Goal: Task Accomplishment & Management: Manage account settings

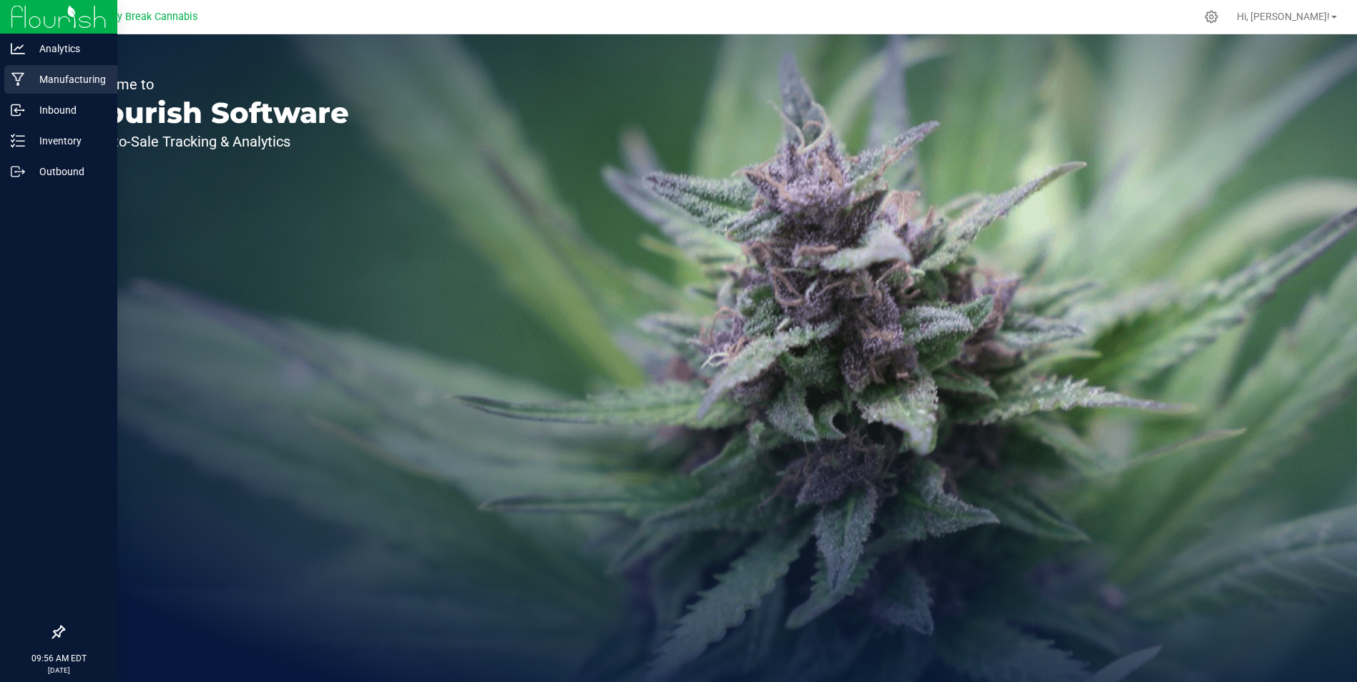
click at [86, 77] on p "Manufacturing" at bounding box center [68, 79] width 86 height 17
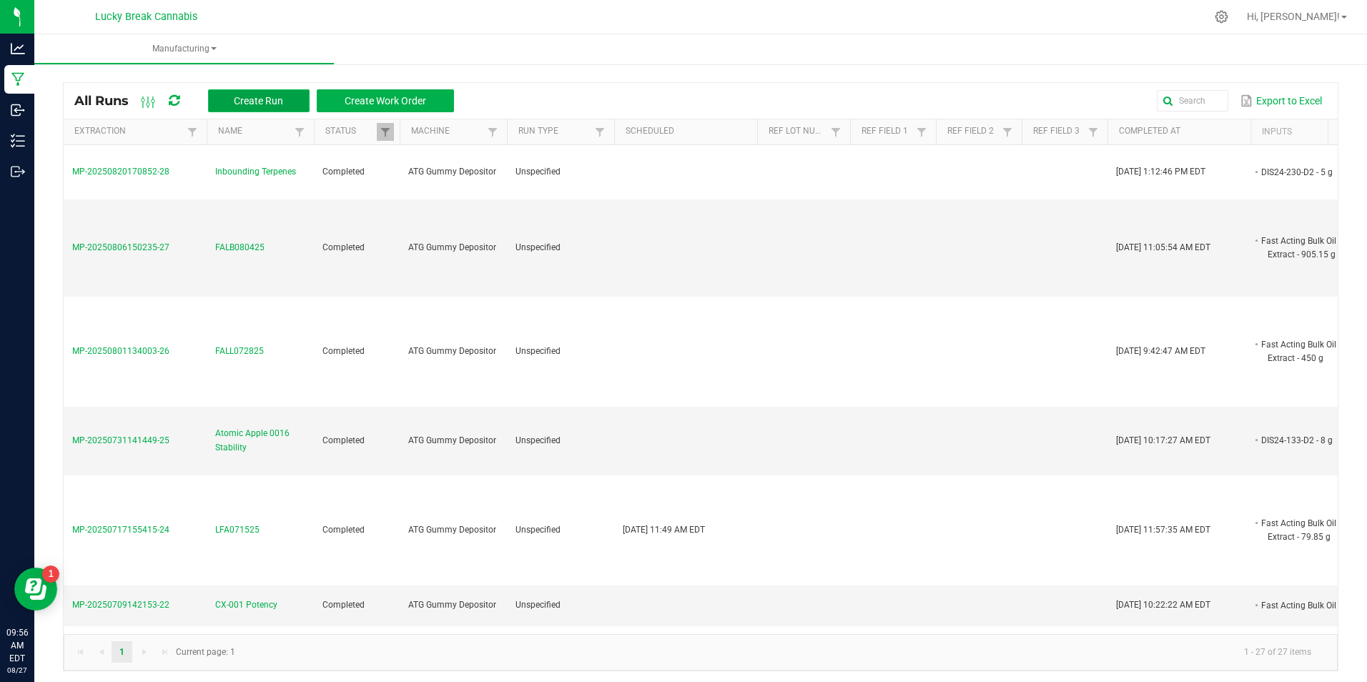
click at [268, 99] on span "Create Run" at bounding box center [258, 100] width 49 height 11
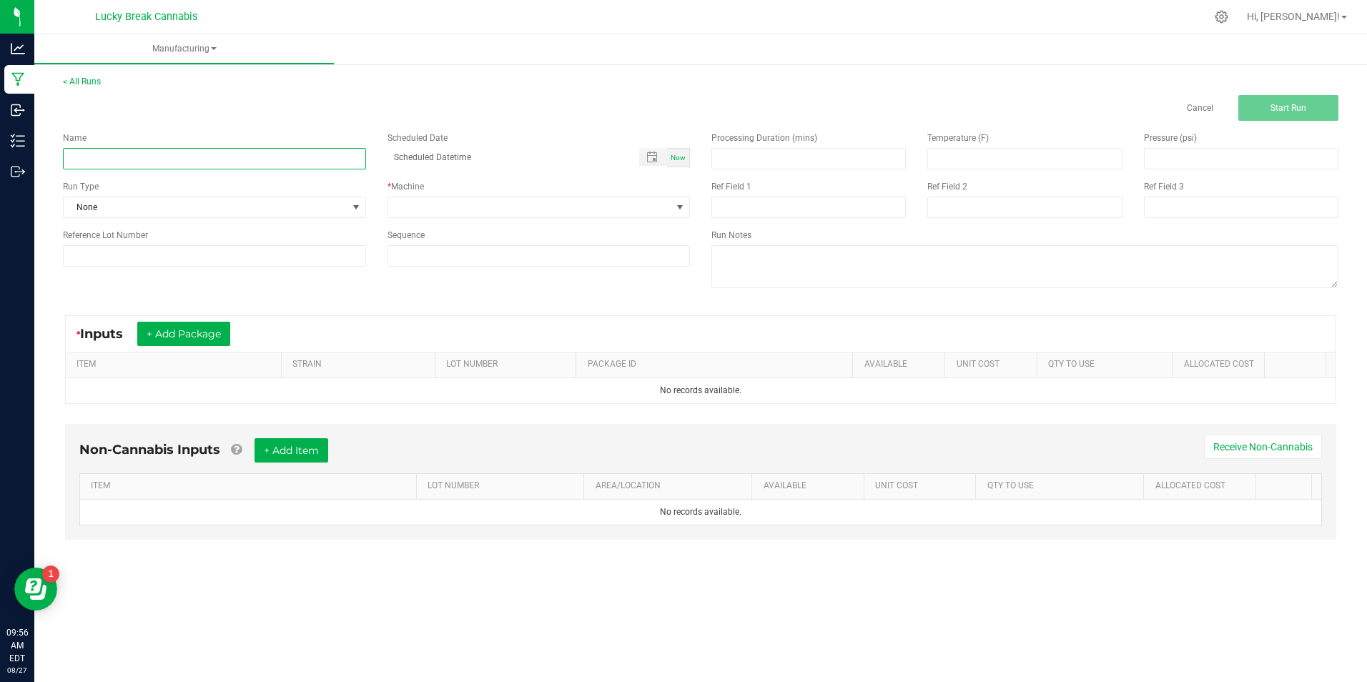
click at [303, 156] on input at bounding box center [214, 158] width 303 height 21
click at [273, 157] on input at bounding box center [214, 158] width 303 height 21
click at [244, 165] on input at bounding box center [214, 158] width 303 height 21
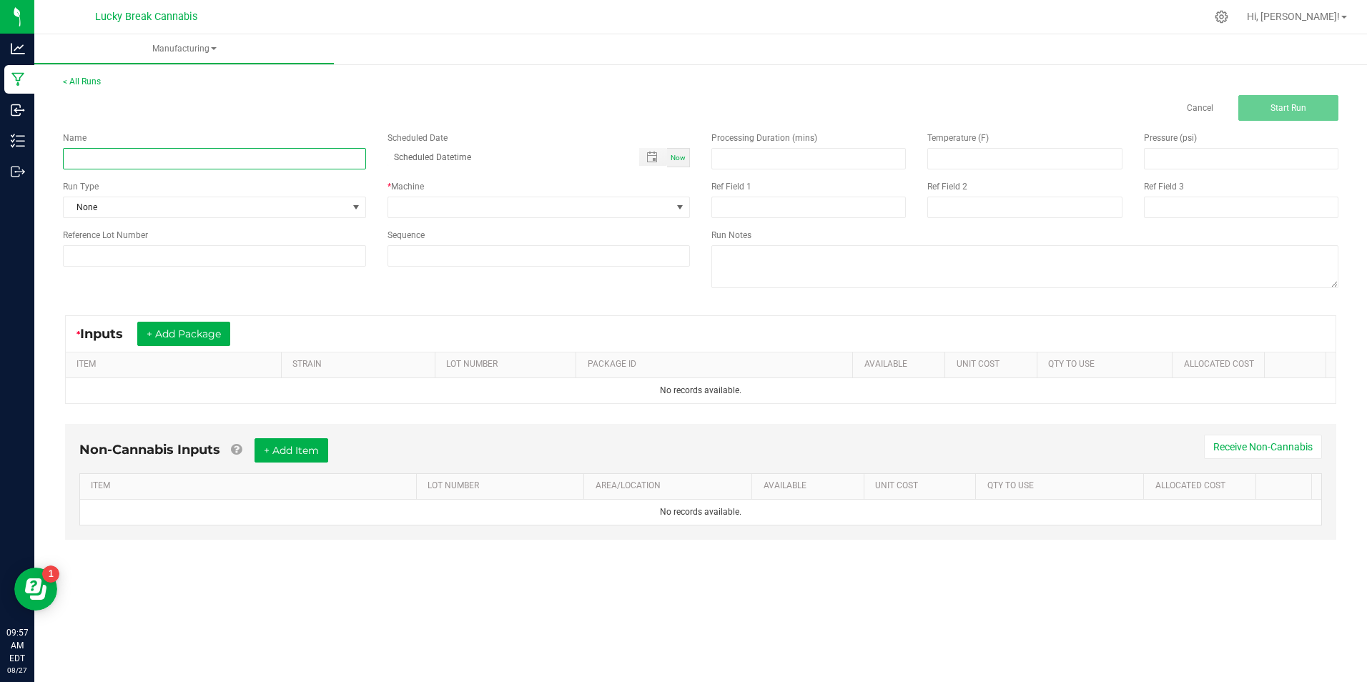
click at [240, 164] on input at bounding box center [214, 158] width 303 height 21
click at [785, 184] on div "Ref Field 1" at bounding box center [809, 186] width 195 height 13
drag, startPoint x: 777, startPoint y: 204, endPoint x: 752, endPoint y: 198, distance: 25.0
click at [777, 204] on input at bounding box center [809, 207] width 195 height 21
click at [479, 190] on div "* Machine" at bounding box center [539, 186] width 303 height 13
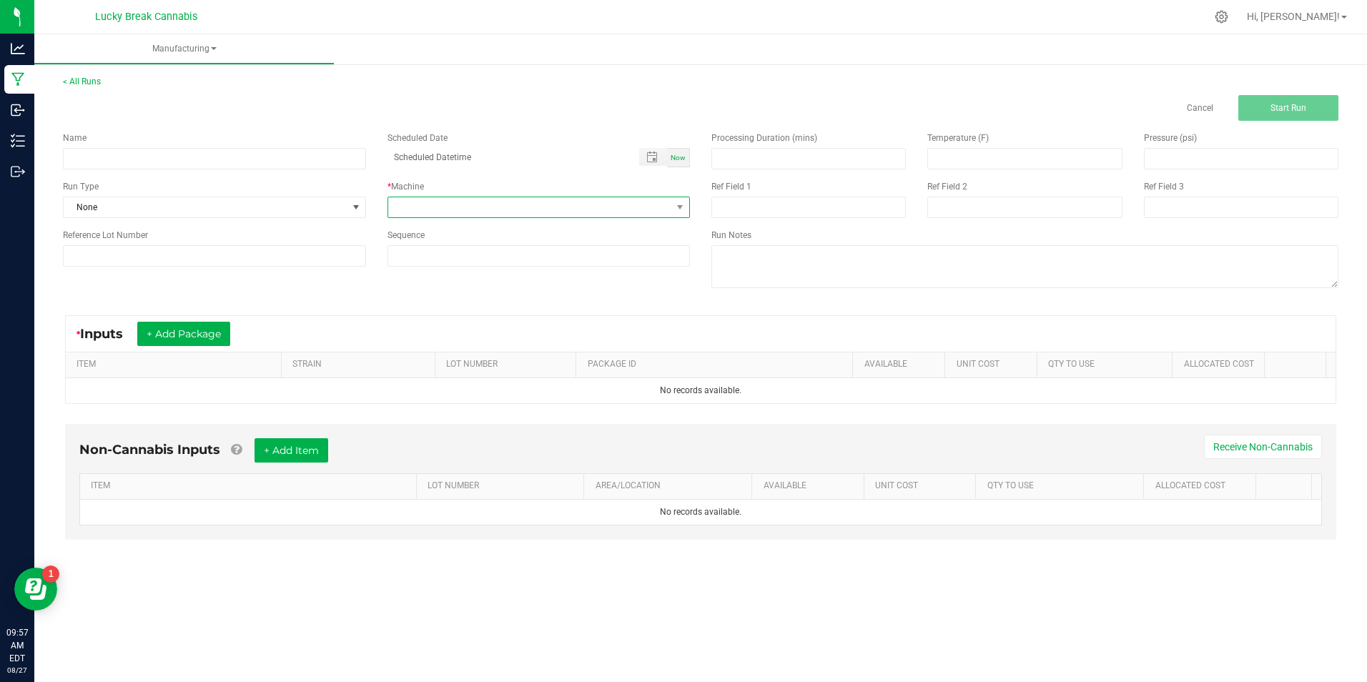
click at [473, 211] on span at bounding box center [530, 207] width 284 height 20
click at [463, 269] on li "ATG Gummy Depositor" at bounding box center [539, 269] width 302 height 24
click at [294, 185] on div "Run Type" at bounding box center [214, 186] width 303 height 13
drag, startPoint x: 294, startPoint y: 185, endPoint x: 225, endPoint y: 152, distance: 76.8
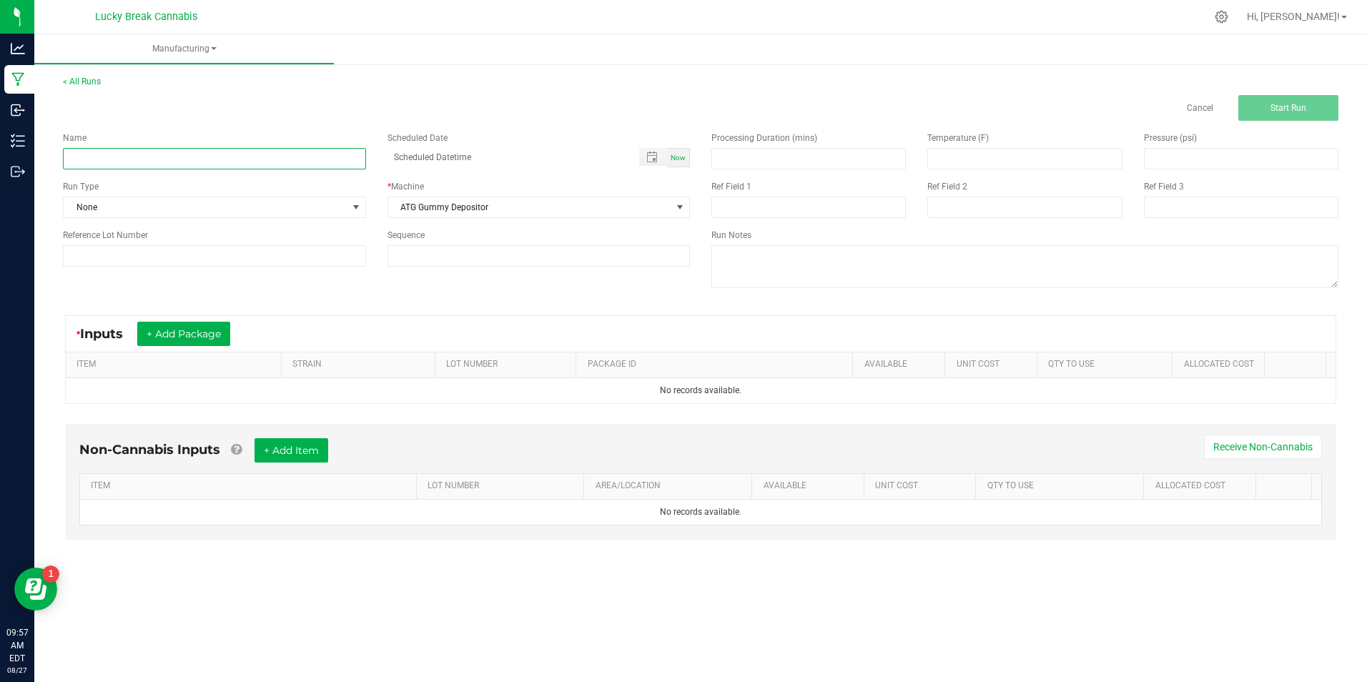
click at [225, 152] on input at bounding box center [214, 158] width 303 height 21
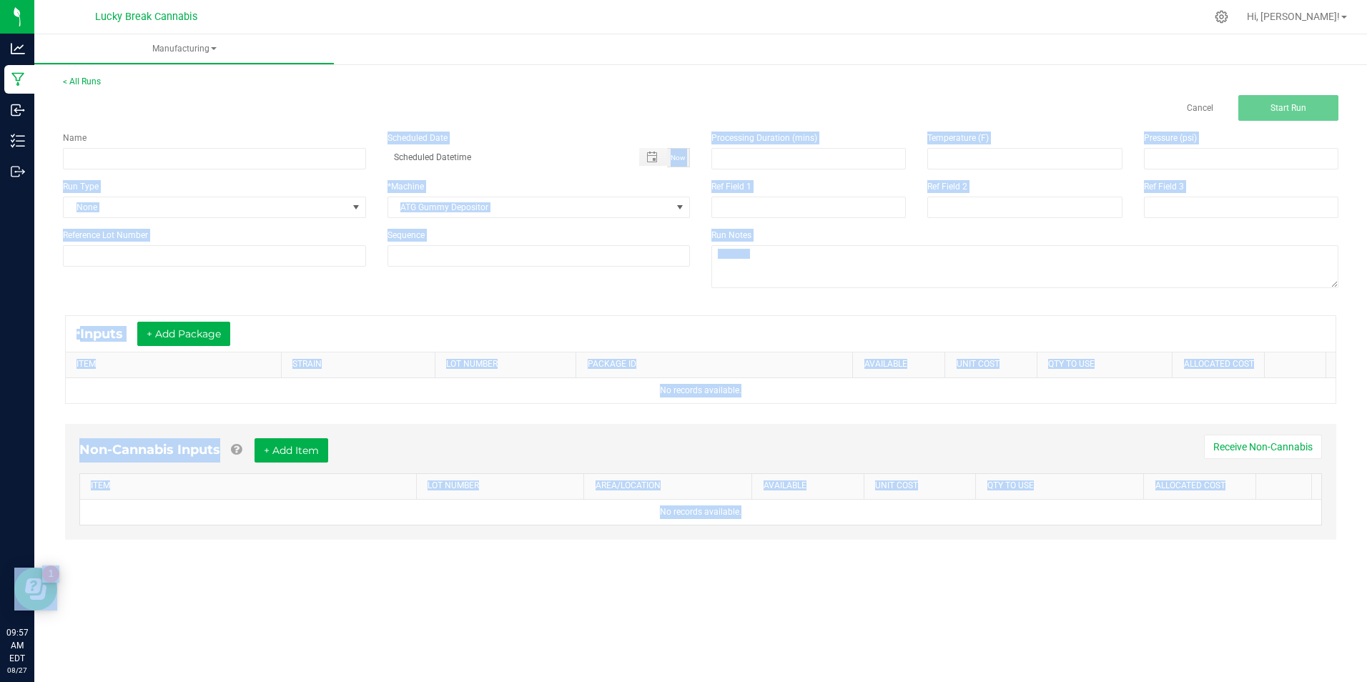
click at [164, 147] on div "Name" at bounding box center [214, 151] width 325 height 38
drag, startPoint x: 164, startPoint y: 147, endPoint x: 163, endPoint y: 159, distance: 11.5
click at [163, 159] on input at bounding box center [214, 158] width 303 height 21
click at [113, 173] on div "Name Scheduled Date Now Run Type None * Machine ATG Gummy Depositor Reference L…" at bounding box center [376, 199] width 649 height 157
click at [252, 156] on input at bounding box center [214, 158] width 303 height 21
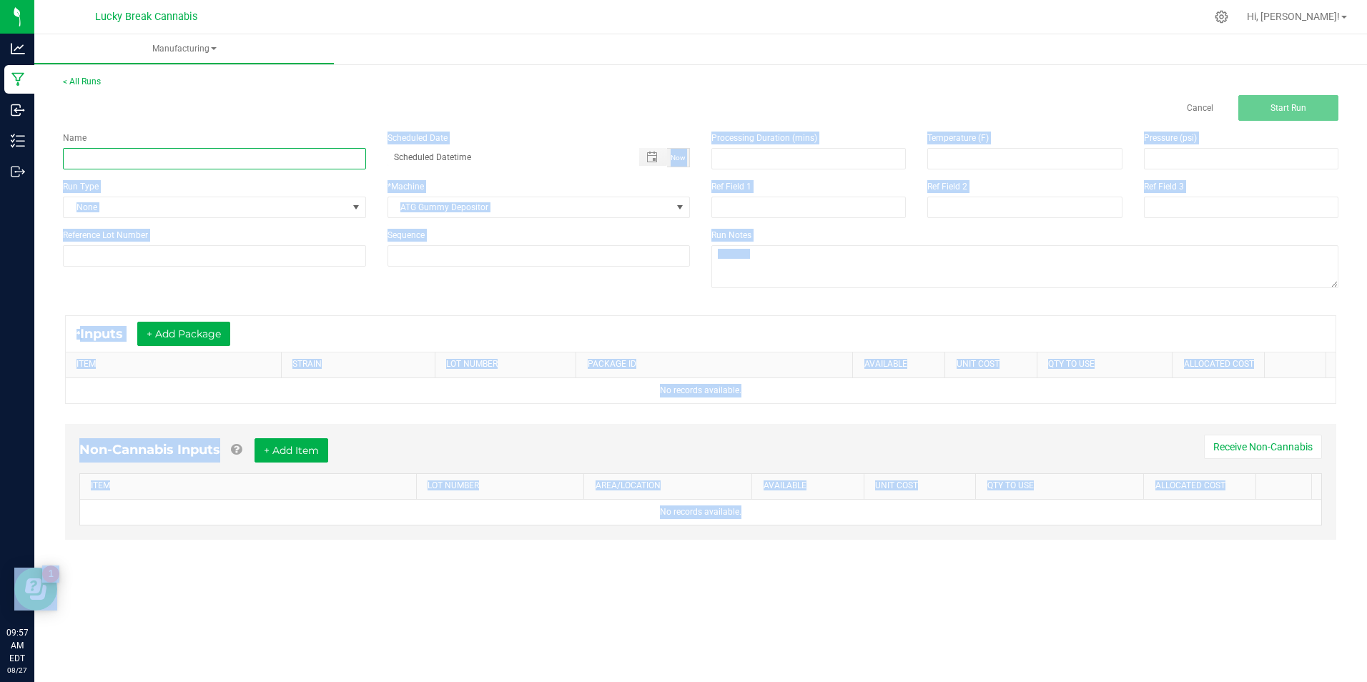
click at [252, 156] on input at bounding box center [214, 158] width 303 height 21
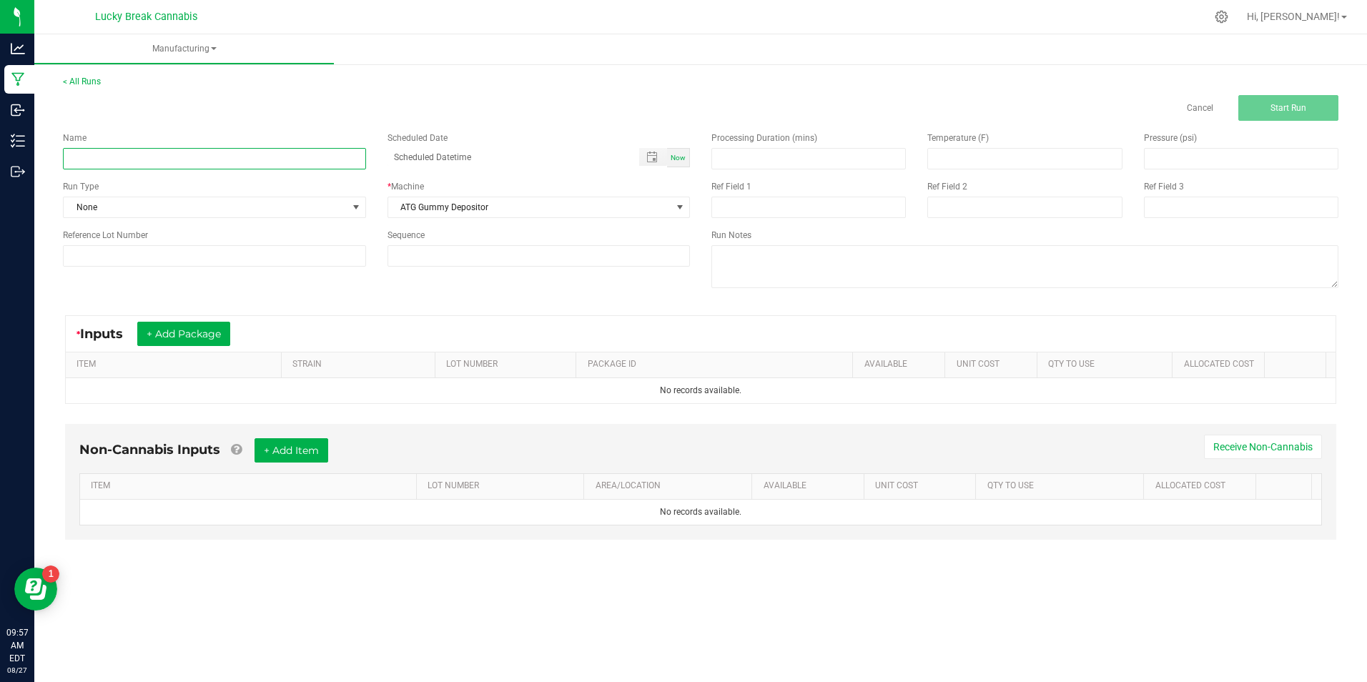
click at [252, 156] on input at bounding box center [214, 158] width 303 height 21
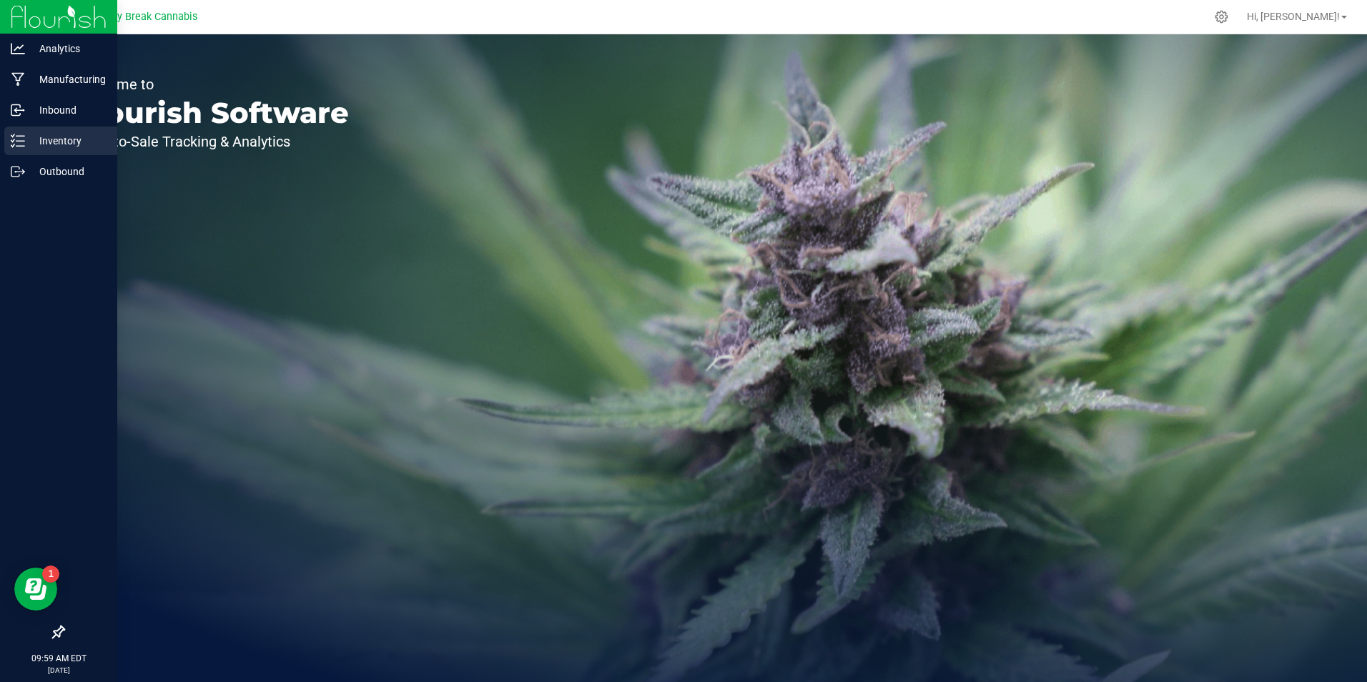
click at [74, 136] on p "Inventory" at bounding box center [68, 140] width 86 height 17
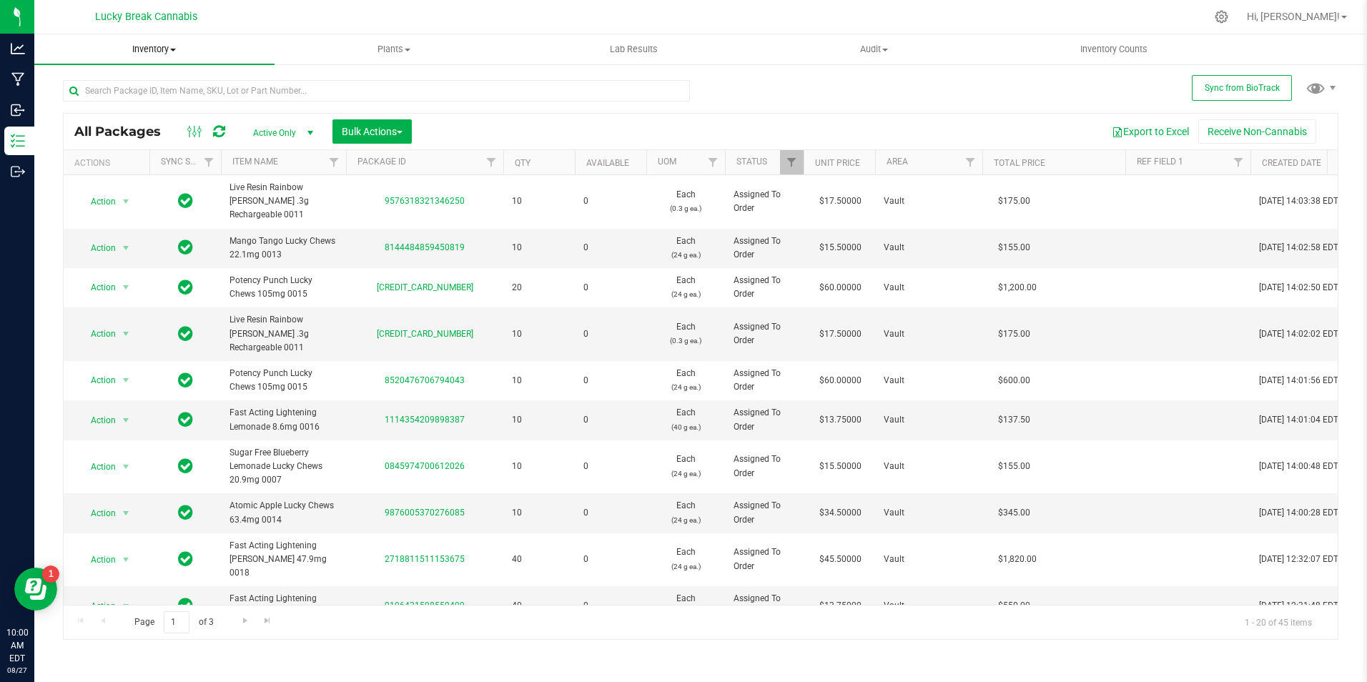
click at [175, 52] on span "Inventory" at bounding box center [154, 49] width 240 height 13
click at [105, 86] on span "All packages" at bounding box center [83, 86] width 98 height 12
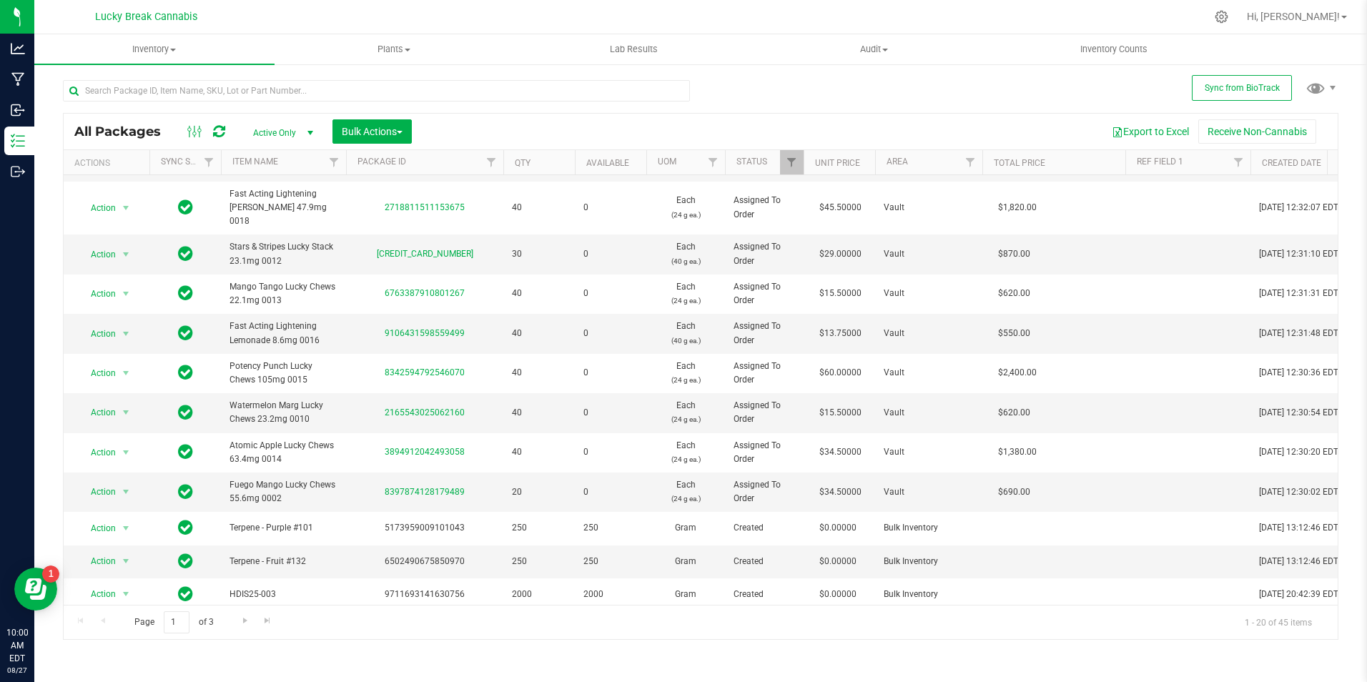
scroll to position [368, 0]
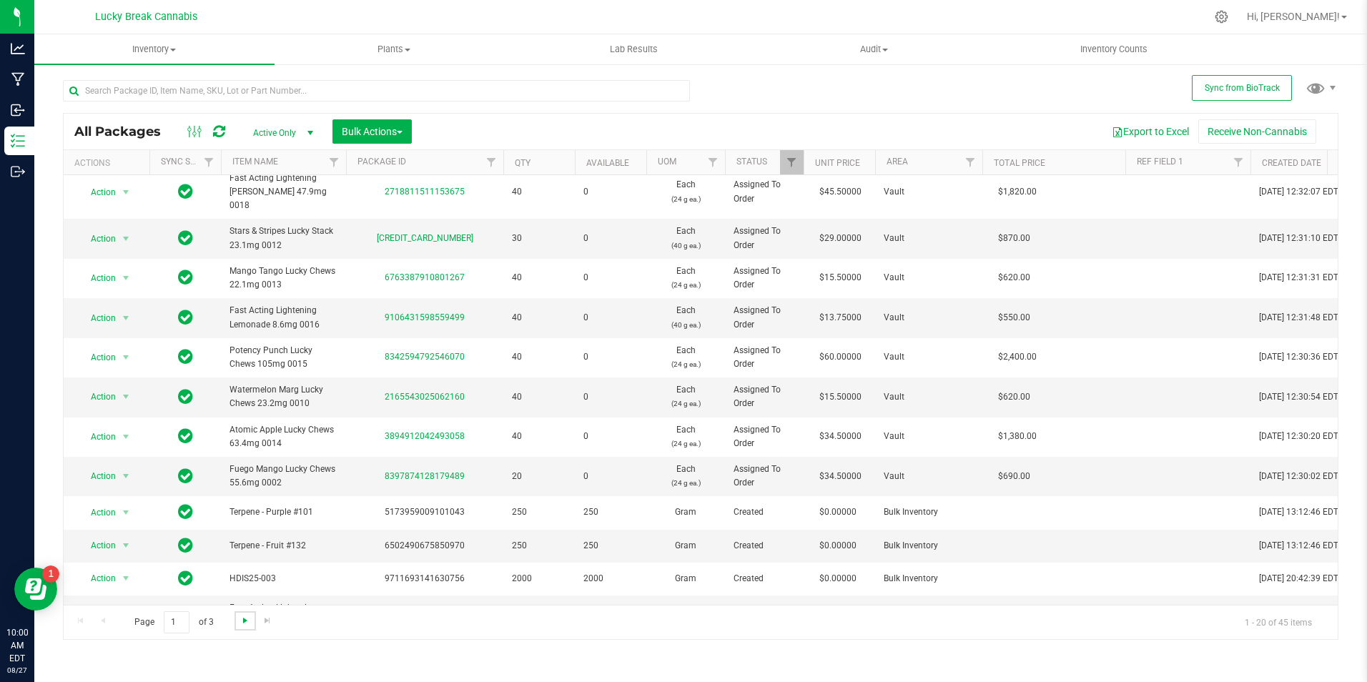
click at [247, 624] on span "Go to the next page" at bounding box center [245, 620] width 11 height 11
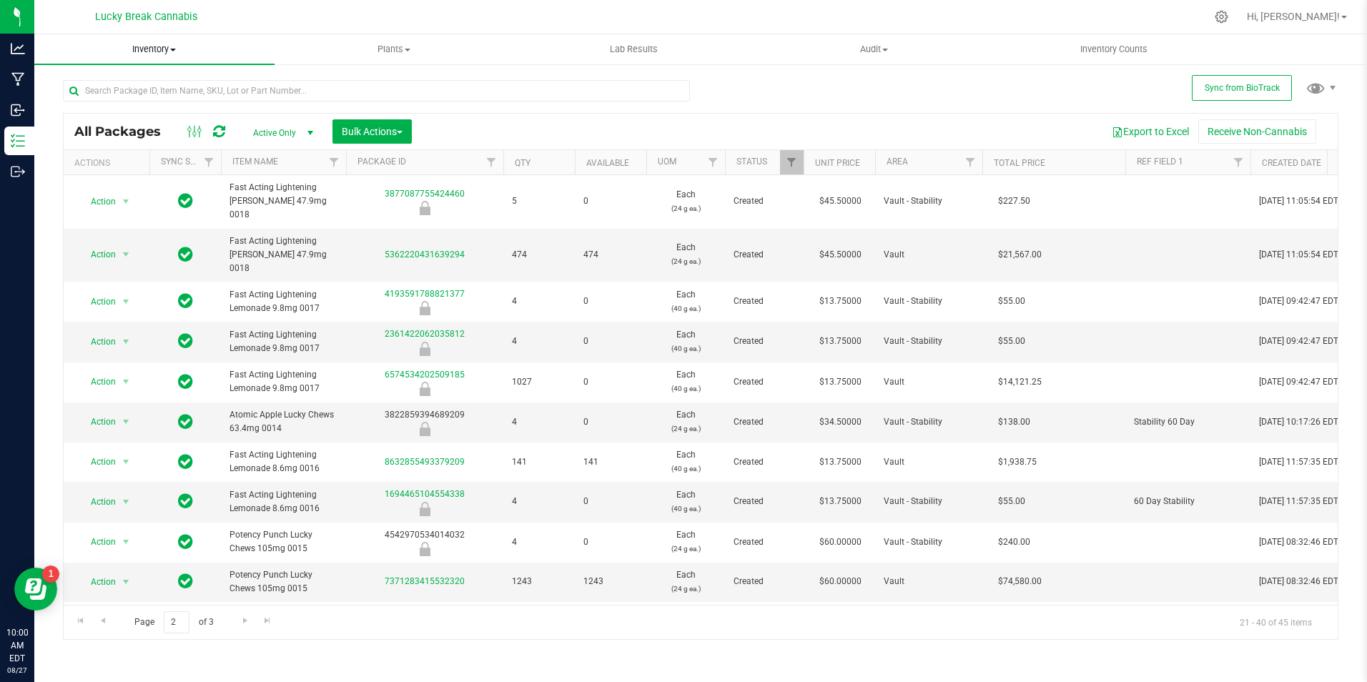
click at [164, 45] on span "Inventory" at bounding box center [154, 49] width 240 height 13
click at [117, 82] on span "All packages" at bounding box center [83, 86] width 98 height 12
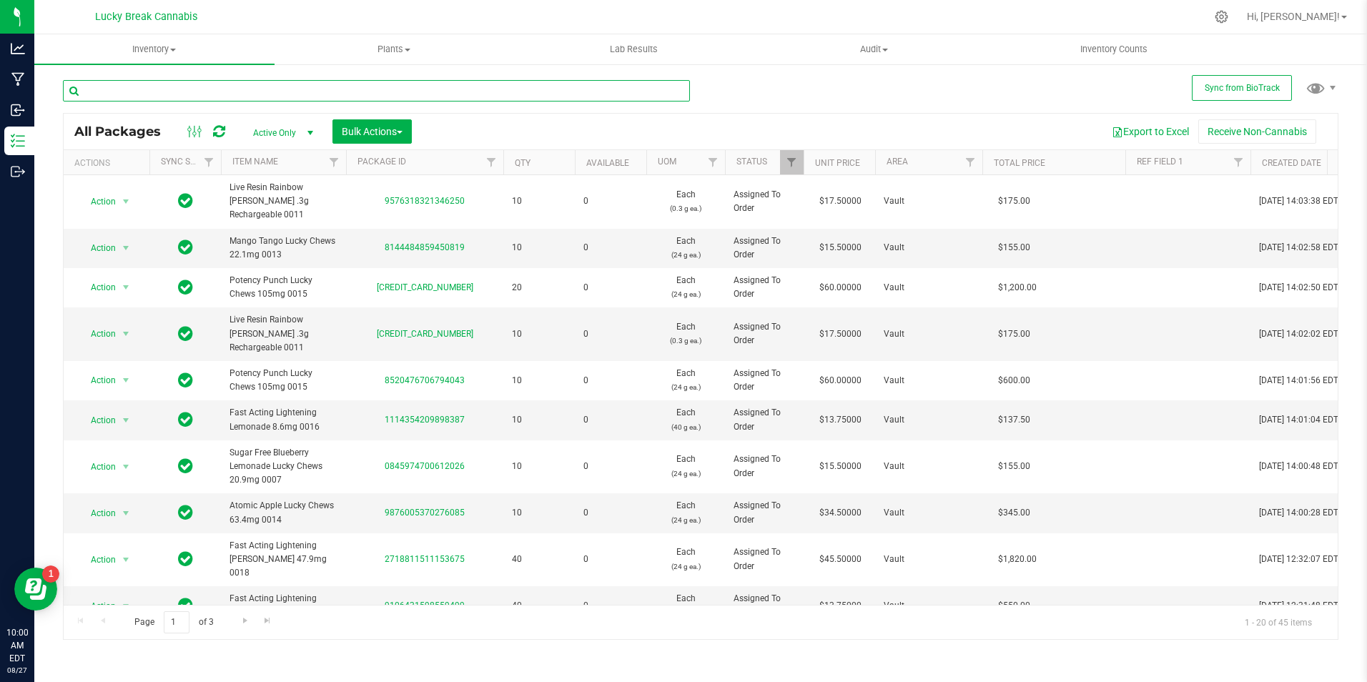
click at [258, 89] on input "text" at bounding box center [376, 90] width 627 height 21
type input "honey"
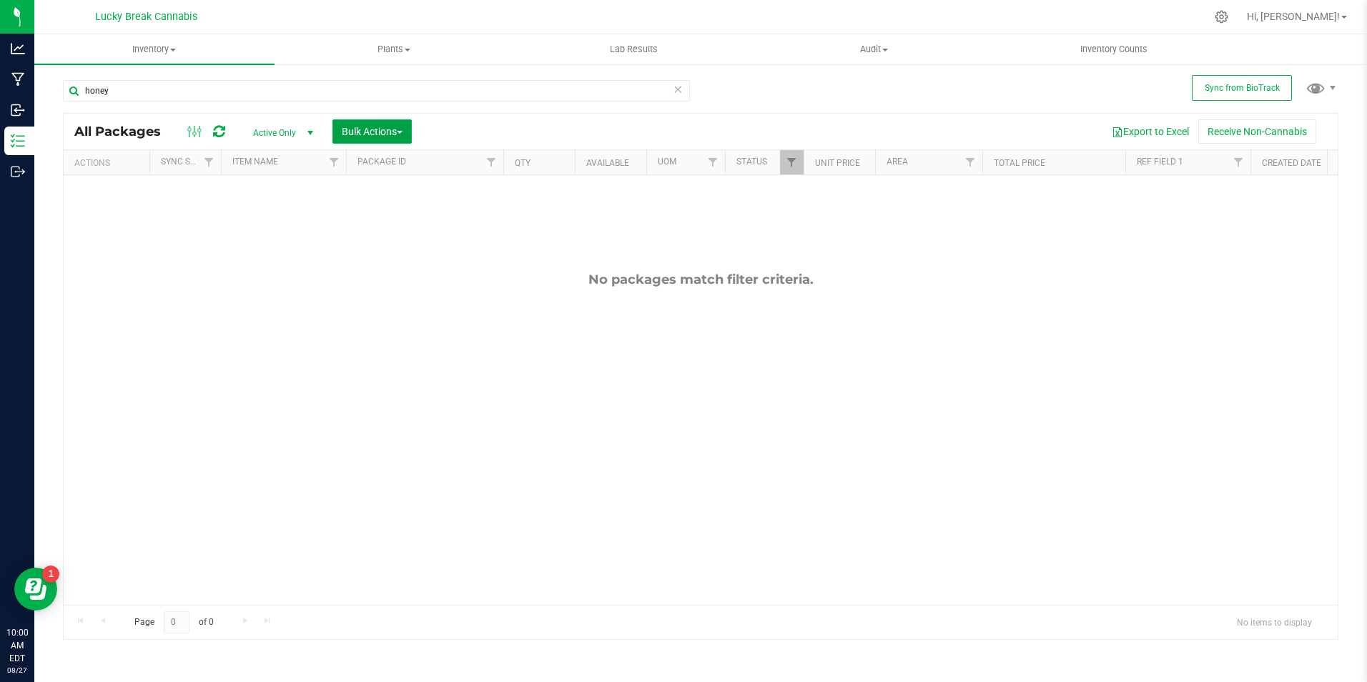
click at [394, 129] on span "Bulk Actions" at bounding box center [372, 131] width 61 height 11
click at [310, 132] on span "select" at bounding box center [310, 132] width 11 height 11
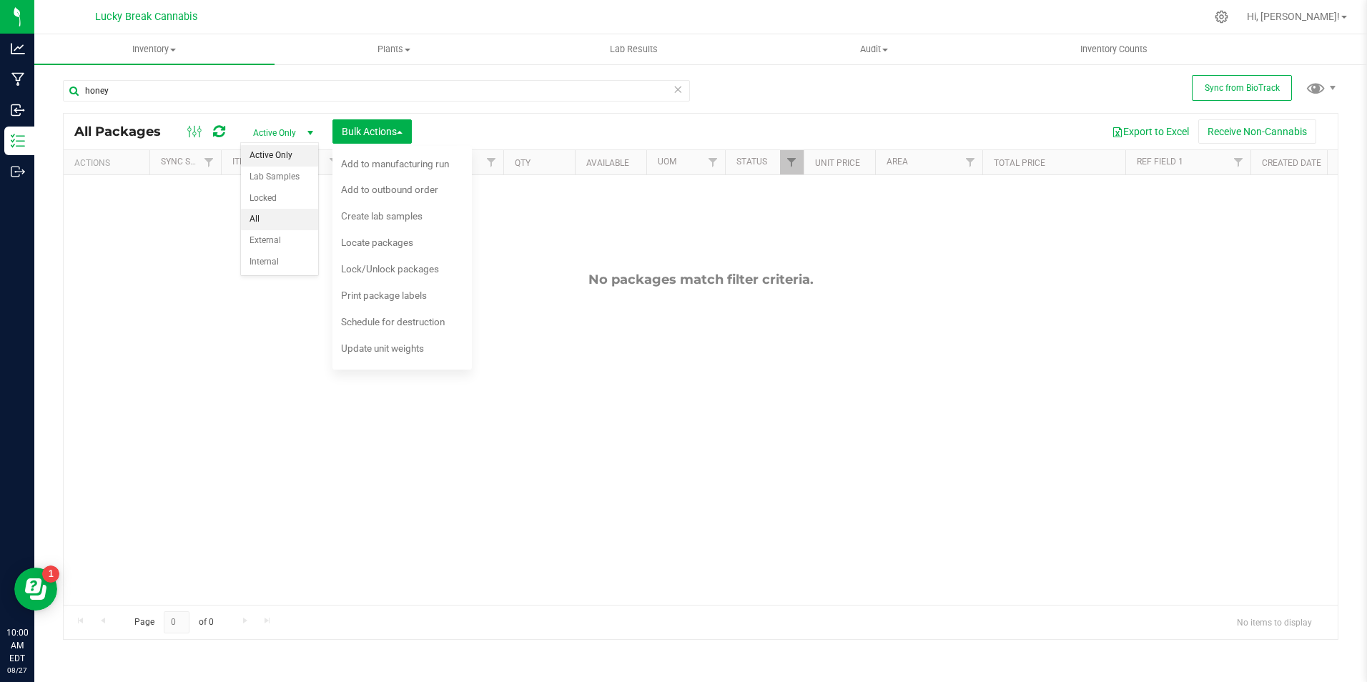
click at [273, 219] on li "All" at bounding box center [279, 219] width 77 height 21
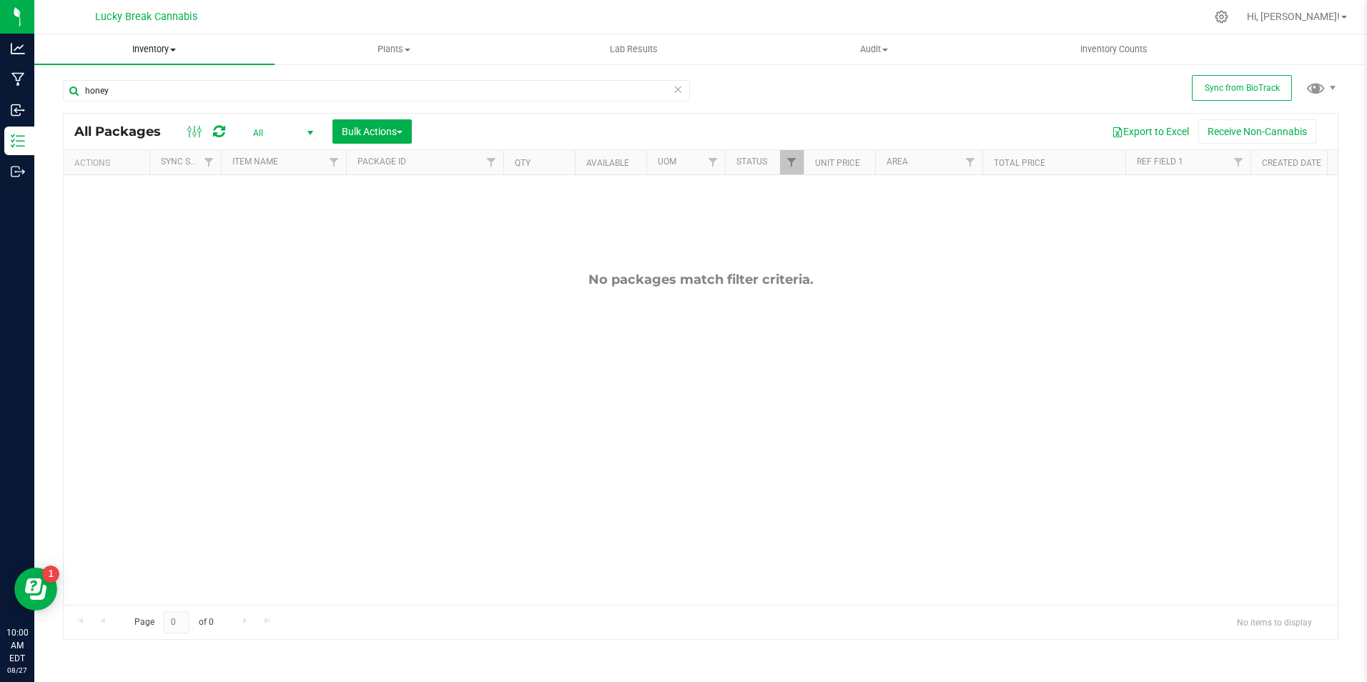
click at [168, 52] on span "Inventory" at bounding box center [154, 49] width 240 height 13
click at [172, 227] on div "No packages match filter criteria." at bounding box center [701, 438] width 1274 height 526
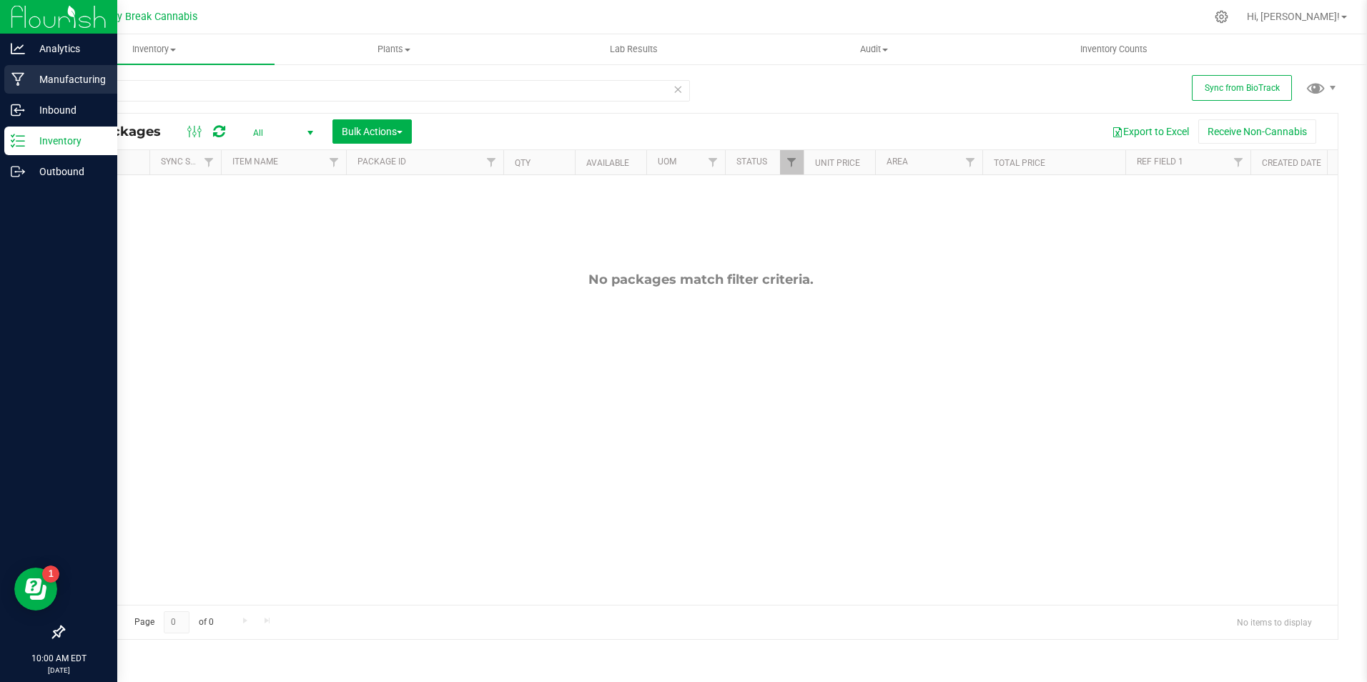
click at [76, 72] on p "Manufacturing" at bounding box center [68, 79] width 86 height 17
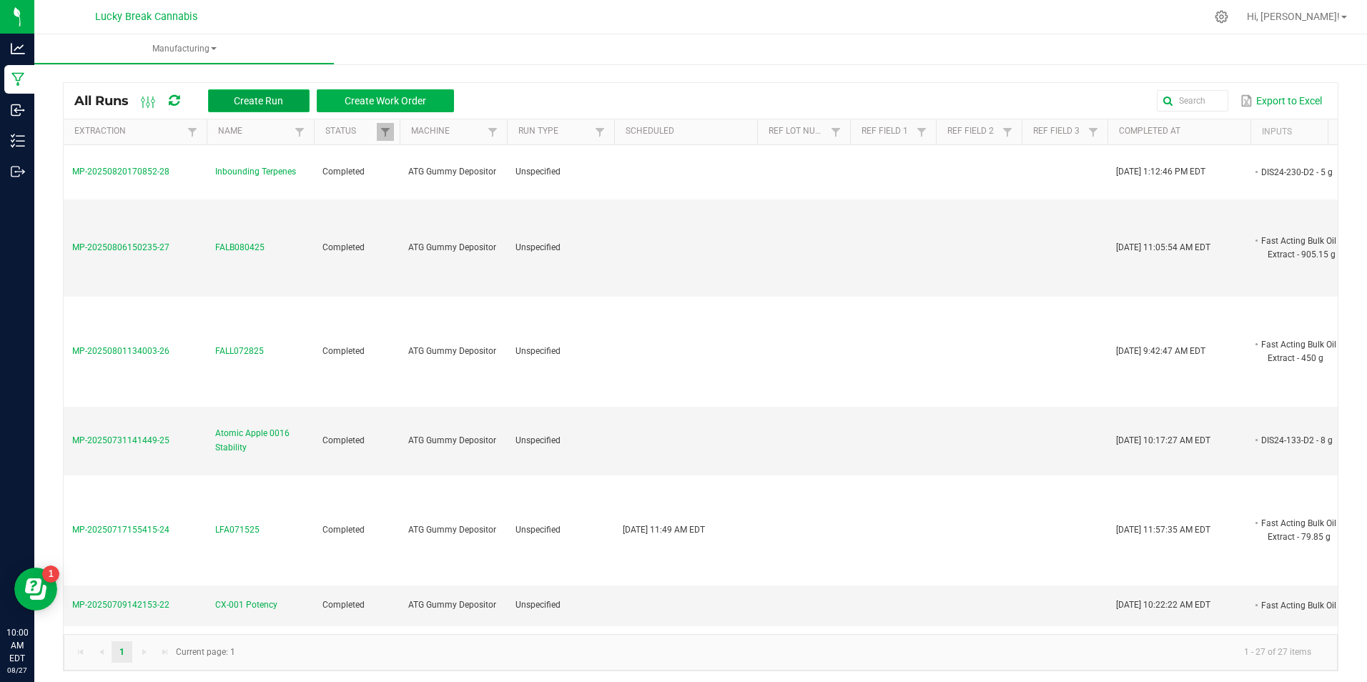
click at [270, 101] on span "Create Run" at bounding box center [258, 100] width 49 height 11
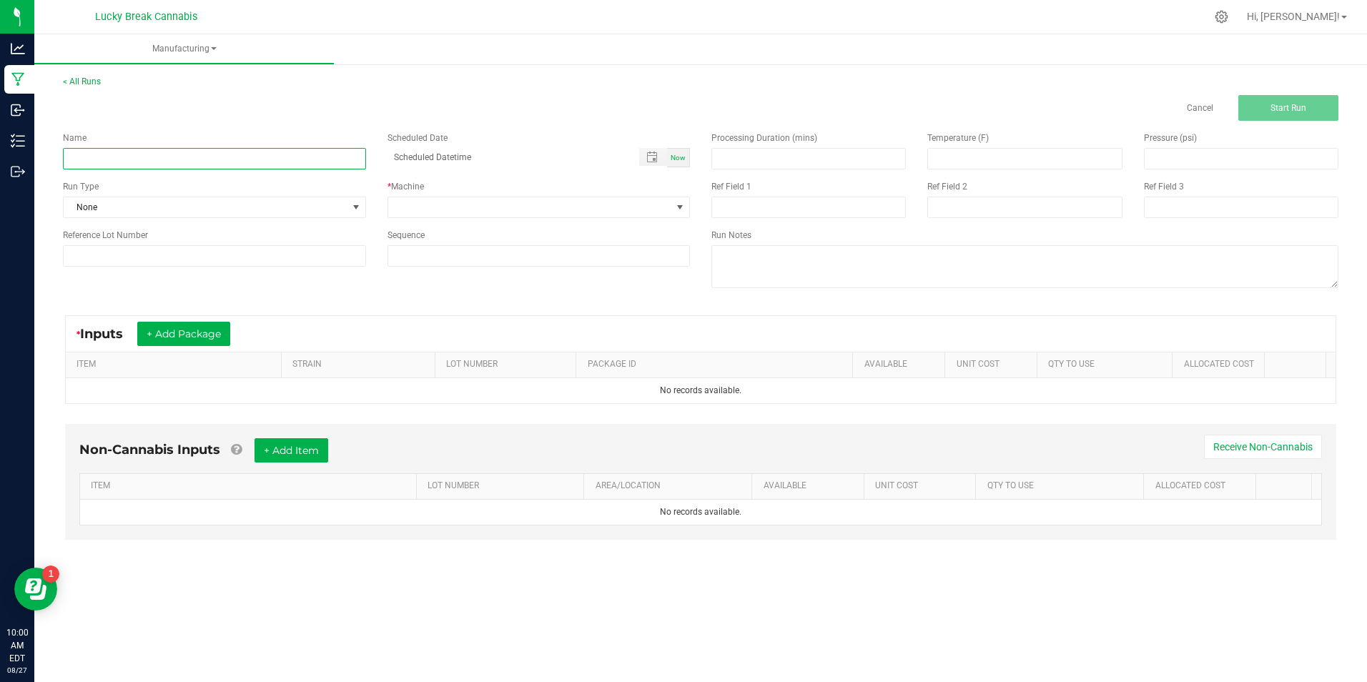
click at [245, 151] on input at bounding box center [214, 158] width 303 height 21
type input "HNY081925"
click at [448, 195] on div "* Machine" at bounding box center [539, 199] width 325 height 38
click at [455, 200] on span at bounding box center [530, 207] width 284 height 20
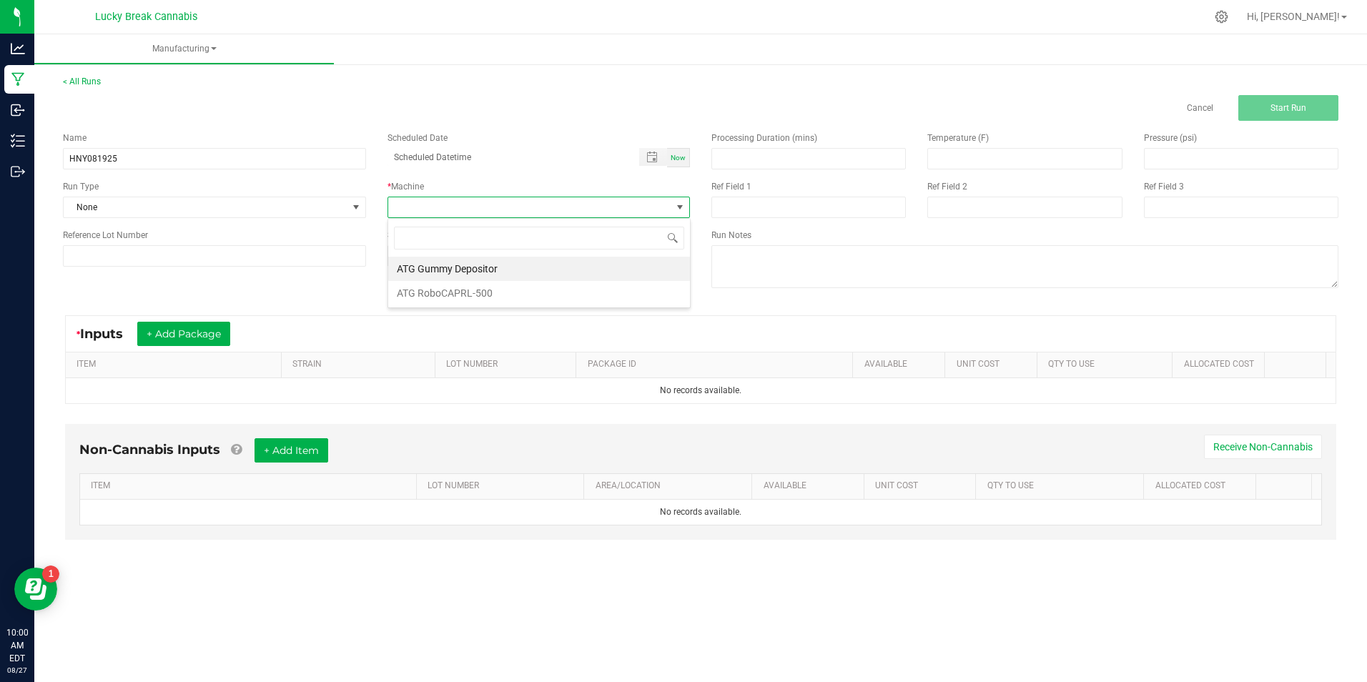
scroll to position [21, 303]
click at [503, 265] on li "ATG Gummy Depositor" at bounding box center [539, 269] width 302 height 24
click at [495, 287] on div "Name HNY081925 Scheduled Date Now Run Type None * Machine ATG Gummy Depositor R…" at bounding box center [700, 212] width 1297 height 182
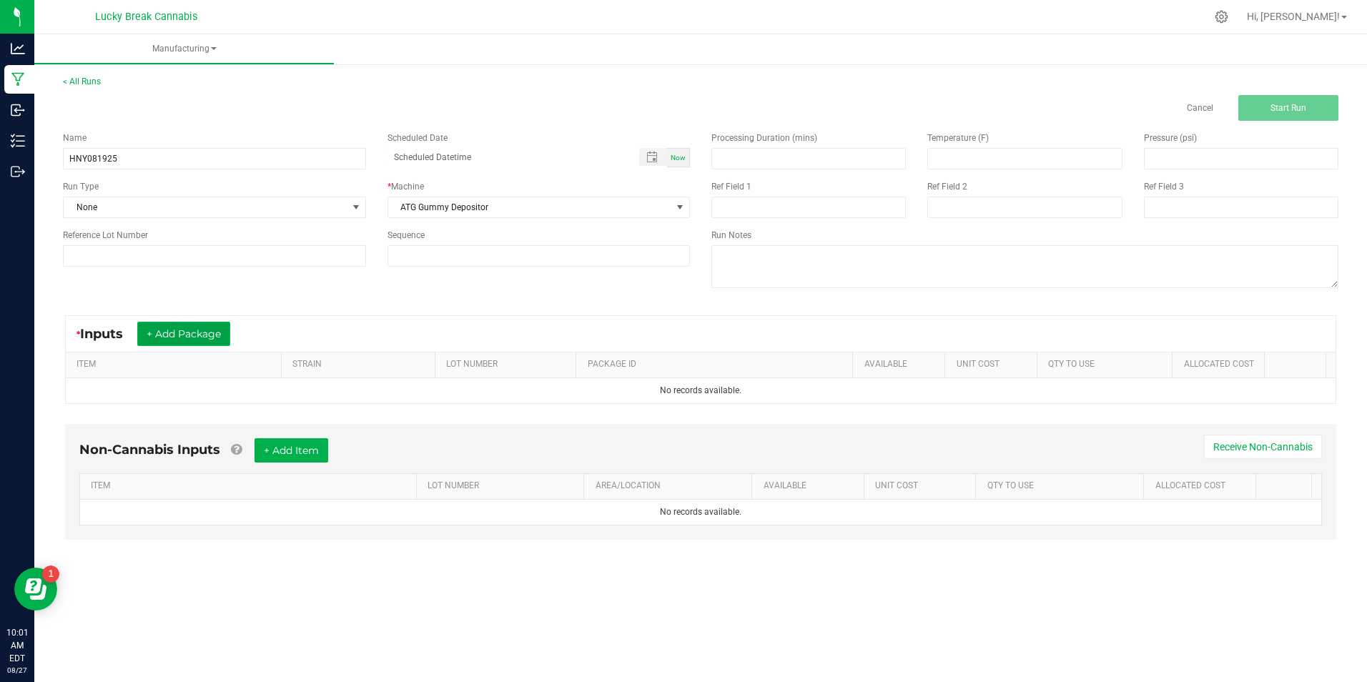
click at [209, 329] on button "+ Add Package" at bounding box center [183, 334] width 93 height 24
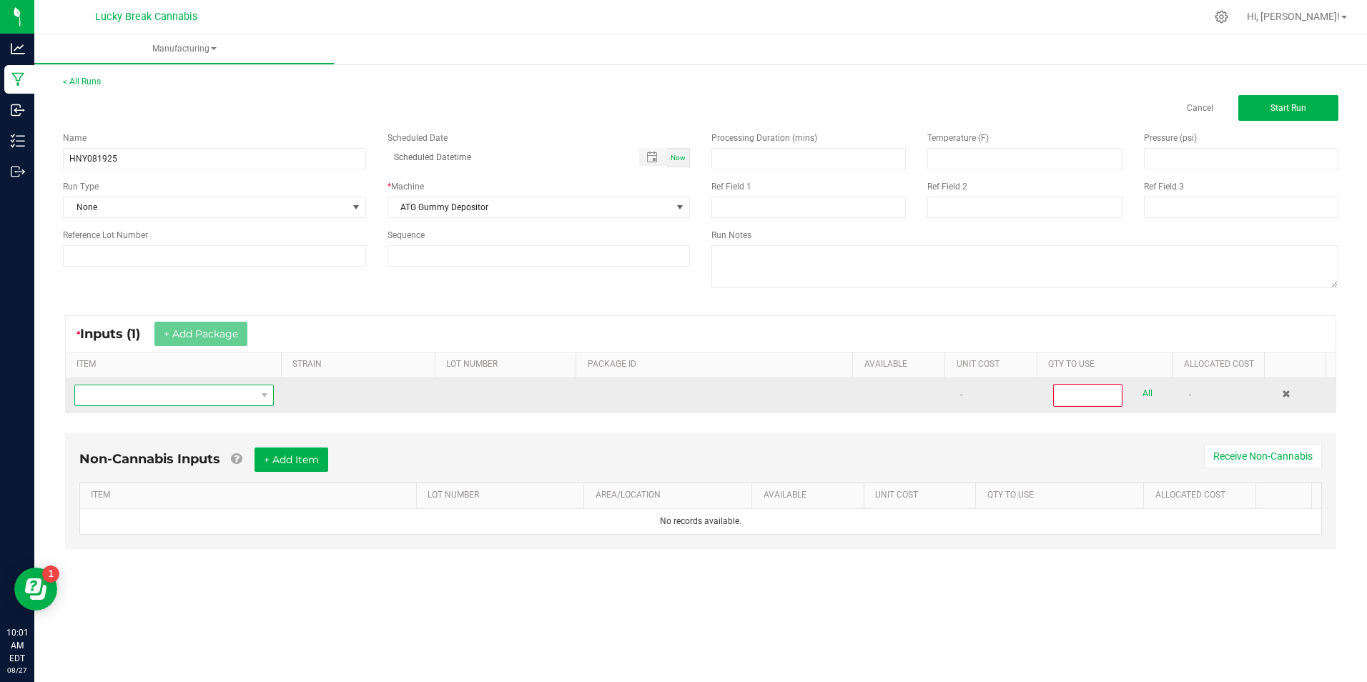
click at [247, 388] on span "NO DATA FOUND" at bounding box center [165, 395] width 180 height 20
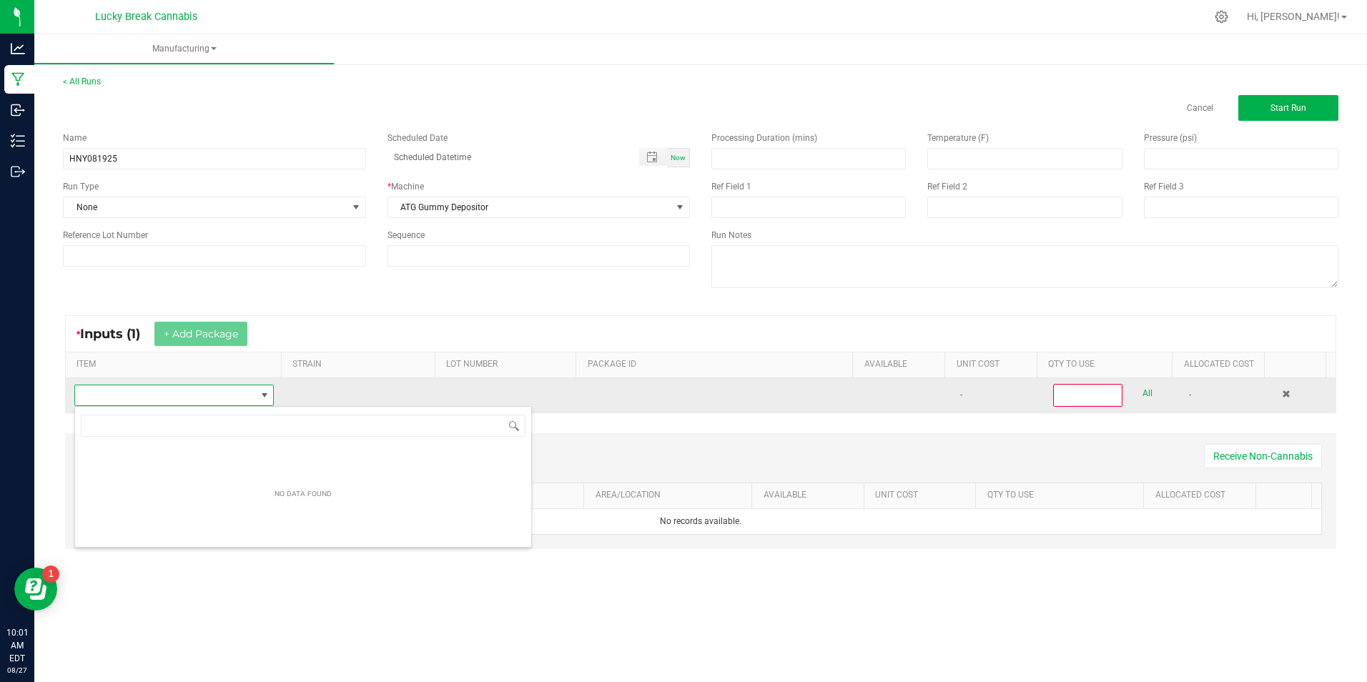
scroll to position [21, 196]
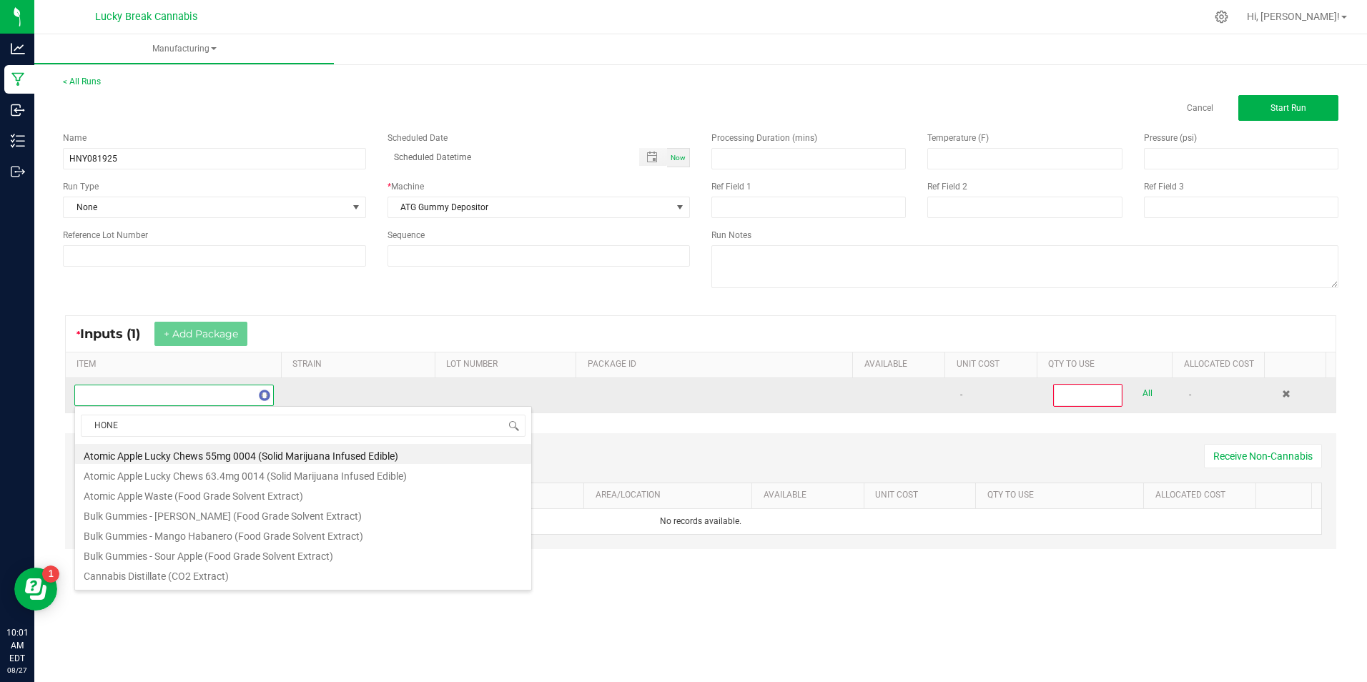
type input "HONEY"
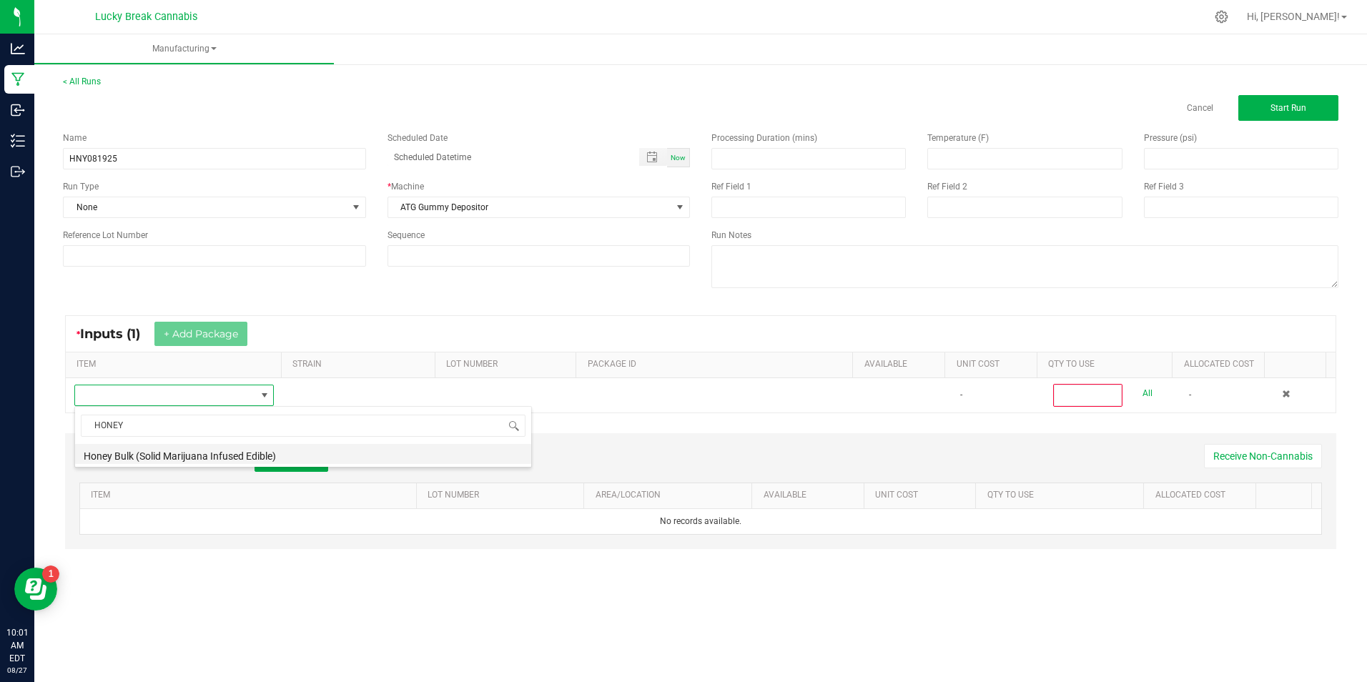
click at [196, 455] on li "Honey Bulk (Solid Marijuana Infused Edible)" at bounding box center [303, 454] width 456 height 20
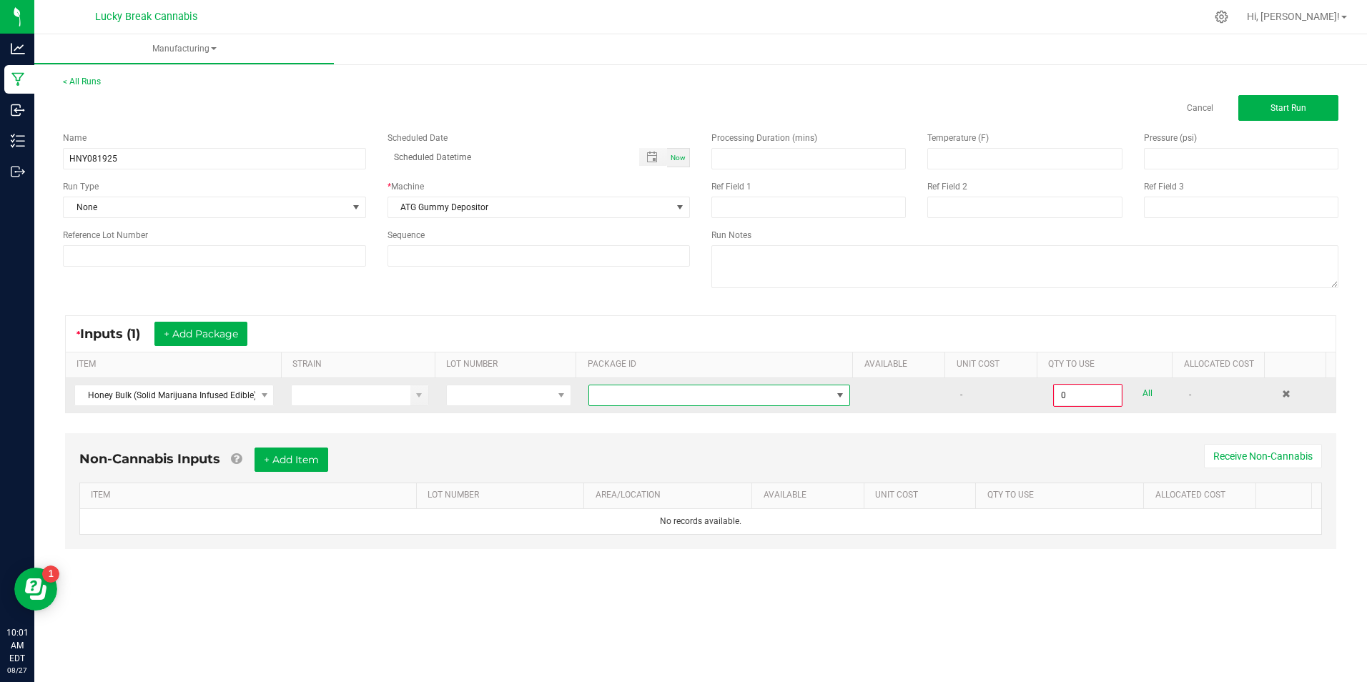
click at [820, 393] on span "NO DATA FOUND" at bounding box center [710, 395] width 242 height 20
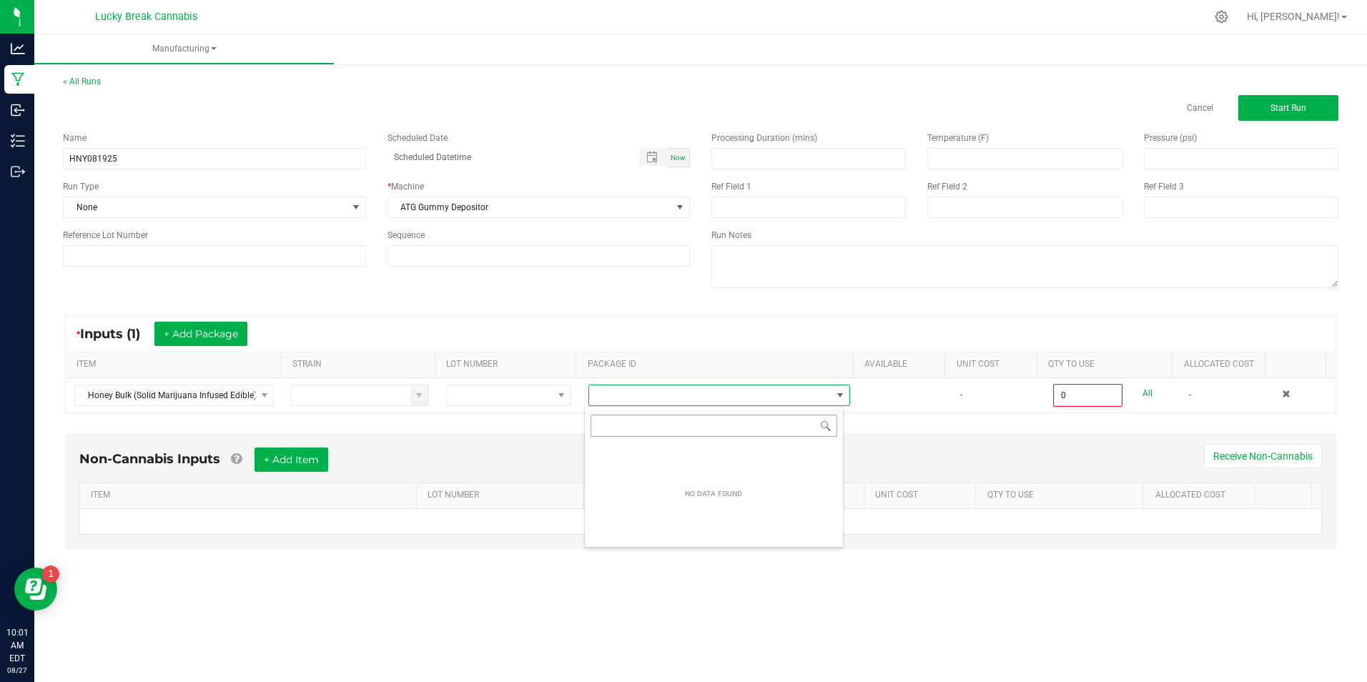
scroll to position [21, 259]
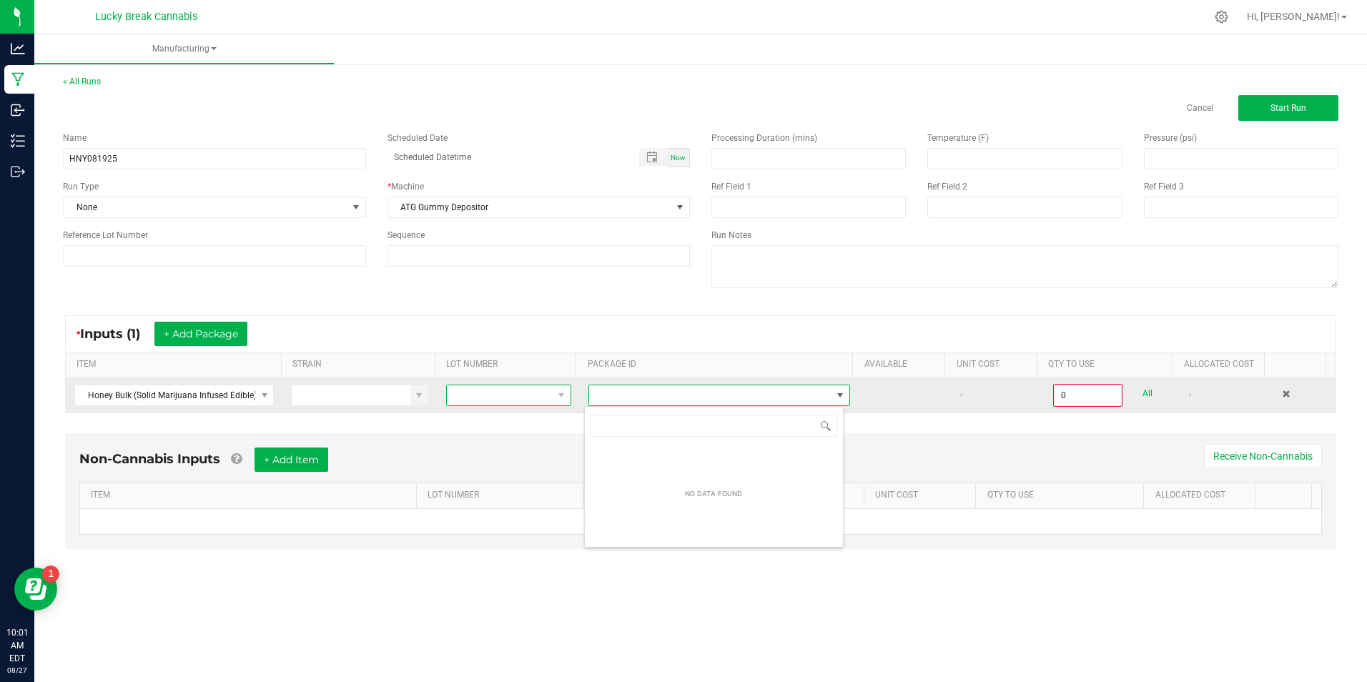
click at [542, 391] on span at bounding box center [500, 395] width 106 height 20
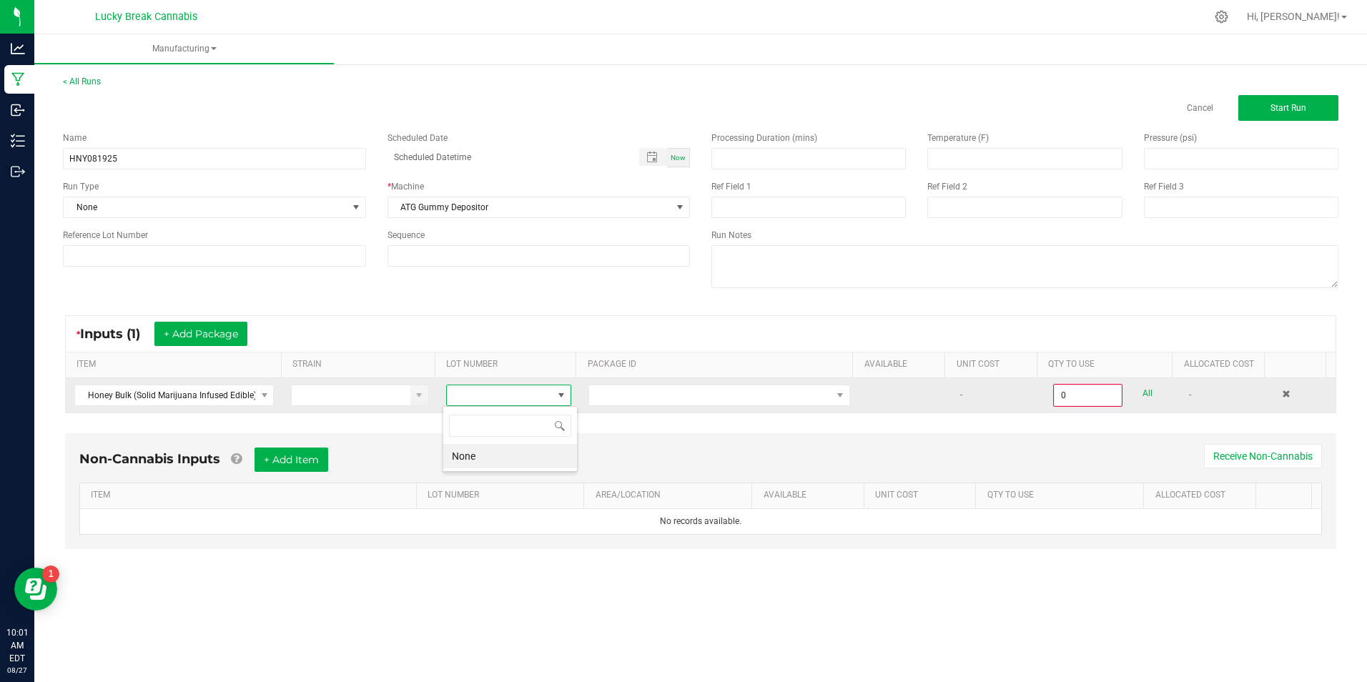
scroll to position [21, 124]
click at [471, 453] on li "None" at bounding box center [510, 456] width 134 height 24
click at [413, 388] on span at bounding box center [419, 395] width 18 height 20
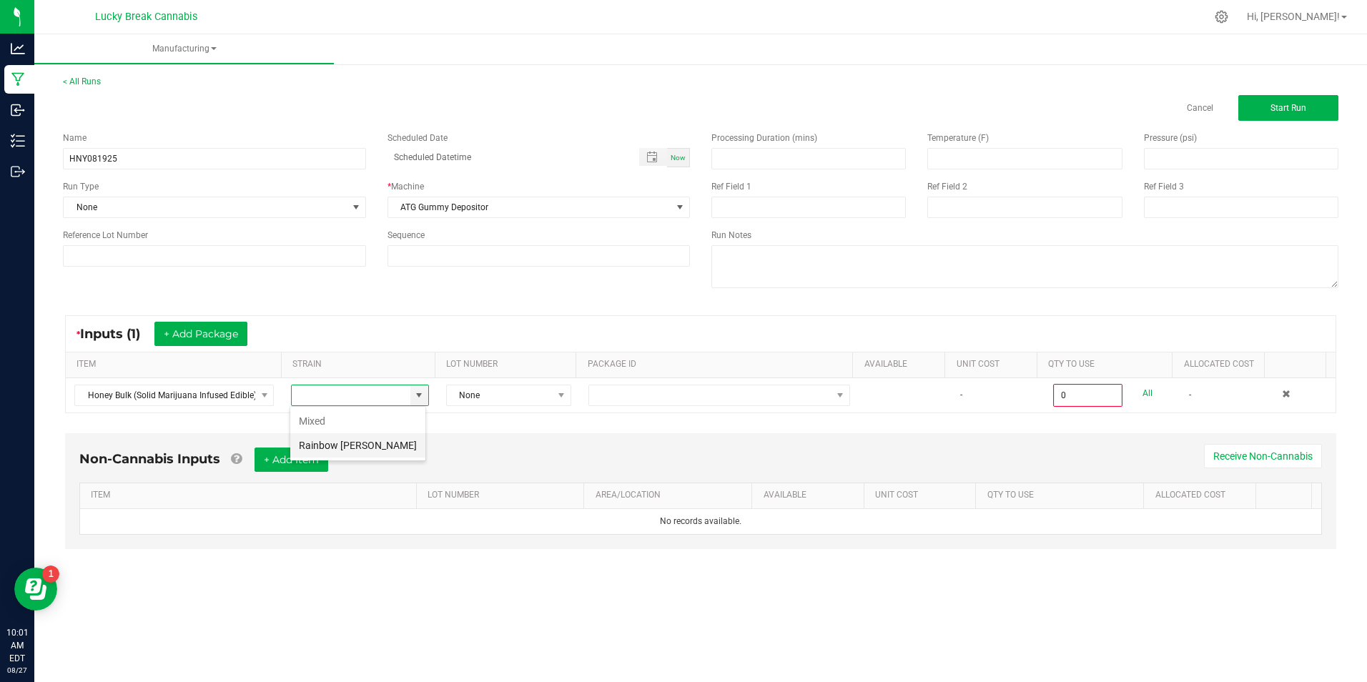
scroll to position [21, 137]
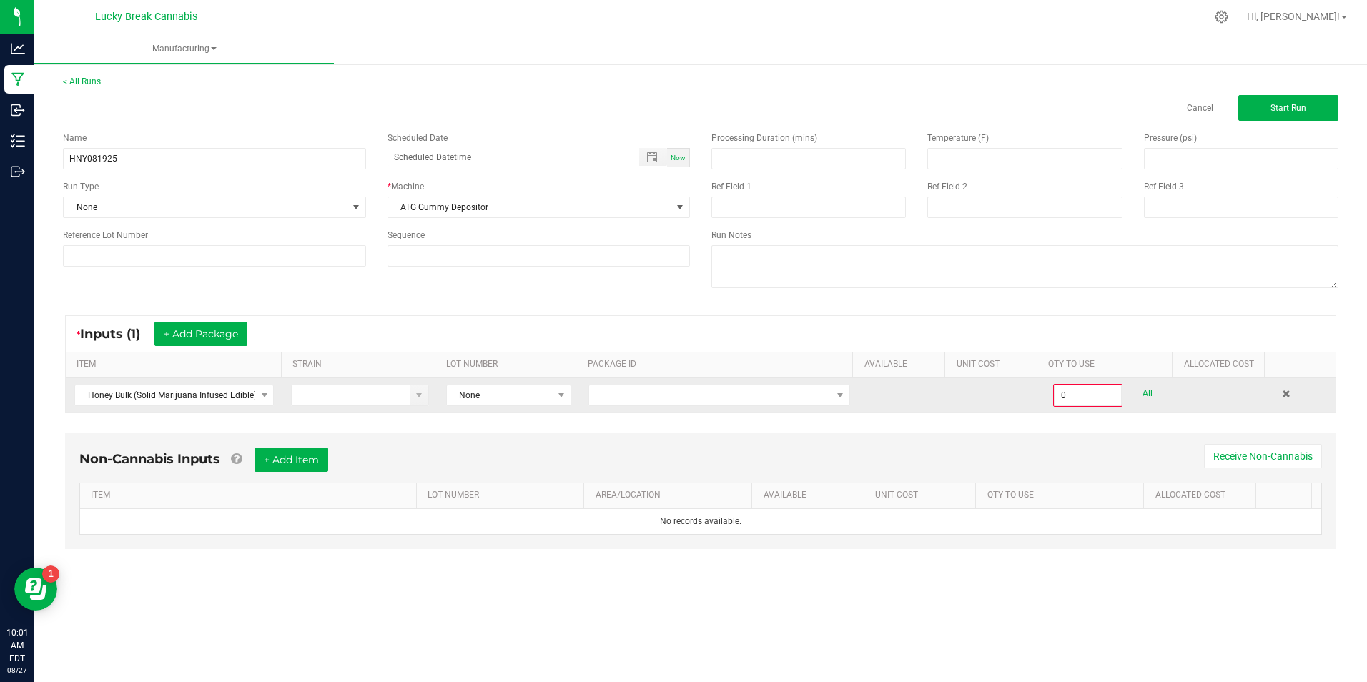
click at [689, 407] on td at bounding box center [719, 395] width 279 height 34
click at [689, 398] on span "NO DATA FOUND" at bounding box center [710, 395] width 242 height 20
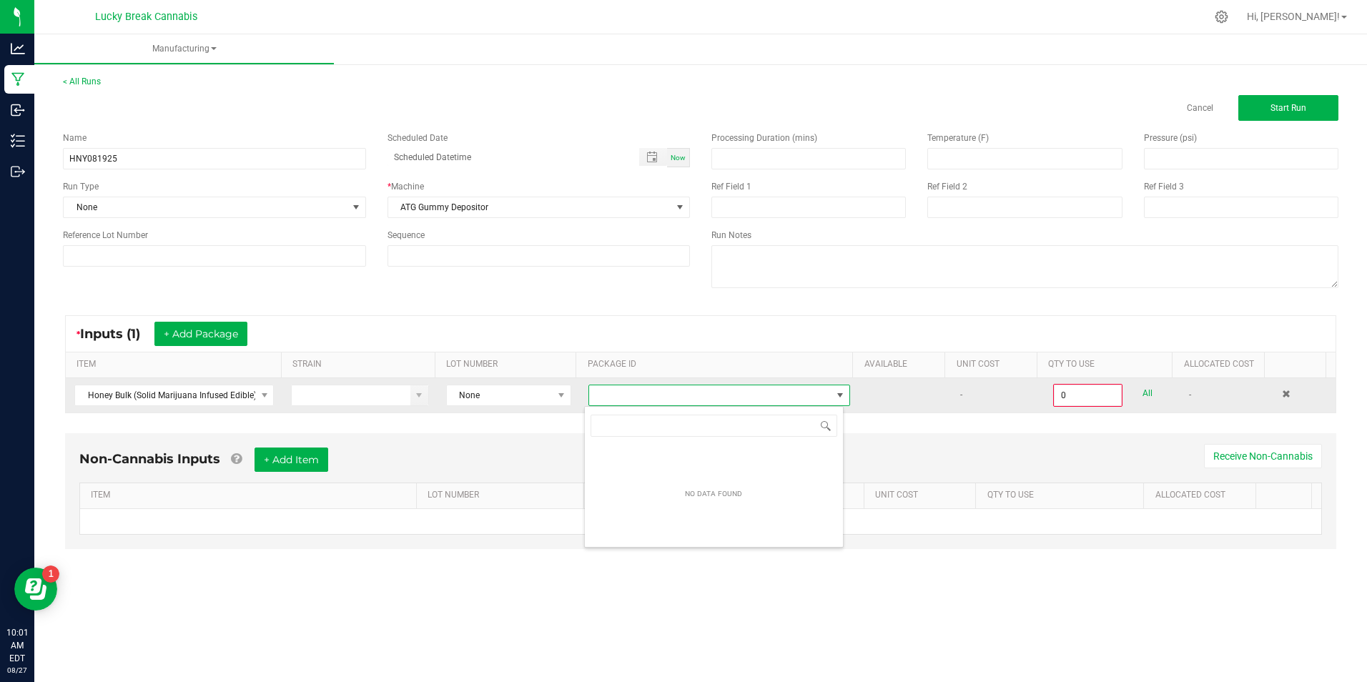
scroll to position [21, 259]
click at [1071, 395] on input "0" at bounding box center [1088, 395] width 67 height 20
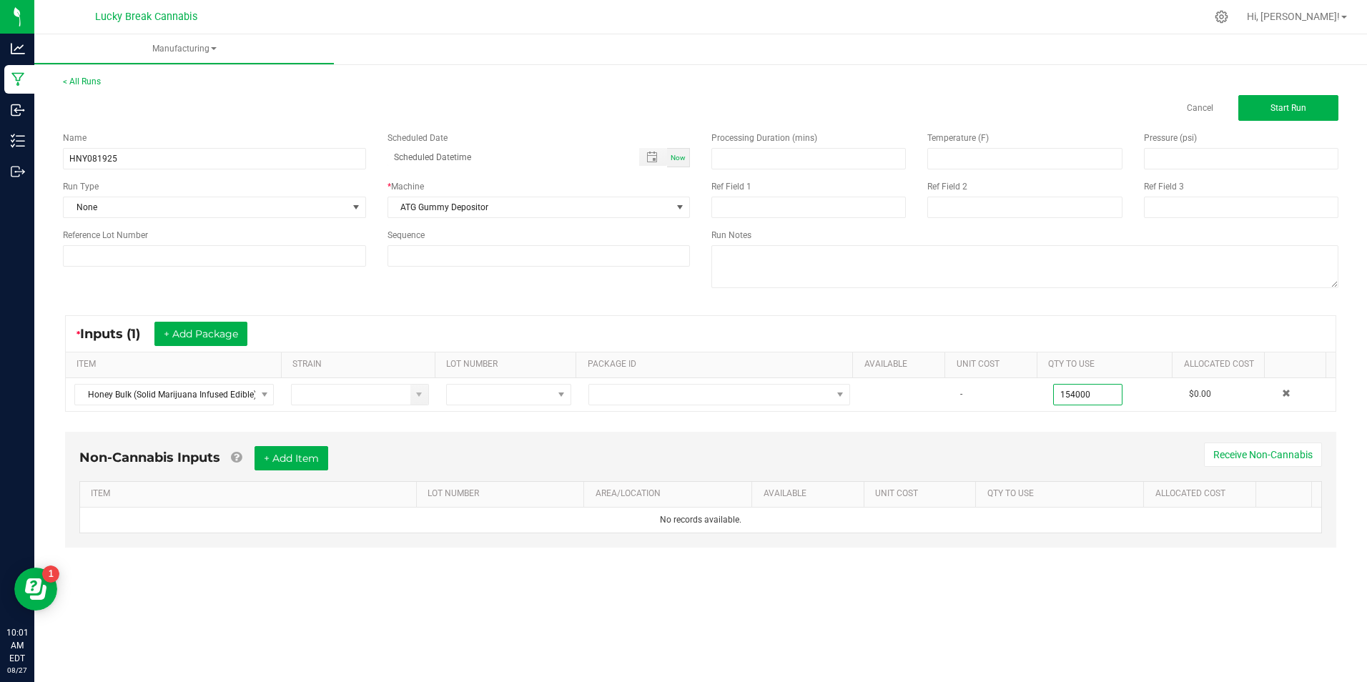
click at [1095, 425] on div "Non-Cannabis Inputs + Add Item Receive Non-Cannabis ITEM LOT NUMBER AREA/LOCATI…" at bounding box center [700, 500] width 1297 height 150
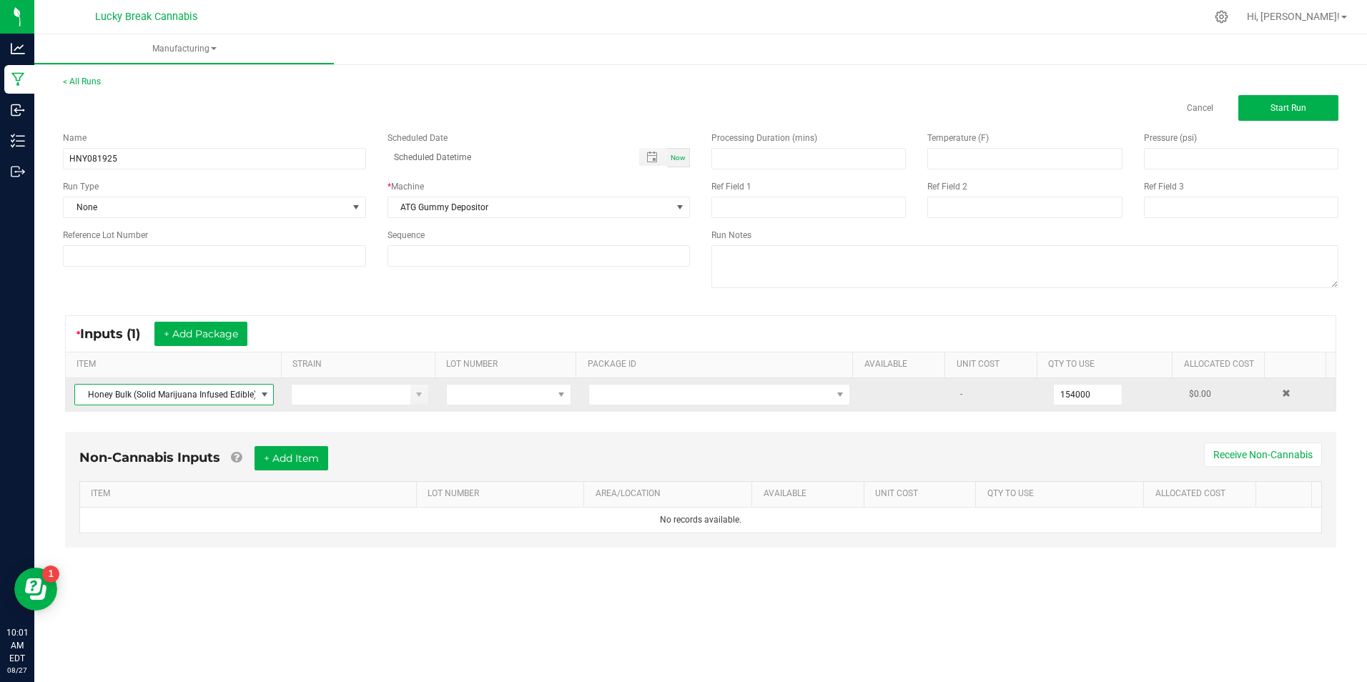
click at [262, 393] on span at bounding box center [264, 394] width 11 height 11
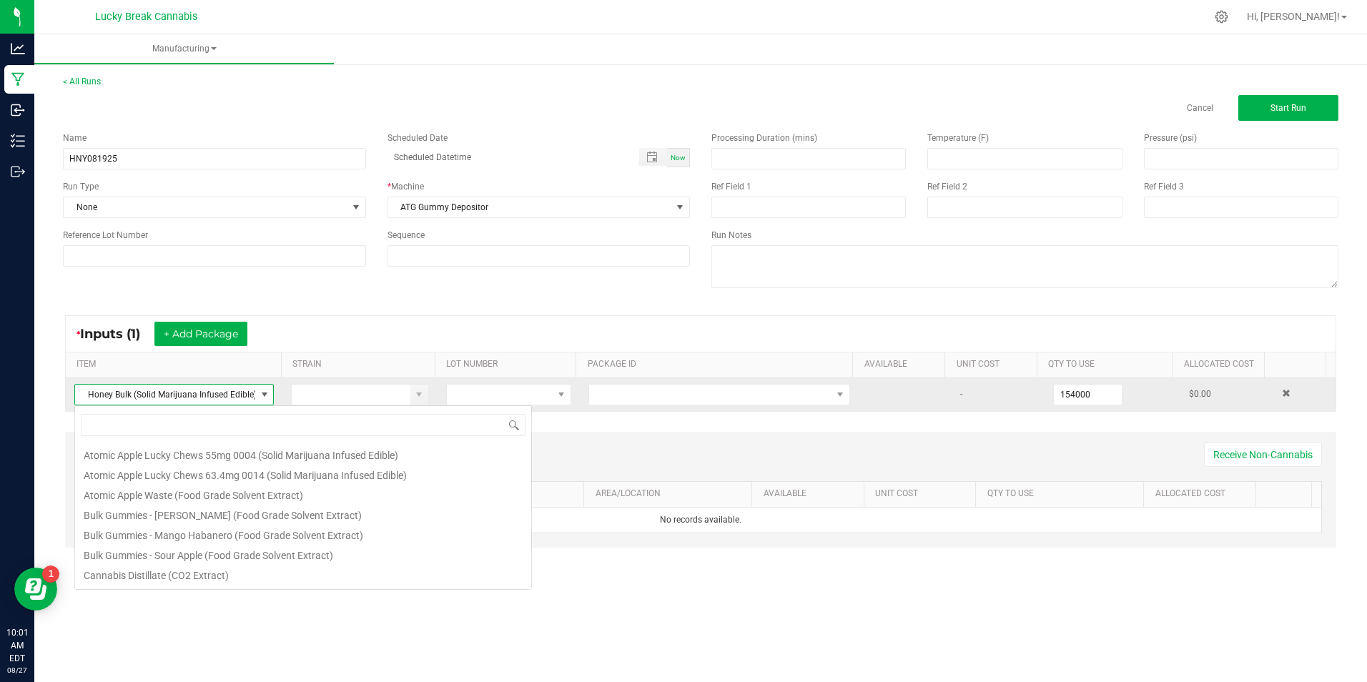
scroll to position [21, 197]
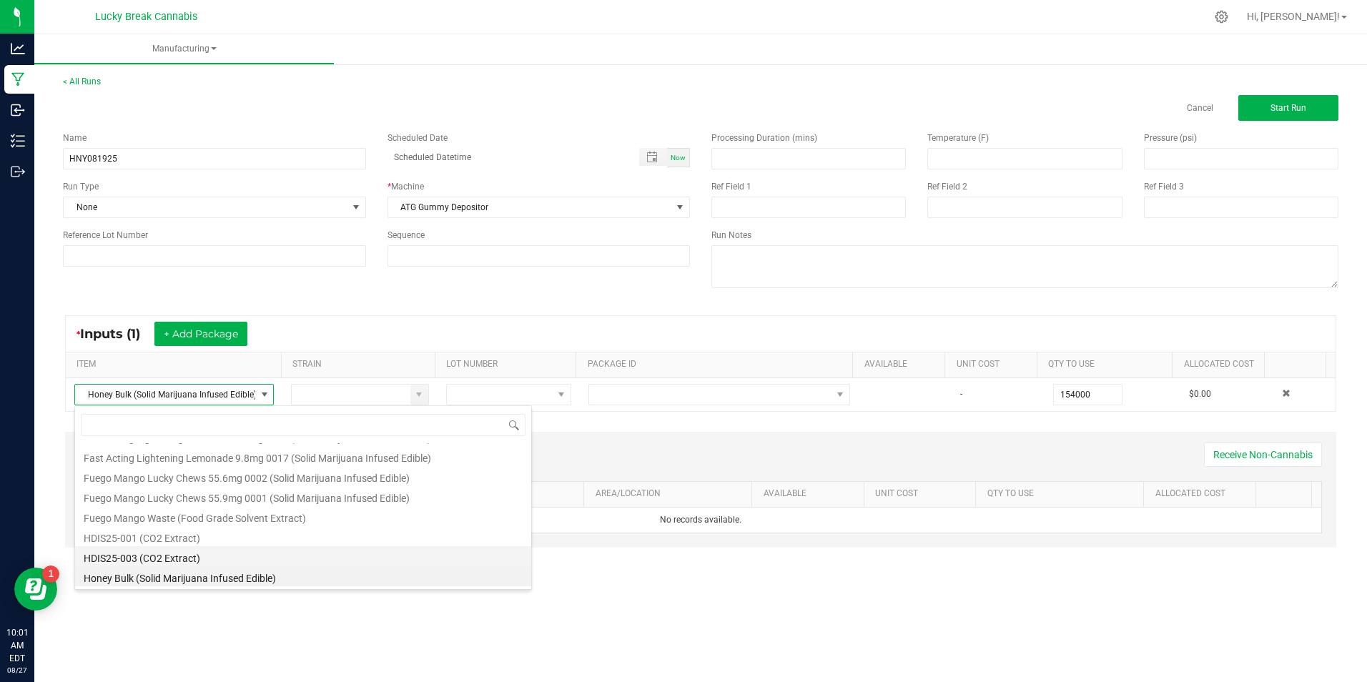
click at [190, 559] on li "HDIS25-003 (CO2 Extract)" at bounding box center [303, 556] width 456 height 20
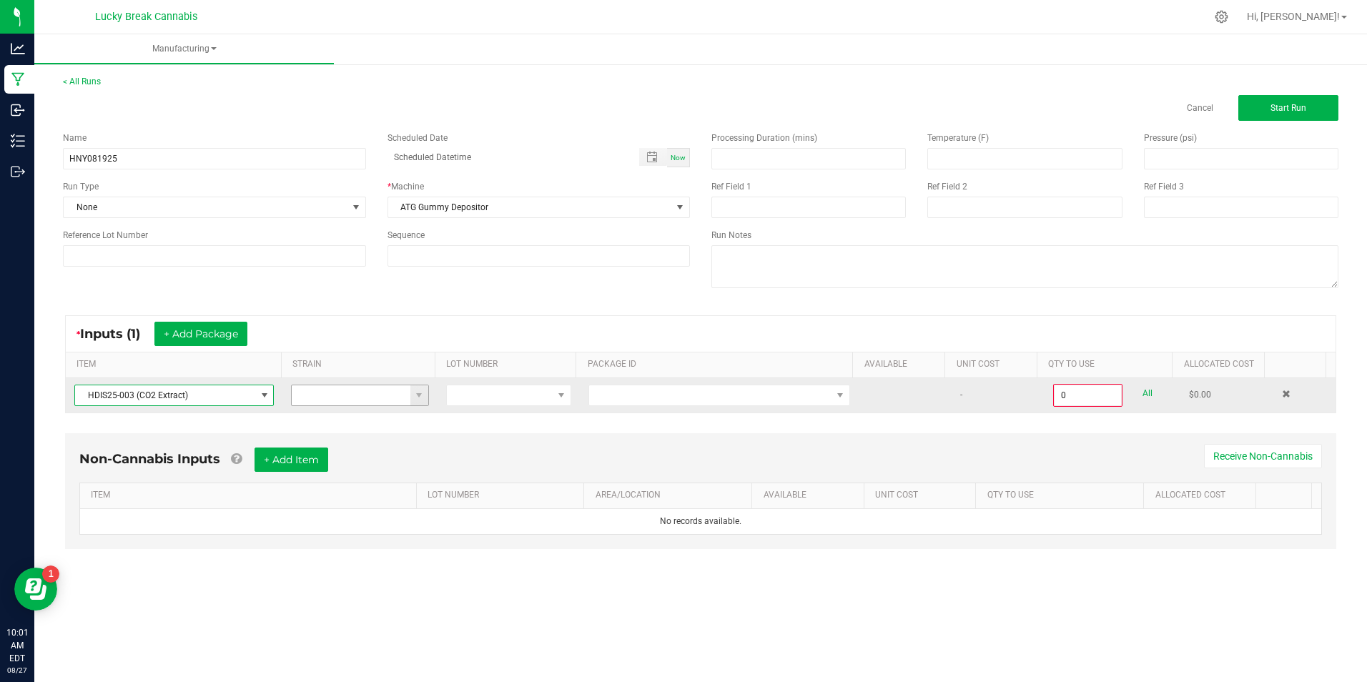
click at [391, 398] on input at bounding box center [351, 395] width 119 height 20
click at [422, 391] on span at bounding box center [419, 395] width 18 height 20
click at [545, 395] on span at bounding box center [500, 395] width 106 height 20
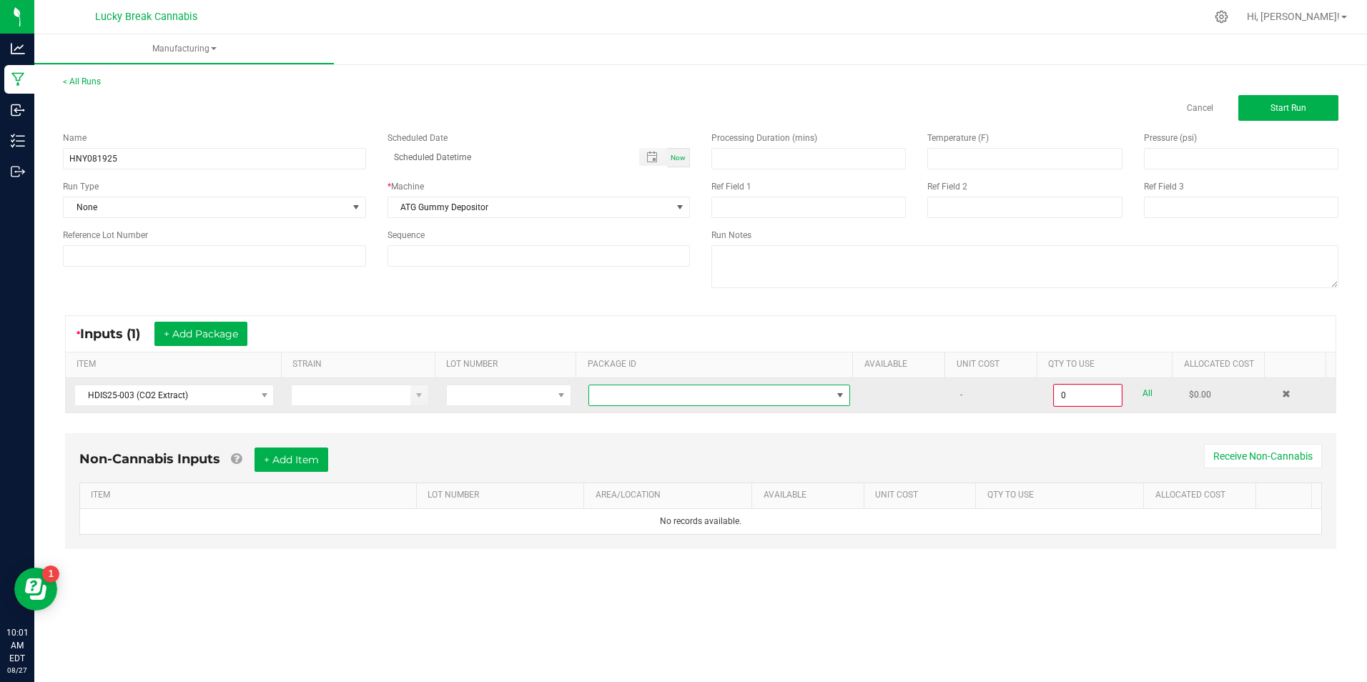
click at [689, 397] on span at bounding box center [710, 395] width 242 height 20
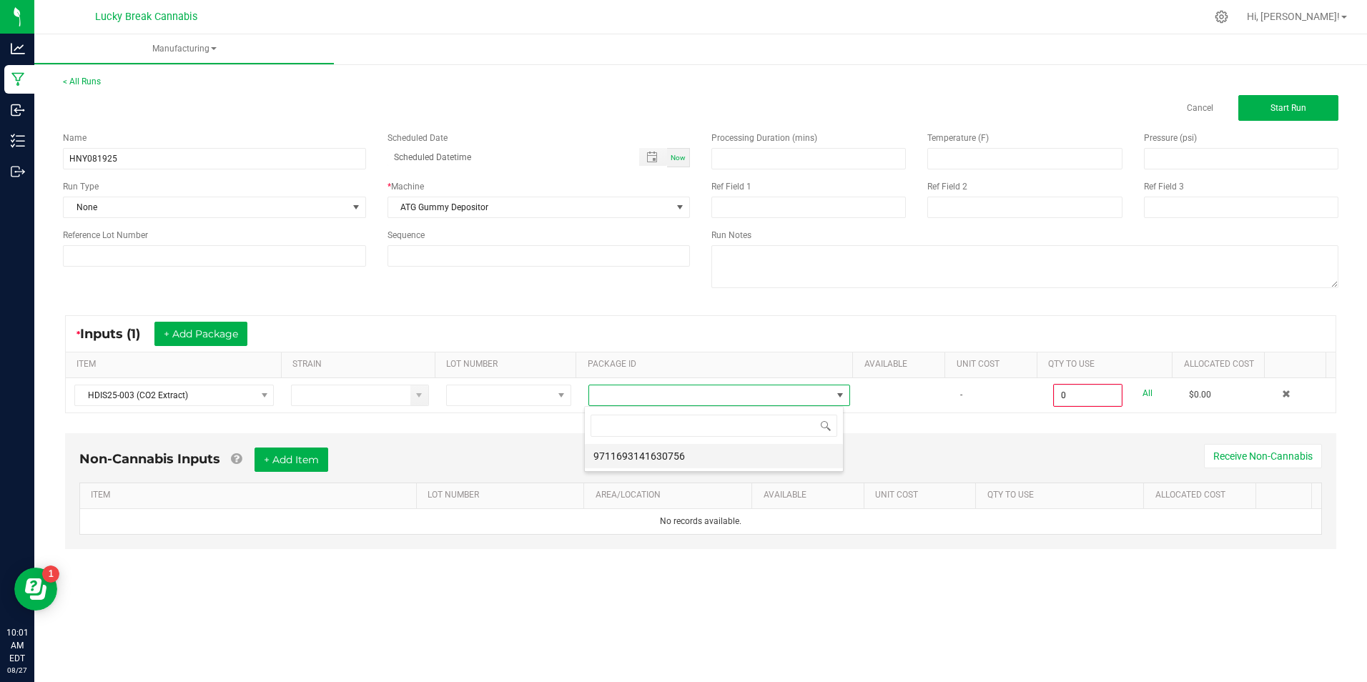
click at [670, 455] on li "9711693141630756" at bounding box center [714, 456] width 258 height 24
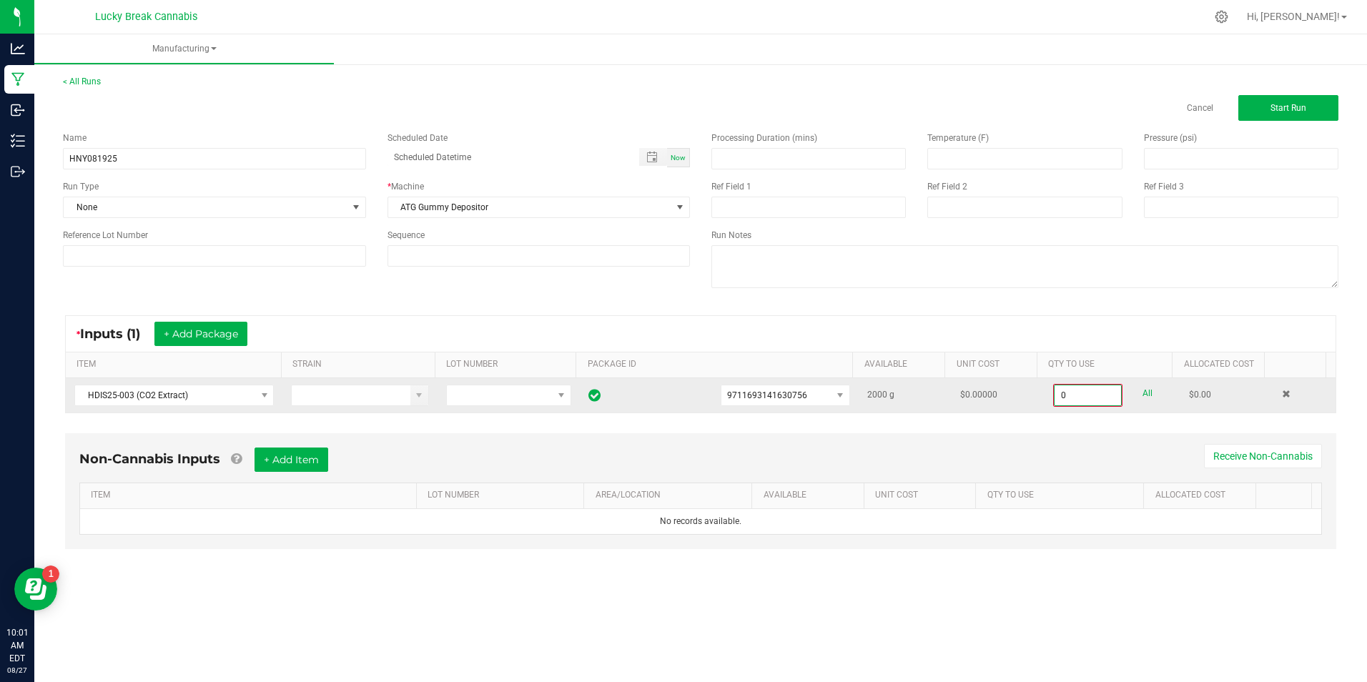
click at [1071, 397] on input "0" at bounding box center [1088, 395] width 67 height 20
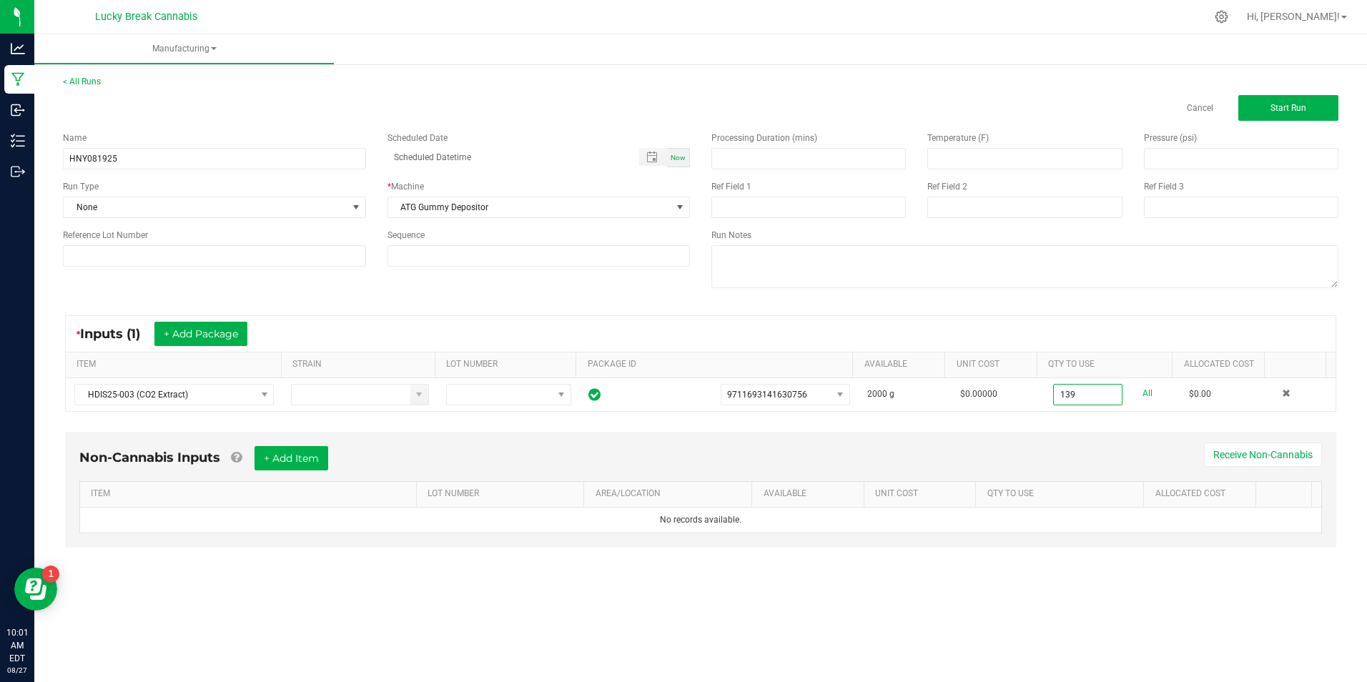
type input "139.0000 g"
click at [1075, 432] on div "Non-Cannabis Inputs + Add Item Receive Non-Cannabis ITEM LOT NUMBER AREA/LOCATI…" at bounding box center [701, 490] width 1272 height 116
click at [311, 454] on button "+ Add Item" at bounding box center [292, 458] width 74 height 24
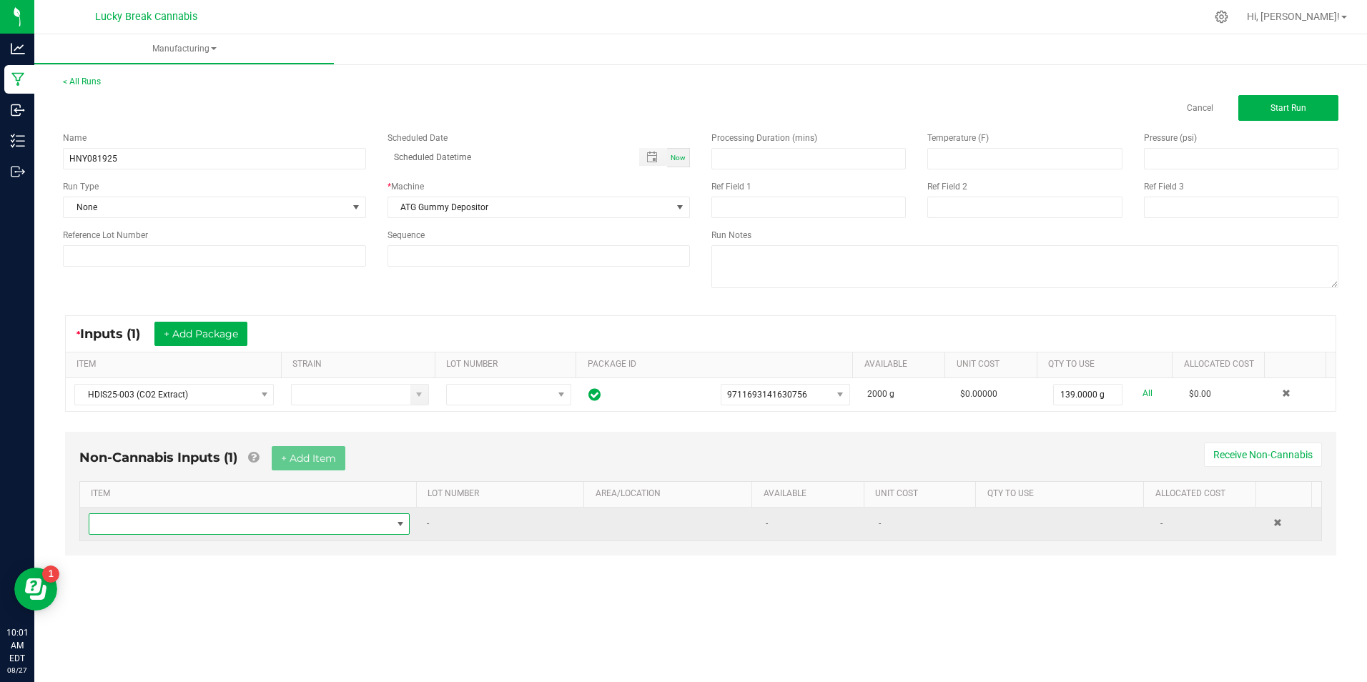
click at [197, 530] on span "NO DATA FOUND" at bounding box center [240, 524] width 302 height 20
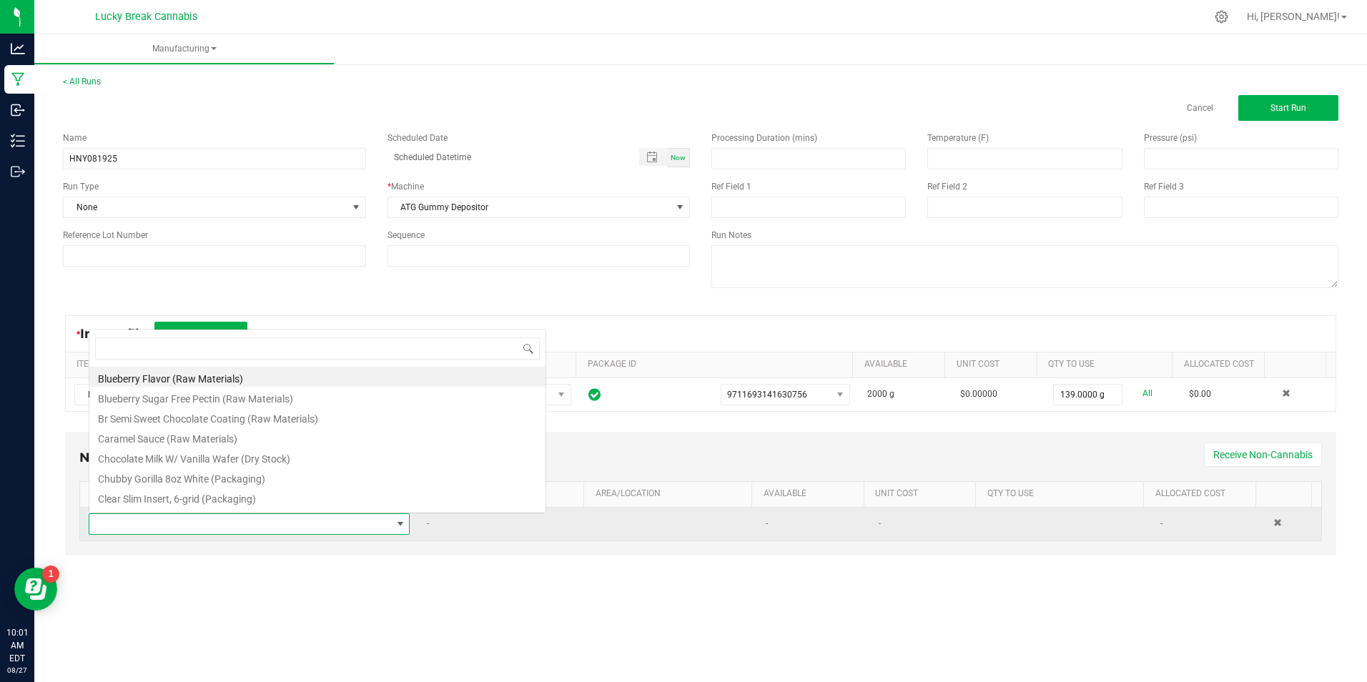
scroll to position [21, 316]
type input "HONEY"
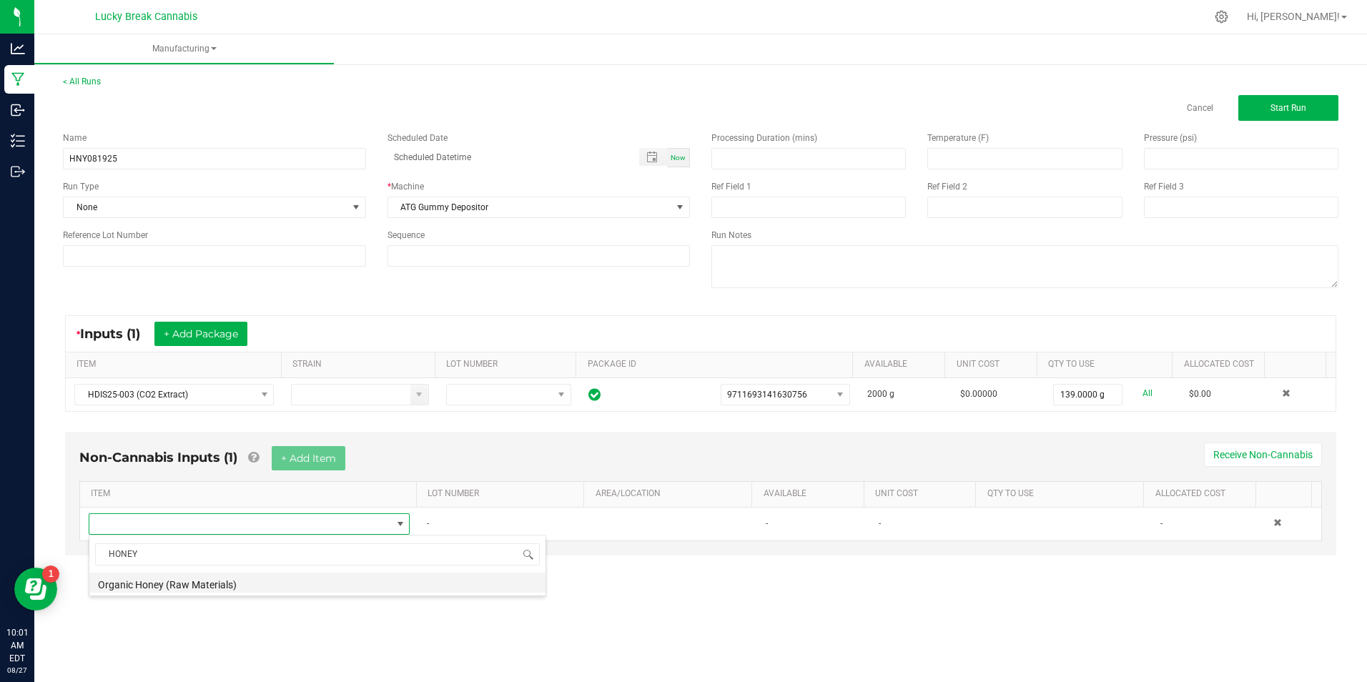
click at [197, 582] on li "Organic Honey (Raw Materials)" at bounding box center [317, 583] width 456 height 20
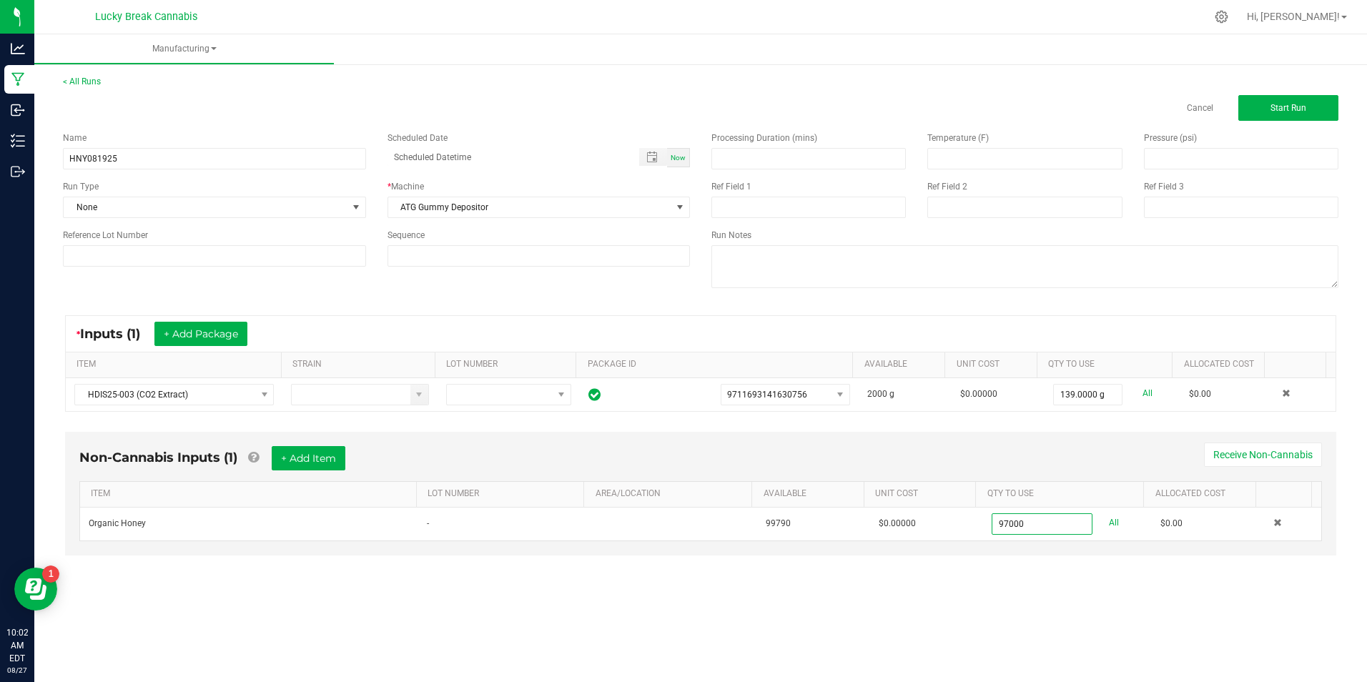
type input "97000.0000 g"
click at [1039, 579] on div "Non-Cannabis Inputs (1) + Add Item Receive Non-Cannabis ITEM LOT NUMBER AREA/LO…" at bounding box center [700, 504] width 1297 height 158
click at [1304, 106] on span "Start Run" at bounding box center [1289, 108] width 36 height 10
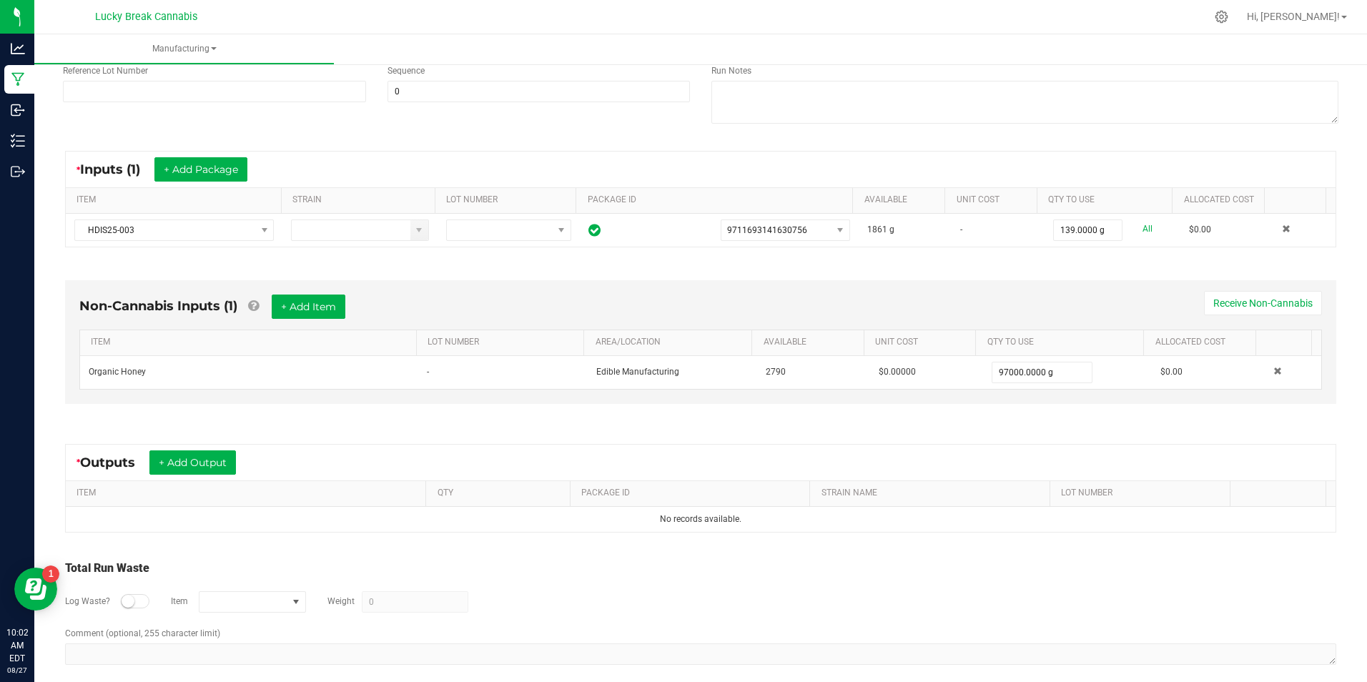
scroll to position [197, 0]
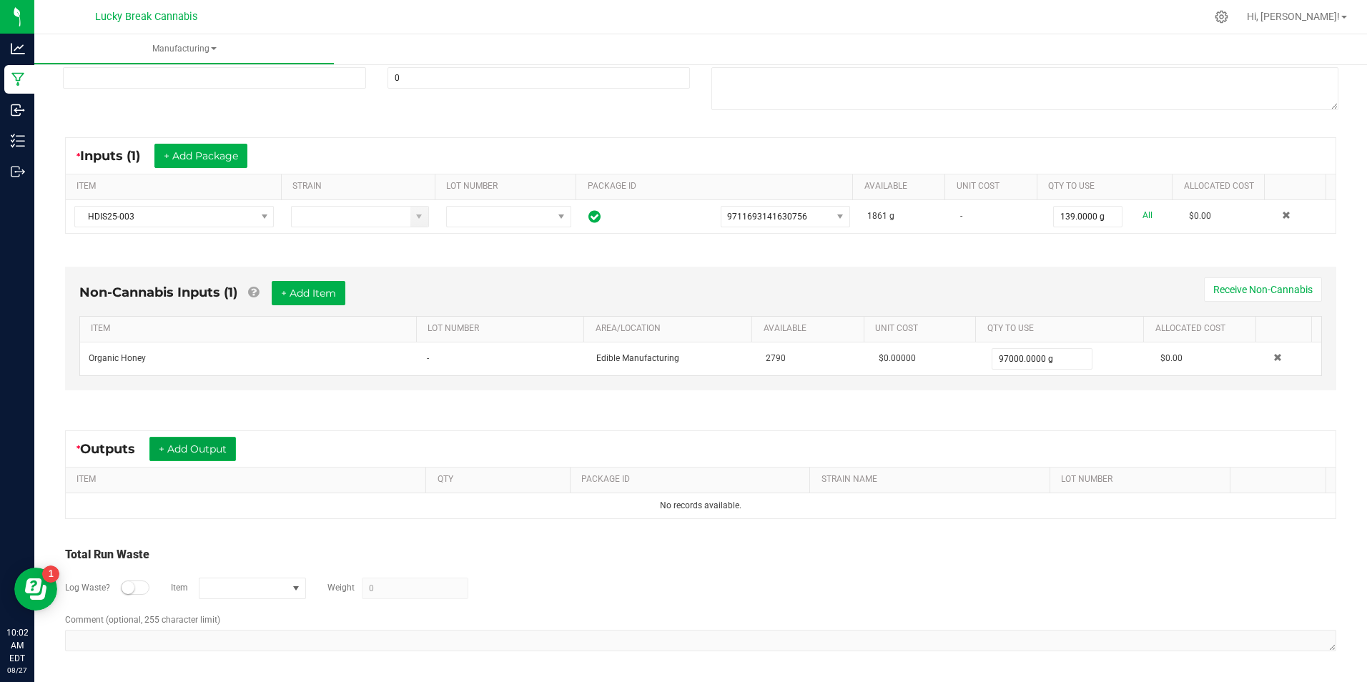
click at [212, 446] on button "+ Add Output" at bounding box center [192, 449] width 87 height 24
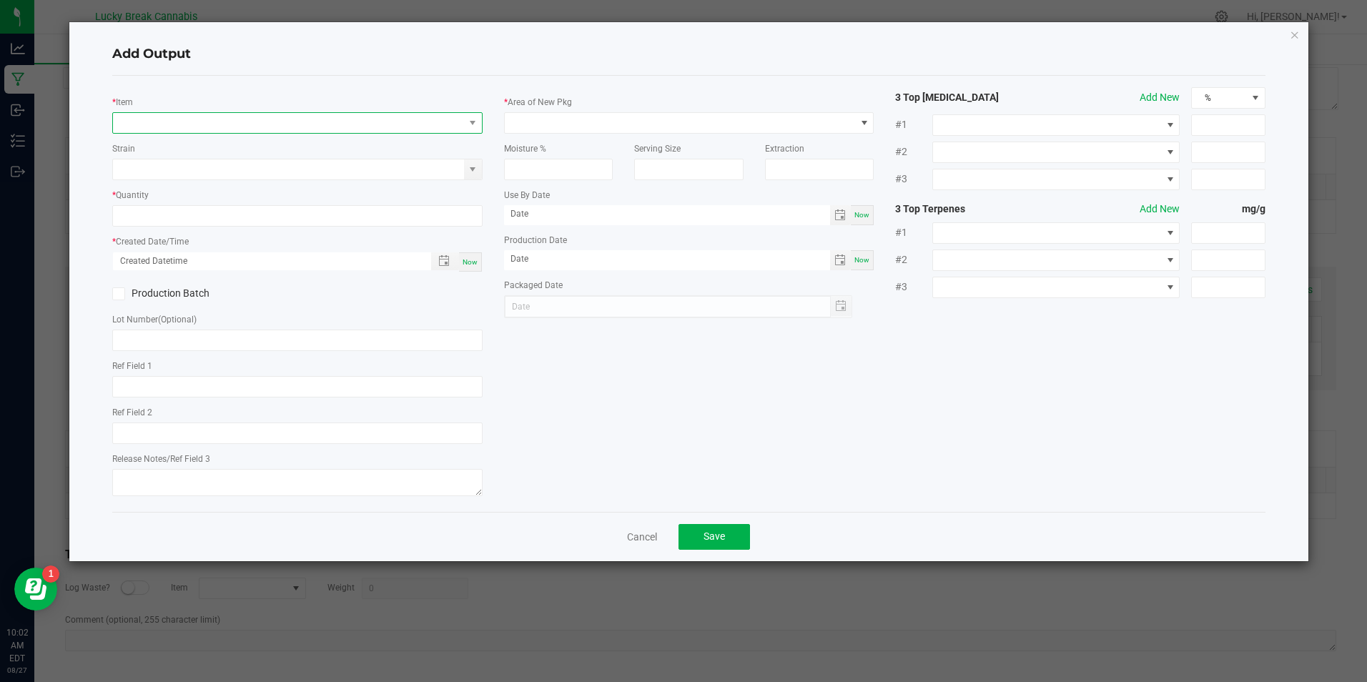
click at [222, 124] on span "NO DATA FOUND" at bounding box center [288, 123] width 350 height 20
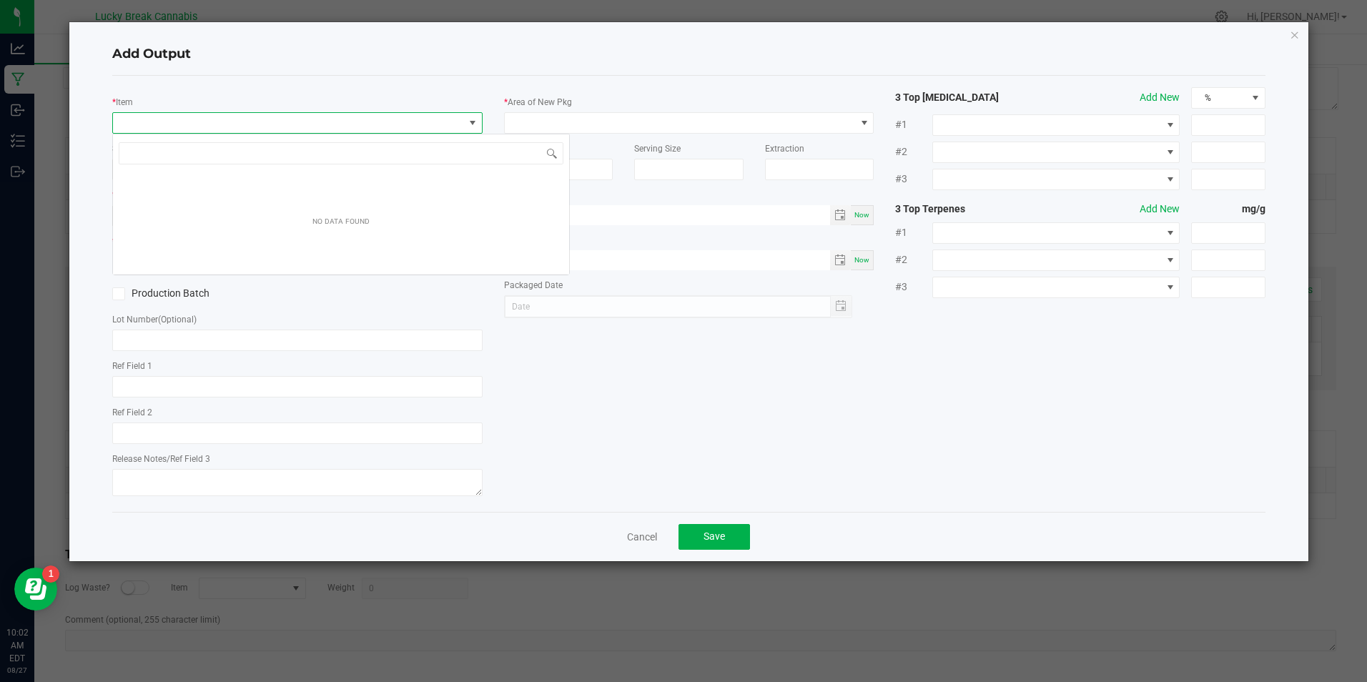
scroll to position [21, 370]
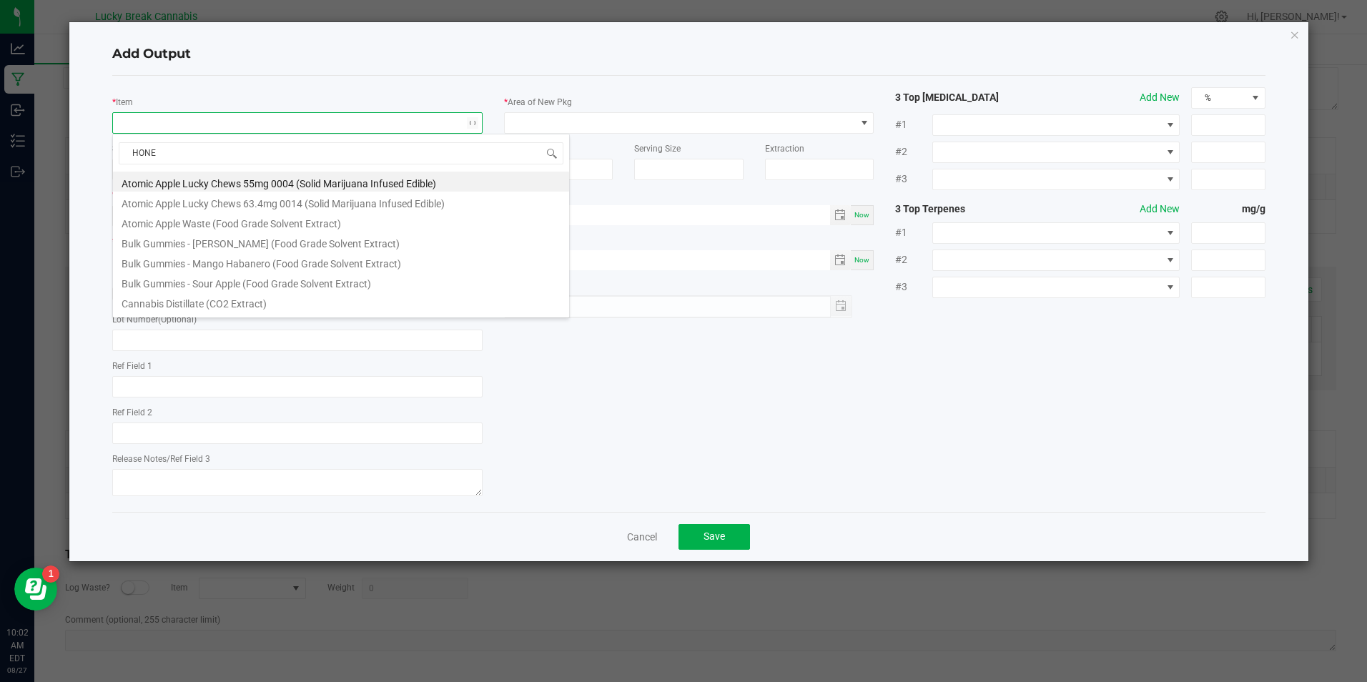
type input "HONEY"
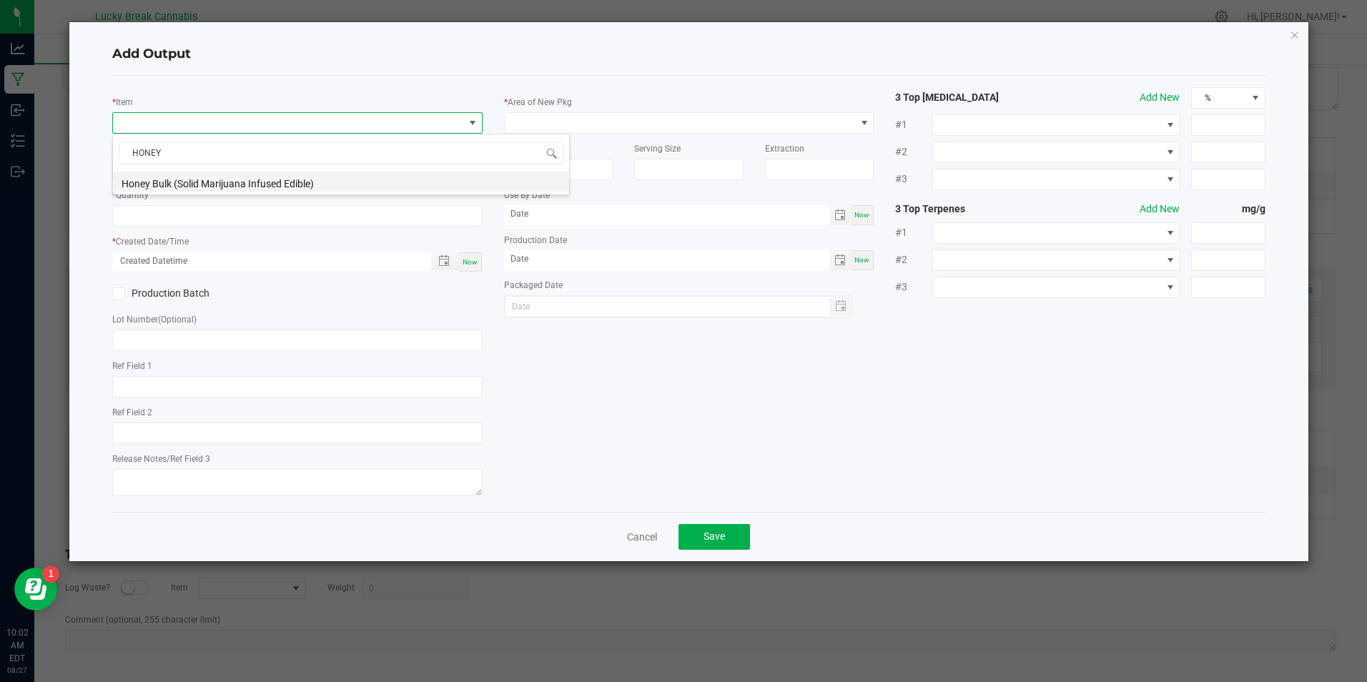
click at [235, 177] on li "Honey Bulk (Solid Marijuana Infused Edible)" at bounding box center [341, 182] width 456 height 20
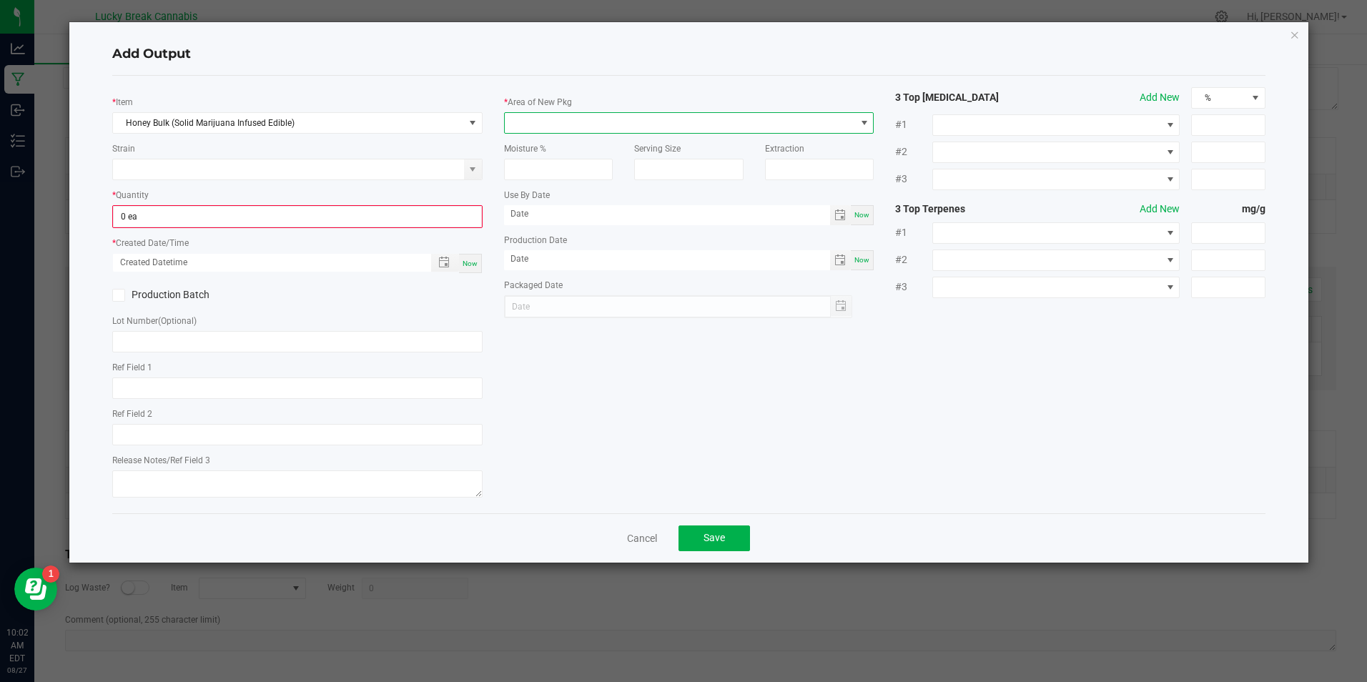
click at [672, 119] on span at bounding box center [680, 123] width 350 height 20
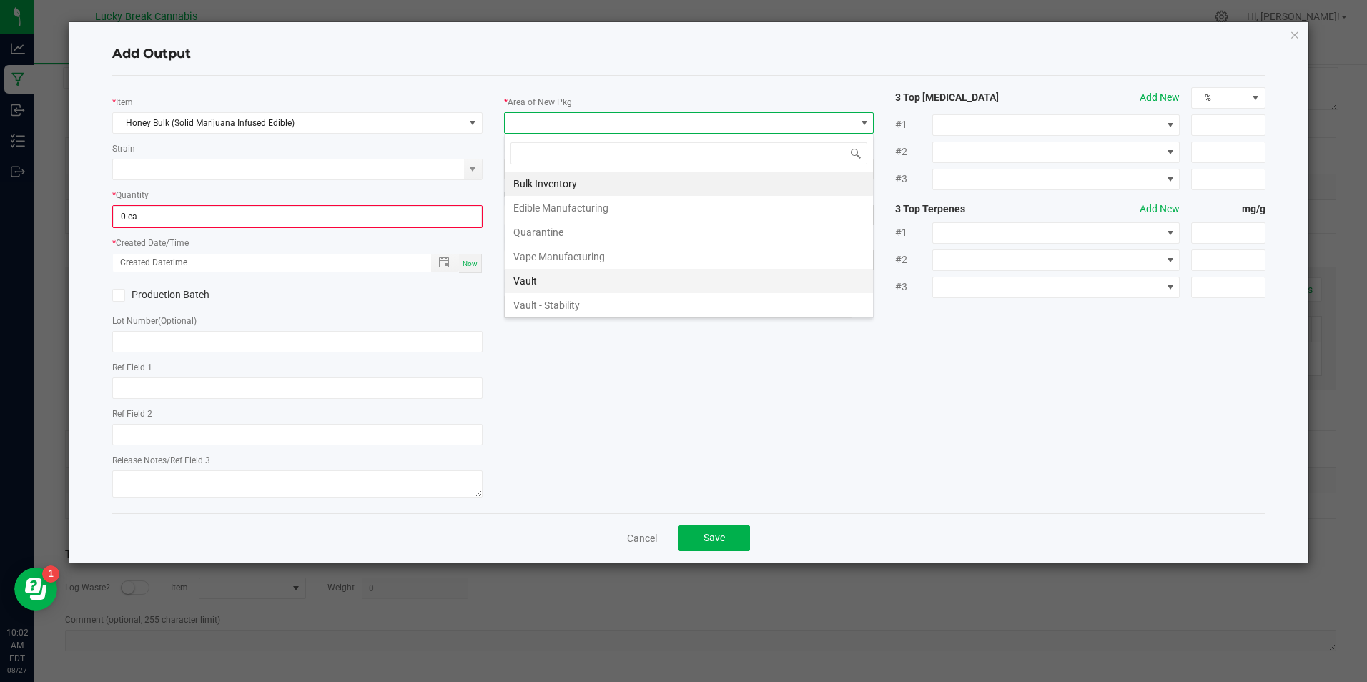
click at [549, 277] on li "Vault" at bounding box center [689, 281] width 368 height 24
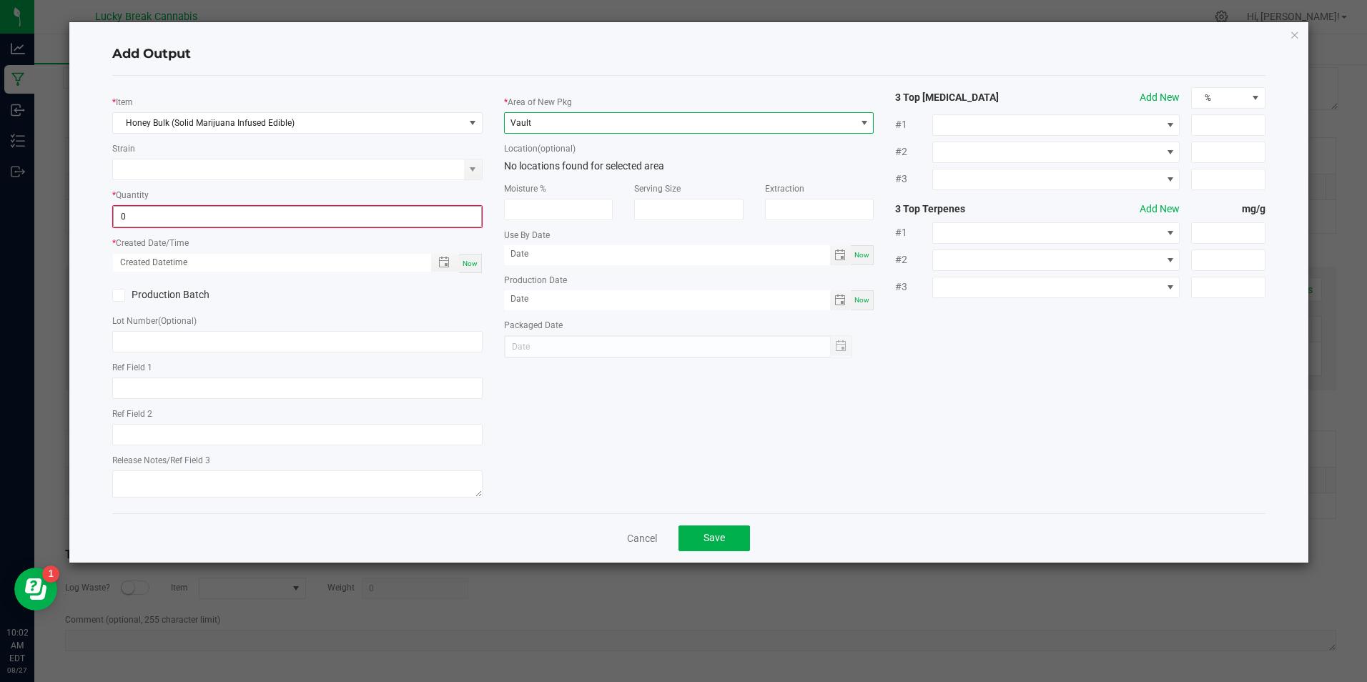
click at [276, 217] on input "0" at bounding box center [297, 217] width 367 height 20
type input "0 ea"
click at [468, 265] on span "Now" at bounding box center [470, 264] width 15 height 8
type input "08/27/2025 10:02 AM"
type input "[DATE]"
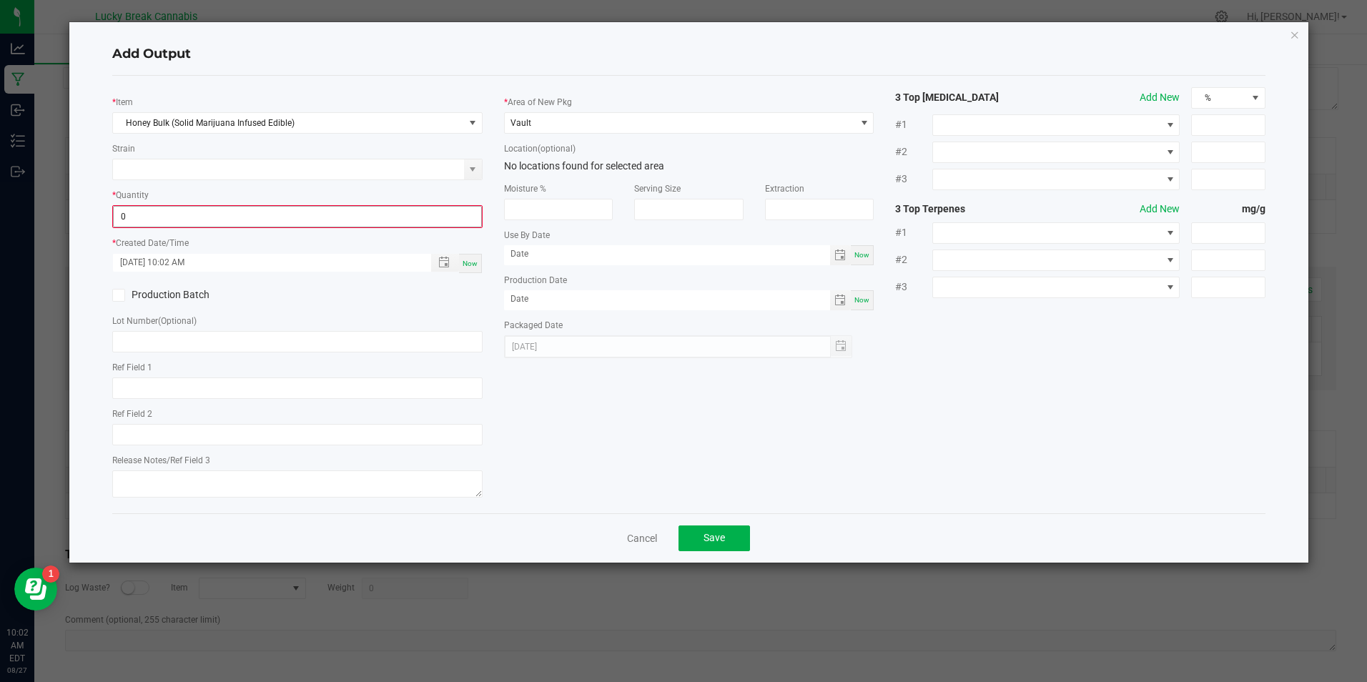
click at [177, 215] on input "0" at bounding box center [297, 217] width 367 height 20
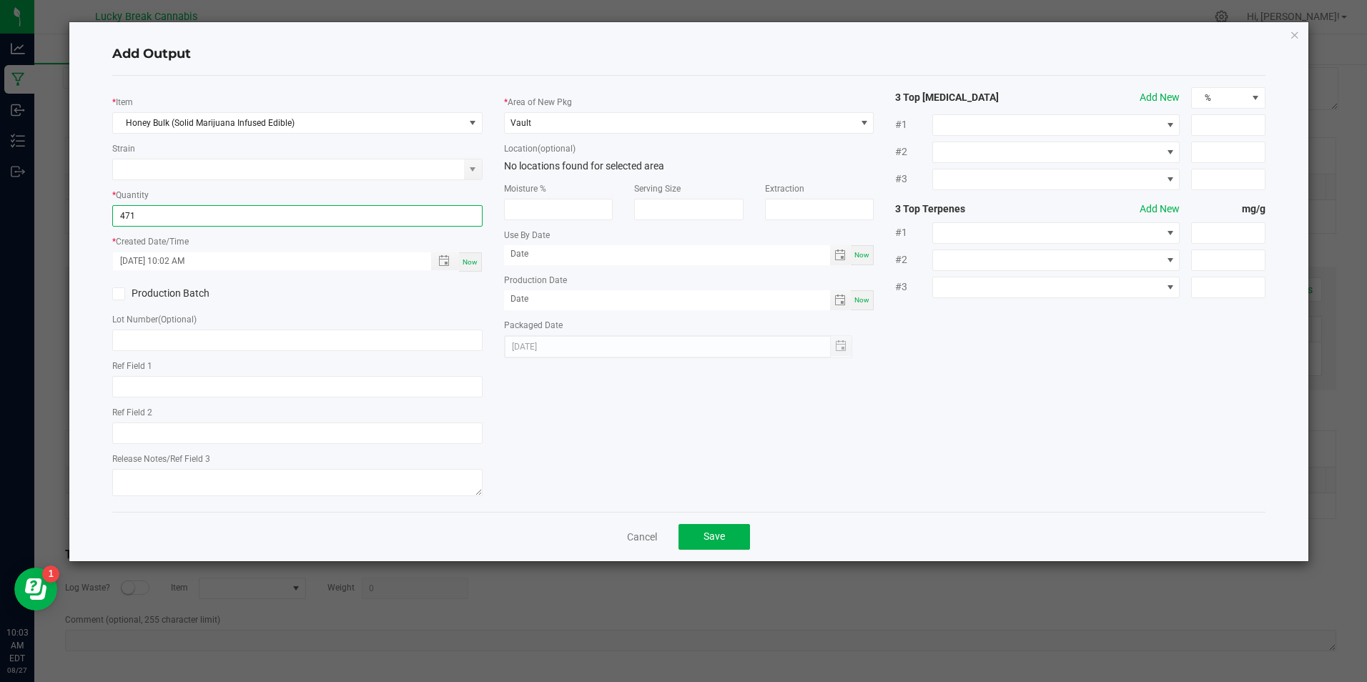
type input "471 ea"
click at [203, 185] on div "* Item Honey Bulk (Solid Marijuana Infused Edible) Strain * Quantity 471 ea * C…" at bounding box center [297, 293] width 391 height 413
click at [121, 294] on icon at bounding box center [118, 294] width 9 height 0
click at [0, 0] on input "Production Batch" at bounding box center [0, 0] width 0 height 0
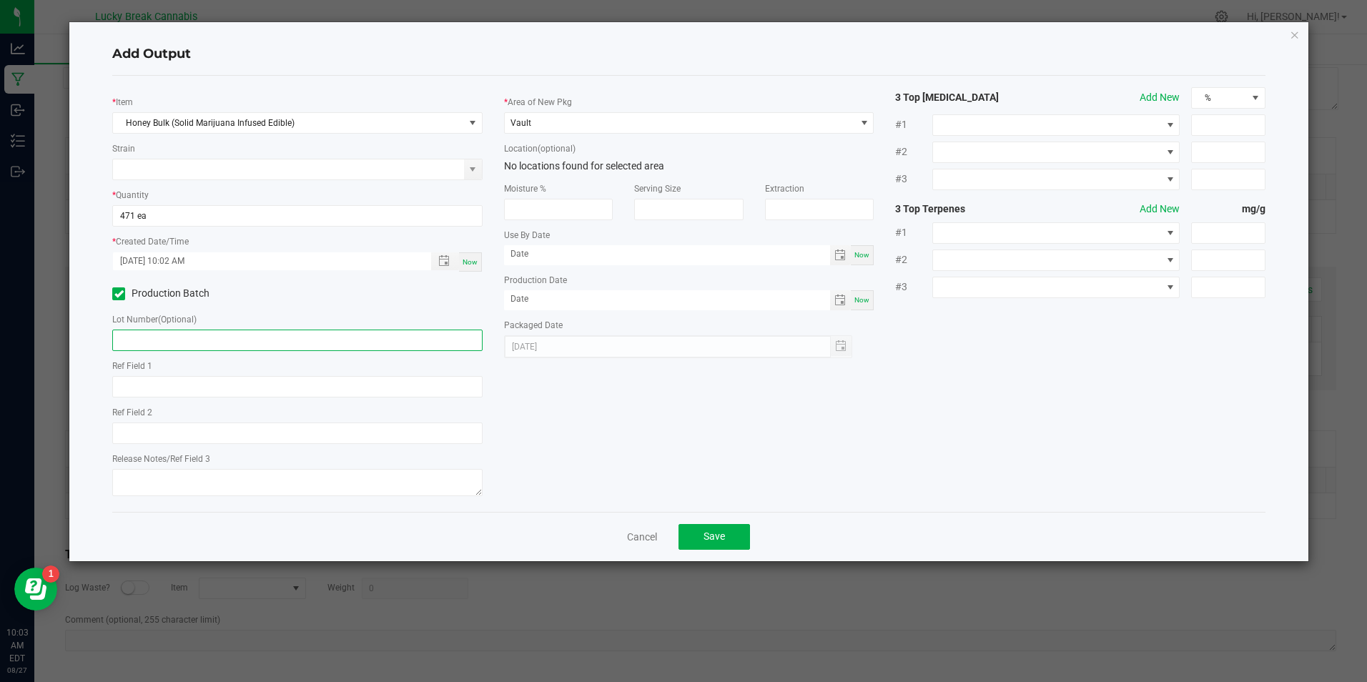
click at [273, 339] on input "text" at bounding box center [297, 340] width 370 height 21
drag, startPoint x: 258, startPoint y: 340, endPoint x: 70, endPoint y: 329, distance: 188.4
click at [70, 329] on div "Add Output * Item Honey Bulk (Solid Marijuana Infused Edible) Strain * Quantity…" at bounding box center [688, 291] width 1239 height 539
type input "HNY081925"
click at [503, 402] on div "* Item Honey Bulk (Solid Marijuana Infused Edible) Strain * Quantity 471 ea * C…" at bounding box center [689, 293] width 1174 height 413
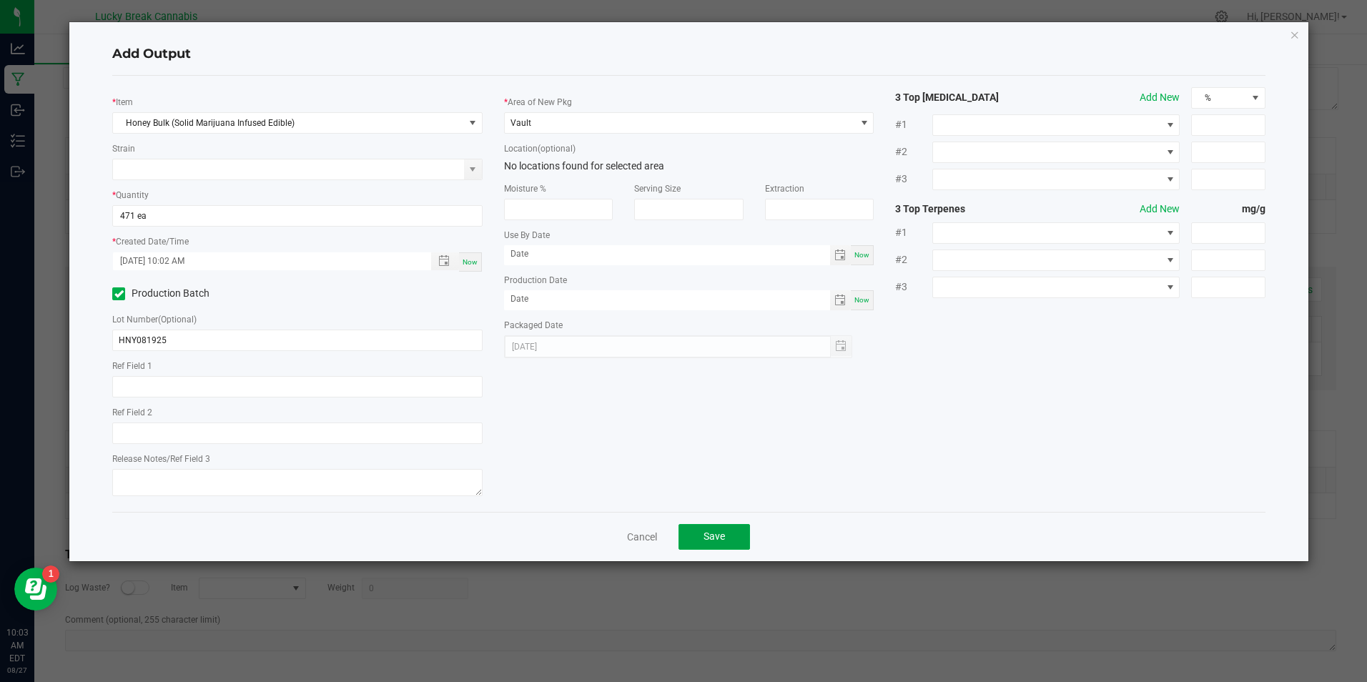
click at [726, 535] on button "Save" at bounding box center [715, 537] width 72 height 26
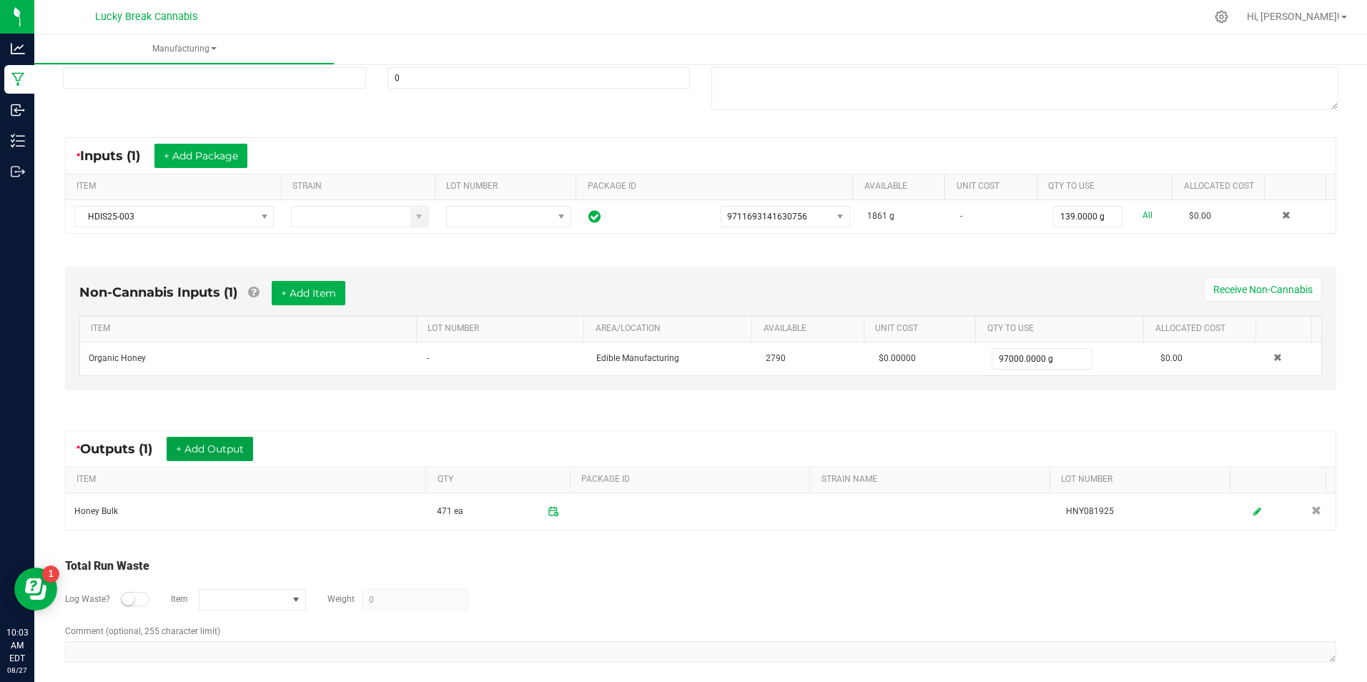
scroll to position [208, 0]
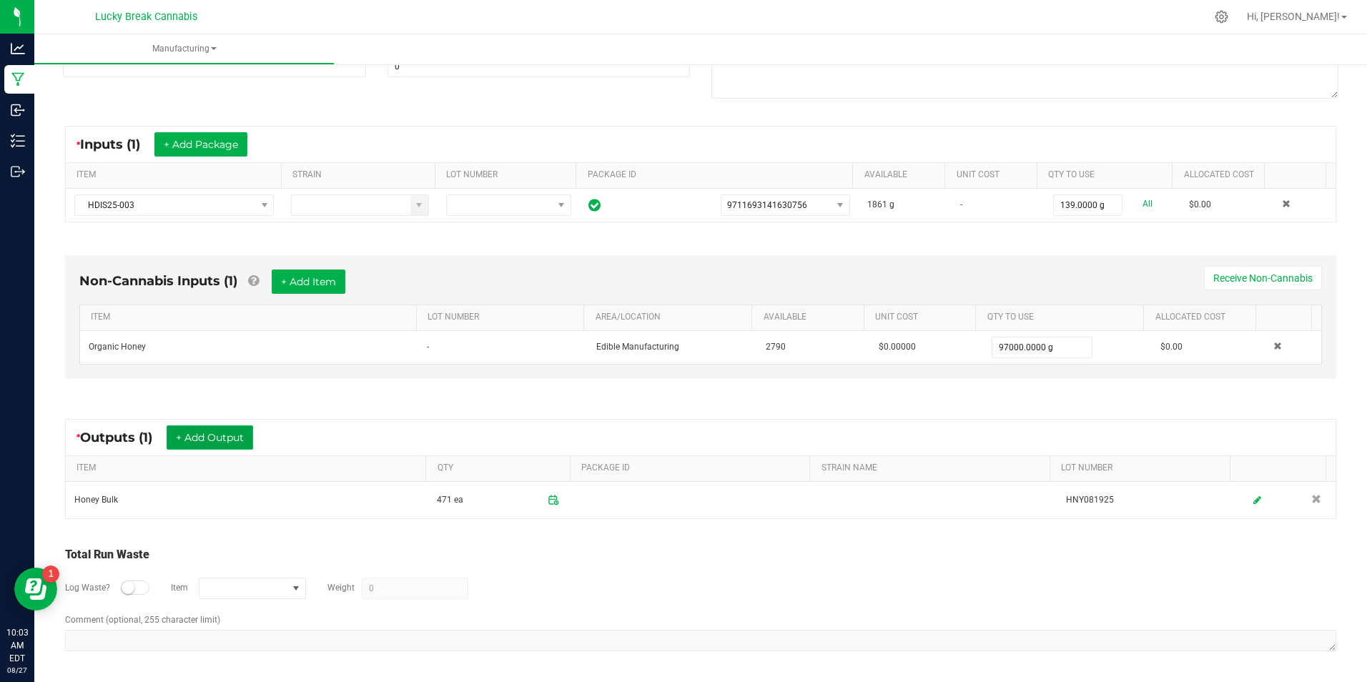
click at [200, 431] on button "+ Add Output" at bounding box center [210, 438] width 87 height 24
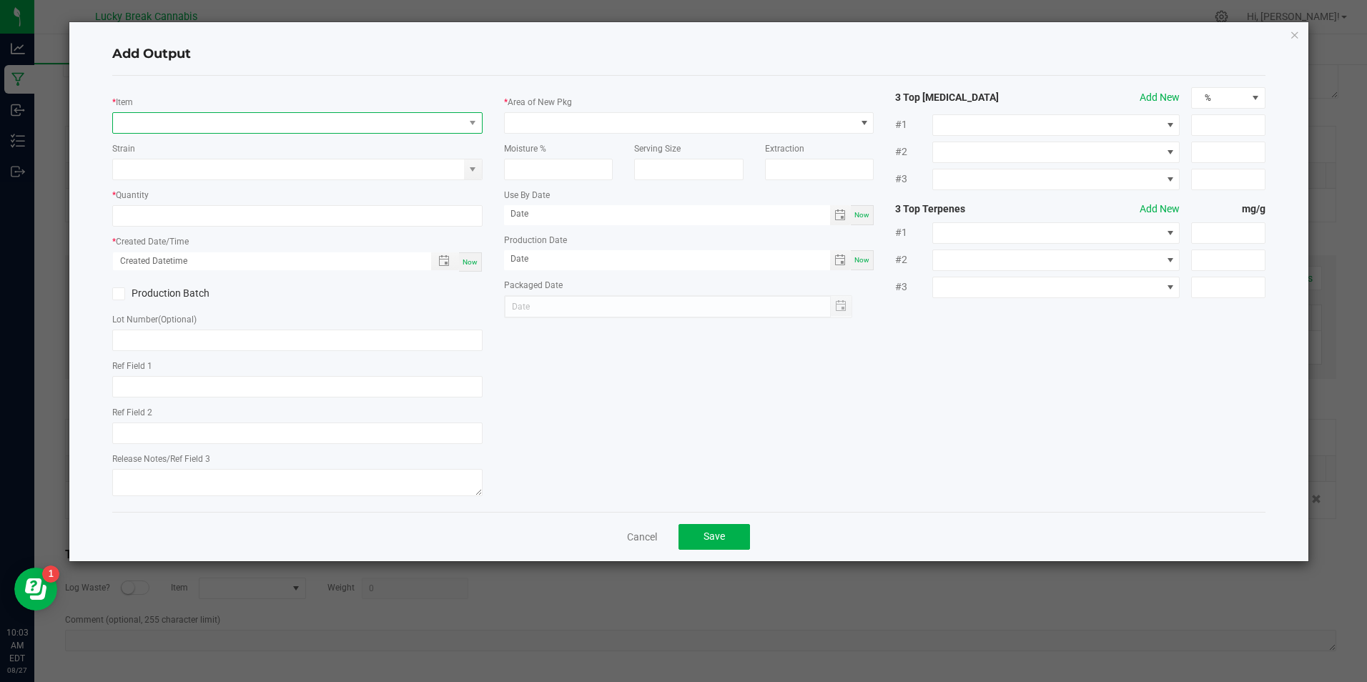
click at [164, 118] on span "NO DATA FOUND" at bounding box center [288, 123] width 350 height 20
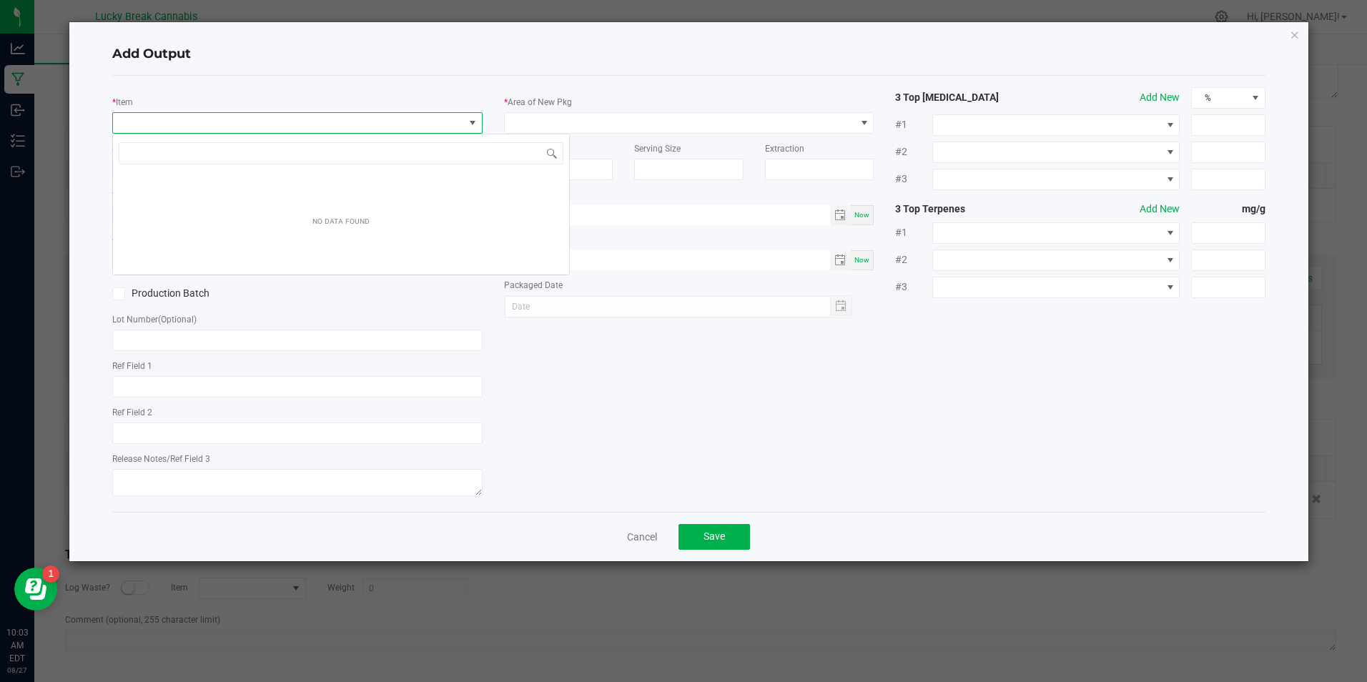
scroll to position [21, 370]
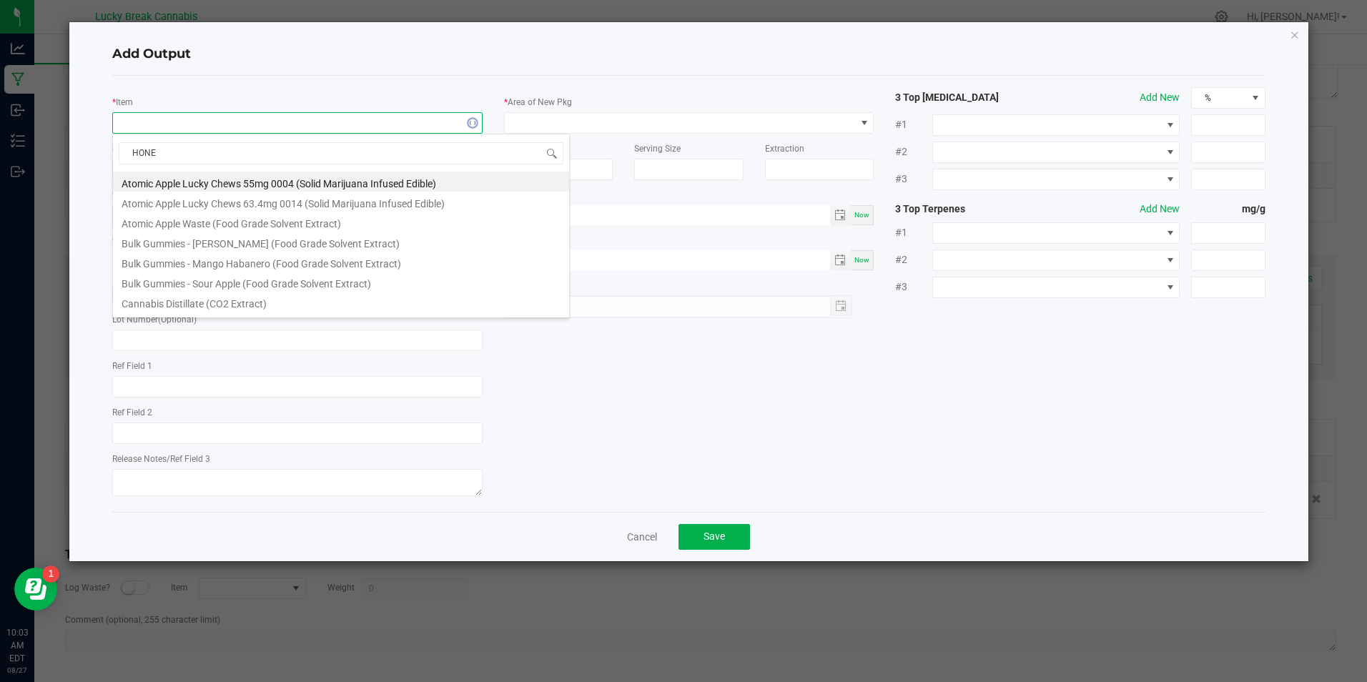
type input "HONEY"
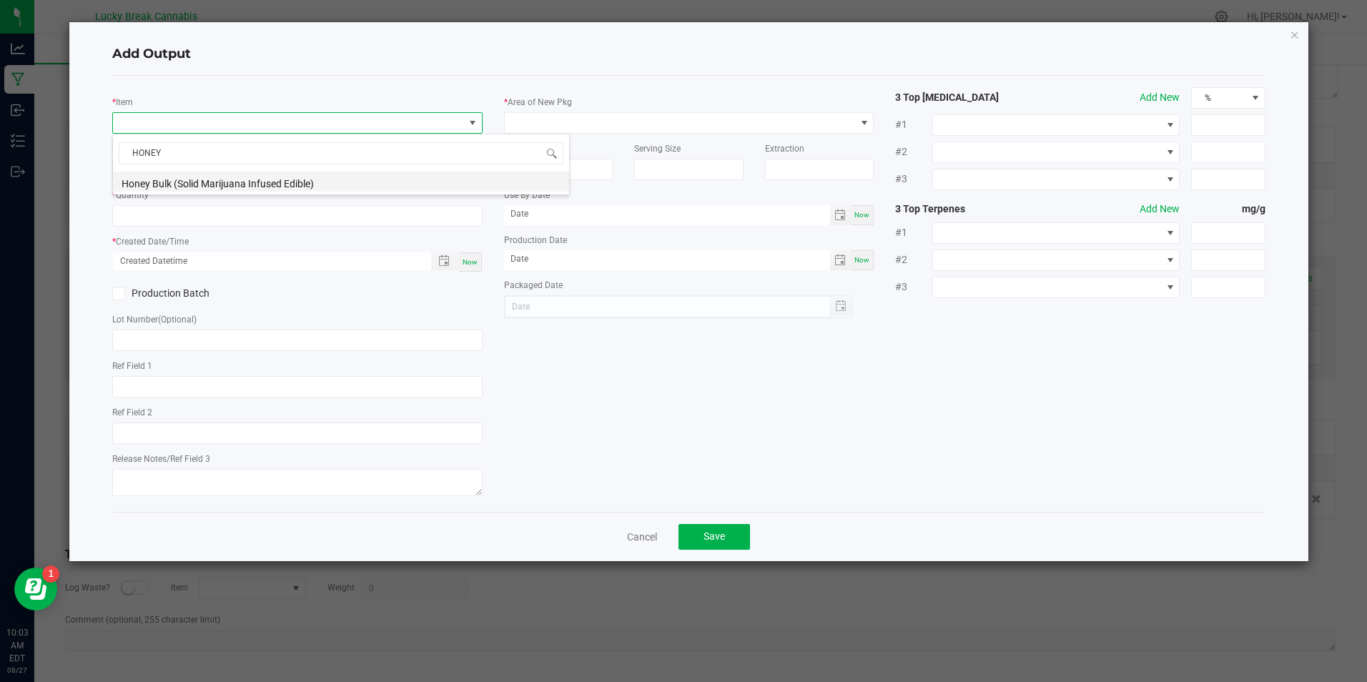
click at [190, 182] on li "Honey Bulk (Solid Marijuana Infused Edible)" at bounding box center [341, 182] width 456 height 20
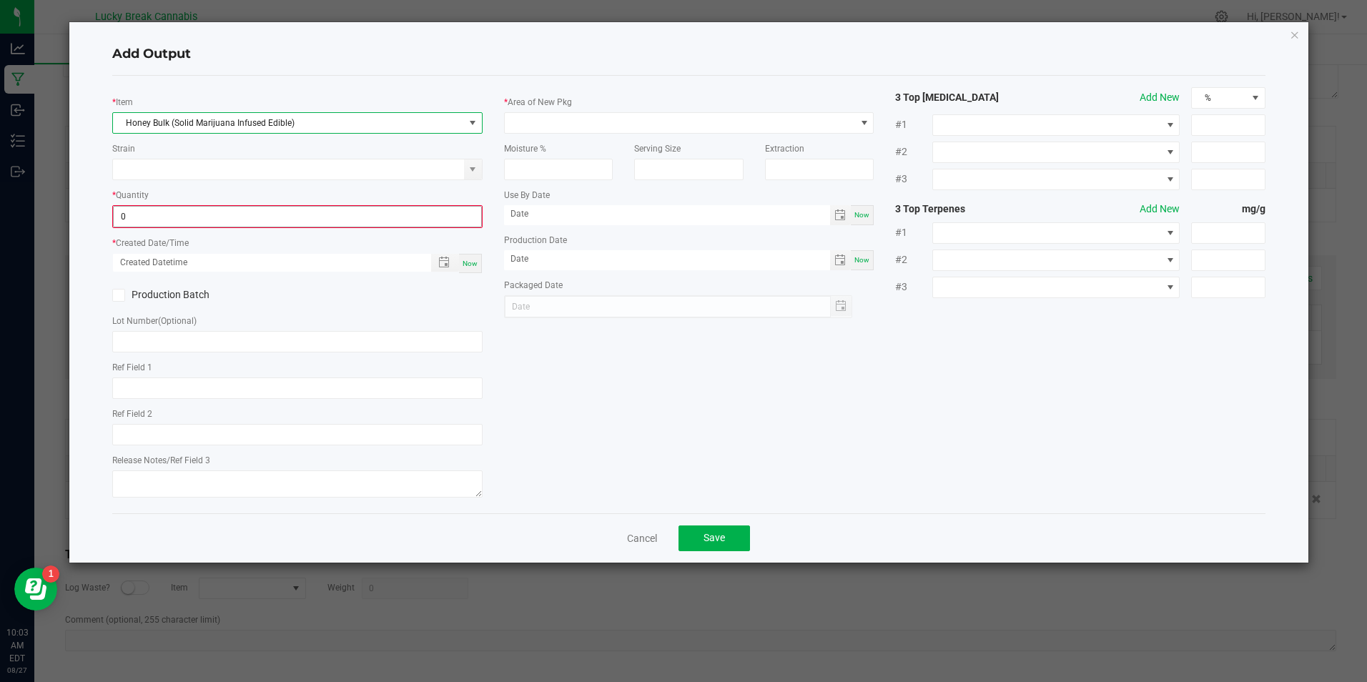
click at [193, 214] on input "0" at bounding box center [297, 217] width 367 height 20
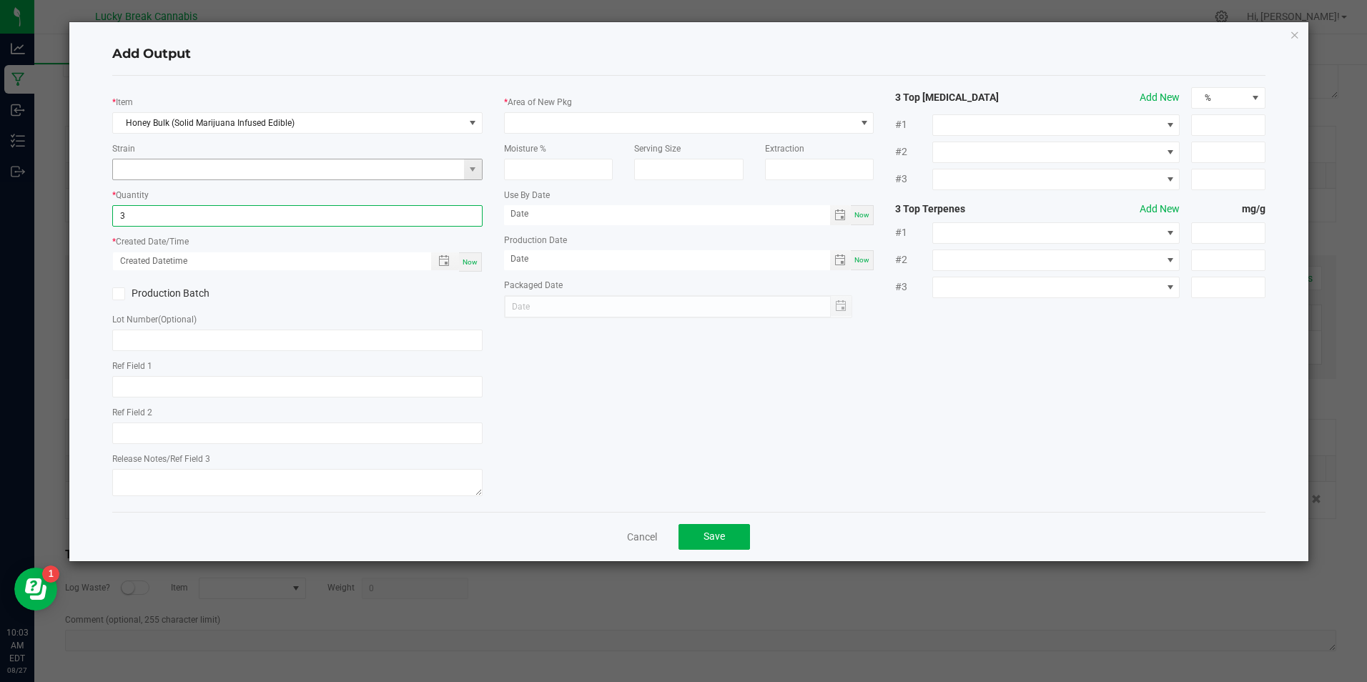
type input "3 ea"
click at [259, 177] on input at bounding box center [288, 169] width 350 height 20
click at [475, 258] on span "Now" at bounding box center [470, 262] width 15 height 8
type input "08/27/2025 10:03 AM"
type input "[DATE]"
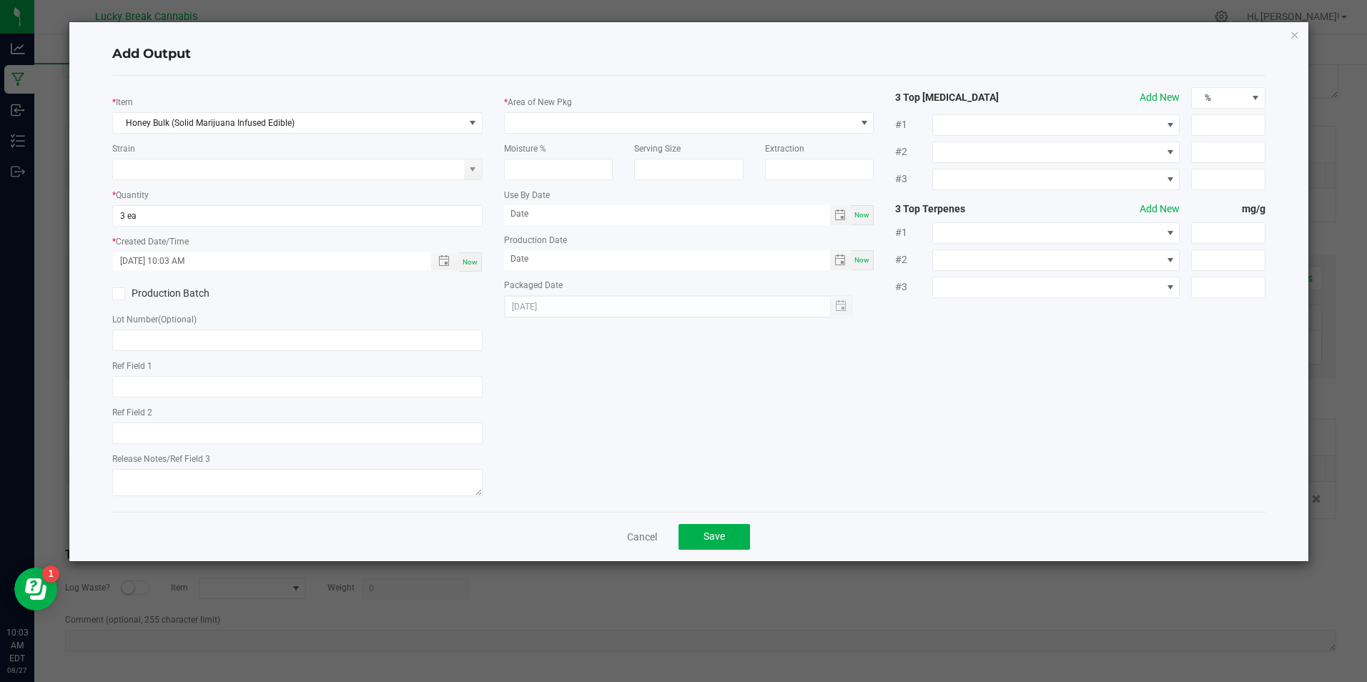
click at [169, 288] on label "Production Batch" at bounding box center [199, 293] width 174 height 15
click at [0, 0] on input "Production Batch" at bounding box center [0, 0] width 0 height 0
click at [579, 129] on span at bounding box center [680, 123] width 350 height 20
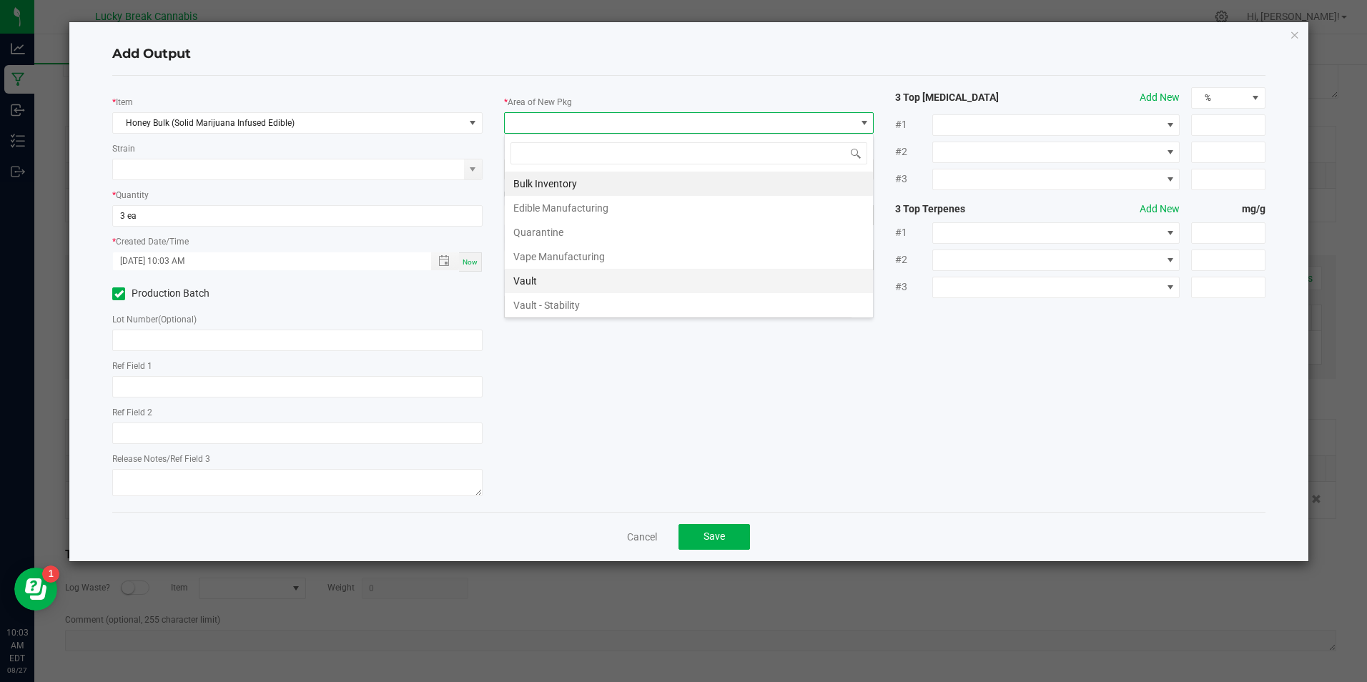
click at [528, 280] on li "Vault" at bounding box center [689, 281] width 368 height 24
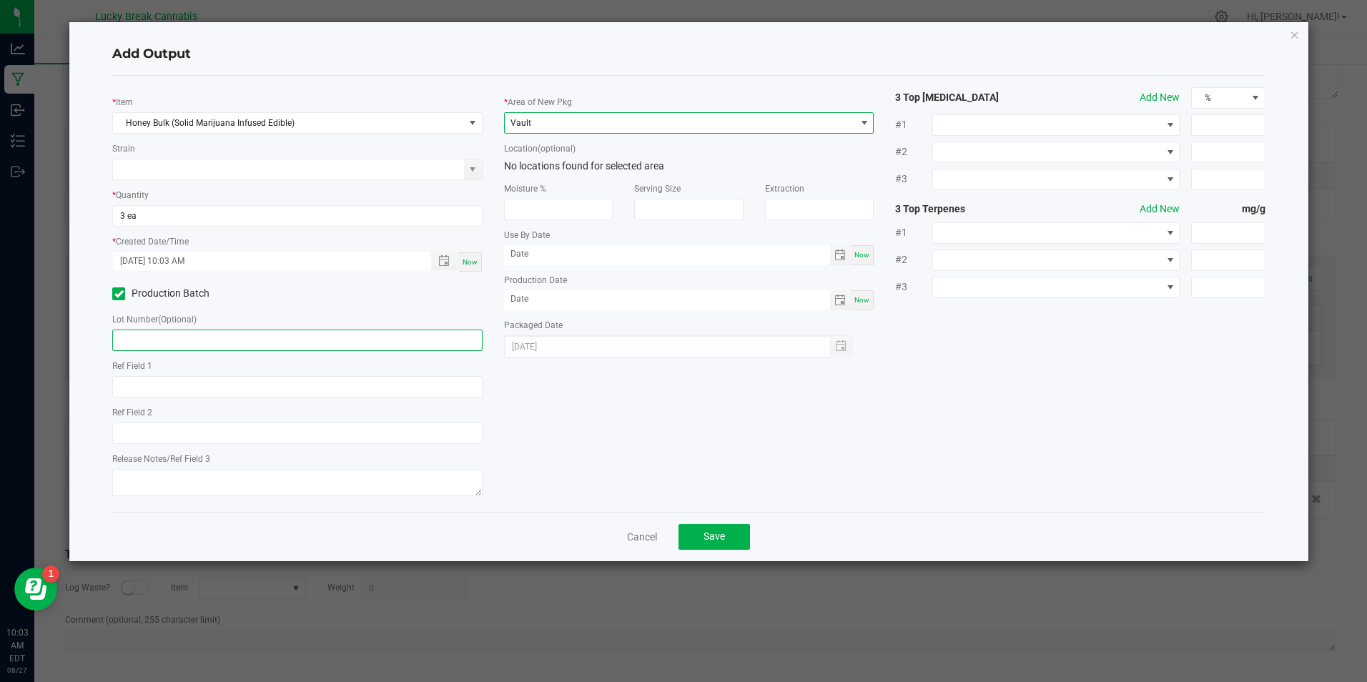
click at [172, 343] on input "text" at bounding box center [297, 340] width 370 height 21
paste input "HNY081925"
type input "HNY081925"
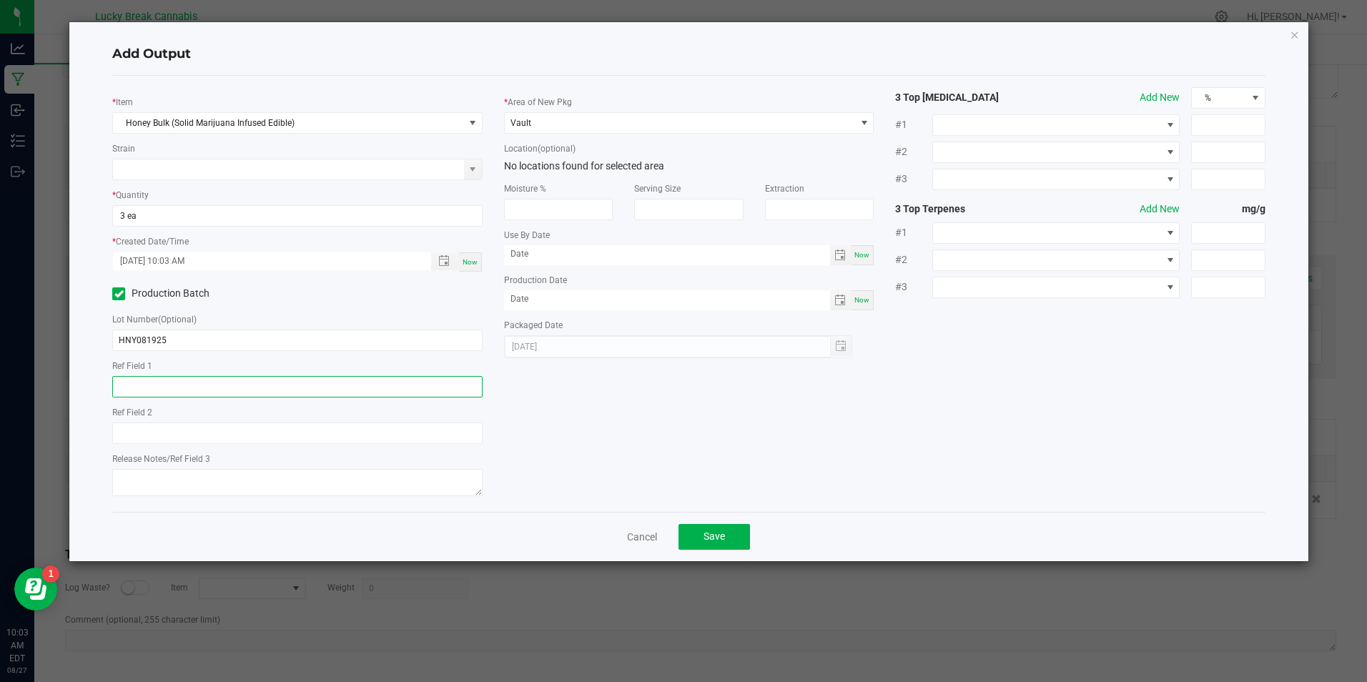
click at [159, 383] on input "text" at bounding box center [297, 386] width 370 height 21
type input "STABILITY 30 DAY"
click at [568, 414] on div "* Item Honey Bulk (Solid Marijuana Infused Edible) Strain * Quantity 3 ea * Cre…" at bounding box center [689, 293] width 1174 height 413
click at [722, 536] on span "Save" at bounding box center [714, 536] width 21 height 11
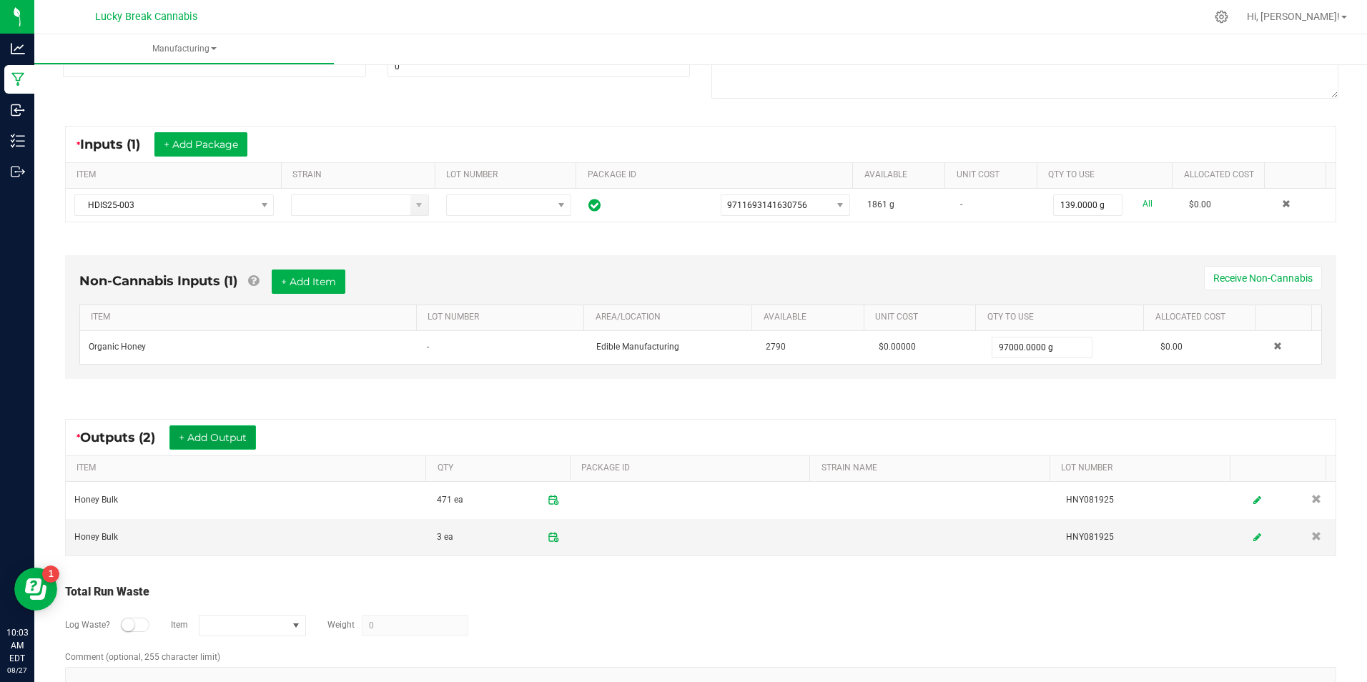
click at [231, 436] on button "+ Add Output" at bounding box center [212, 438] width 87 height 24
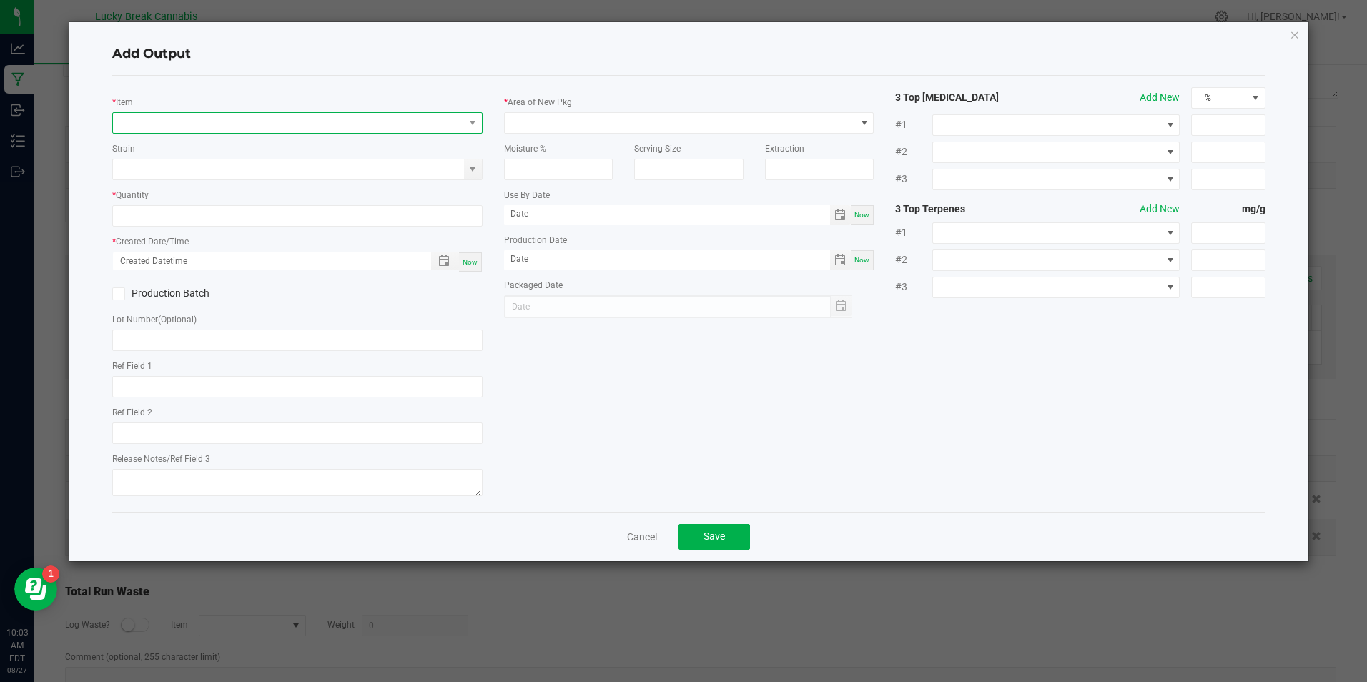
click at [166, 114] on span "NO DATA FOUND" at bounding box center [288, 123] width 350 height 20
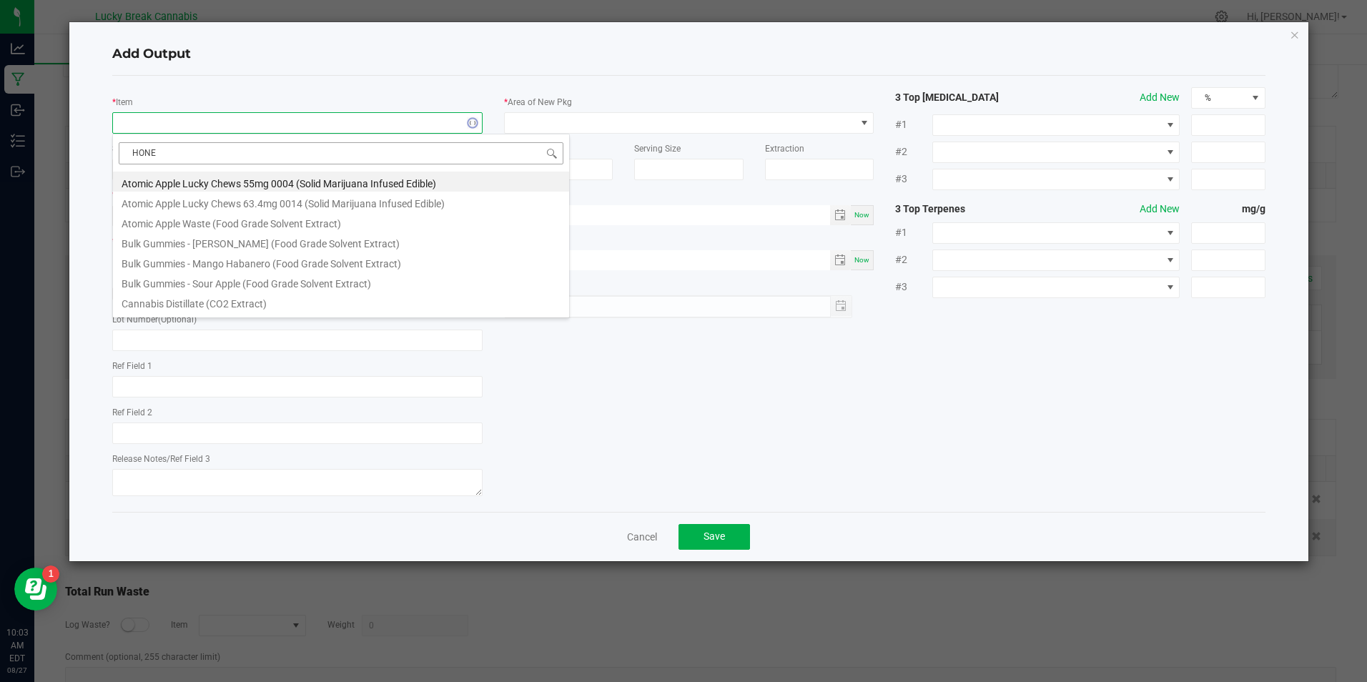
type input "HONEY"
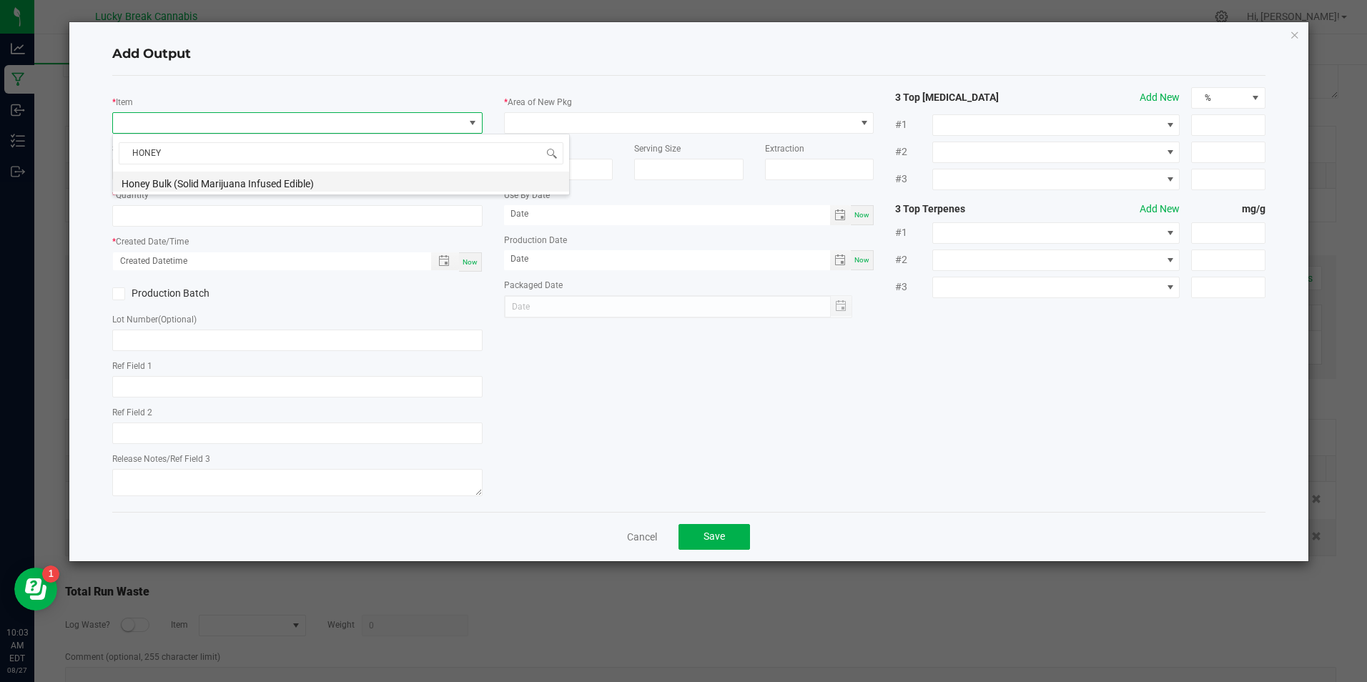
click at [183, 179] on li "Honey Bulk (Solid Marijuana Infused Edible)" at bounding box center [341, 182] width 456 height 20
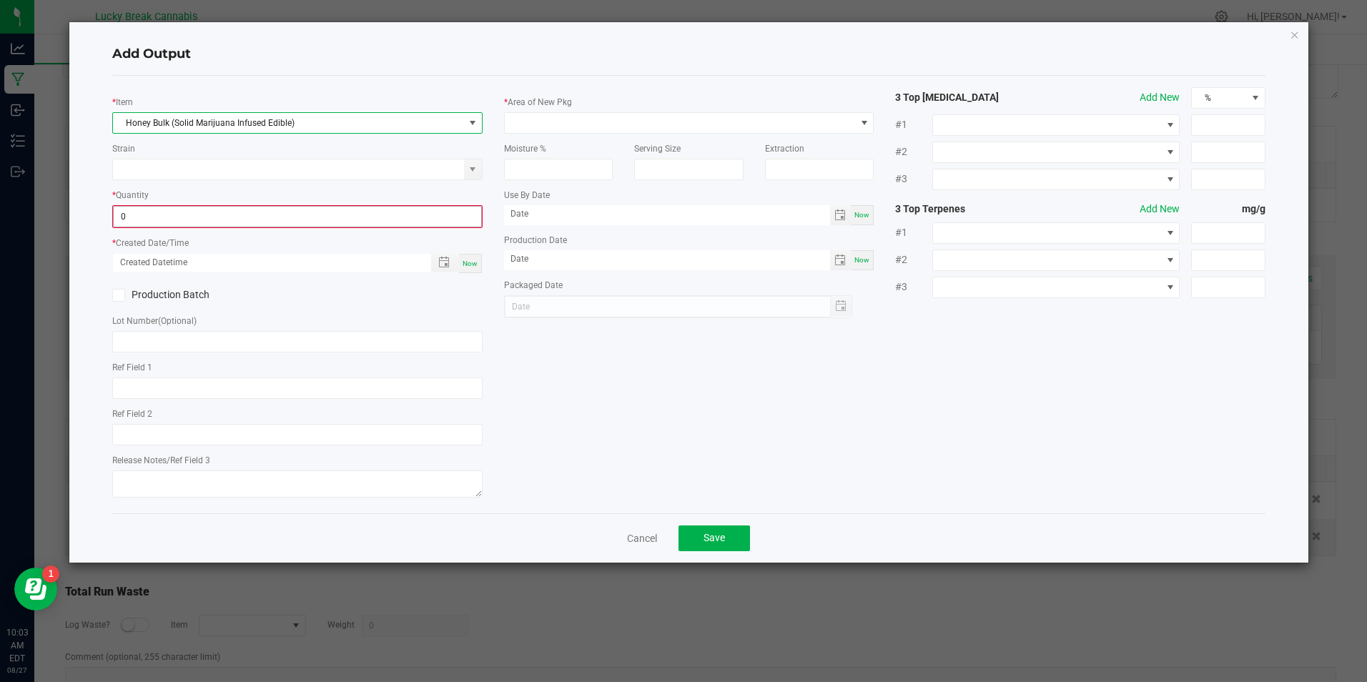
click at [199, 222] on input "0" at bounding box center [297, 217] width 367 height 20
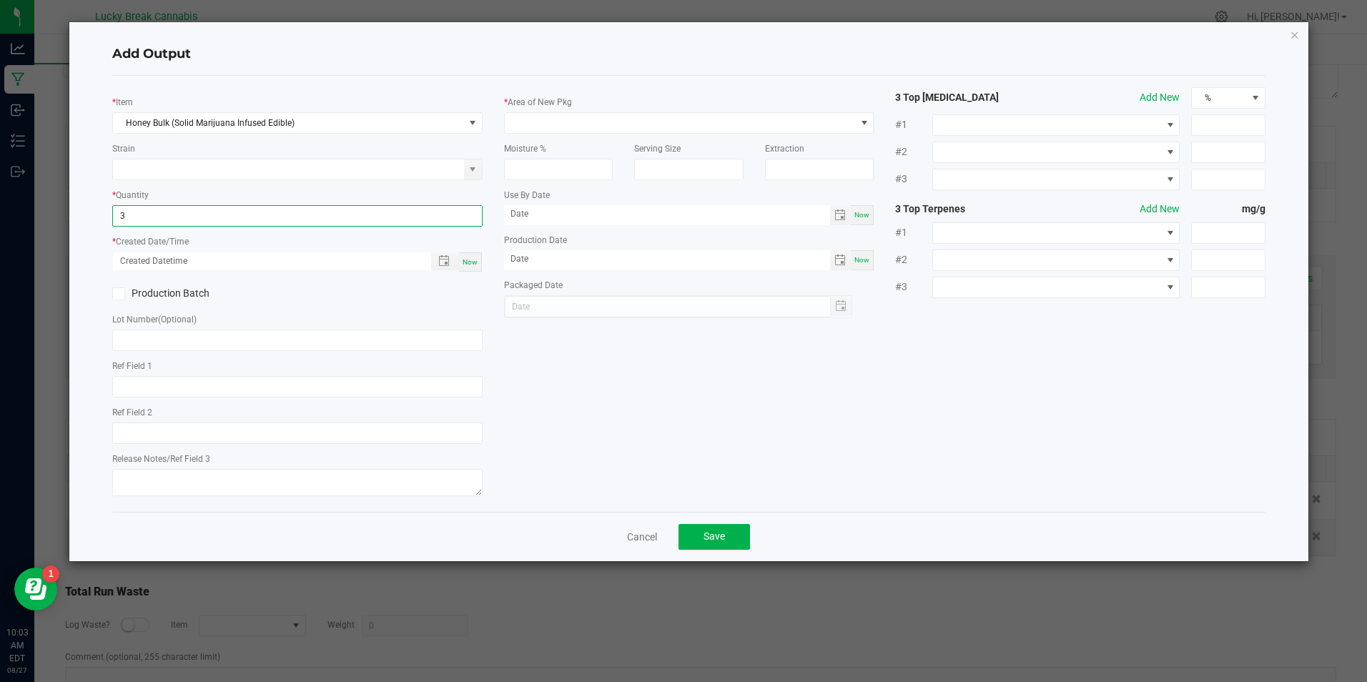
type input "3 ea"
click at [474, 264] on span "Now" at bounding box center [470, 262] width 15 height 8
type input "08/27/2025 10:03 AM"
type input "[DATE]"
click at [182, 297] on label "Production Batch" at bounding box center [199, 293] width 174 height 15
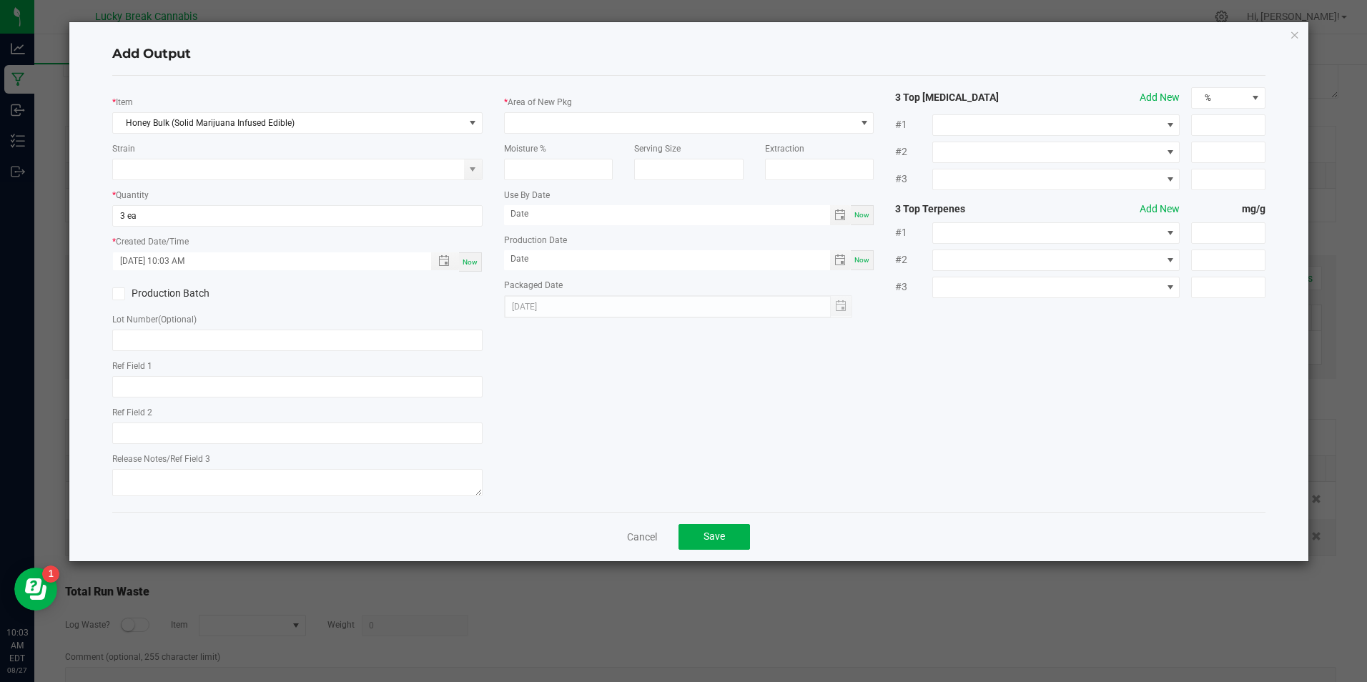
click at [0, 0] on input "Production Batch" at bounding box center [0, 0] width 0 height 0
click at [176, 340] on input "text" at bounding box center [297, 340] width 370 height 21
paste input "HNY081925"
type input "HNY081925"
click at [167, 385] on input "text" at bounding box center [297, 386] width 370 height 21
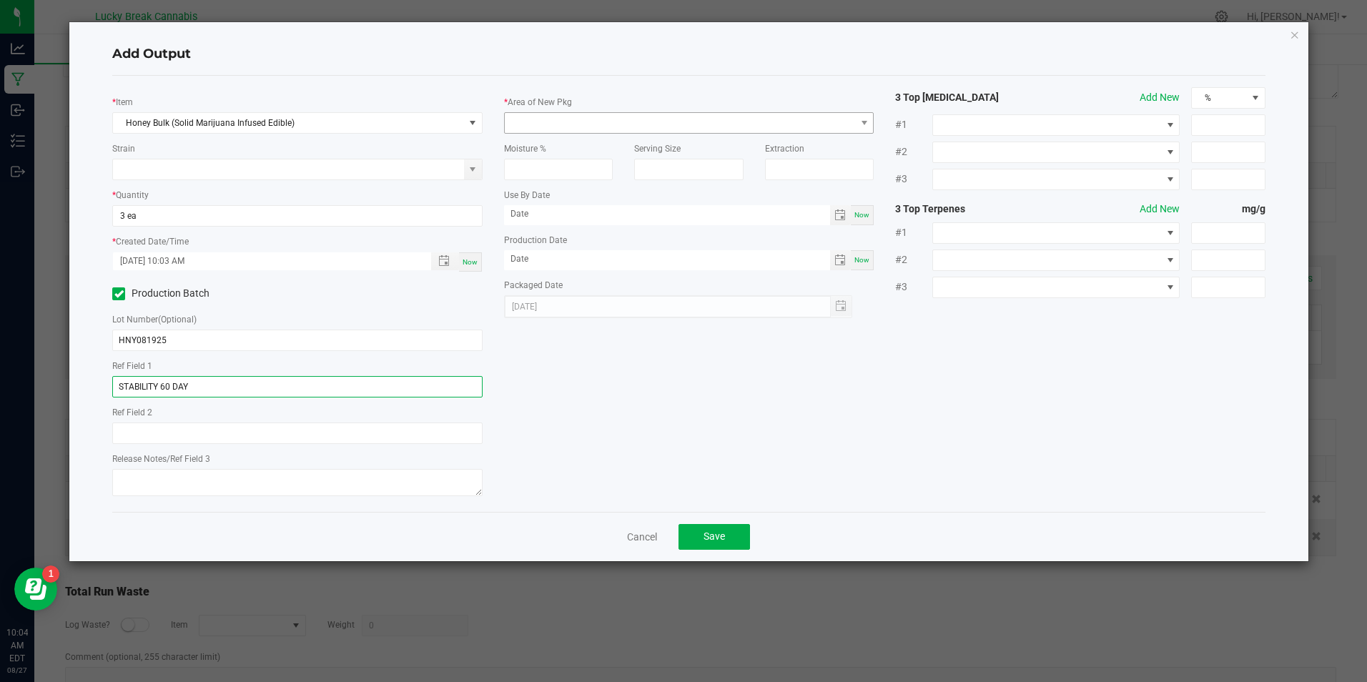
type input "STABILITY 60 DAY"
click at [585, 120] on span at bounding box center [680, 123] width 350 height 20
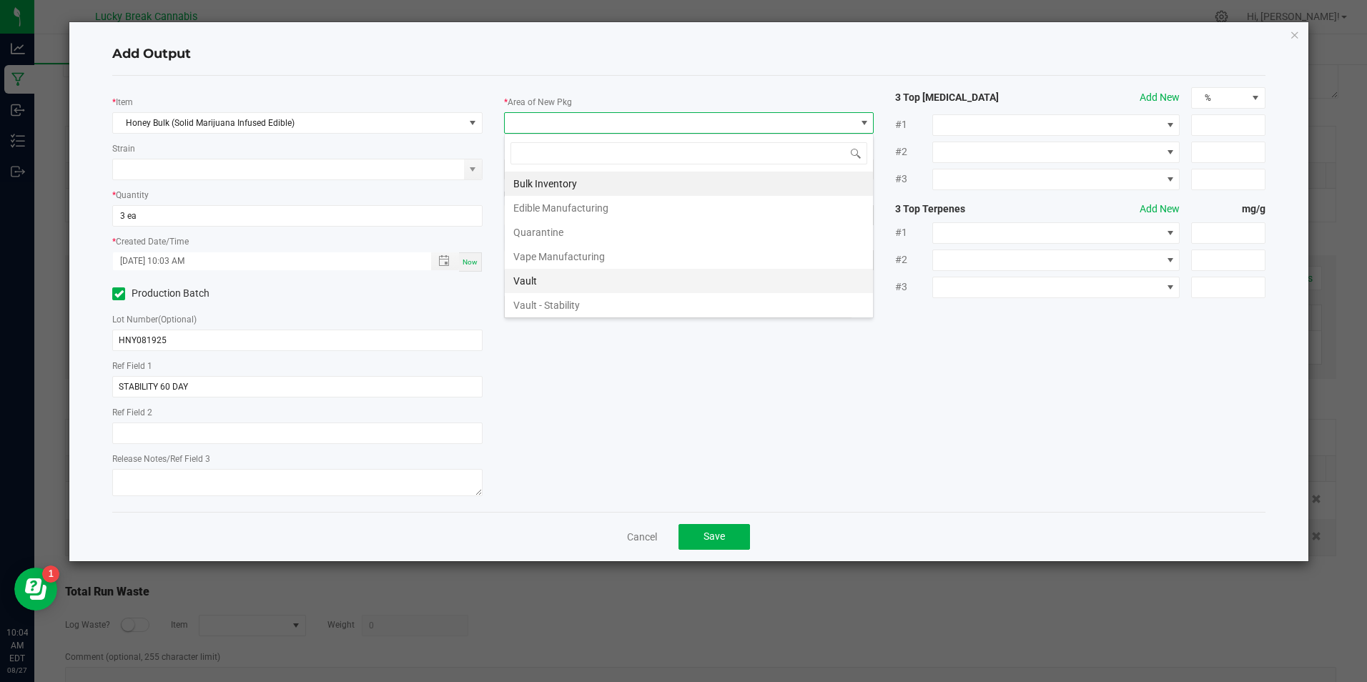
click at [559, 273] on li "Vault" at bounding box center [689, 281] width 368 height 24
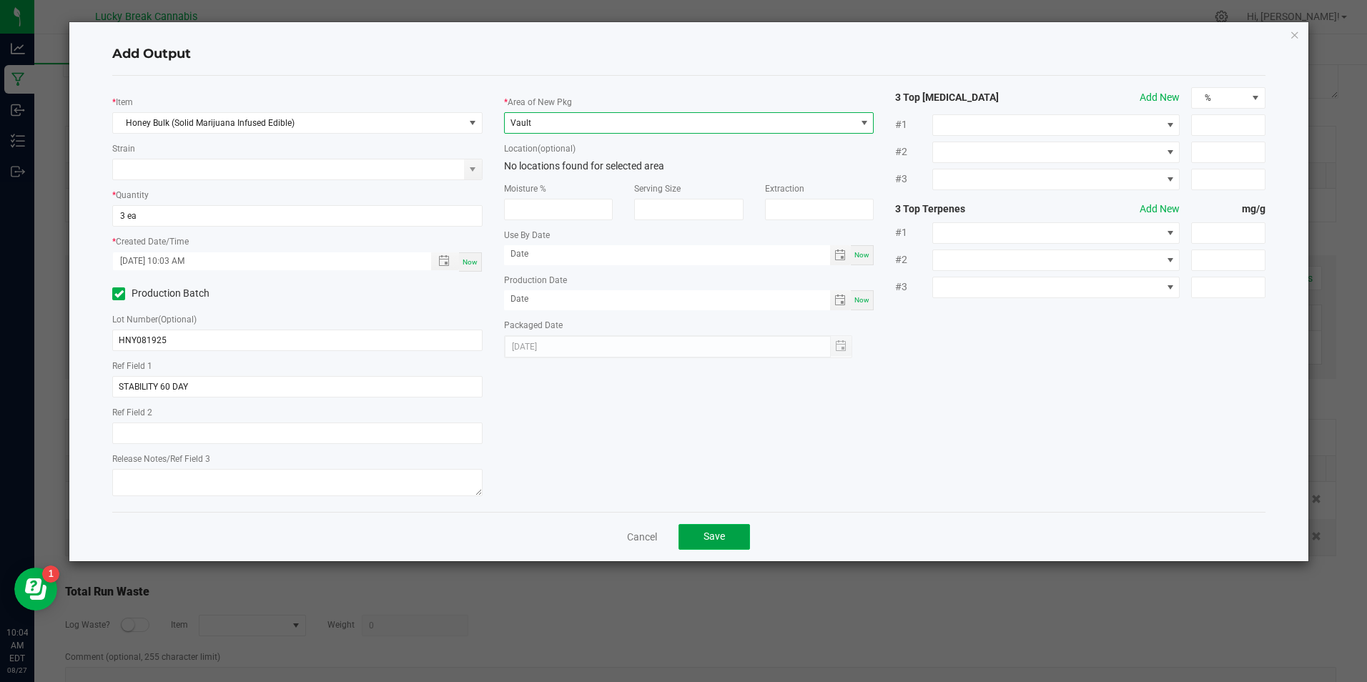
click at [726, 544] on button "Save" at bounding box center [715, 537] width 72 height 26
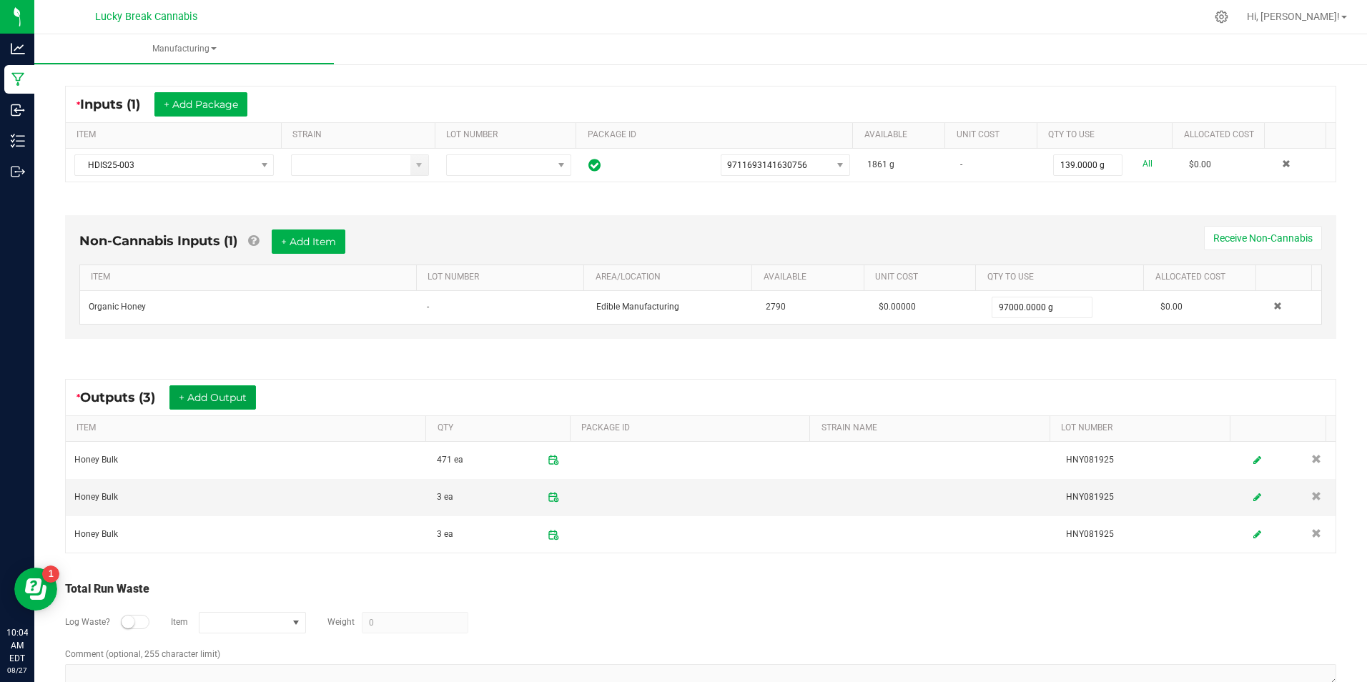
scroll to position [282, 0]
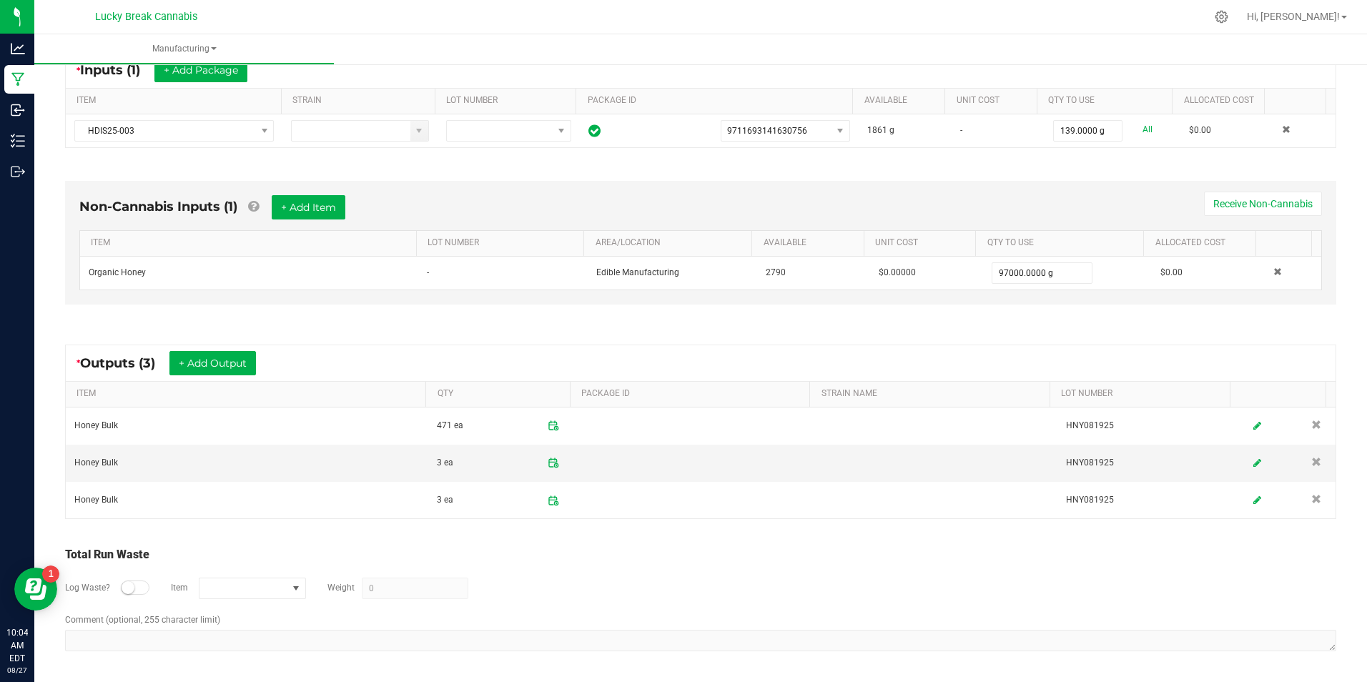
click at [136, 585] on div at bounding box center [135, 588] width 29 height 14
click at [285, 589] on span "NO DATA FOUND" at bounding box center [244, 589] width 88 height 20
type input "WASTE"
click at [278, 645] on li "Waste (Waste)" at bounding box center [427, 648] width 456 height 20
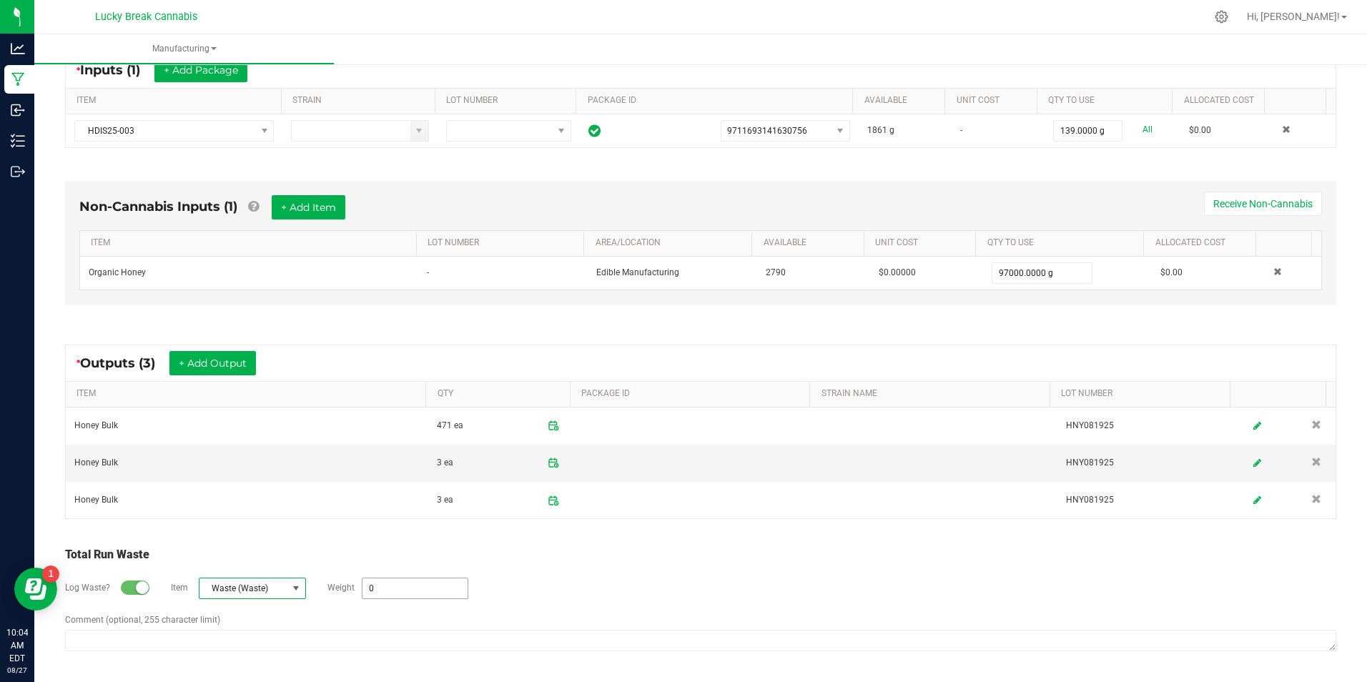
click at [417, 586] on input "0" at bounding box center [415, 589] width 105 height 20
type input "70.3 g"
click at [595, 571] on div "Log Waste? Item Waste (Waste) Weight 70.3 g" at bounding box center [701, 589] width 1272 height 50
click at [400, 641] on textarea "Comment (optional, 255 character limit)" at bounding box center [701, 640] width 1272 height 21
paste textarea "HNY081925"
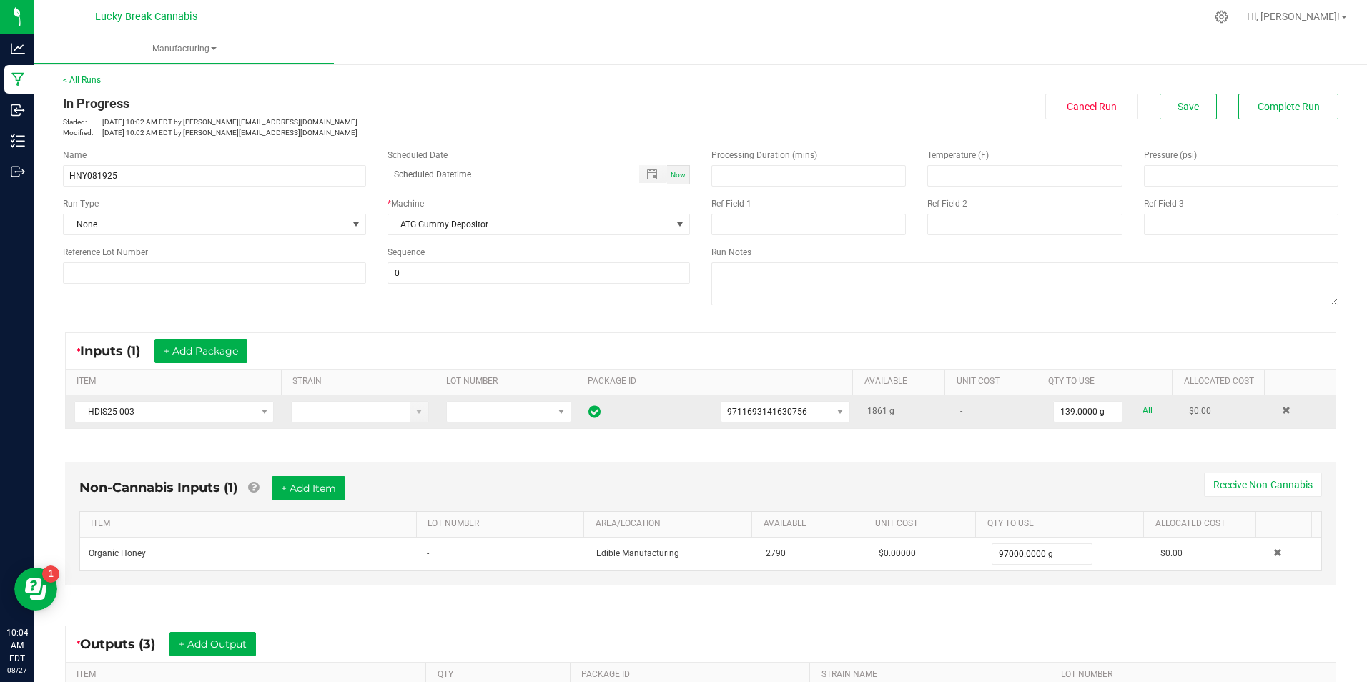
scroll to position [0, 0]
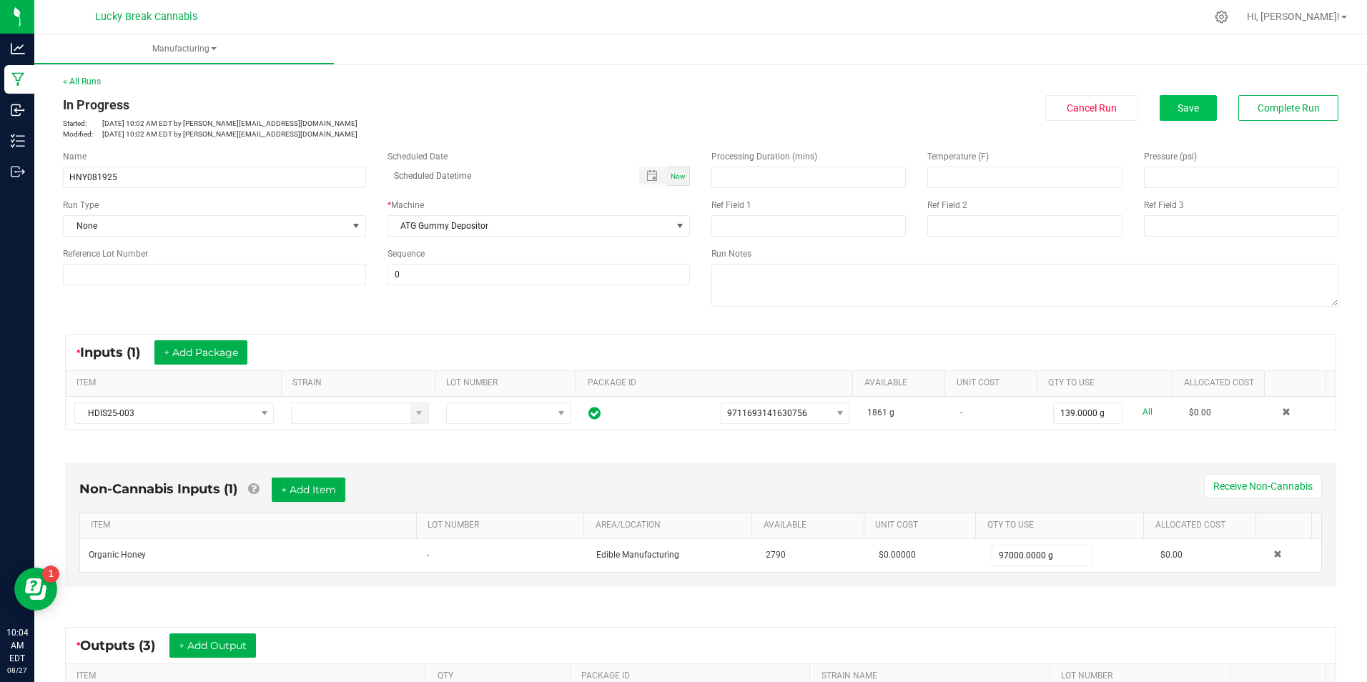
type textarea "WASTE FROM HNY081925"
click at [1164, 107] on button "Save" at bounding box center [1188, 108] width 57 height 26
click at [1263, 99] on button "Complete Run" at bounding box center [1289, 108] width 100 height 26
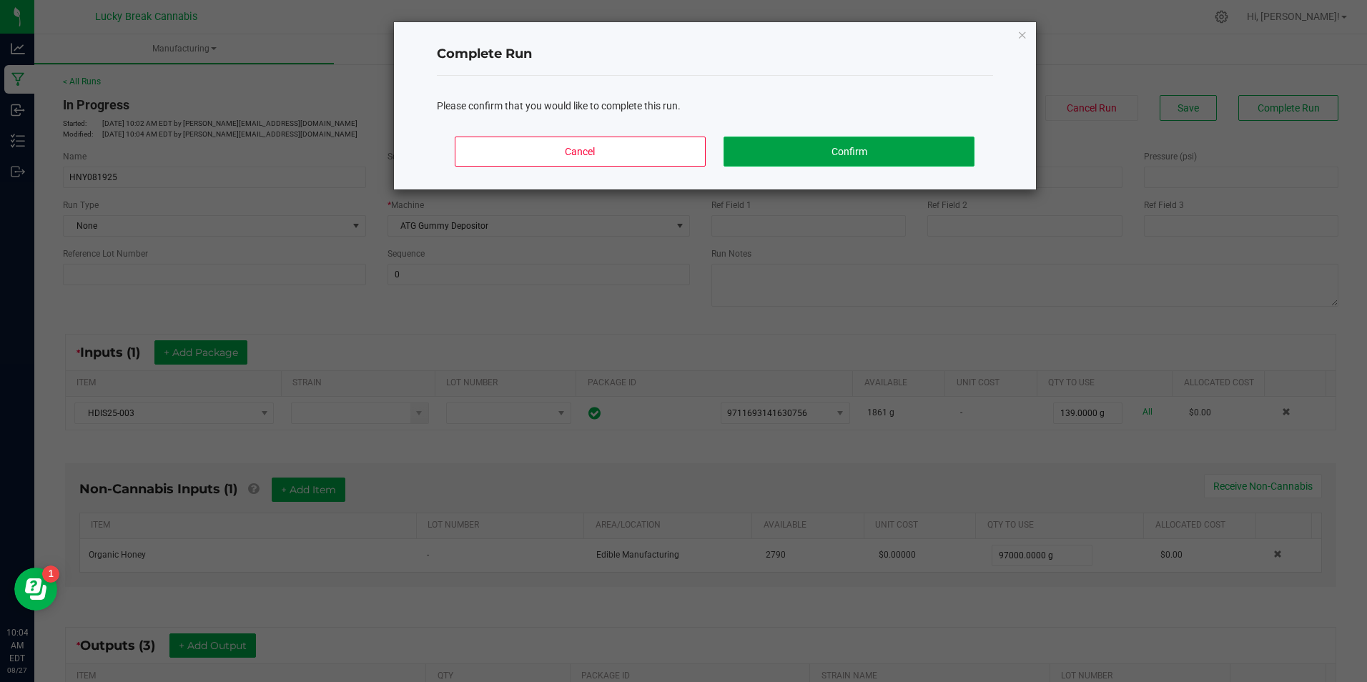
click at [780, 142] on button "Confirm" at bounding box center [849, 152] width 250 height 30
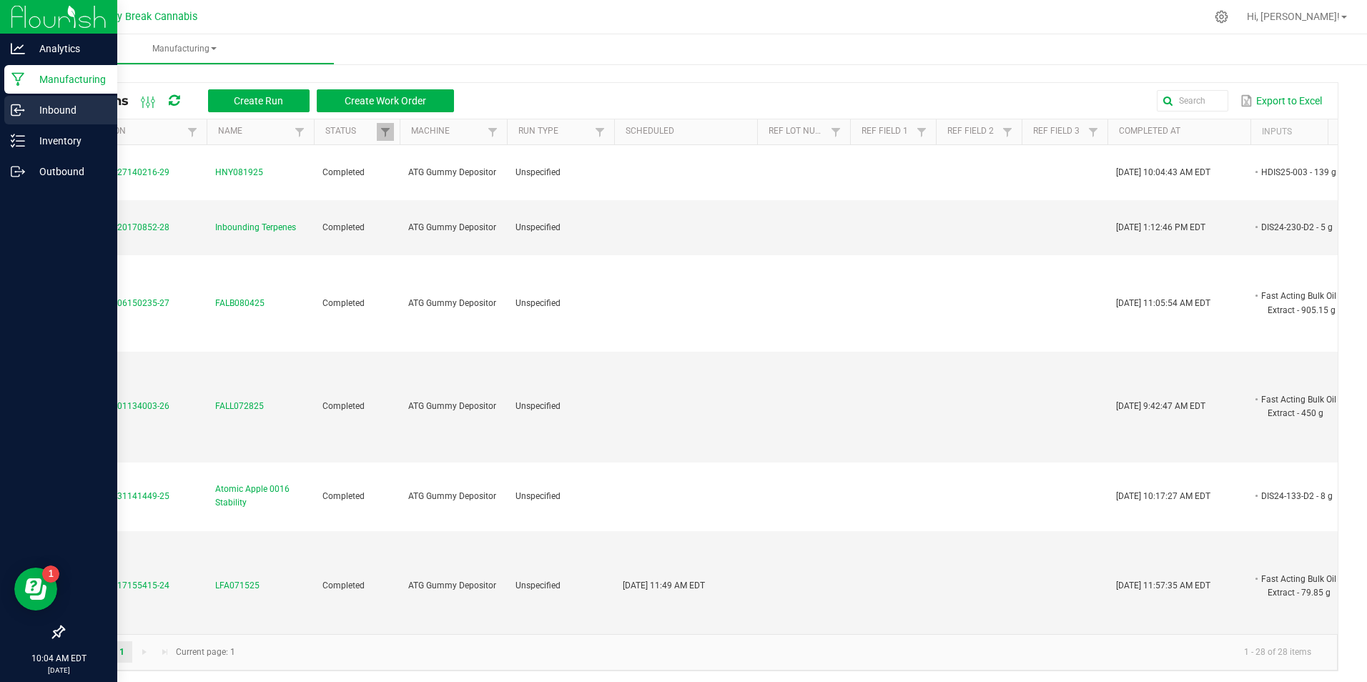
click at [46, 115] on p "Inbound" at bounding box center [68, 110] width 86 height 17
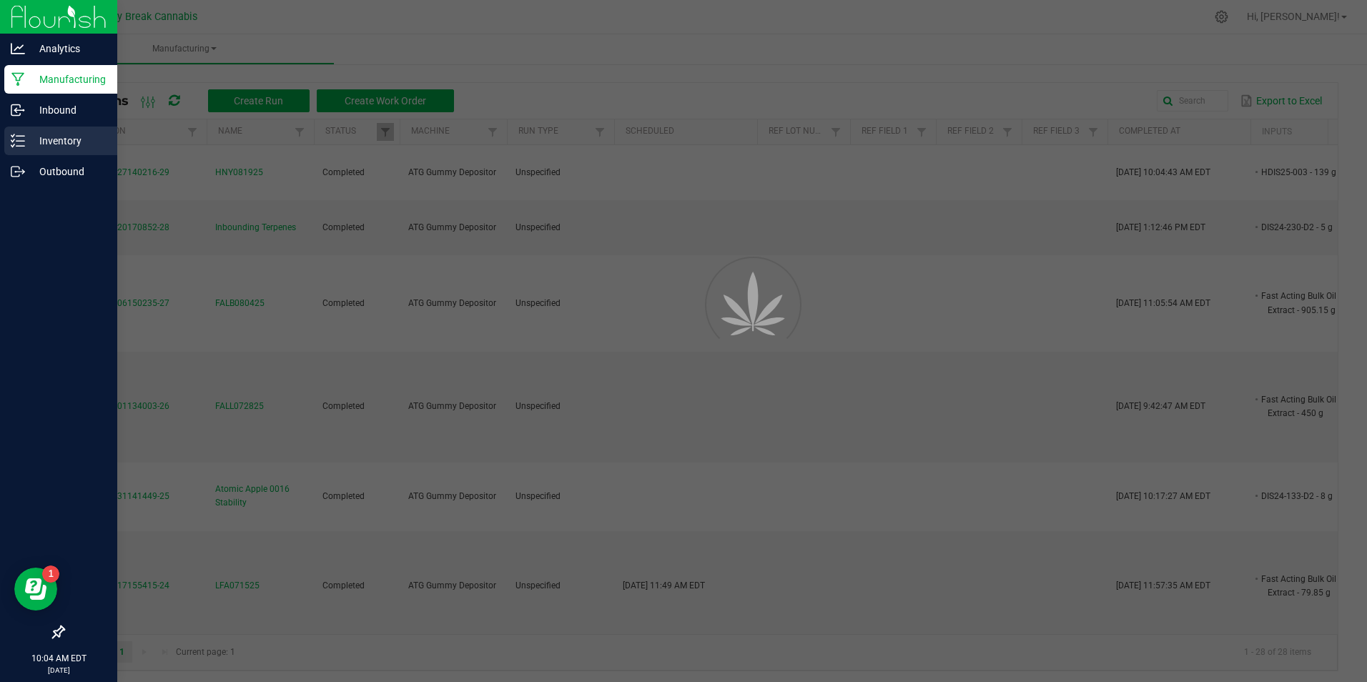
click at [59, 135] on p "Inventory" at bounding box center [68, 140] width 86 height 17
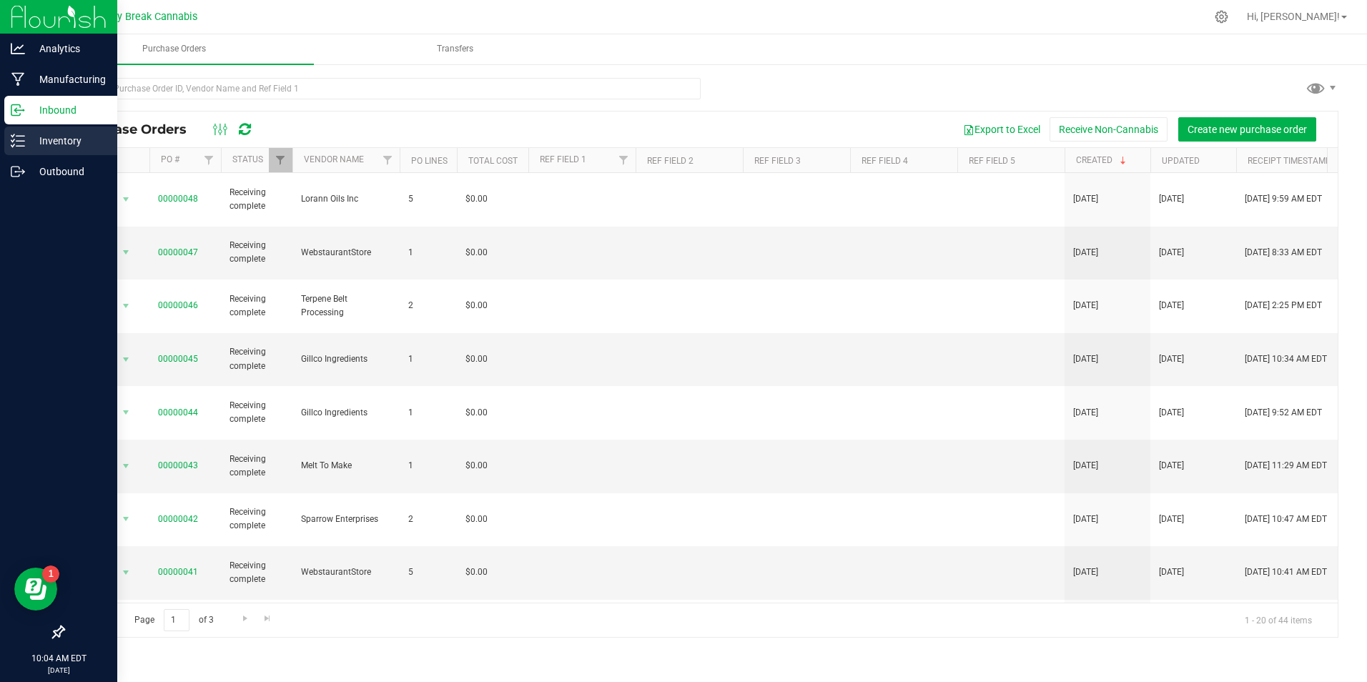
click at [79, 137] on p "Inventory" at bounding box center [68, 140] width 86 height 17
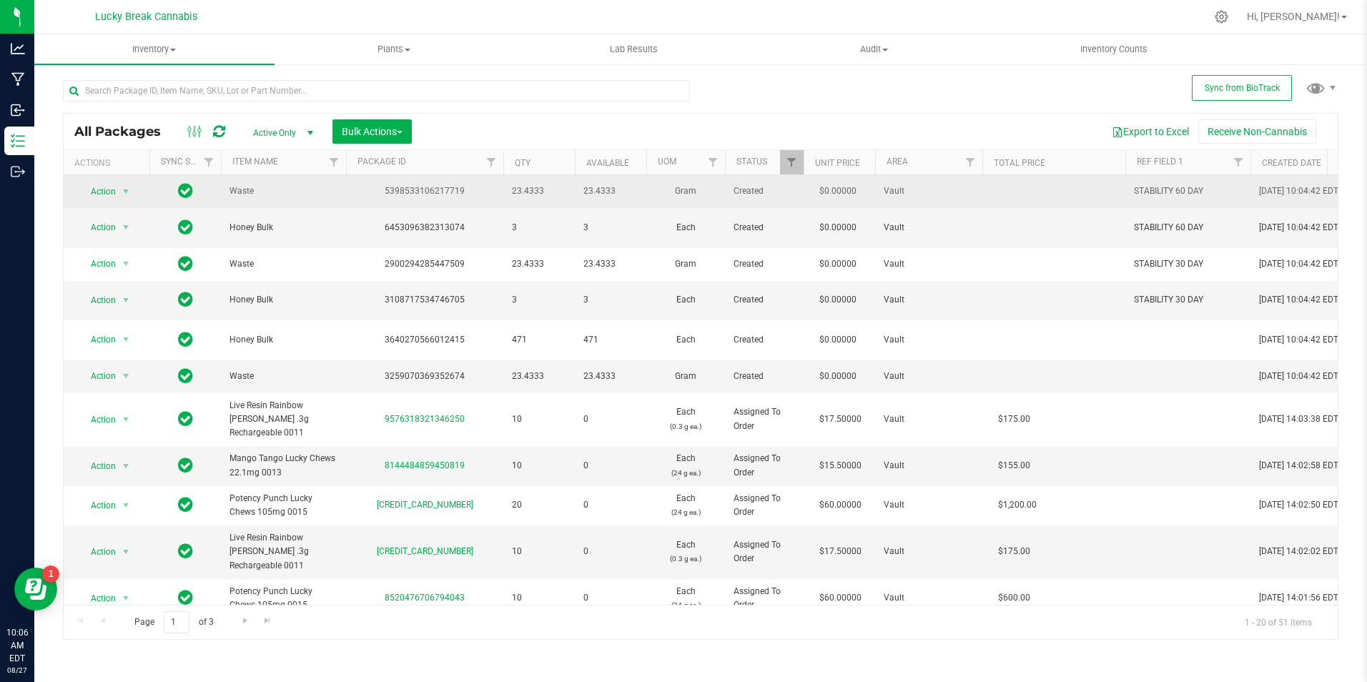
drag, startPoint x: 483, startPoint y: 196, endPoint x: 385, endPoint y: 191, distance: 98.1
click at [385, 191] on div "5398533106217719" at bounding box center [425, 192] width 162 height 14
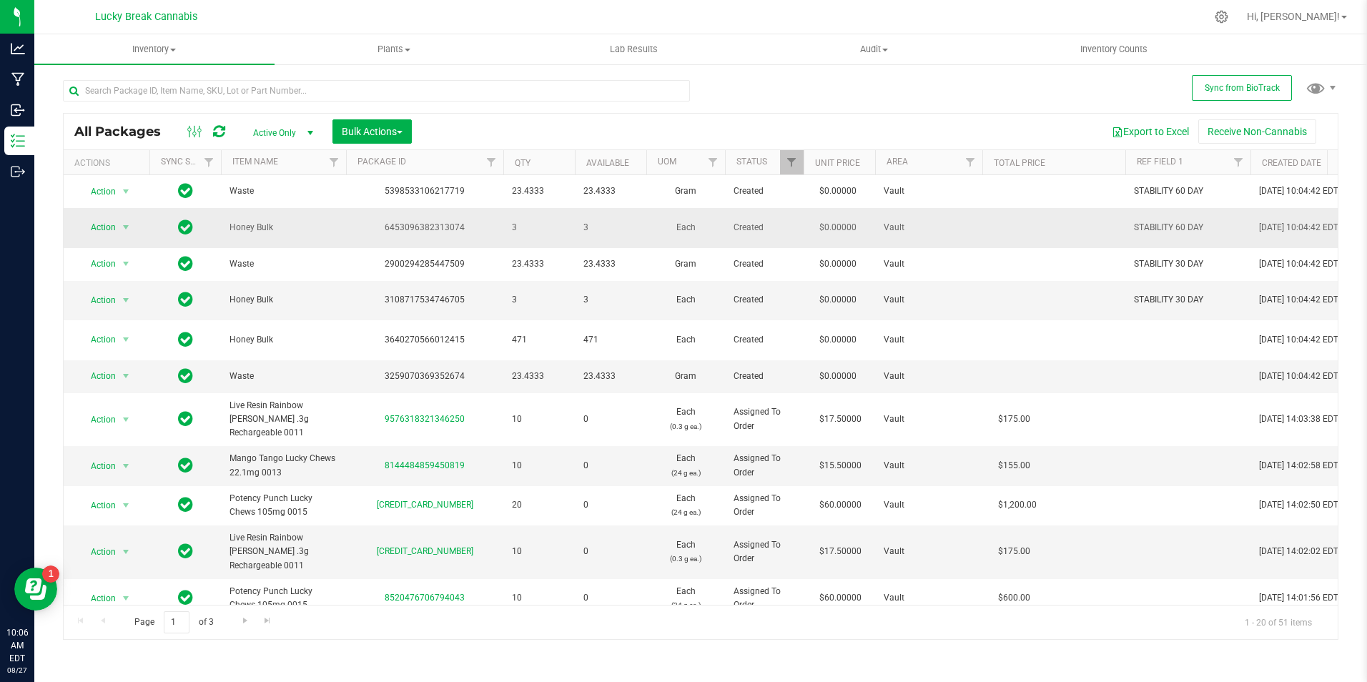
copy div "5398533106217719"
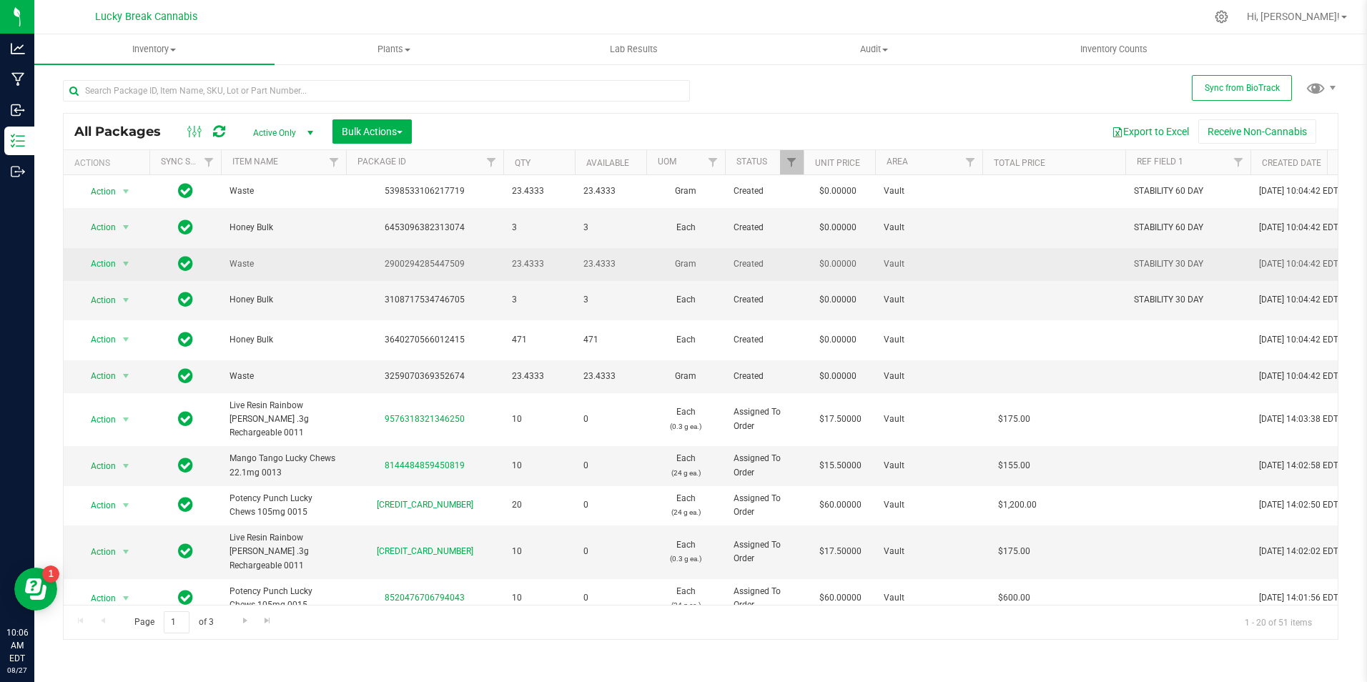
drag, startPoint x: 473, startPoint y: 257, endPoint x: 385, endPoint y: 262, distance: 88.8
click at [385, 262] on div "2900294285447509" at bounding box center [425, 264] width 162 height 14
copy div "2900294285447509"
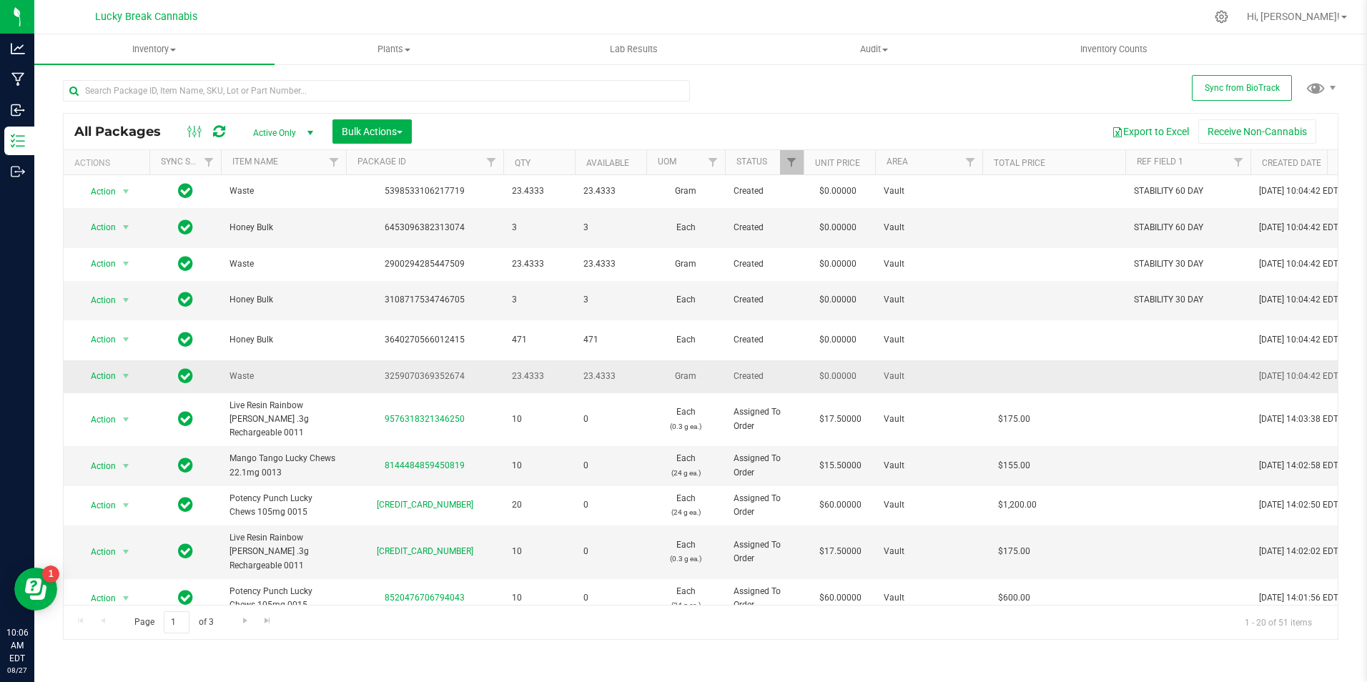
drag, startPoint x: 470, startPoint y: 379, endPoint x: 376, endPoint y: 378, distance: 93.7
click at [376, 378] on div "3259070369352674" at bounding box center [425, 377] width 162 height 14
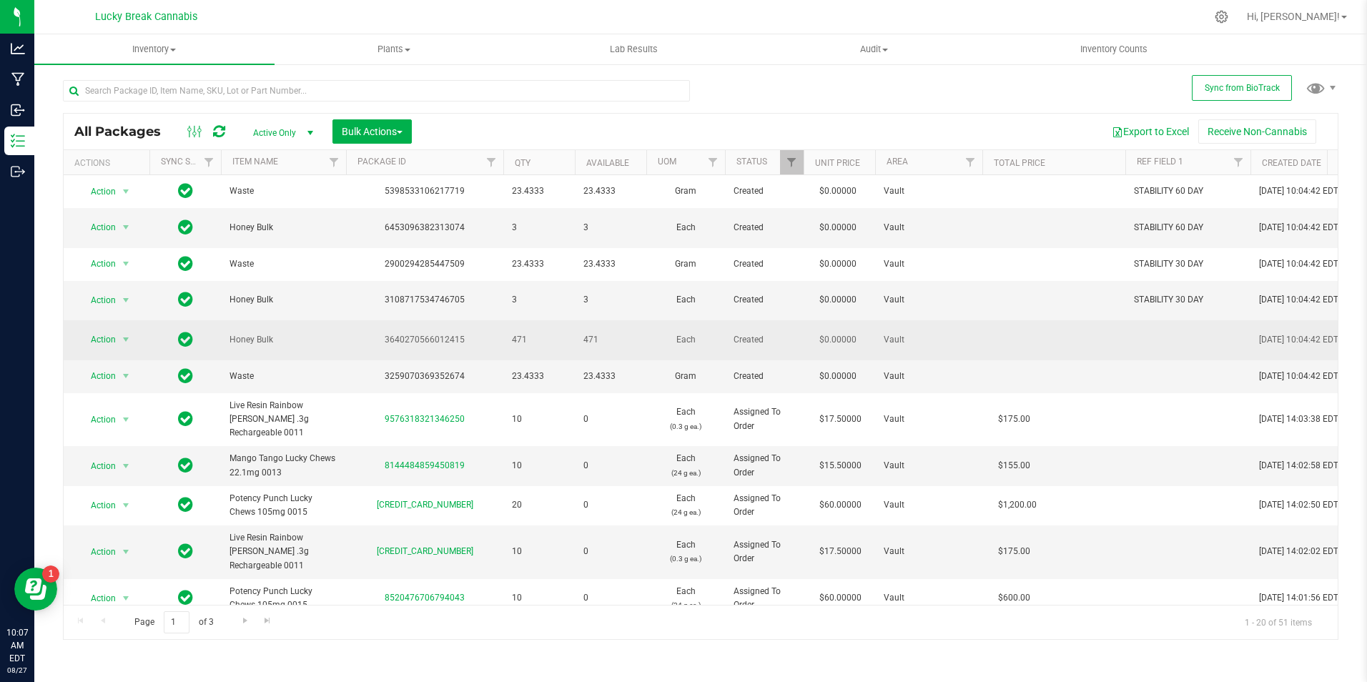
copy div "3259070369352674"
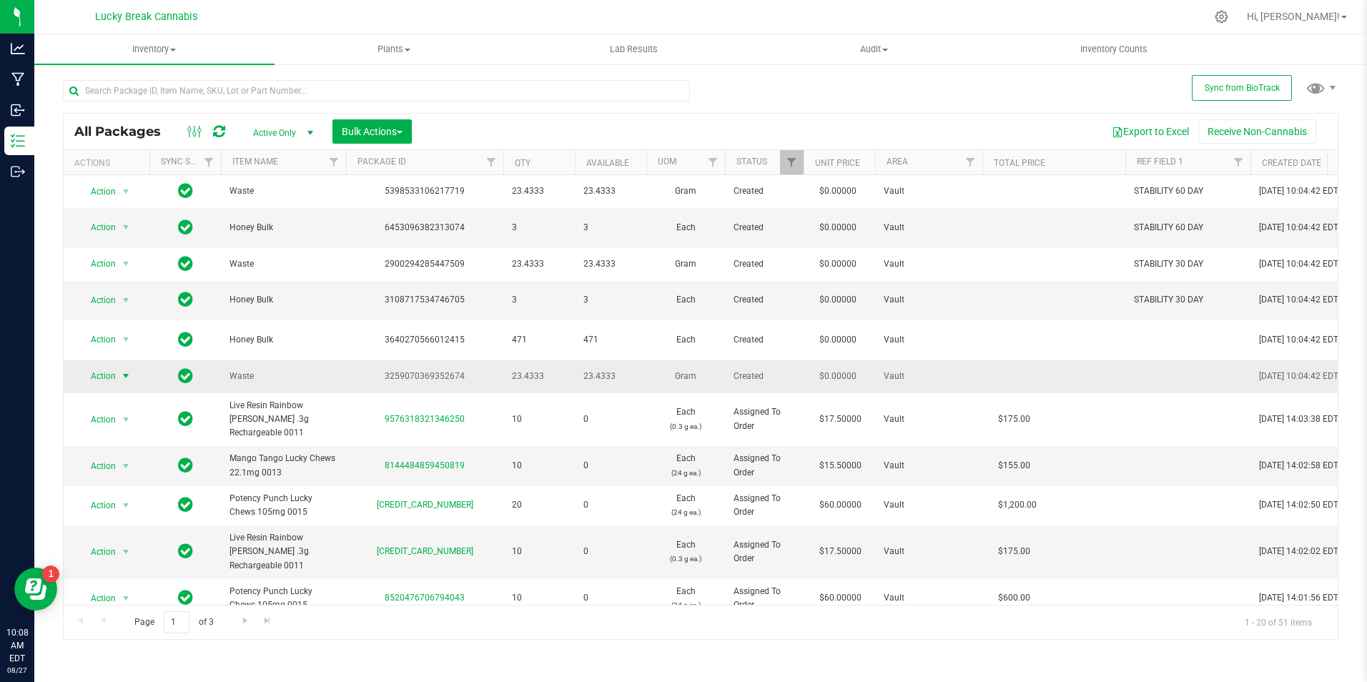
click at [127, 374] on span "select" at bounding box center [125, 375] width 11 height 11
click at [137, 611] on li "Schedule for destruction" at bounding box center [134, 612] width 111 height 21
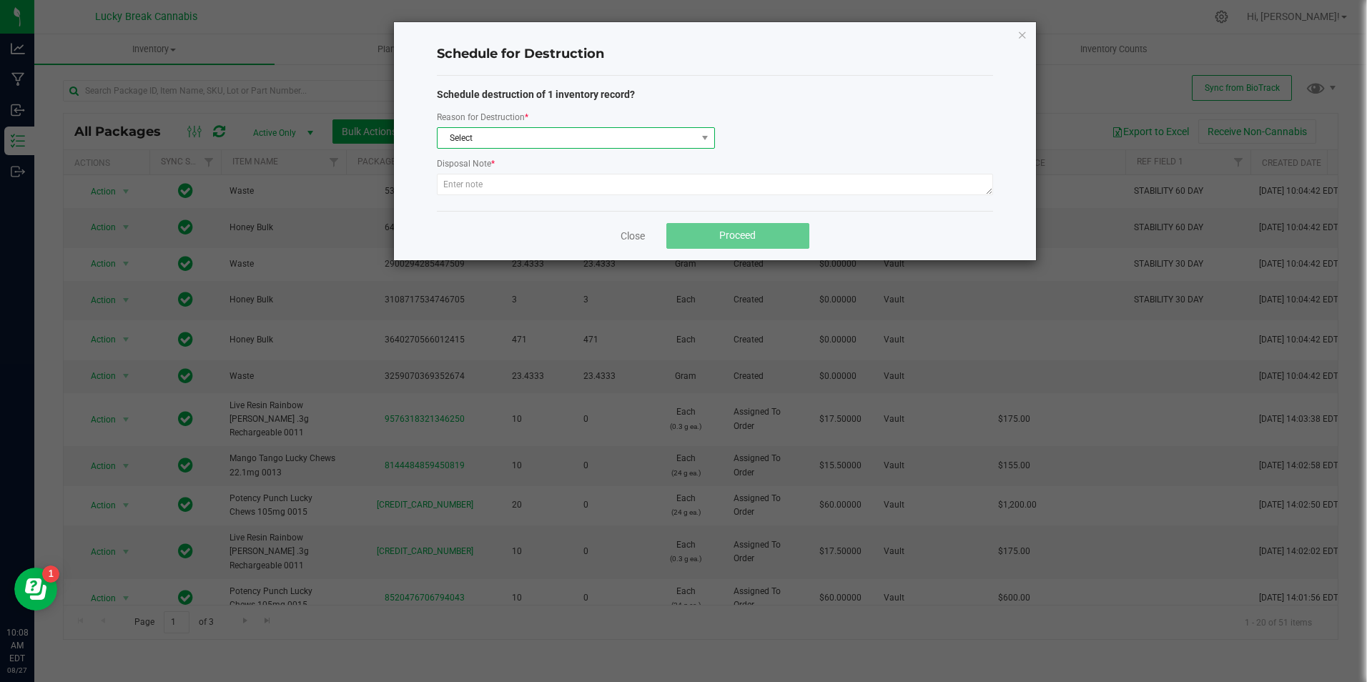
click at [607, 137] on span "Select" at bounding box center [567, 138] width 259 height 20
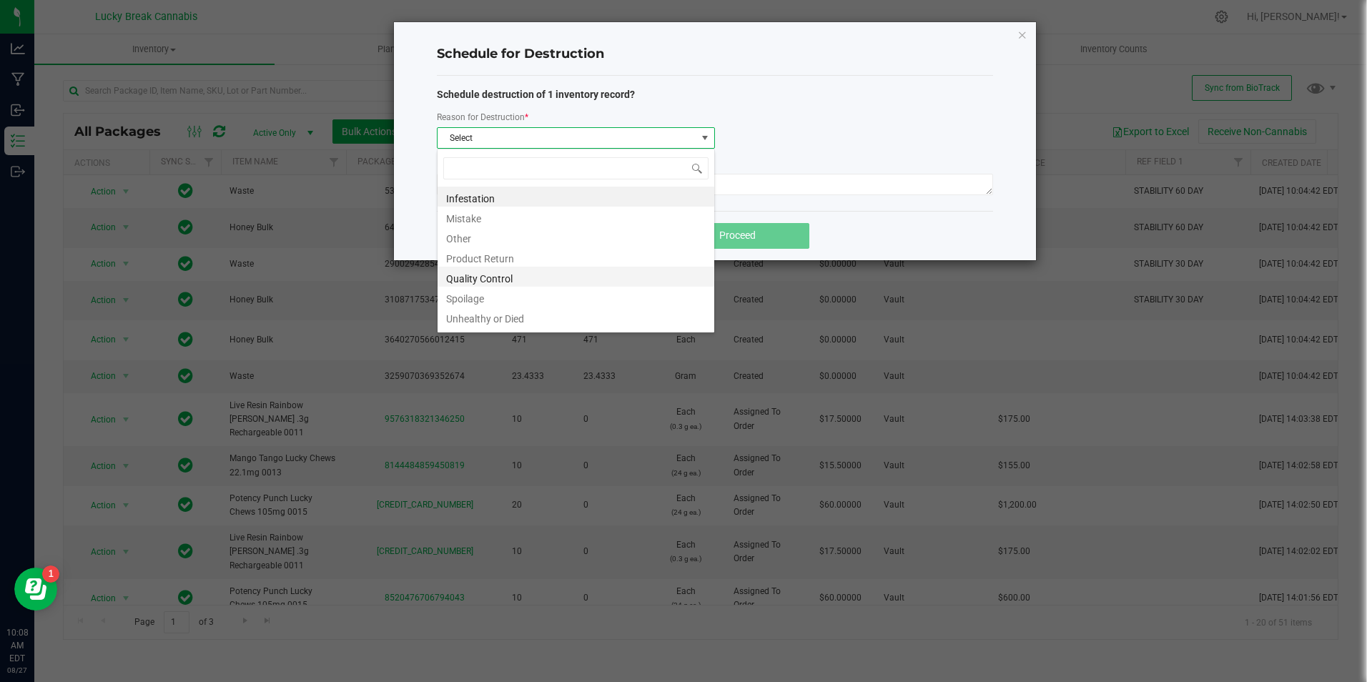
scroll to position [17, 0]
click at [498, 315] on li "Waste" at bounding box center [576, 320] width 277 height 20
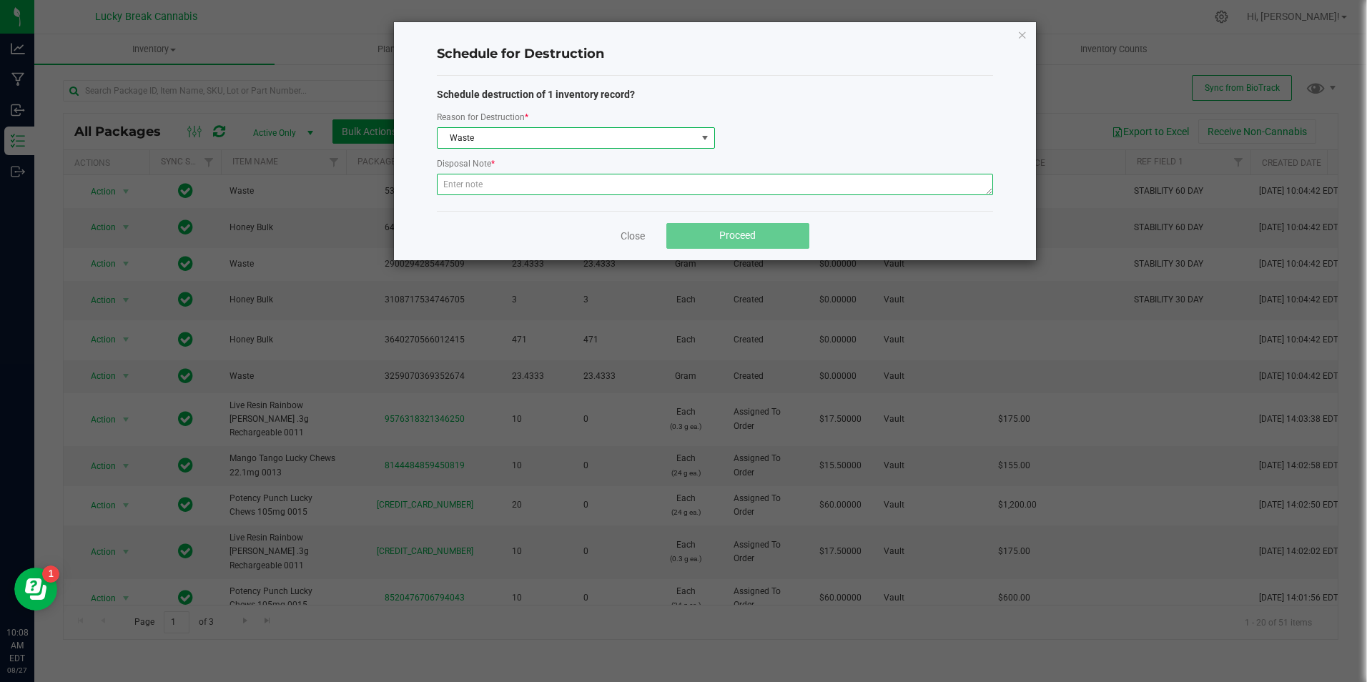
click at [490, 189] on textarea at bounding box center [715, 184] width 556 height 21
type textarea "w"
drag, startPoint x: 583, startPoint y: 192, endPoint x: 390, endPoint y: 189, distance: 193.1
click at [390, 189] on div "Schedule for Destruction Schedule destruction of 1 inventory record? Reason for…" at bounding box center [689, 141] width 695 height 240
type textarea "WASTE FROM HNY081925"
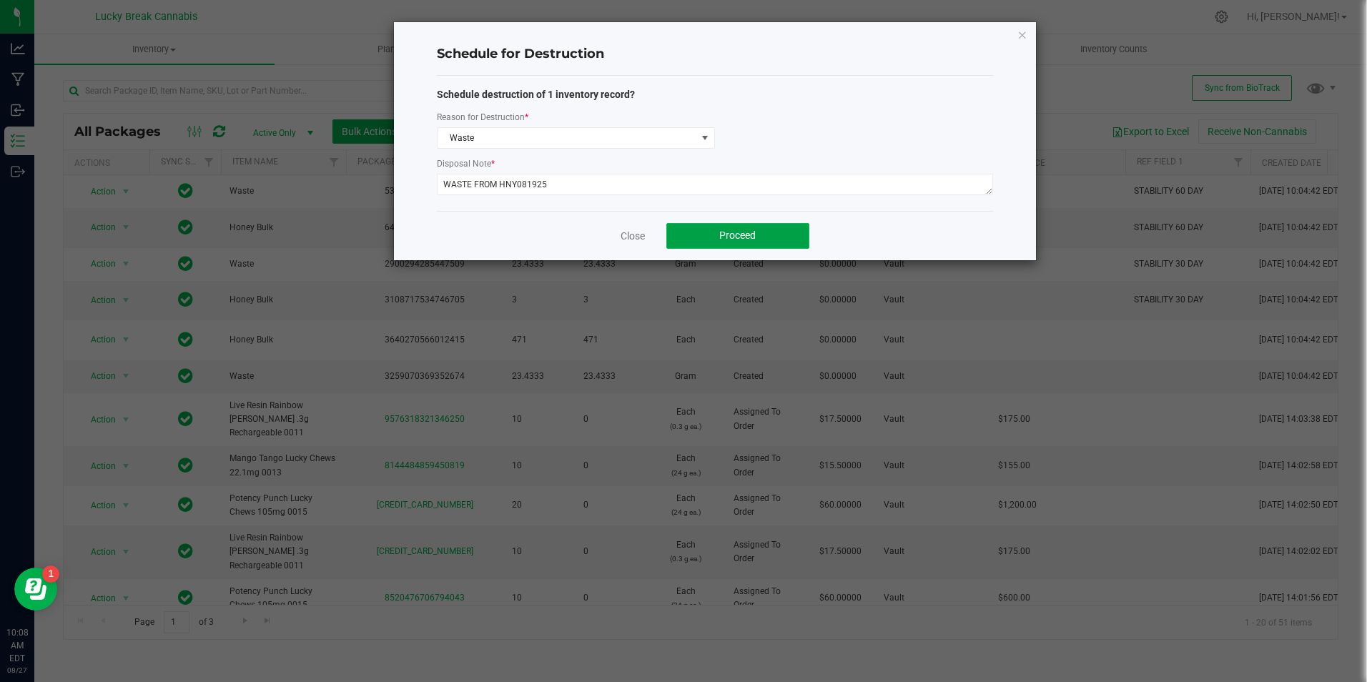
click at [739, 237] on span "Proceed" at bounding box center [737, 235] width 36 height 11
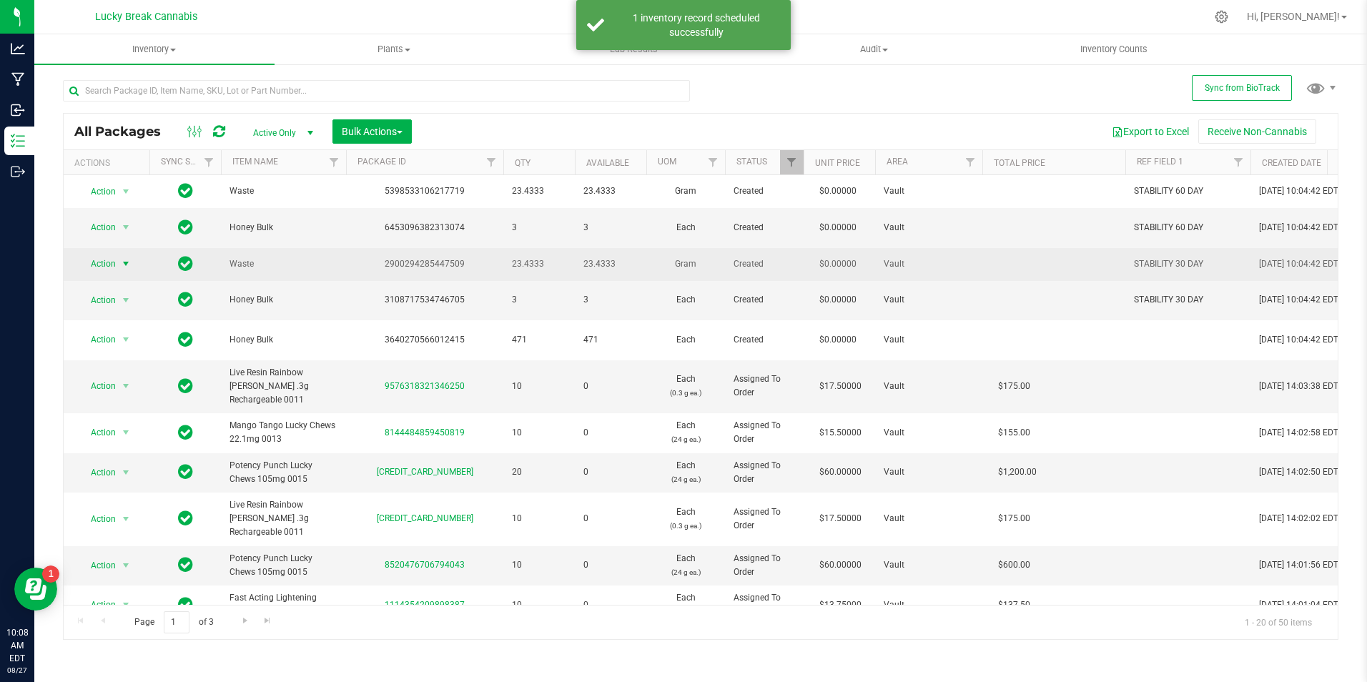
click at [128, 265] on span "select" at bounding box center [125, 263] width 11 height 11
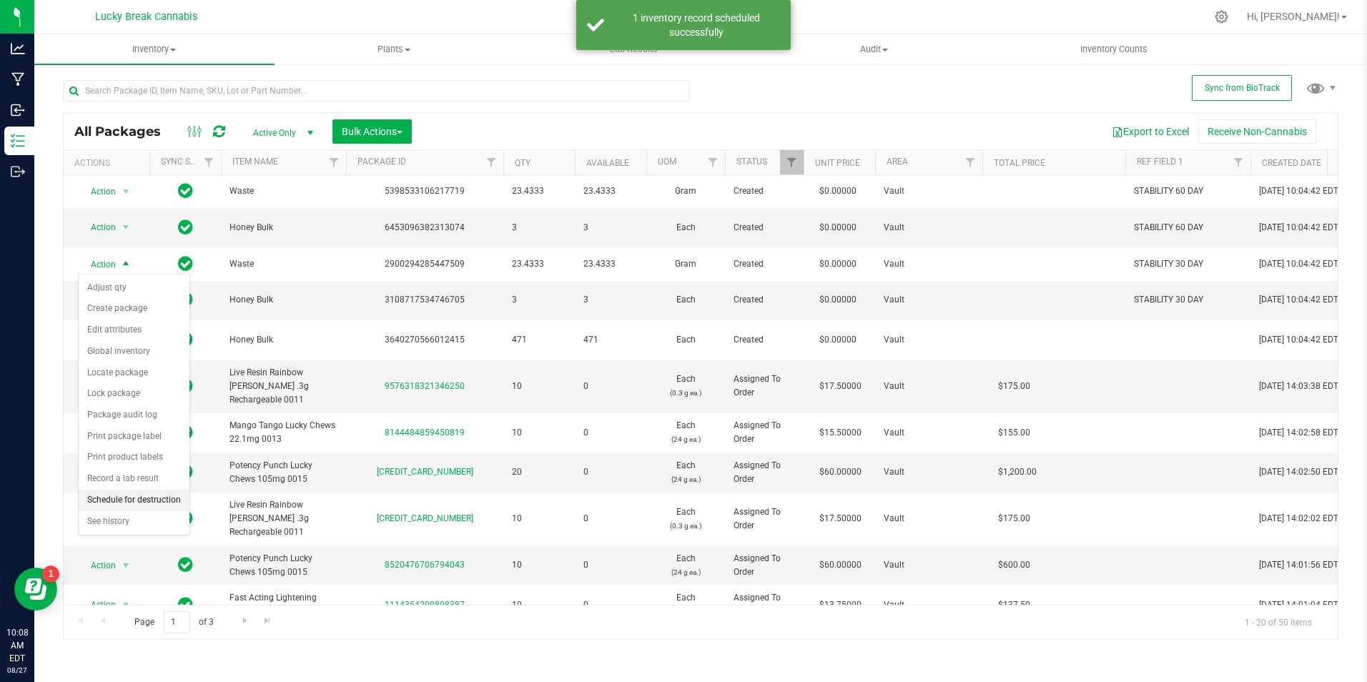
click at [137, 498] on li "Schedule for destruction" at bounding box center [134, 500] width 111 height 21
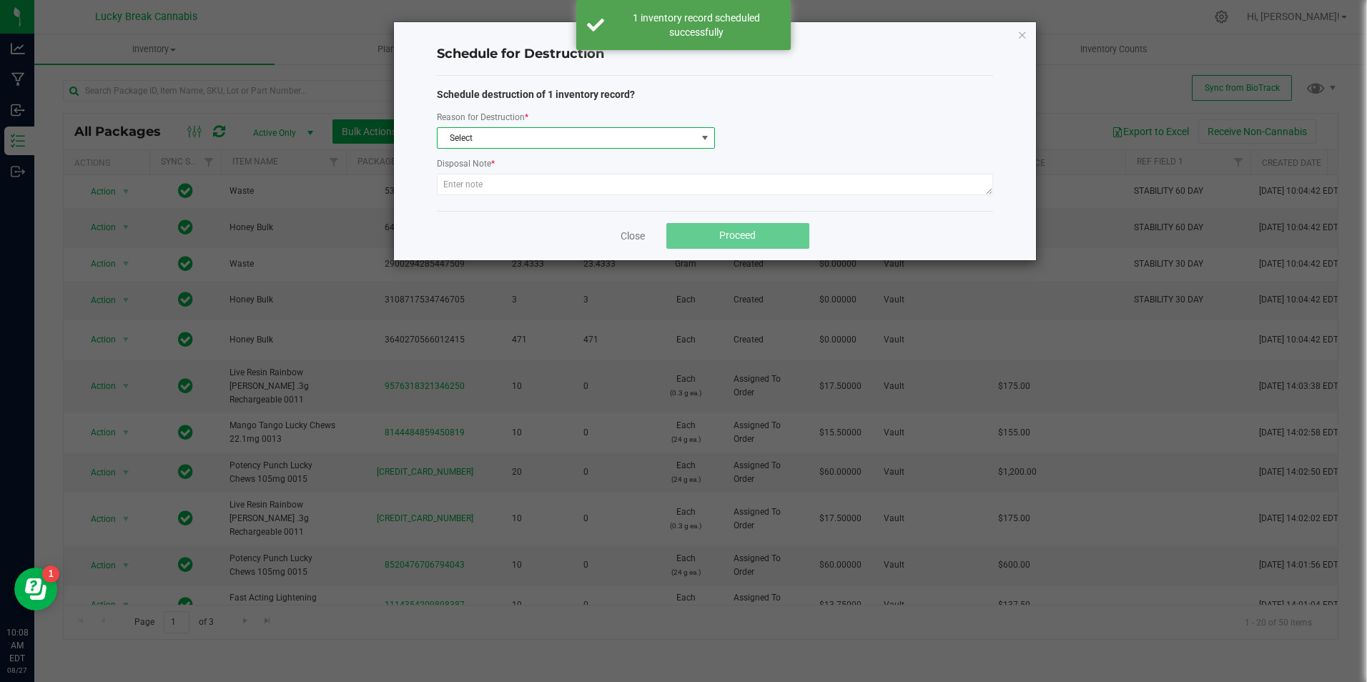
click at [503, 141] on span "Select" at bounding box center [567, 138] width 259 height 20
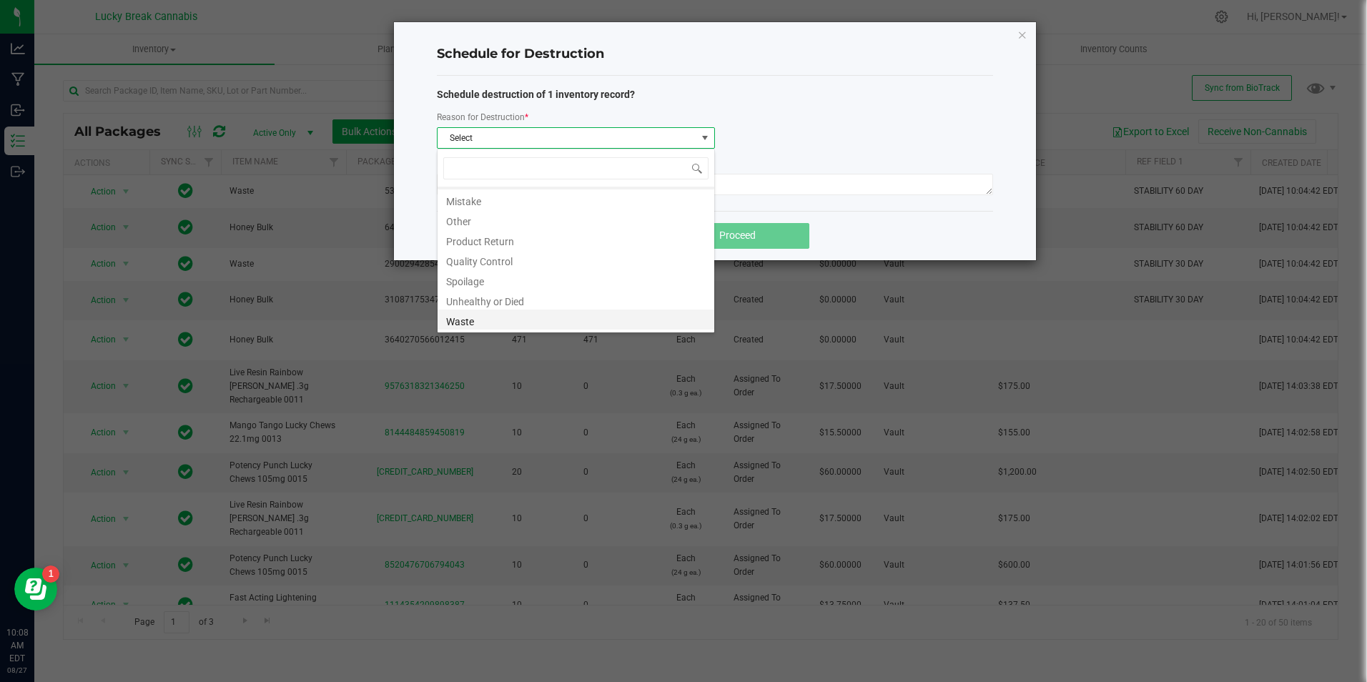
click at [491, 316] on li "Waste" at bounding box center [576, 320] width 277 height 20
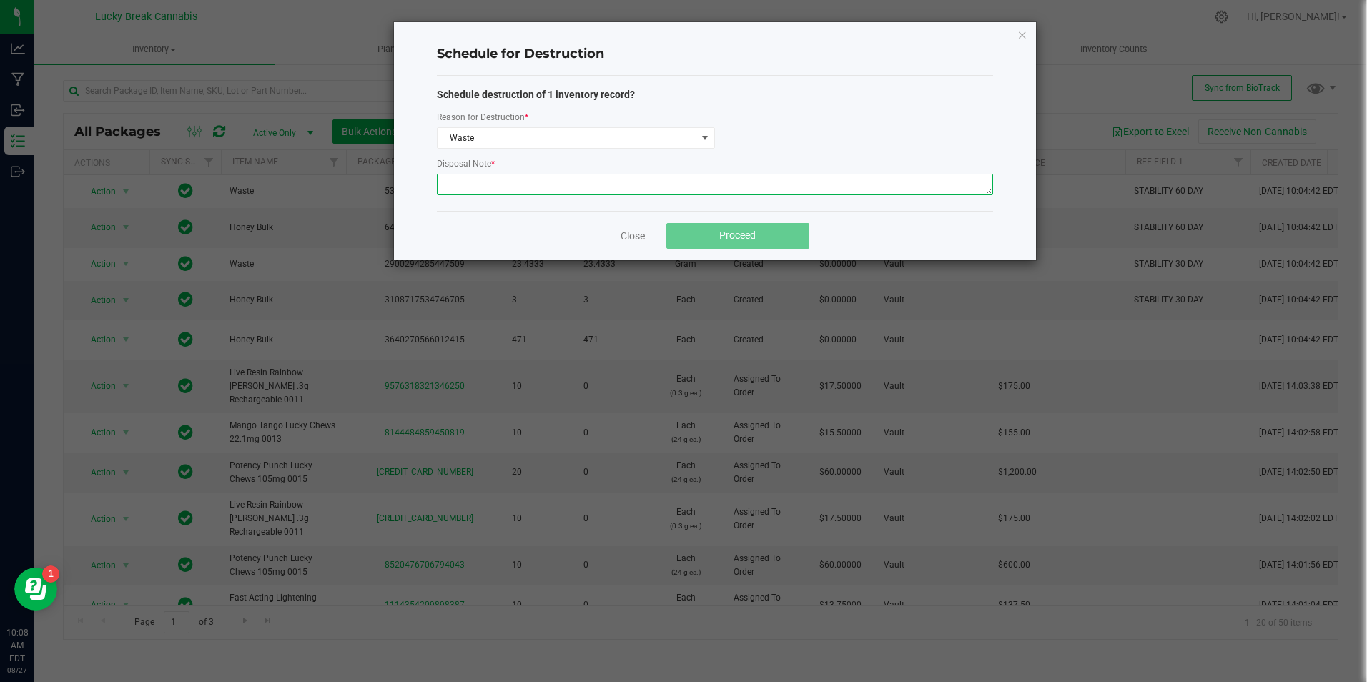
click at [497, 184] on textarea at bounding box center [715, 184] width 556 height 21
paste textarea "WASTE FROM HNY081925"
type textarea "WASTE FROM HNY081925"
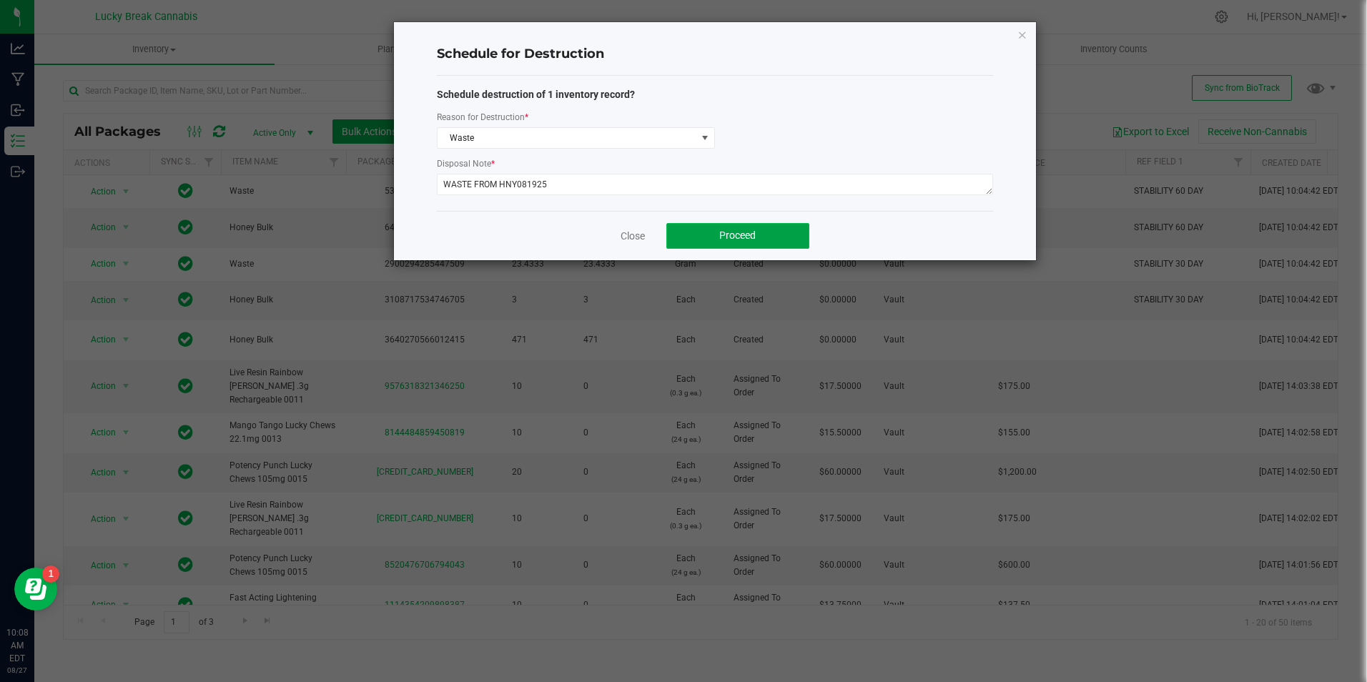
click at [713, 230] on button "Proceed" at bounding box center [738, 236] width 143 height 26
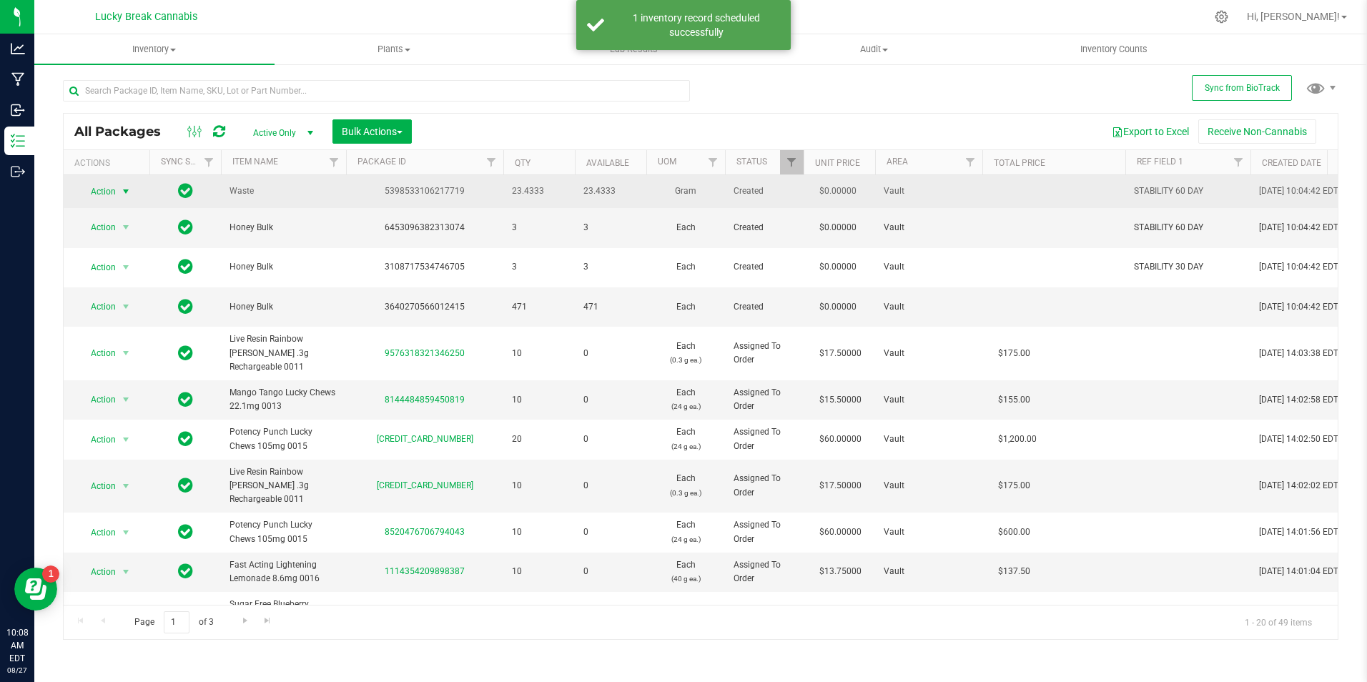
click at [117, 190] on span "select" at bounding box center [126, 192] width 18 height 20
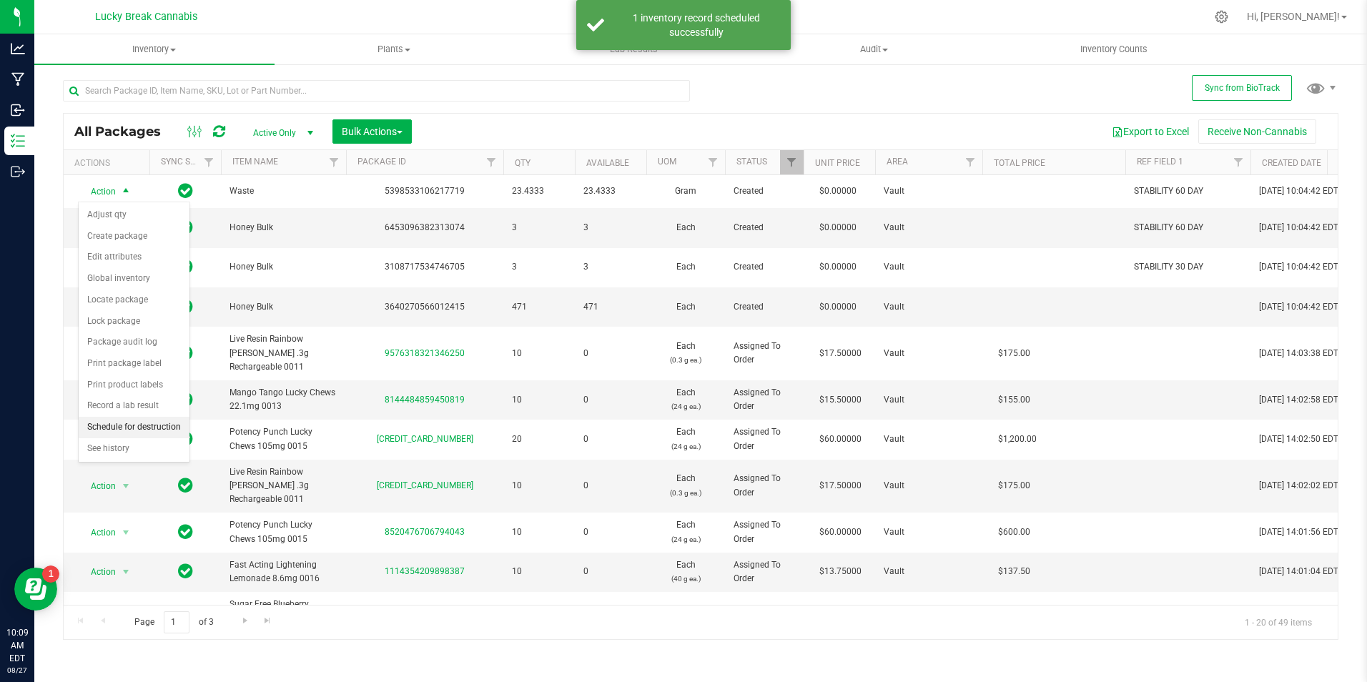
click at [139, 423] on li "Schedule for destruction" at bounding box center [134, 427] width 111 height 21
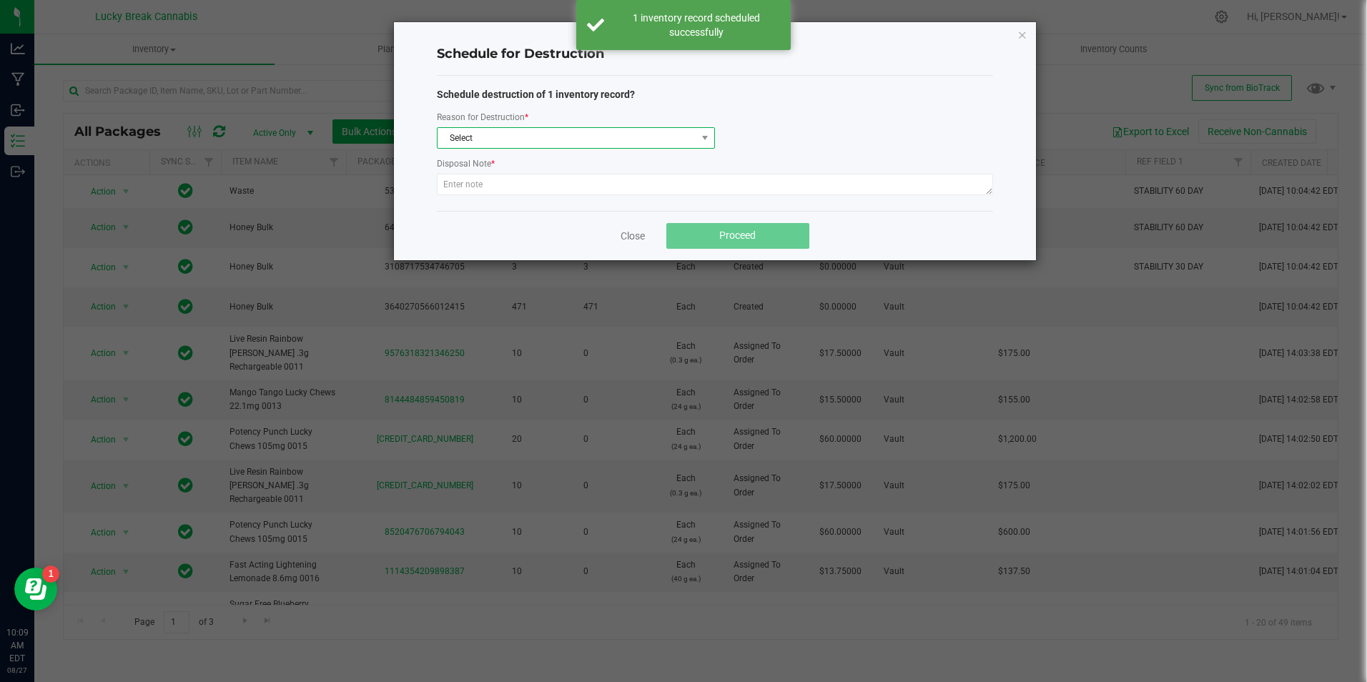
click at [484, 134] on span "Select" at bounding box center [567, 138] width 259 height 20
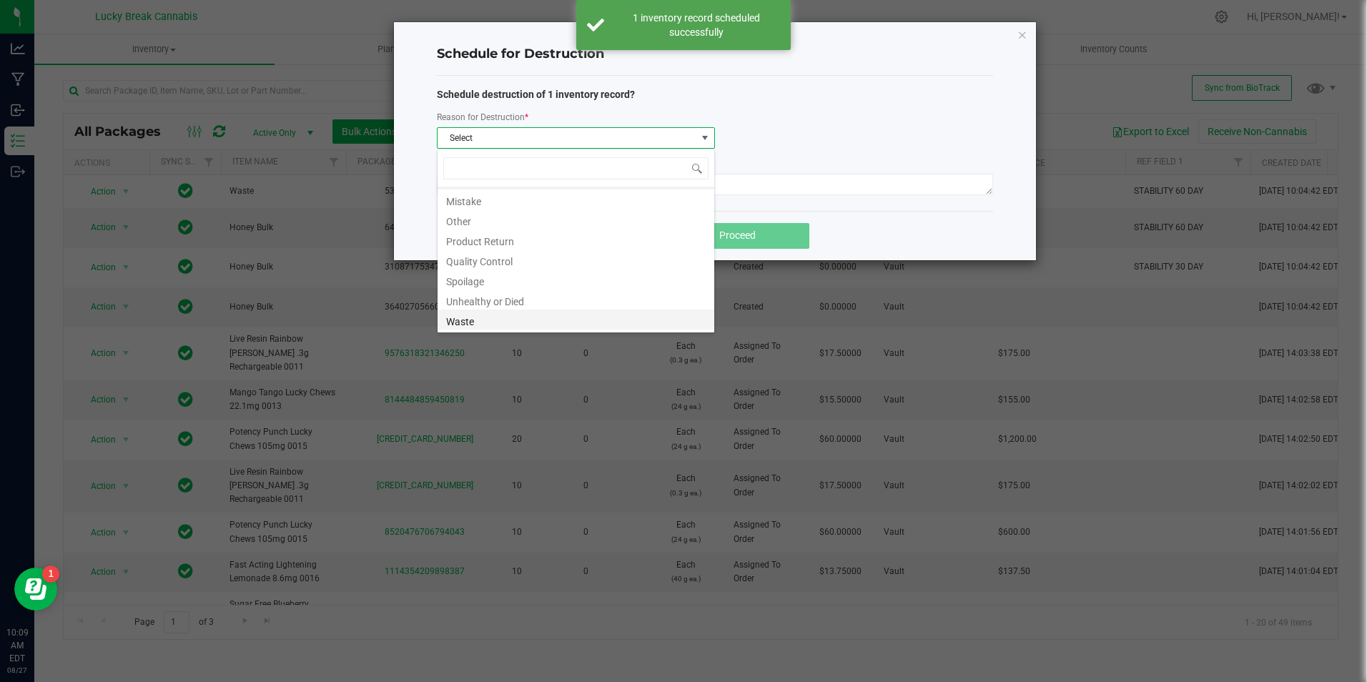
click at [488, 317] on li "Waste" at bounding box center [576, 320] width 277 height 20
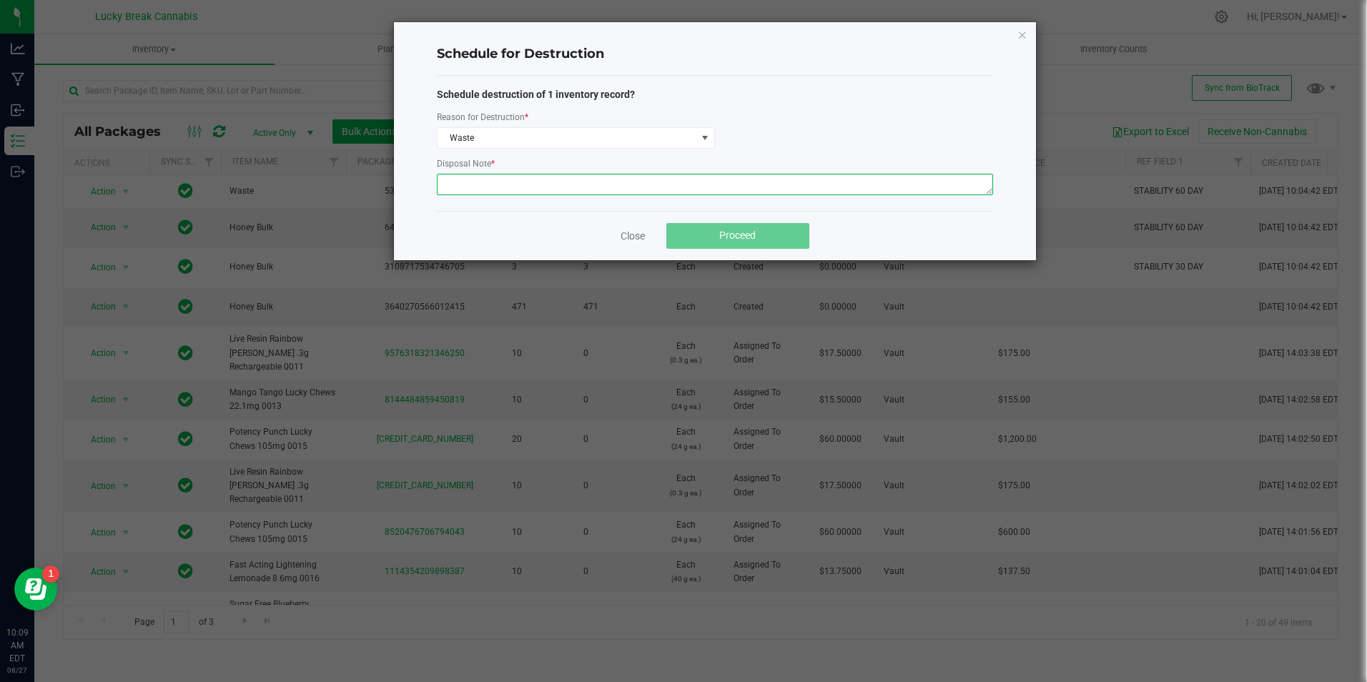
click at [491, 185] on textarea at bounding box center [715, 184] width 556 height 21
paste textarea "WASTE FROM HNY081925"
type textarea "WASTE FROM HNY081925"
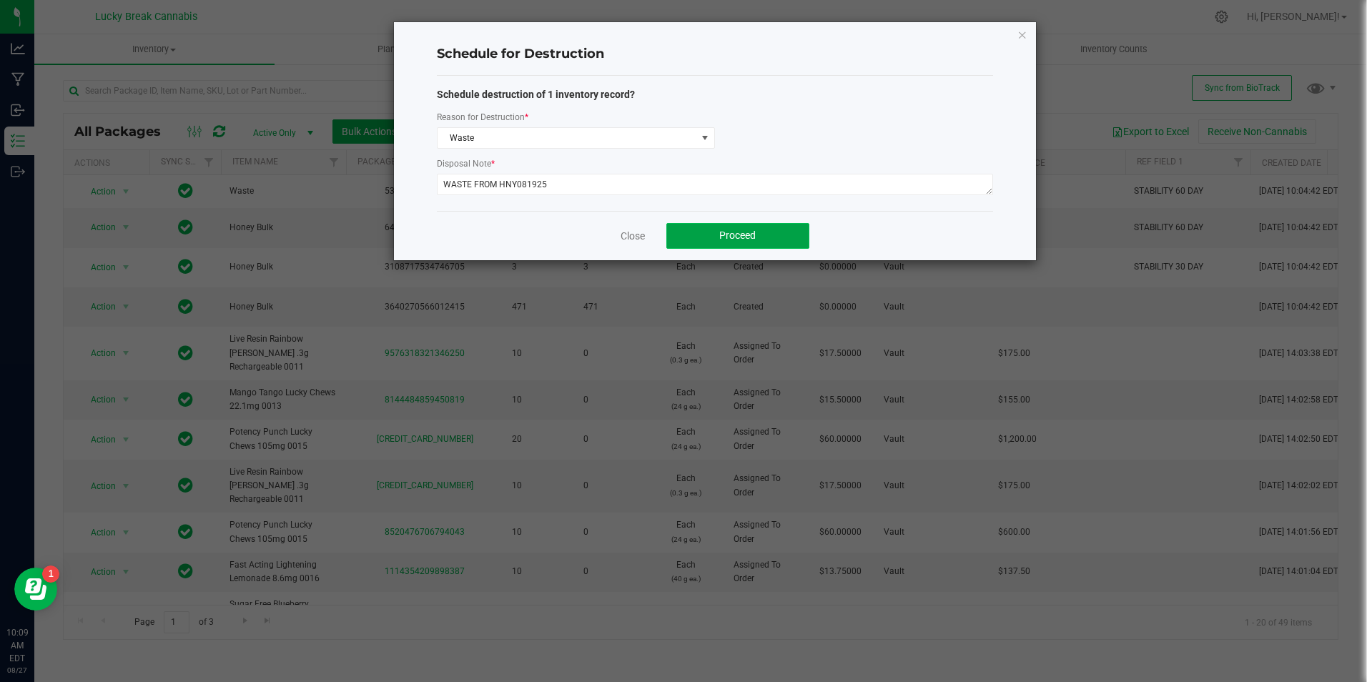
click at [707, 237] on button "Proceed" at bounding box center [738, 236] width 143 height 26
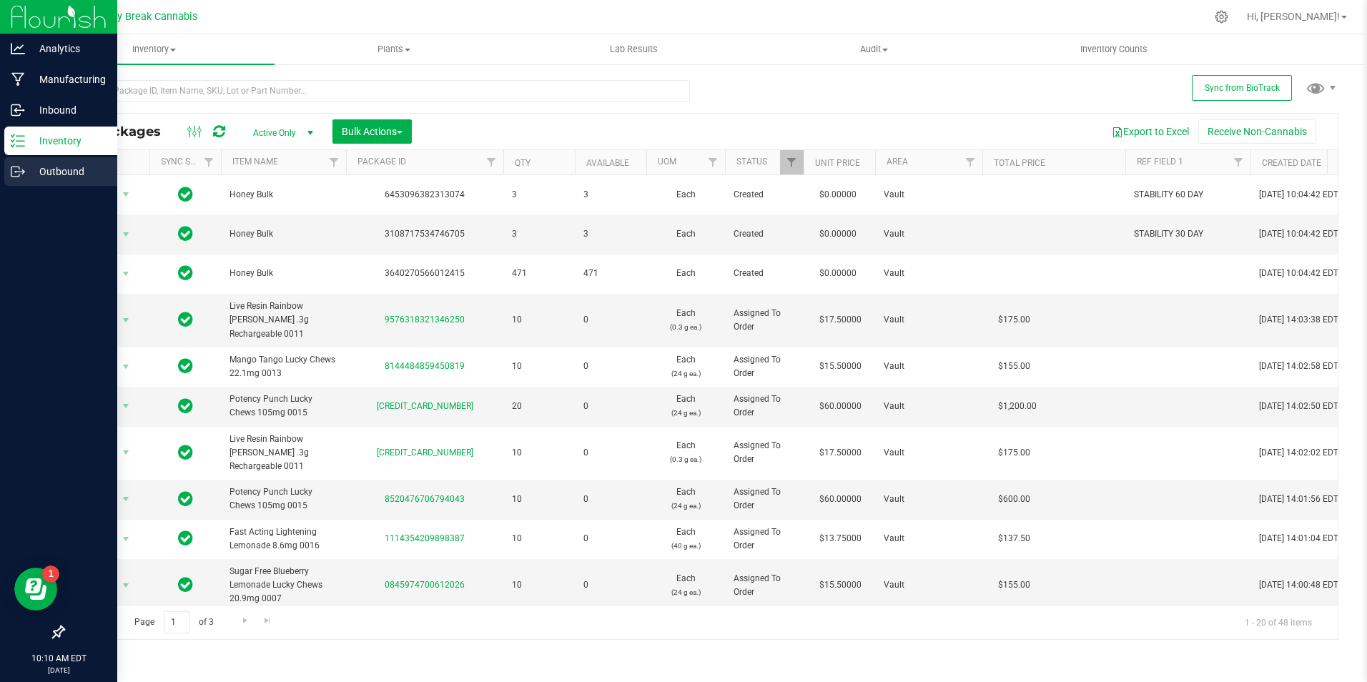
click at [38, 167] on p "Outbound" at bounding box center [68, 171] width 86 height 17
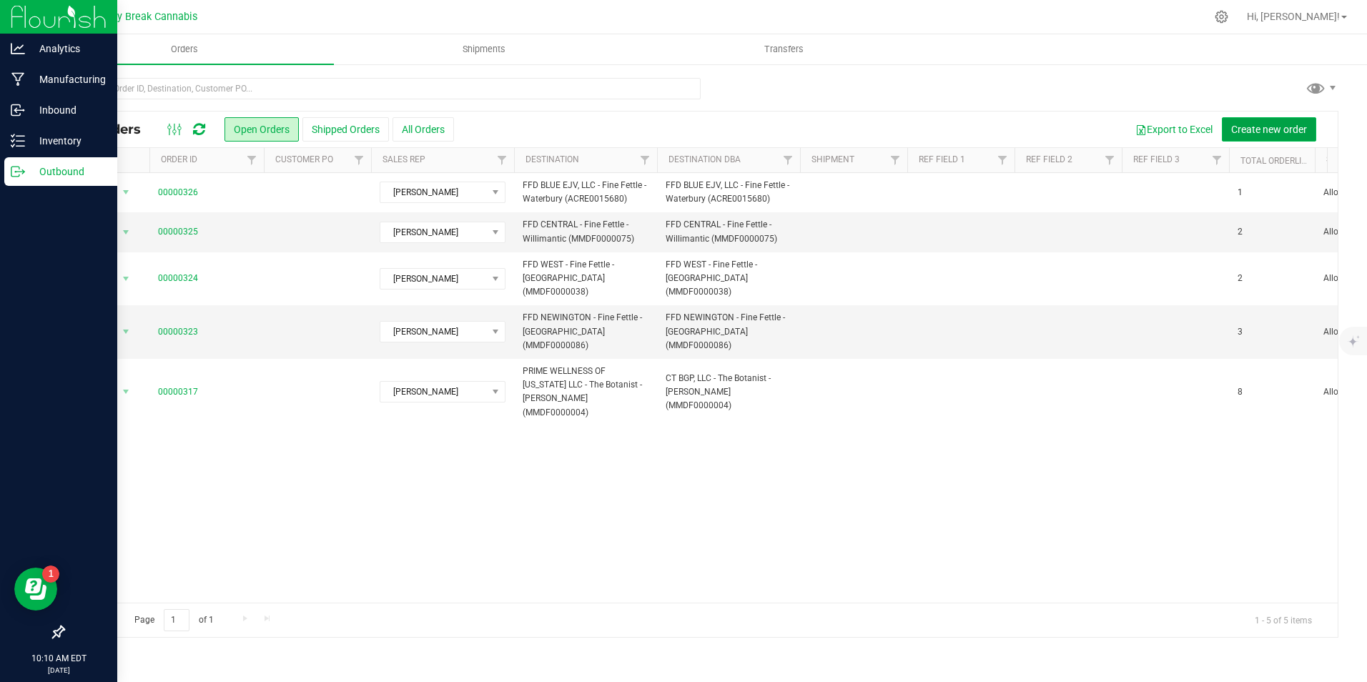
click at [1262, 129] on span "Create new order" at bounding box center [1269, 129] width 76 height 11
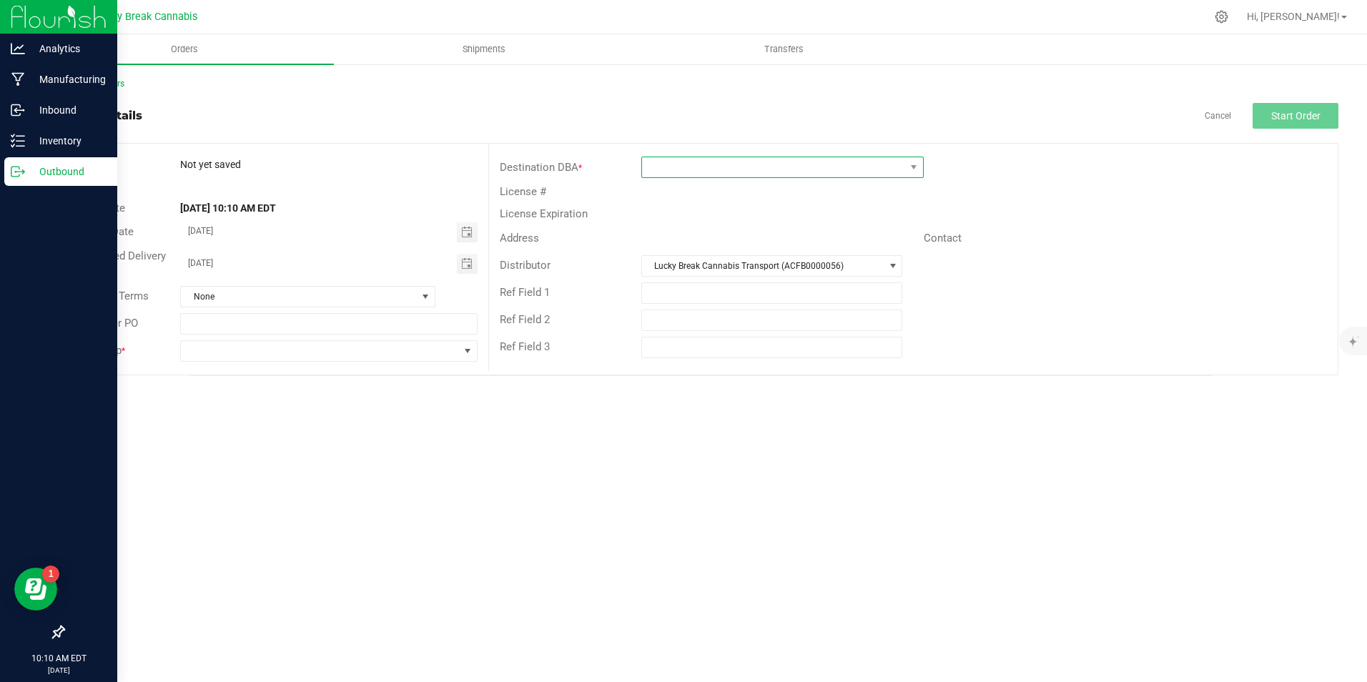
click at [684, 170] on span at bounding box center [773, 167] width 263 height 20
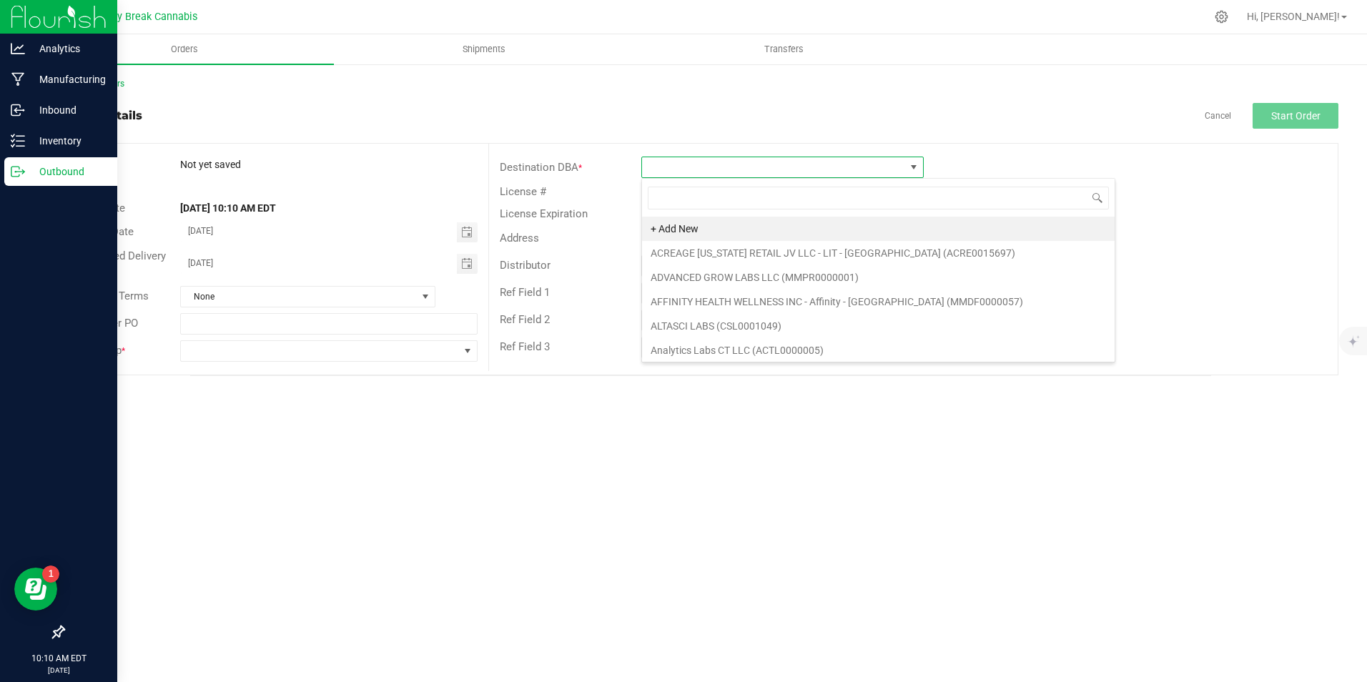
scroll to position [21, 282]
type input "NORT"
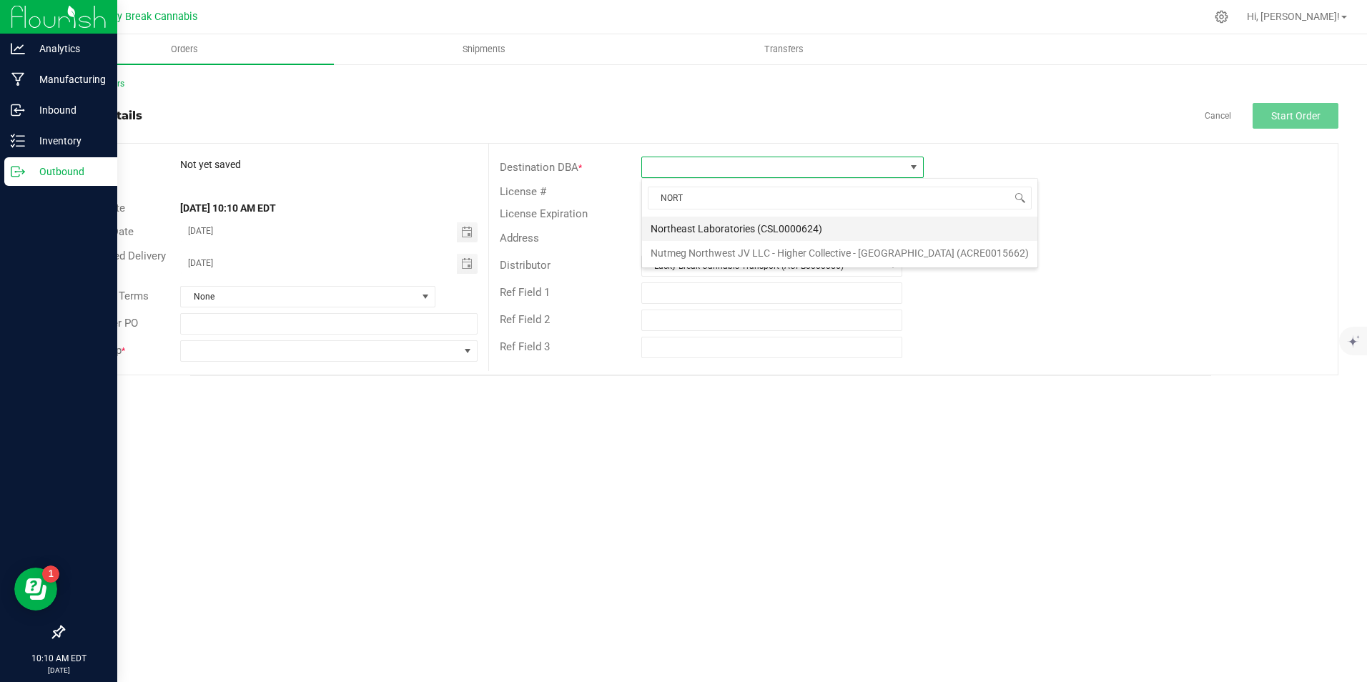
click at [715, 234] on li "Northeast Laboratories (CSL0000624)" at bounding box center [839, 229] width 395 height 24
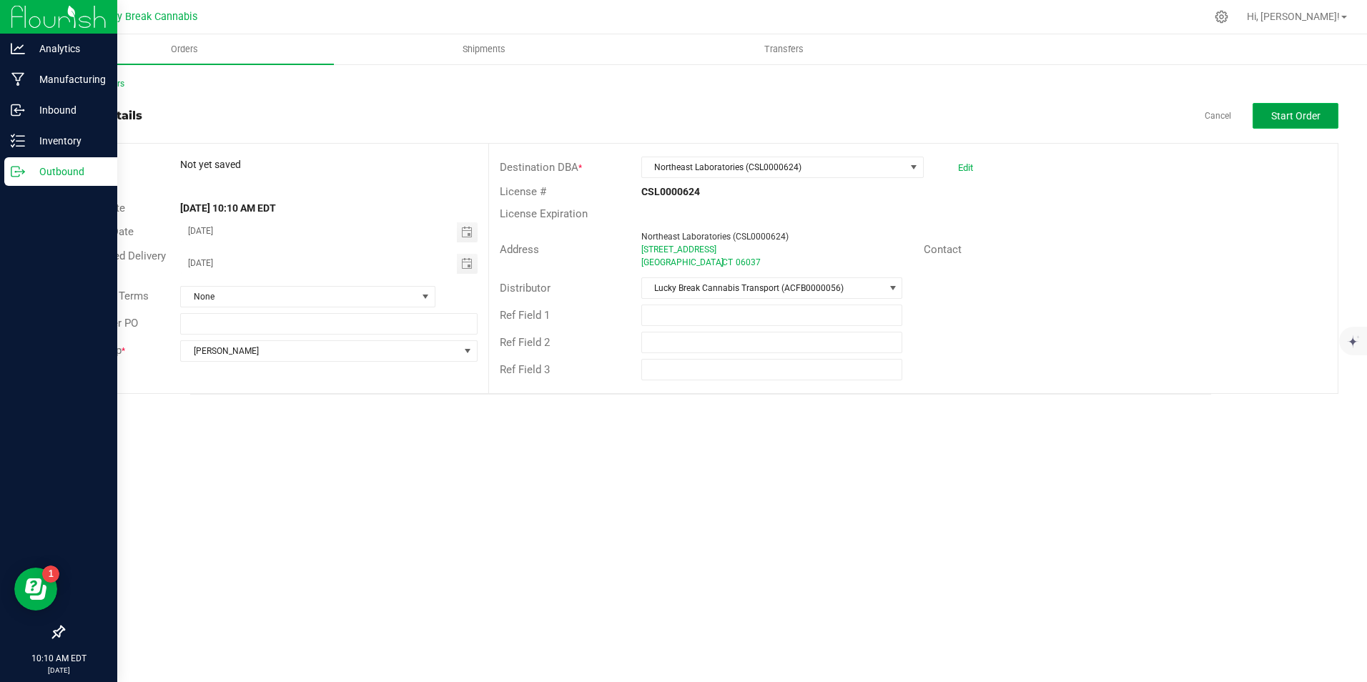
click at [1305, 112] on span "Start Order" at bounding box center [1296, 115] width 49 height 11
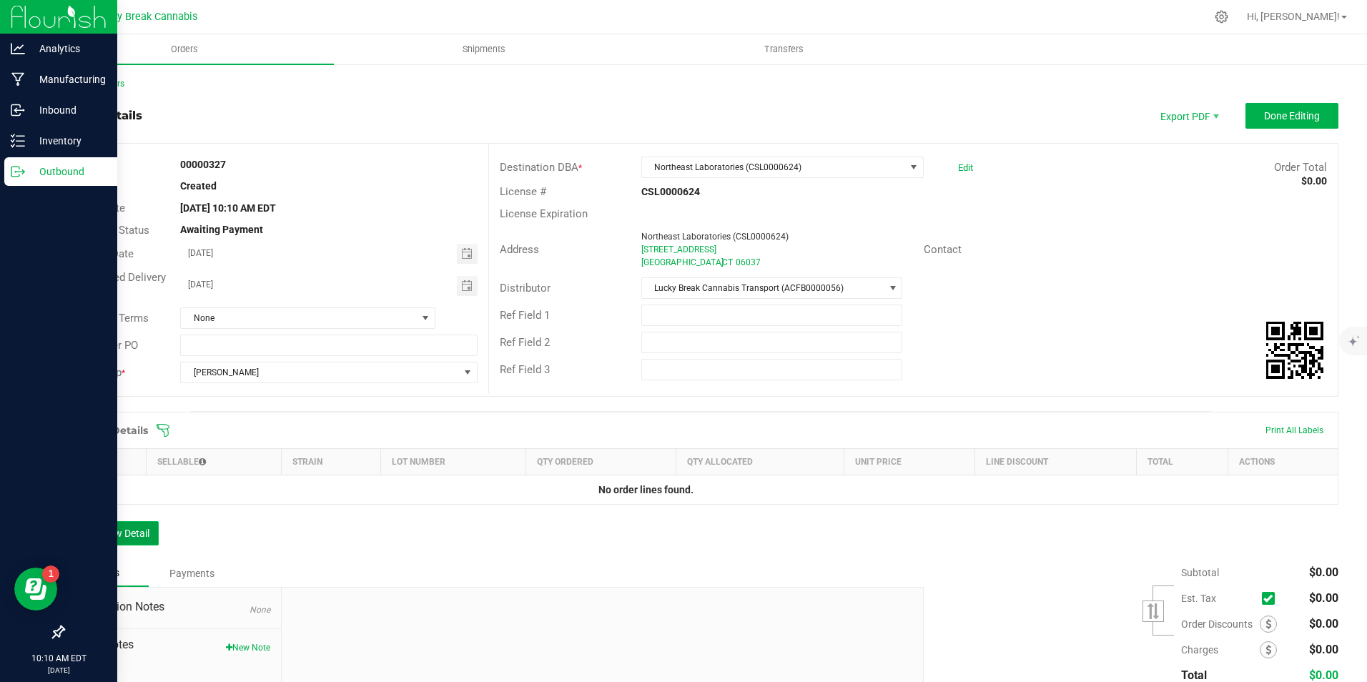
click at [115, 544] on button "Add New Detail" at bounding box center [111, 533] width 96 height 24
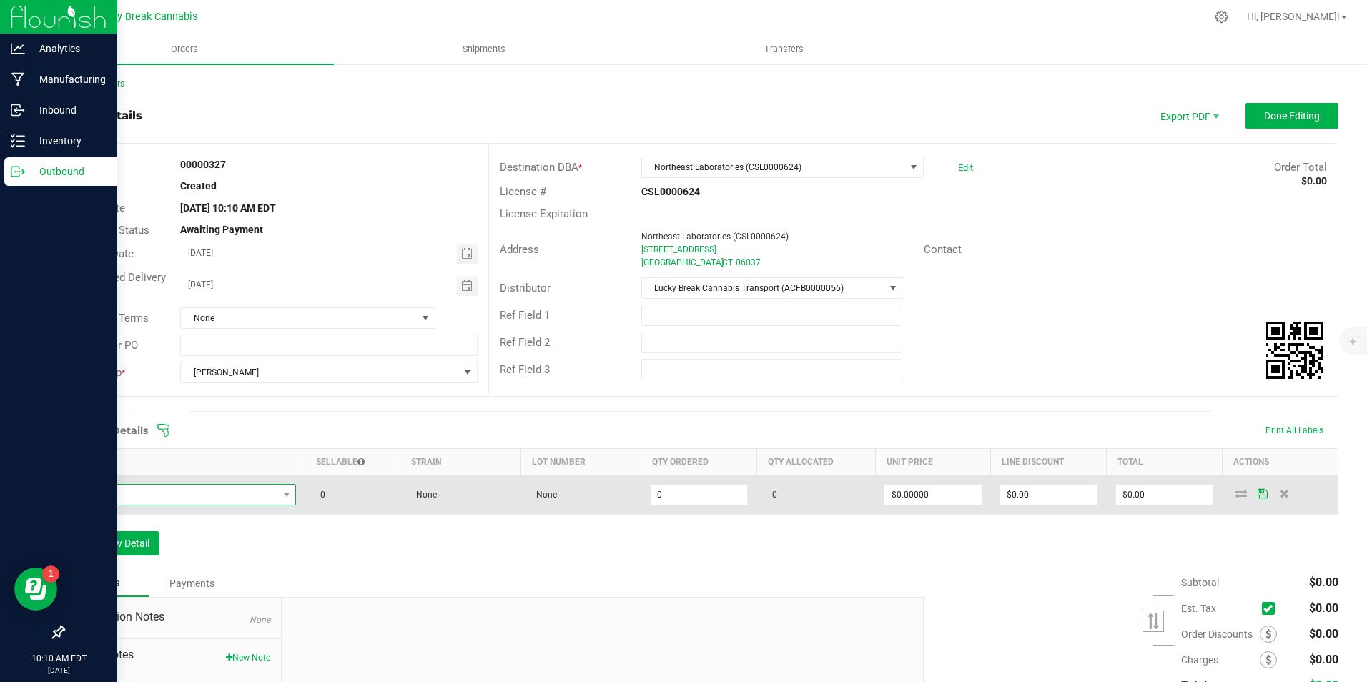
click at [174, 498] on span "NO DATA FOUND" at bounding box center [176, 495] width 205 height 20
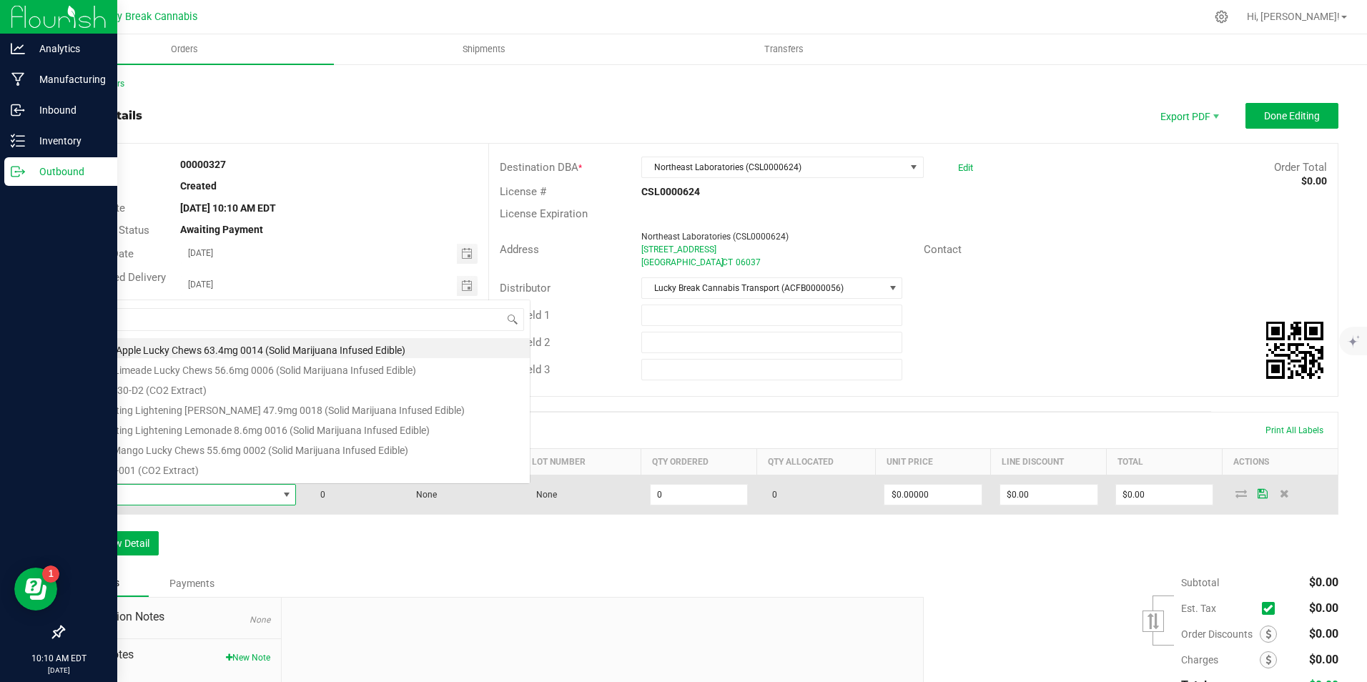
scroll to position [21, 220]
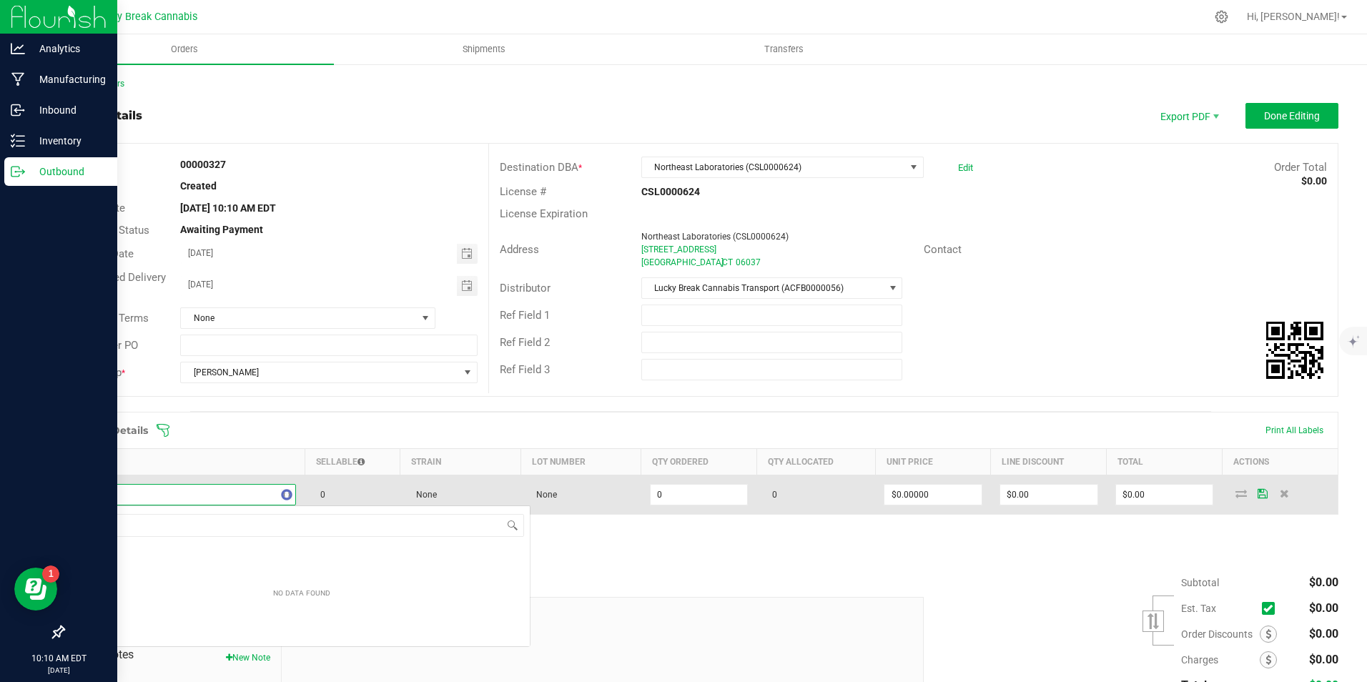
type input "HON"
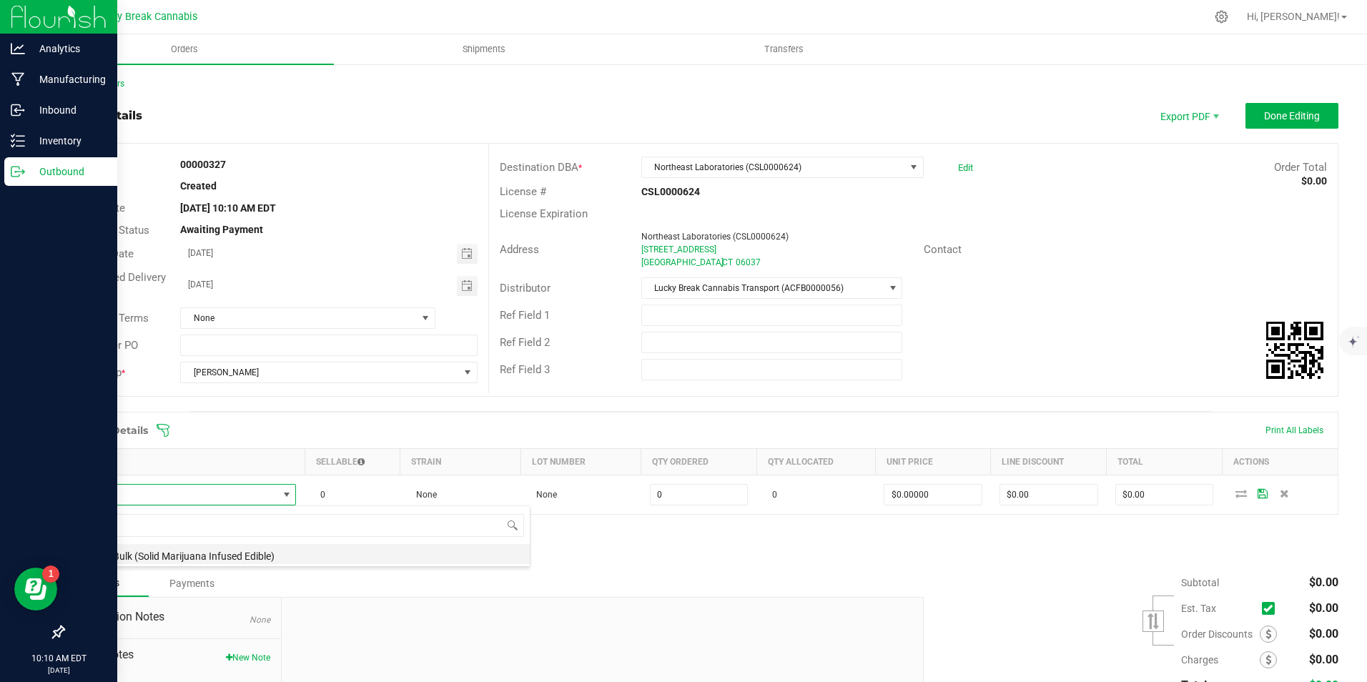
click at [166, 549] on li "Honey Bulk (Solid Marijuana Infused Edible)" at bounding box center [302, 554] width 456 height 20
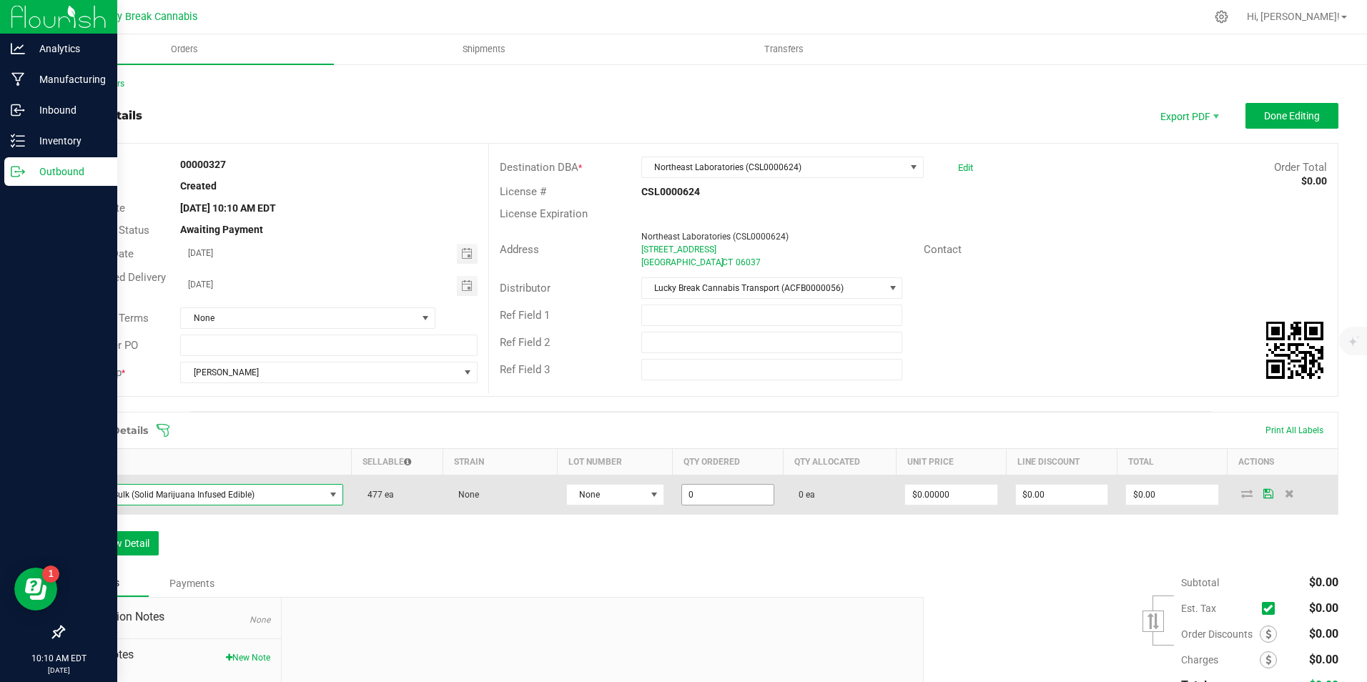
click at [732, 493] on input "0" at bounding box center [728, 495] width 92 height 20
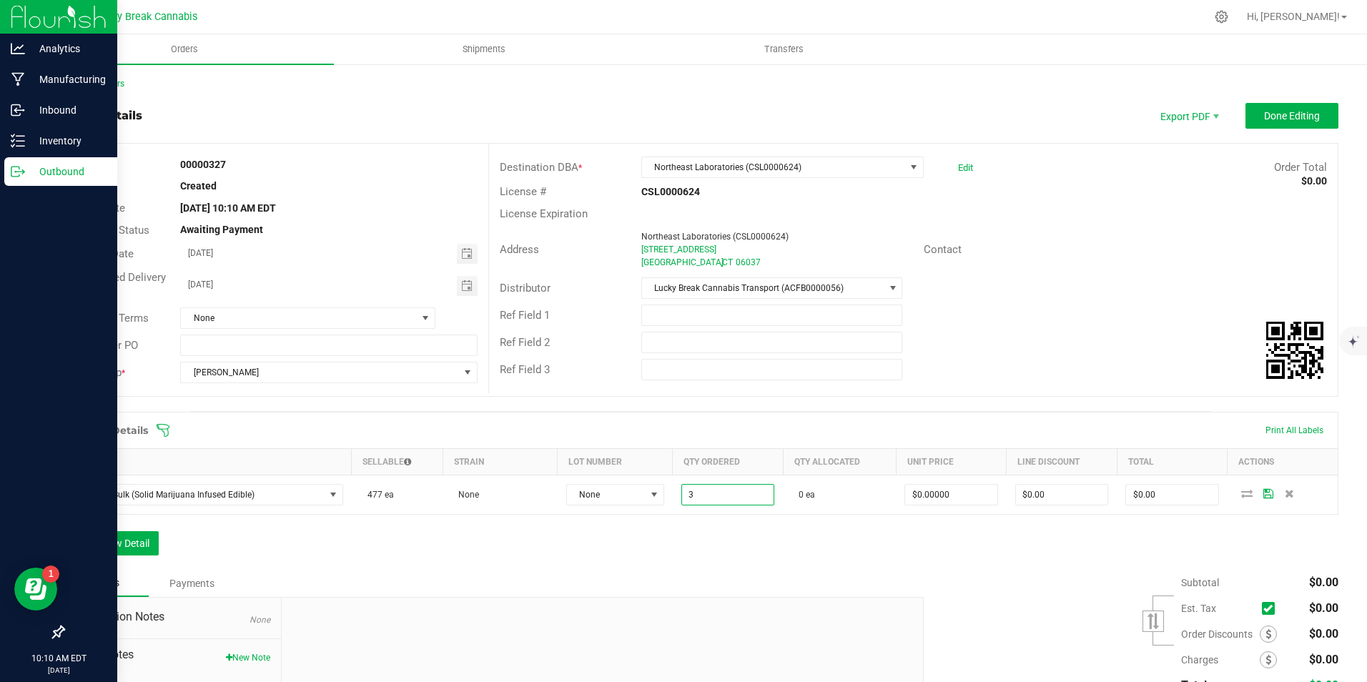
type input "3 ea"
click at [744, 532] on div "Order Details Print All Labels Item Sellable Strain Lot Number Qty Ordered Qty …" at bounding box center [701, 491] width 1276 height 158
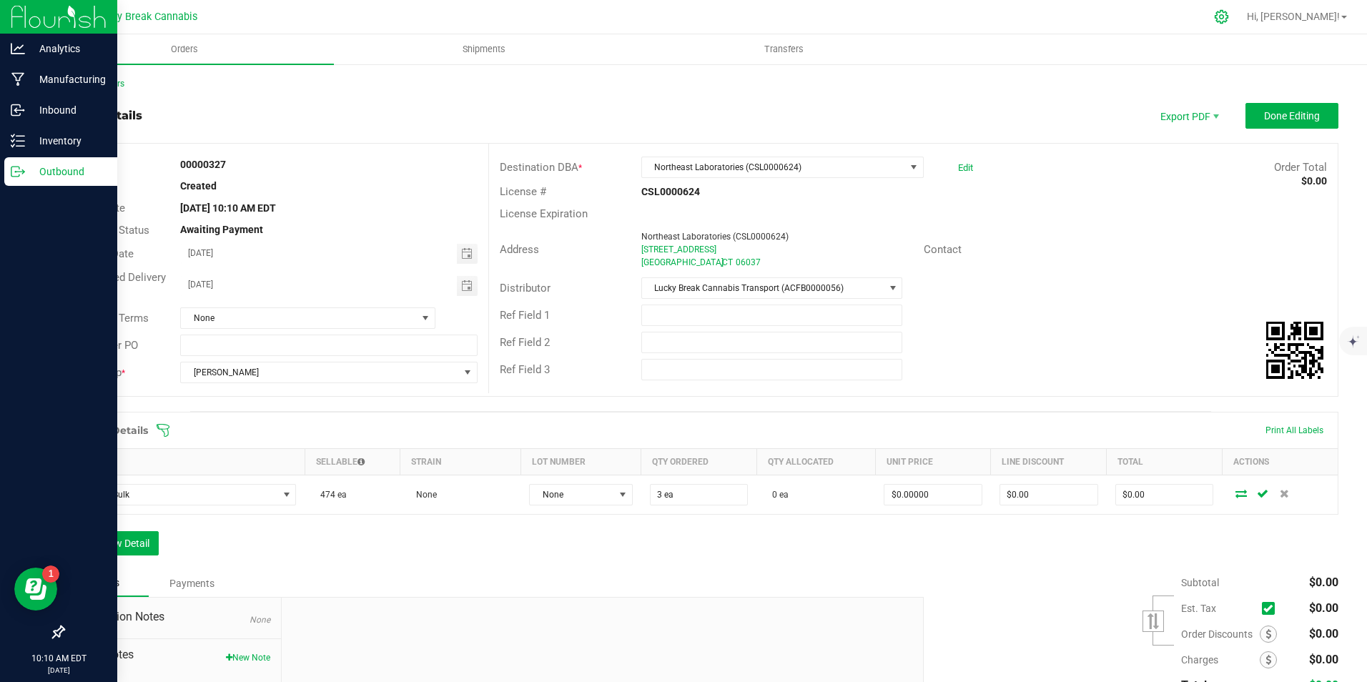
click at [1232, 15] on div at bounding box center [1222, 16] width 20 height 15
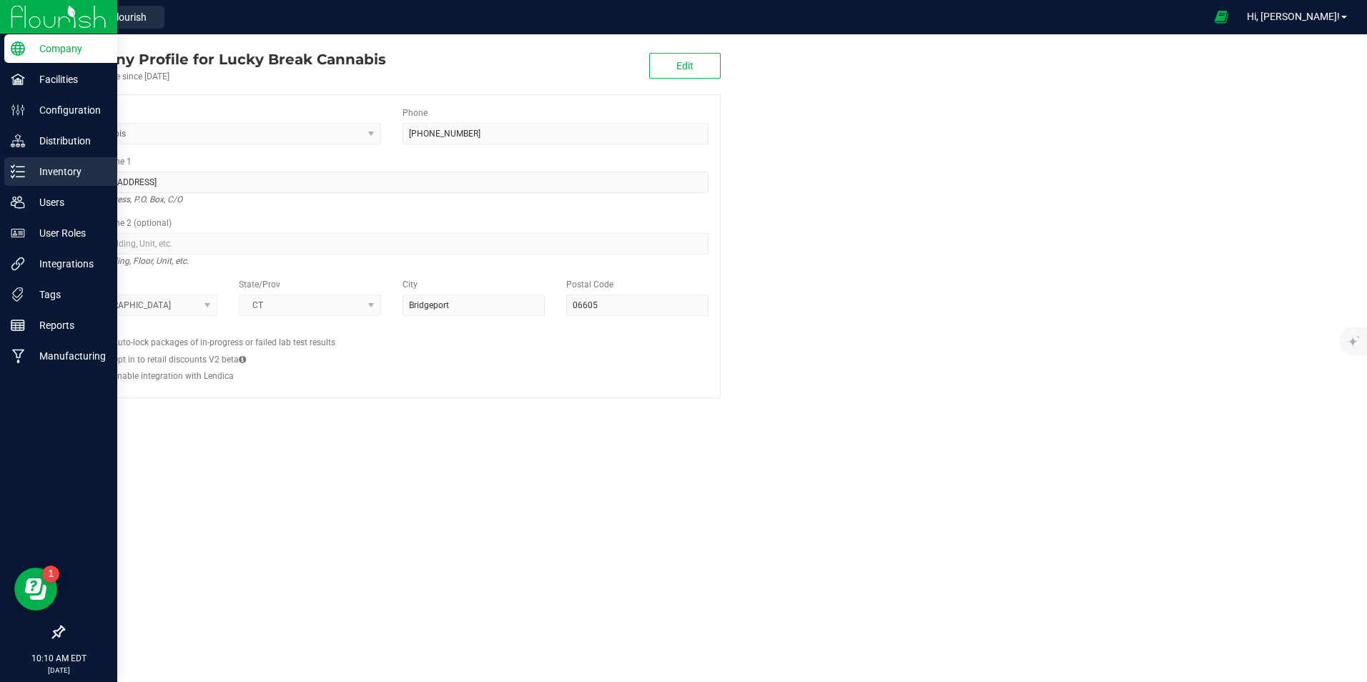
click at [53, 170] on p "Inventory" at bounding box center [68, 171] width 86 height 17
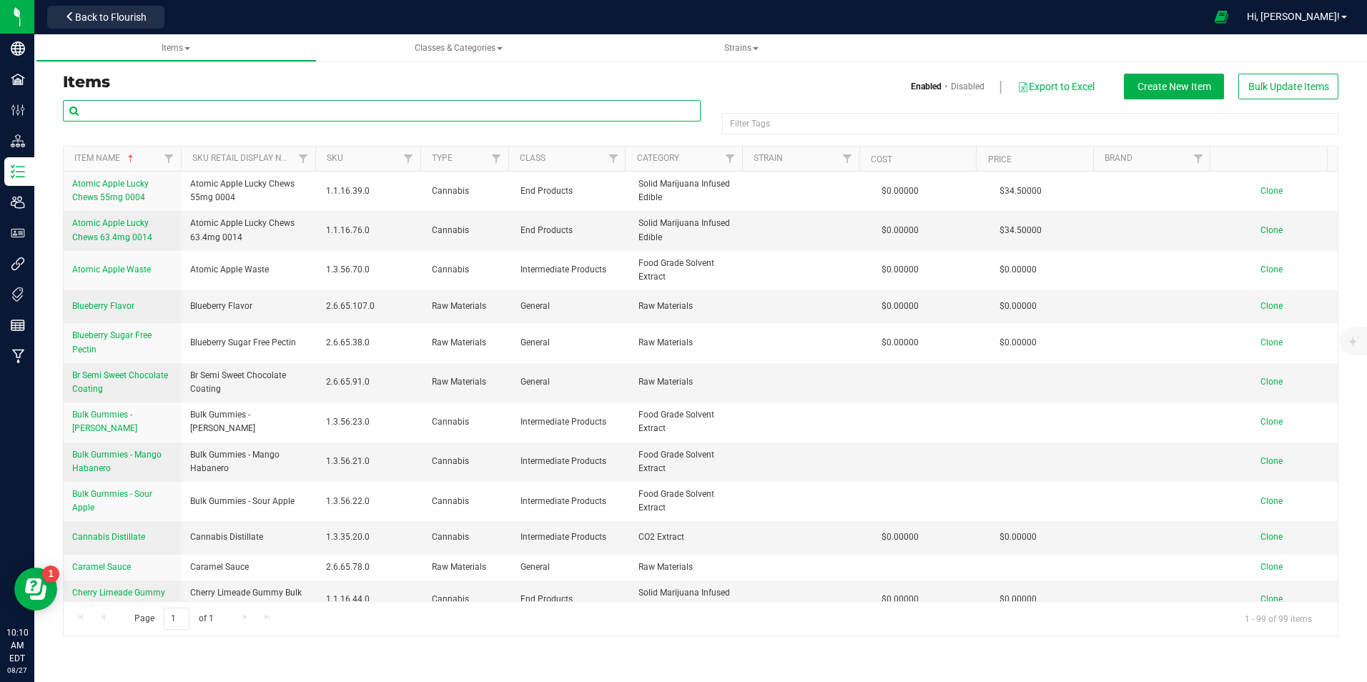
click at [182, 112] on input "text" at bounding box center [382, 110] width 638 height 21
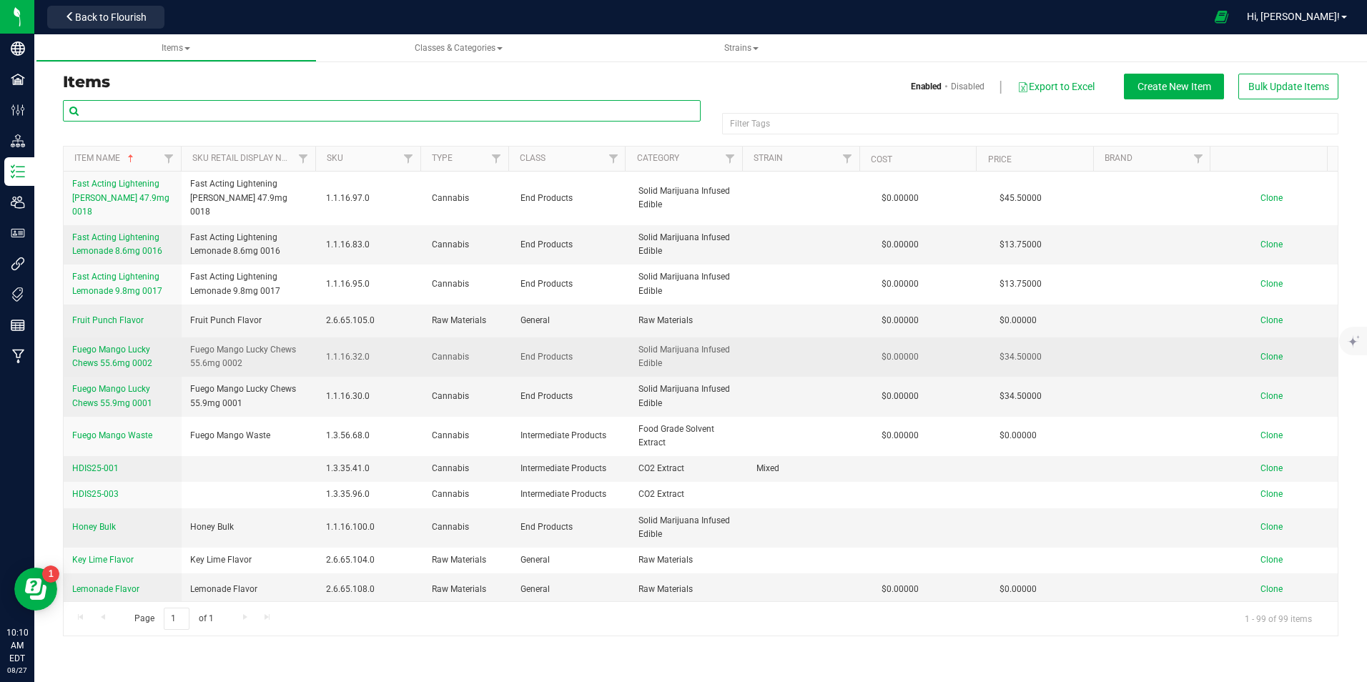
scroll to position [930, 0]
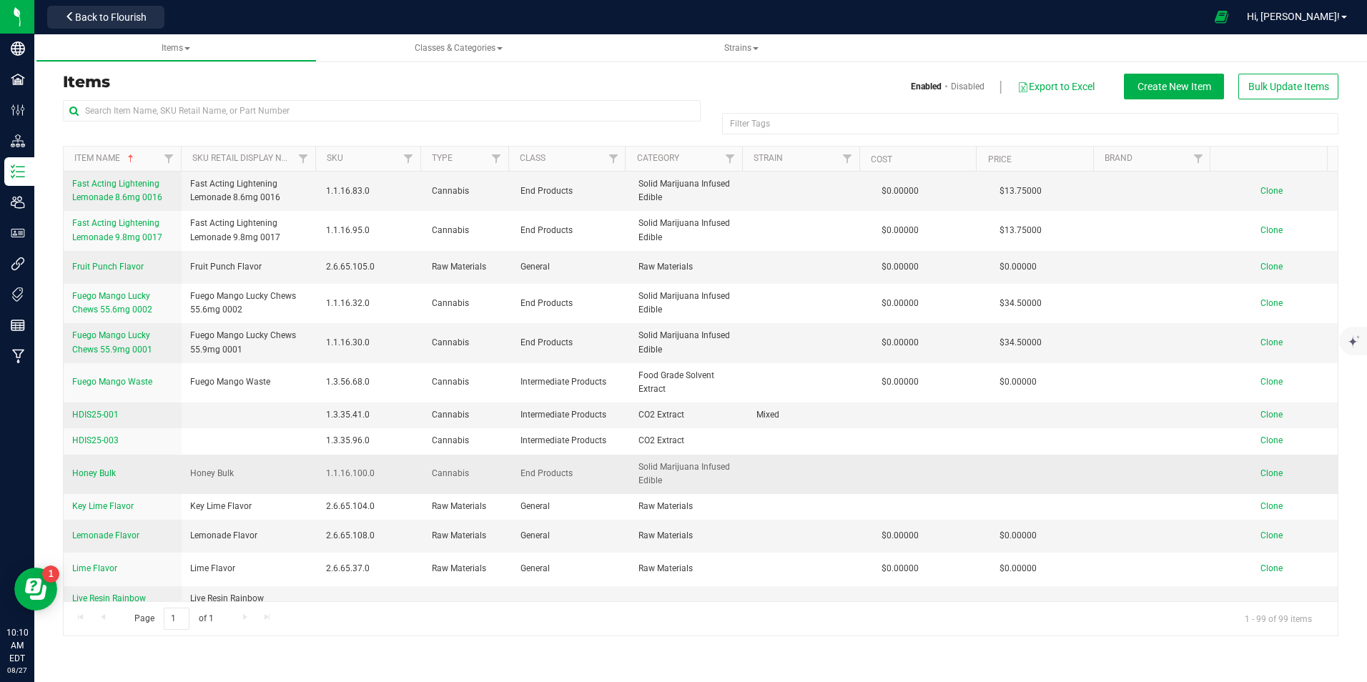
click at [91, 468] on span "Honey Bulk" at bounding box center [94, 473] width 44 height 10
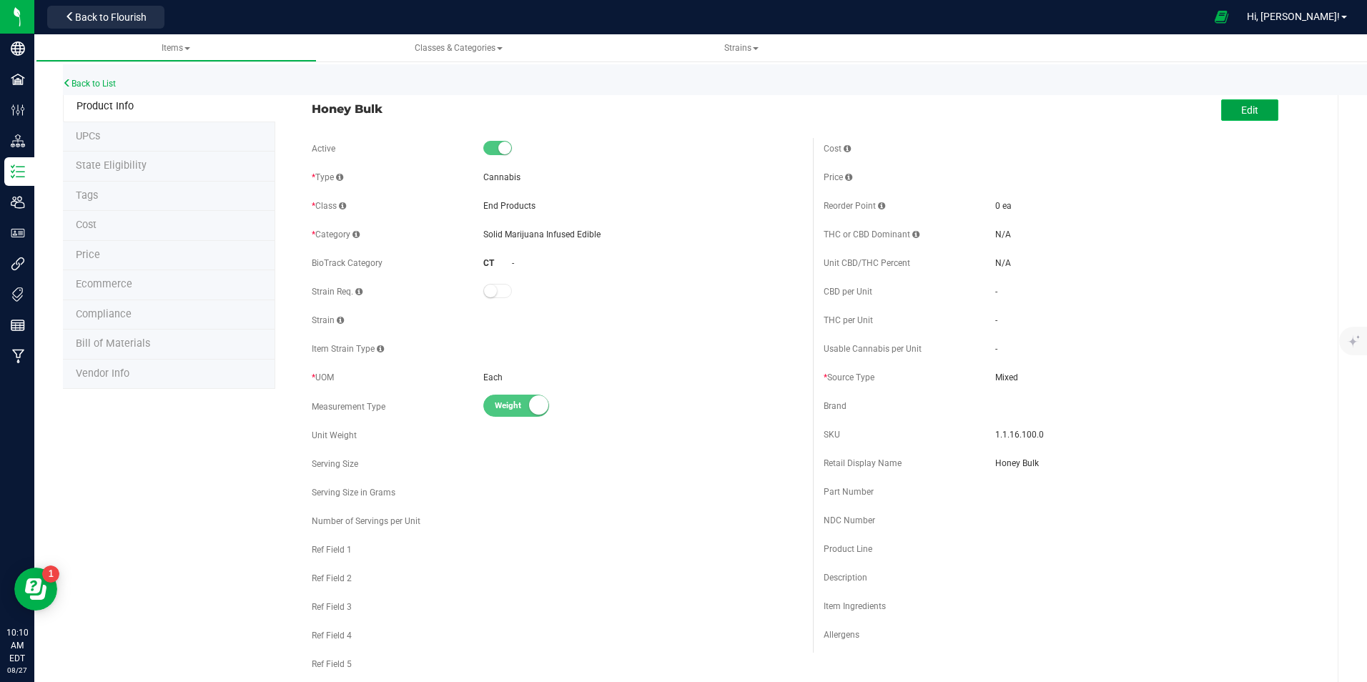
click at [1231, 120] on button "Edit" at bounding box center [1249, 109] width 57 height 21
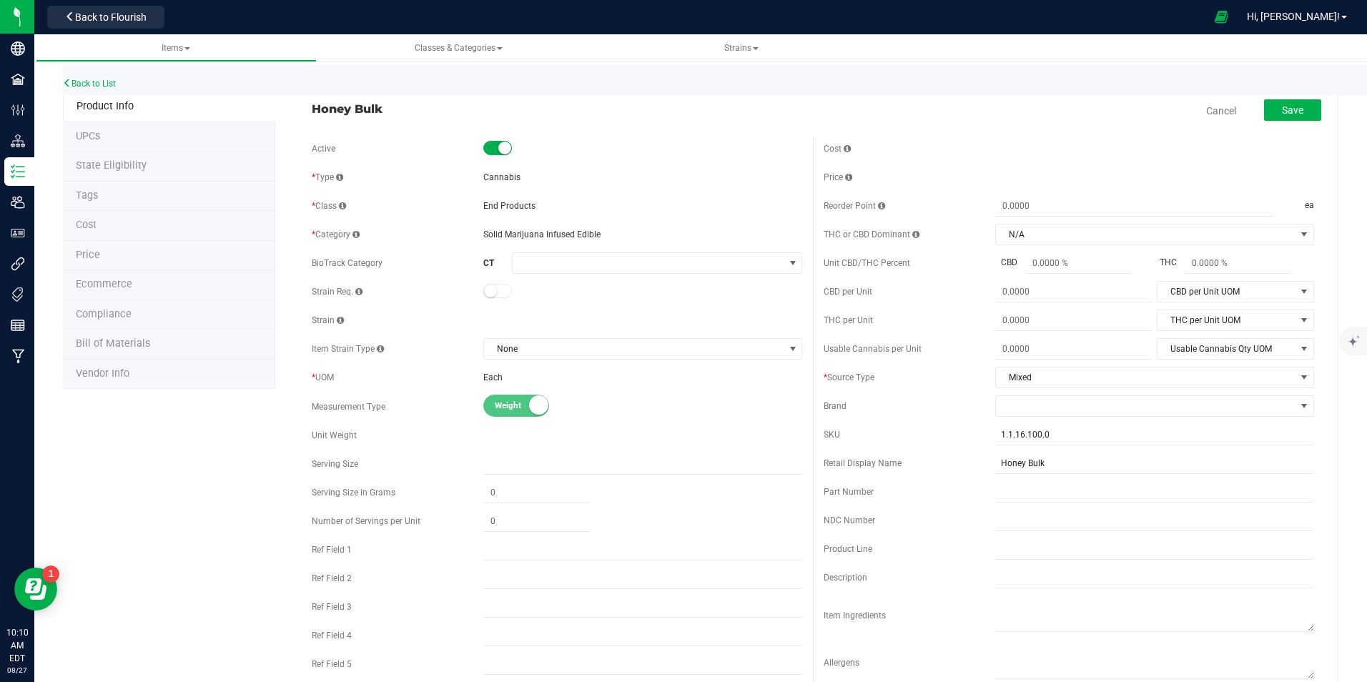
click at [95, 249] on span "Price" at bounding box center [88, 255] width 24 height 12
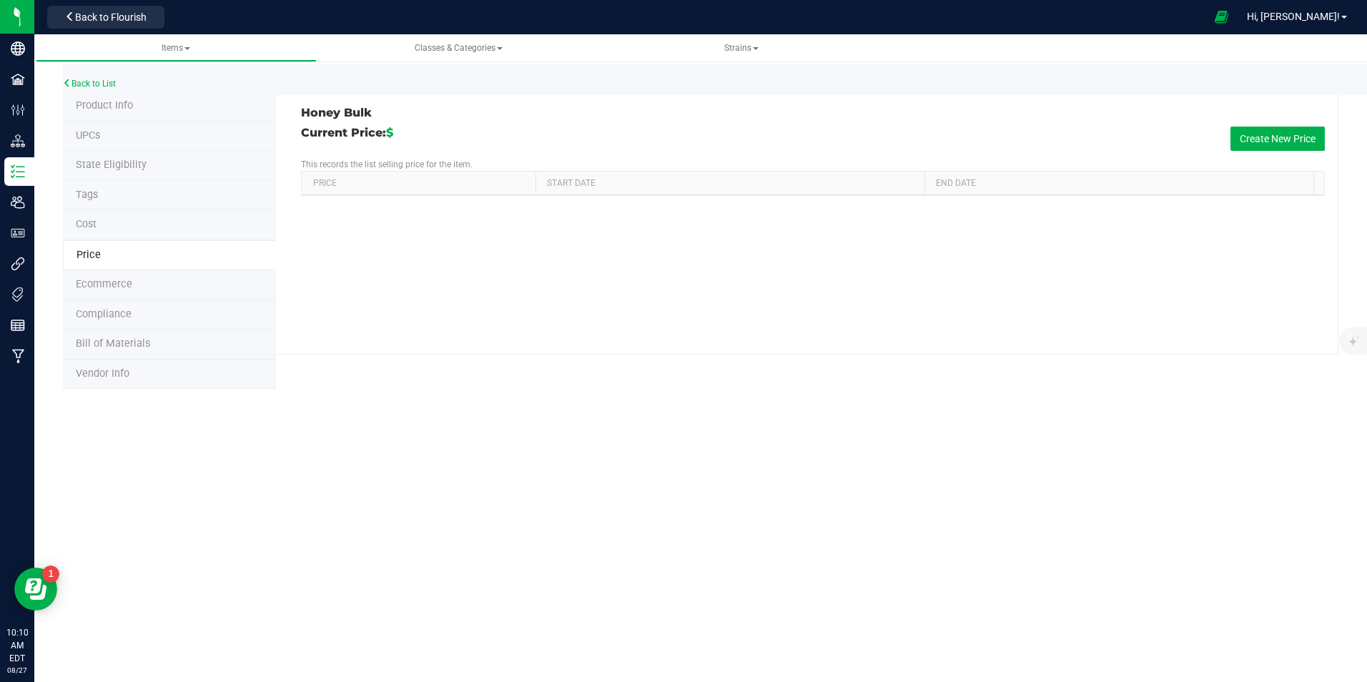
click at [1282, 125] on div "Honey Bulk Current Price: $ Create New Price This records the list selling pric…" at bounding box center [806, 223] width 1063 height 263
click at [1283, 134] on button "Create New Price" at bounding box center [1278, 139] width 94 height 24
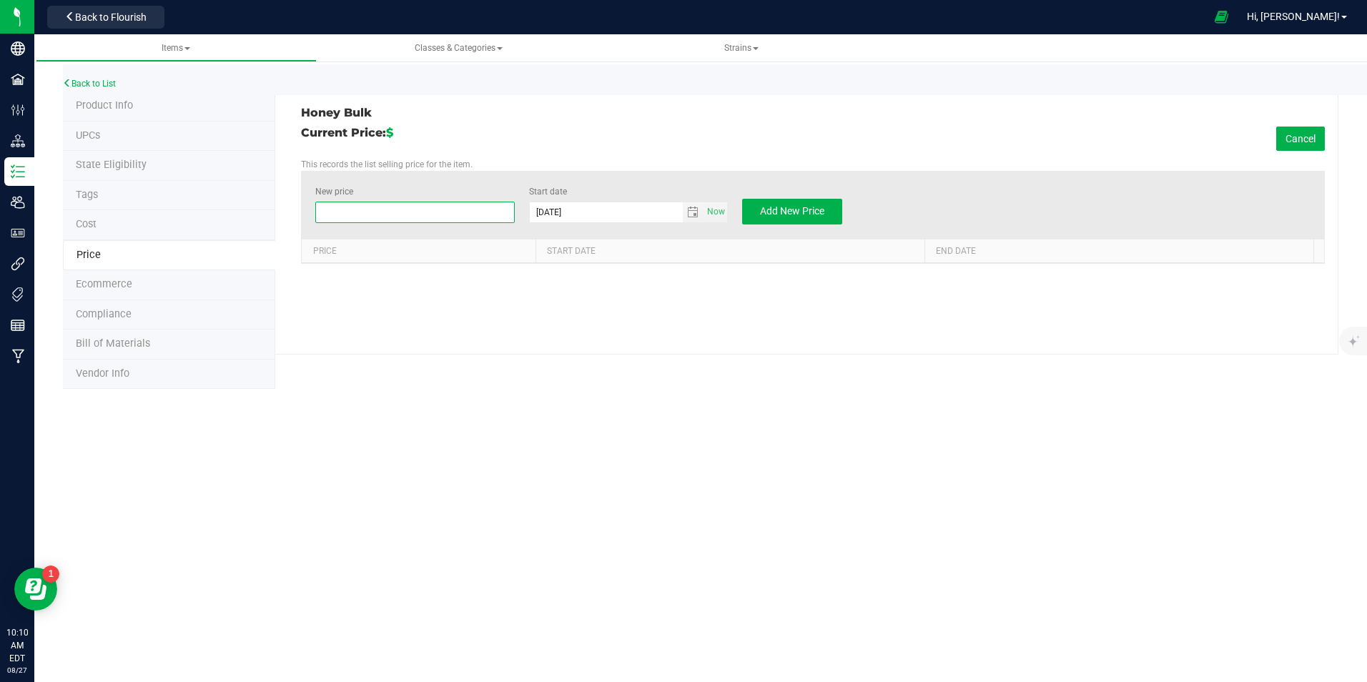
click at [440, 213] on span at bounding box center [414, 212] width 199 height 21
type input "25"
click at [641, 135] on div "Current Price: $ Cancel" at bounding box center [813, 139] width 1024 height 24
click at [787, 210] on span "Add New Price" at bounding box center [792, 210] width 64 height 11
type input "$0.00000"
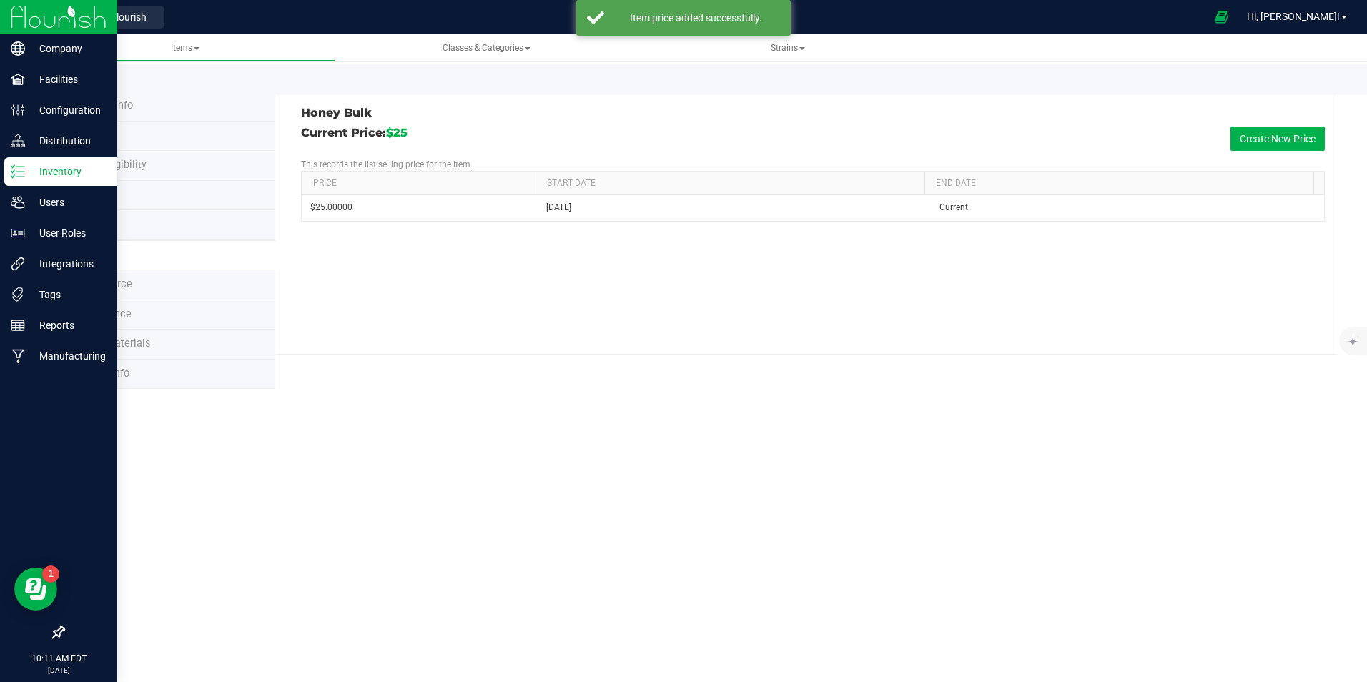
click at [20, 21] on img at bounding box center [59, 17] width 96 height 34
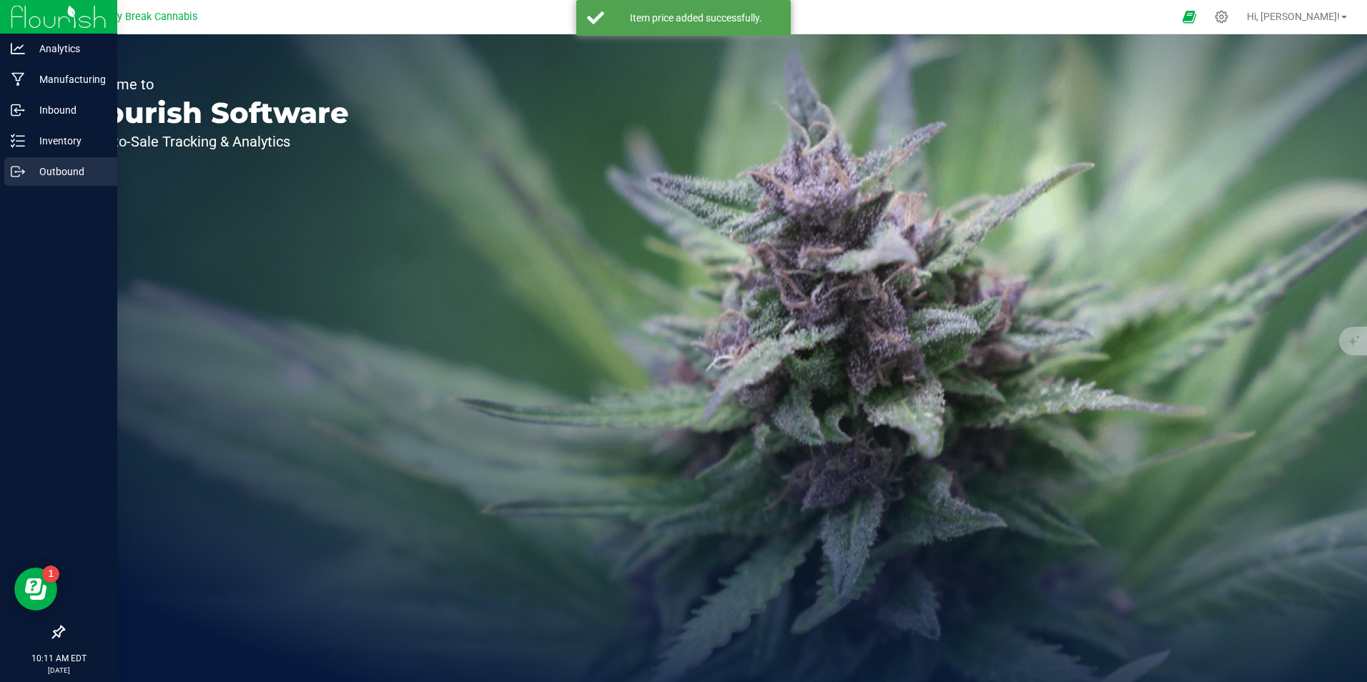
click at [46, 166] on p "Outbound" at bounding box center [68, 171] width 86 height 17
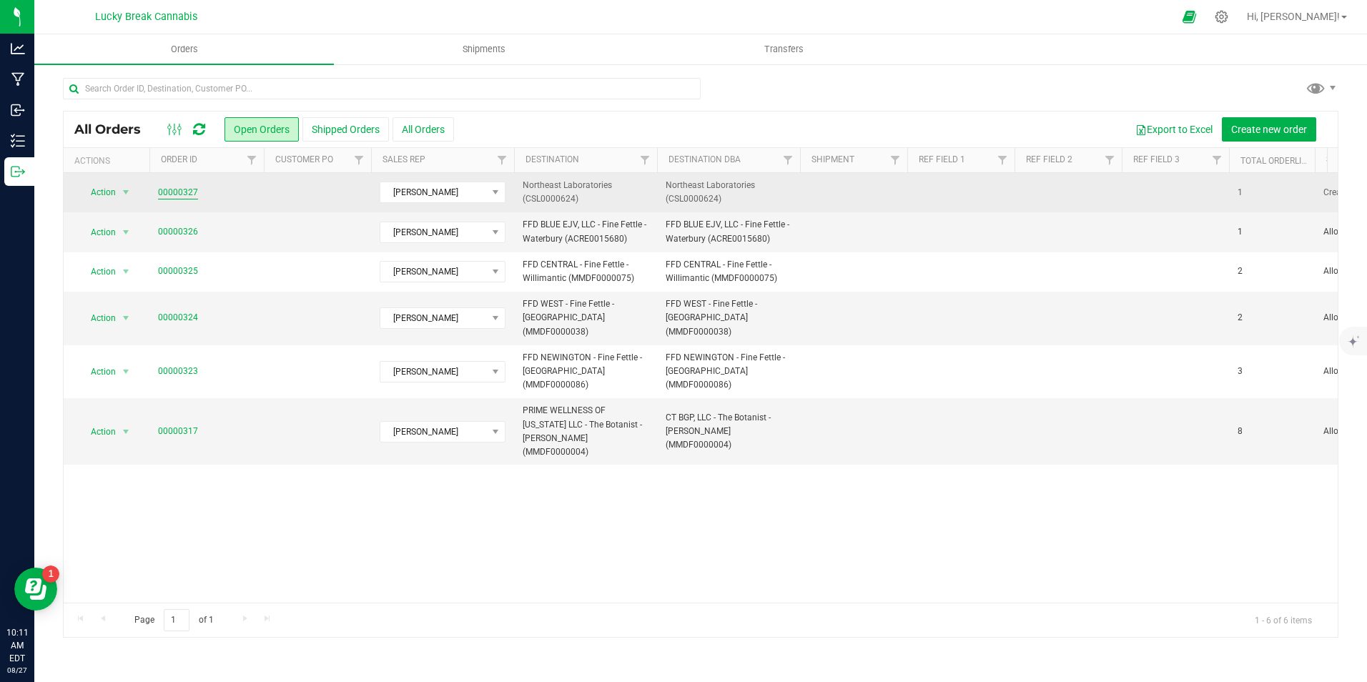
click at [174, 197] on link "00000327" at bounding box center [178, 193] width 40 height 14
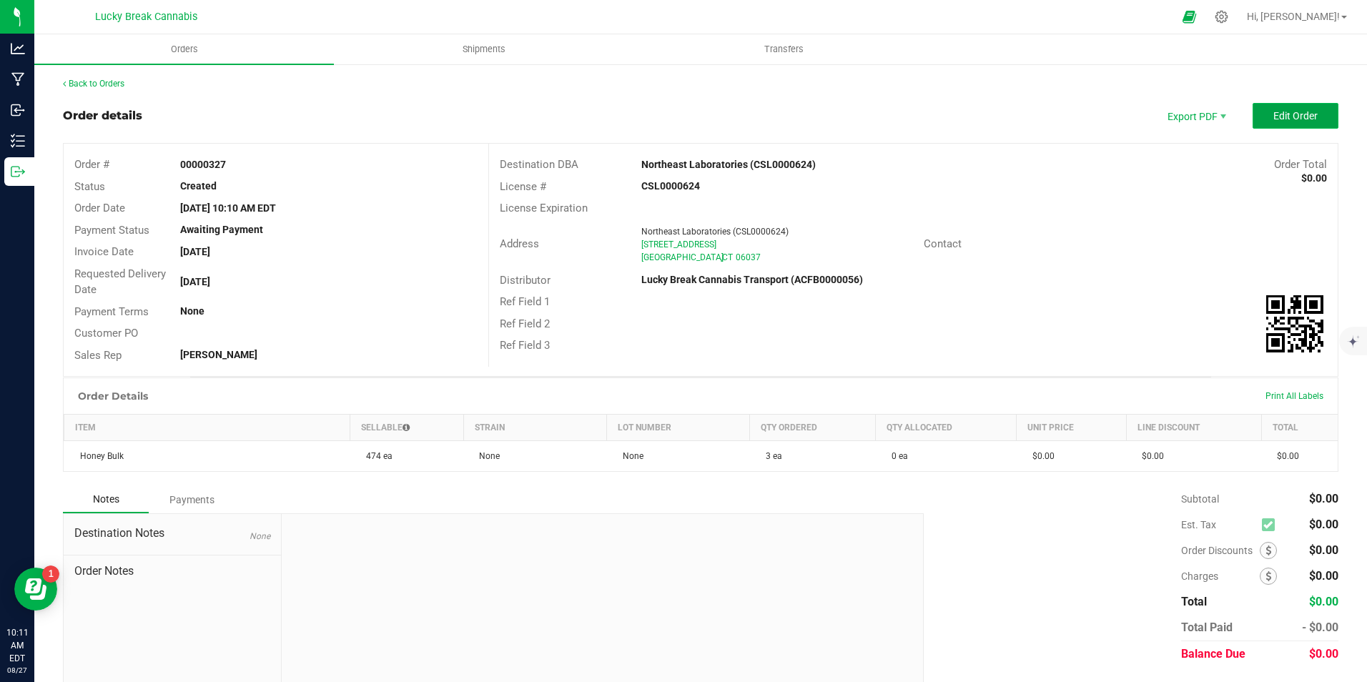
click at [1313, 119] on button "Edit Order" at bounding box center [1296, 116] width 86 height 26
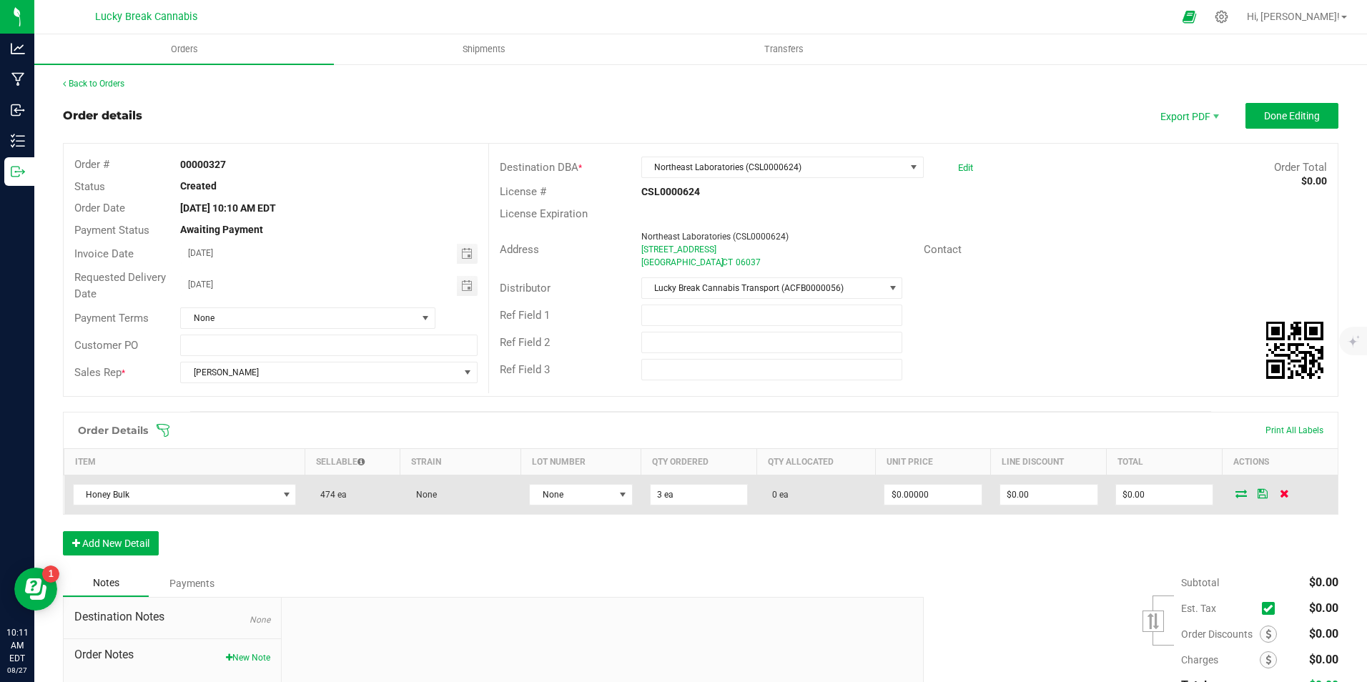
click at [1280, 491] on icon at bounding box center [1284, 493] width 9 height 9
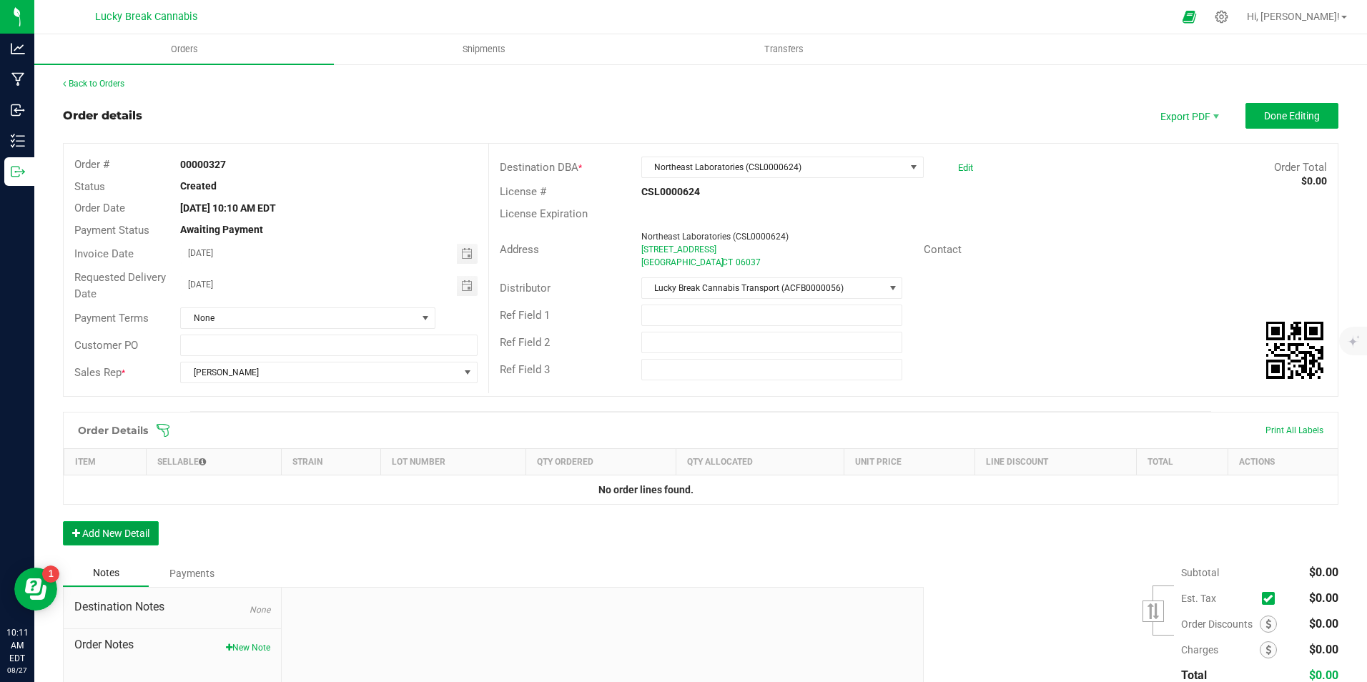
click at [137, 531] on button "Add New Detail" at bounding box center [111, 533] width 96 height 24
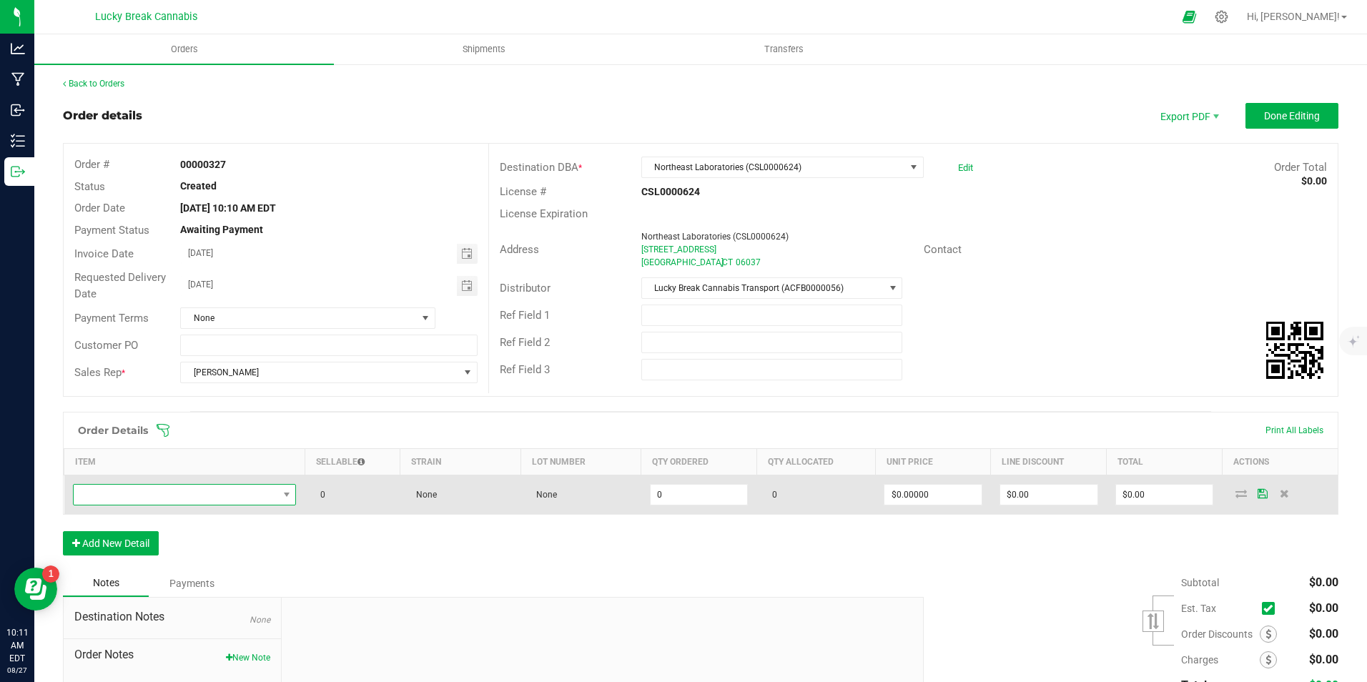
click at [178, 499] on span "NO DATA FOUND" at bounding box center [176, 495] width 205 height 20
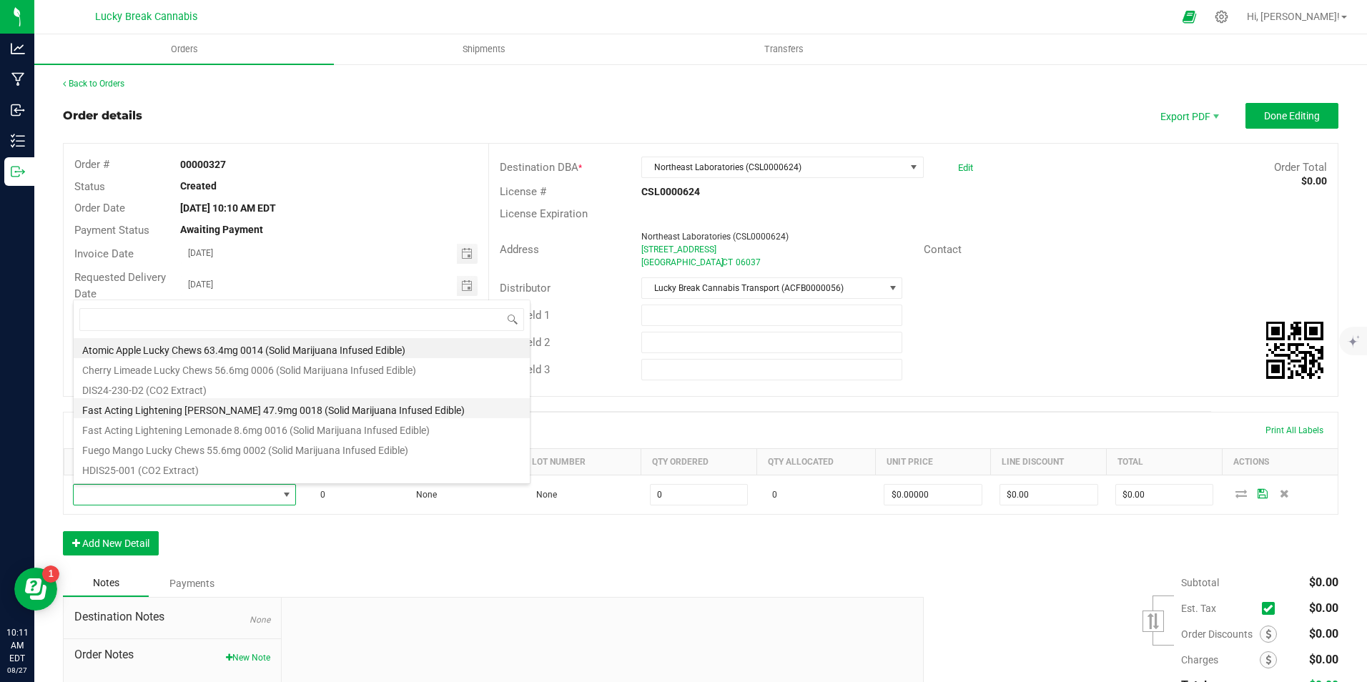
scroll to position [72, 0]
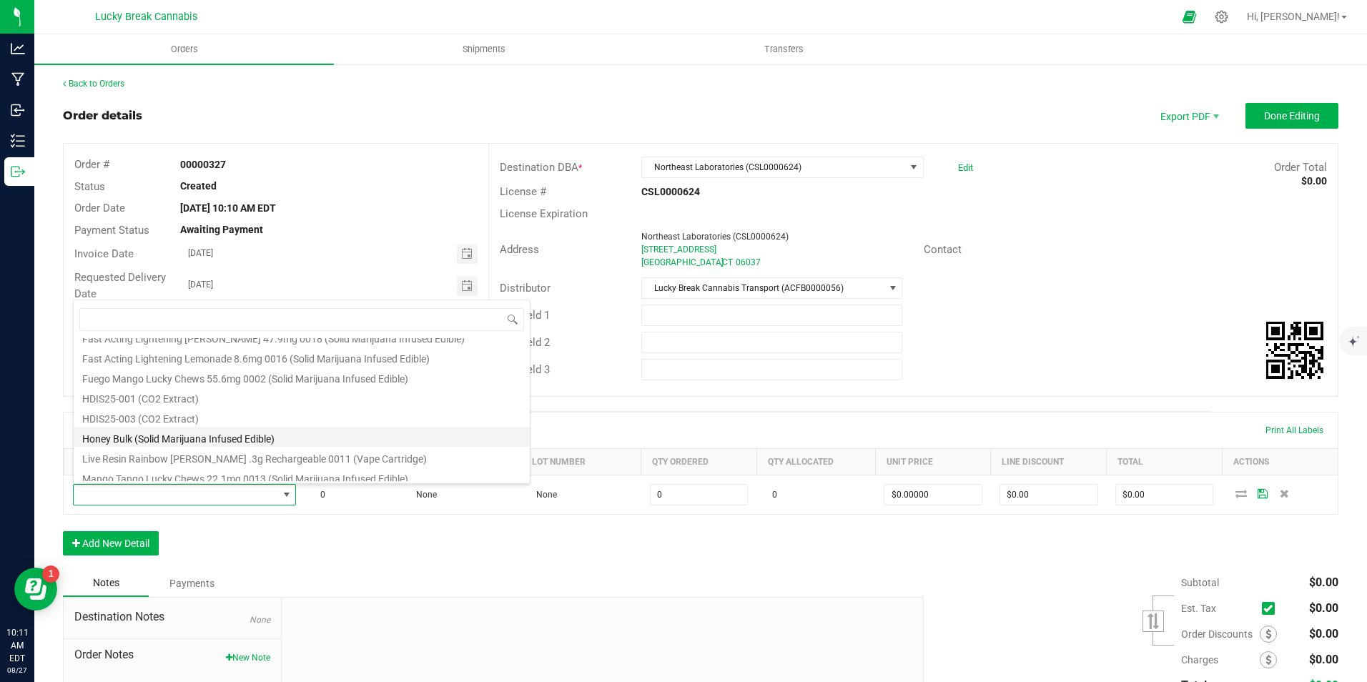
click at [128, 437] on li "Honey Bulk (Solid Marijuana Infused Edible)" at bounding box center [302, 437] width 456 height 20
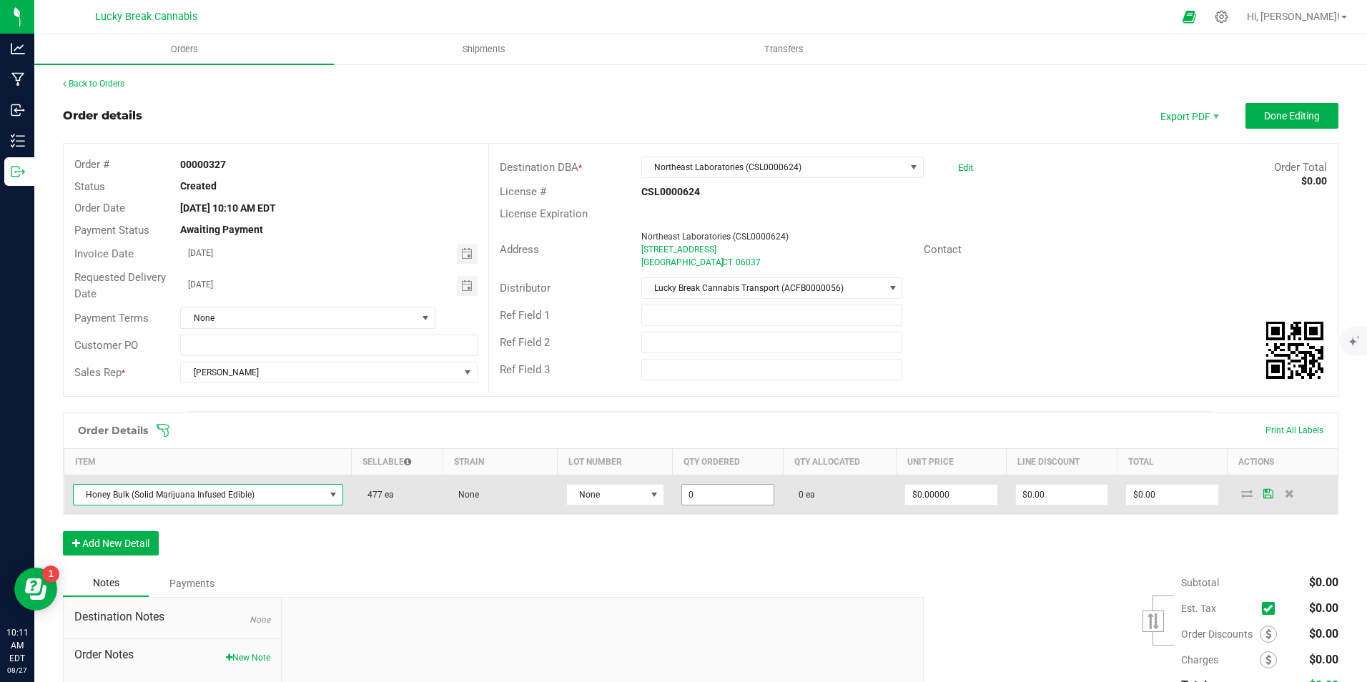
click at [741, 499] on input "0" at bounding box center [728, 495] width 92 height 20
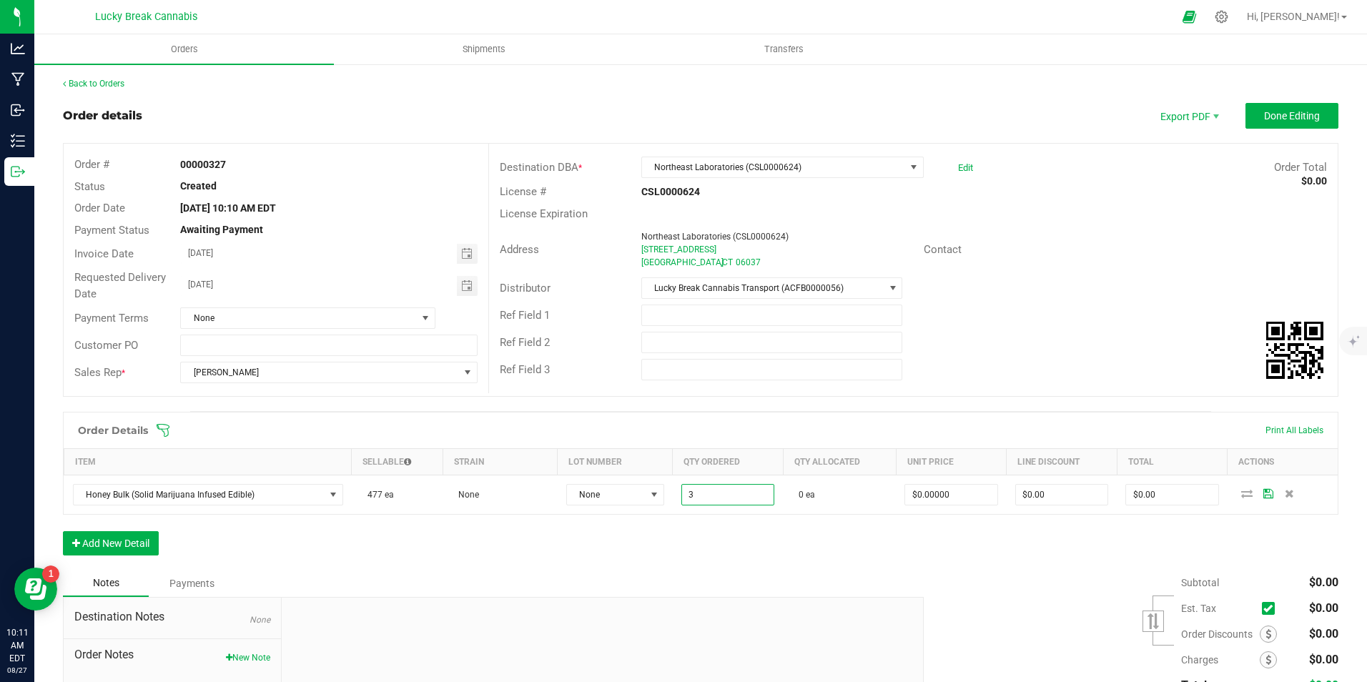
type input "3 ea"
click at [747, 536] on div "Order Details Print All Labels Item Sellable Strain Lot Number Qty Ordered Qty …" at bounding box center [701, 491] width 1276 height 158
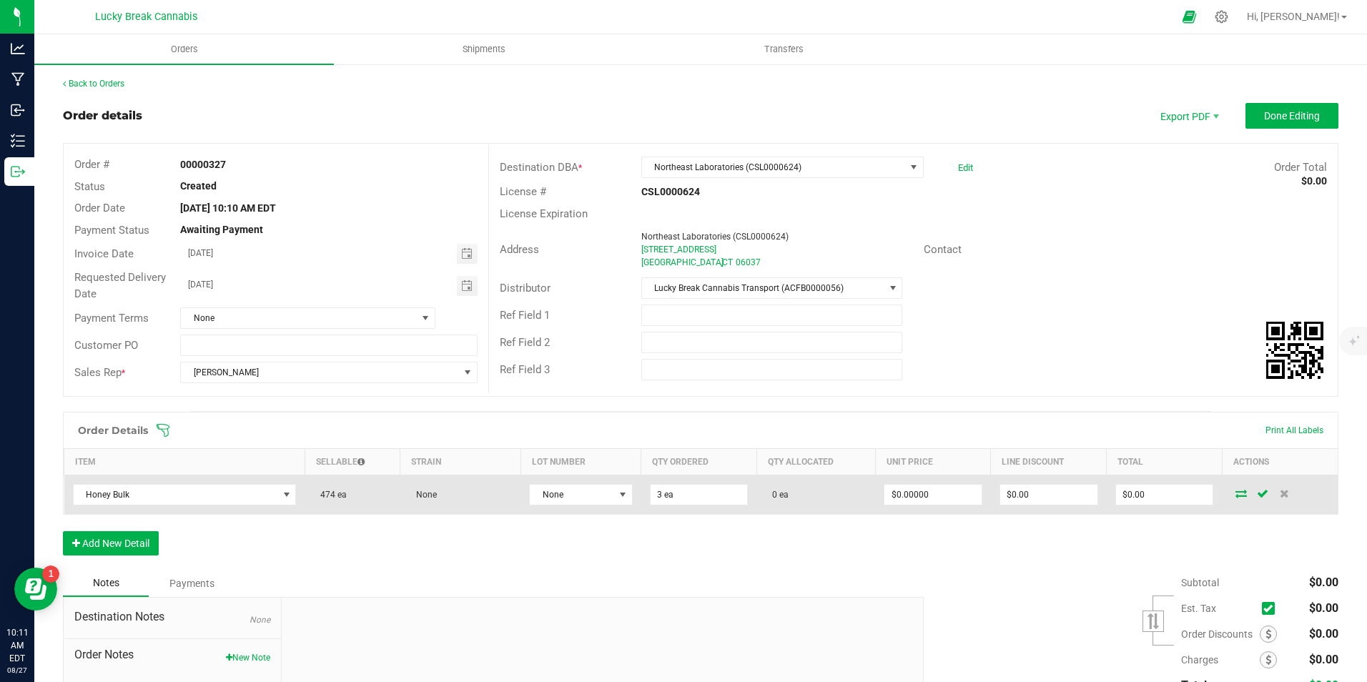
click at [1236, 495] on icon at bounding box center [1241, 493] width 11 height 9
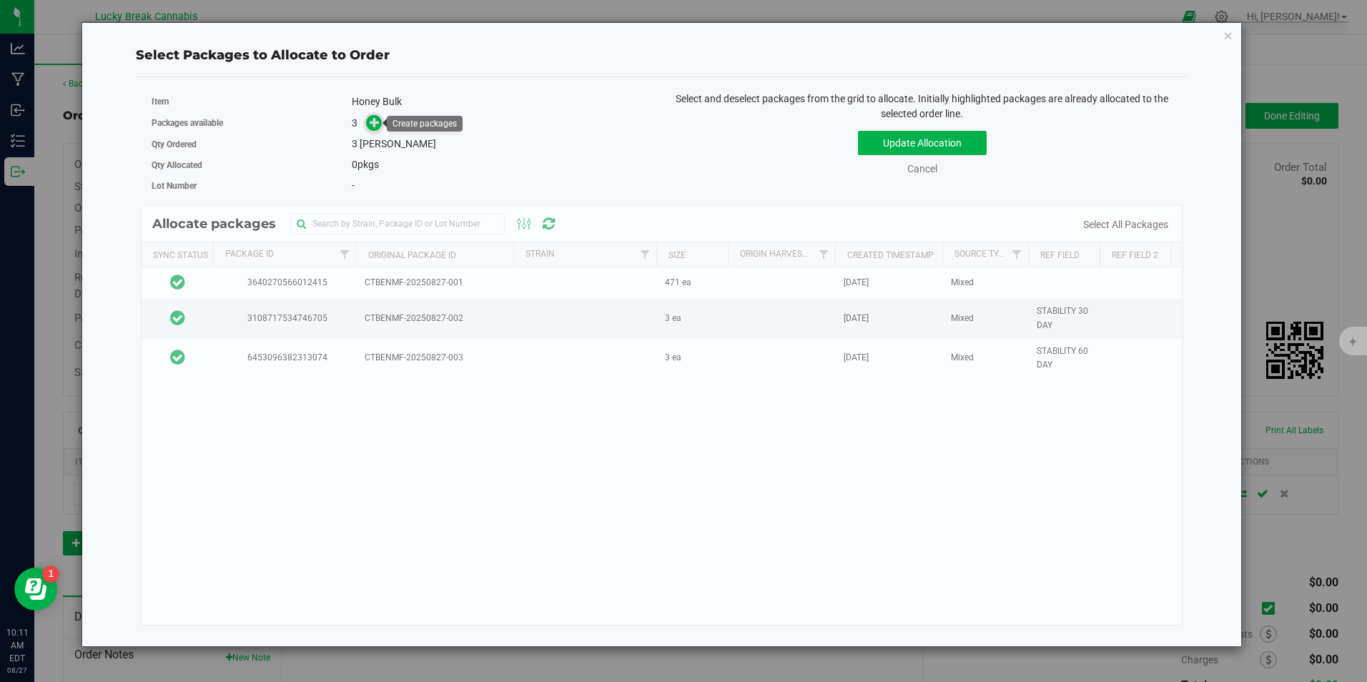
click at [373, 122] on icon at bounding box center [375, 122] width 11 height 11
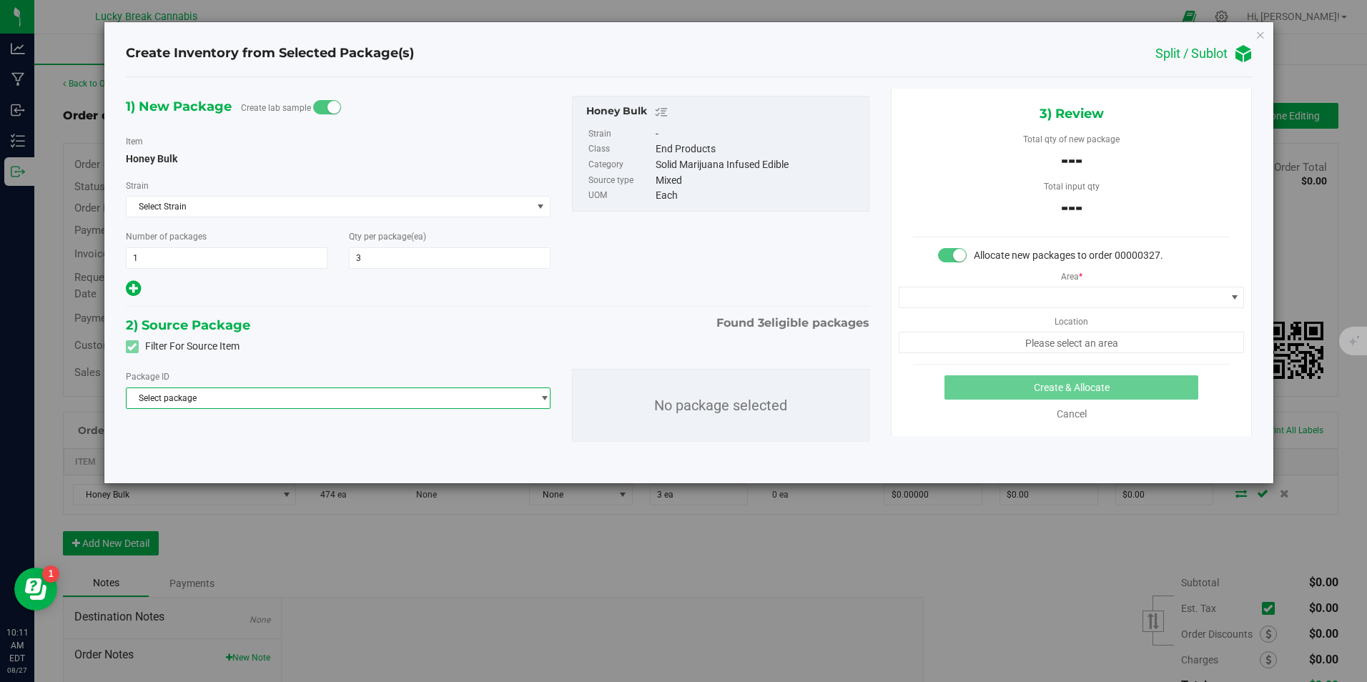
click at [390, 401] on span "Select package" at bounding box center [330, 398] width 406 height 20
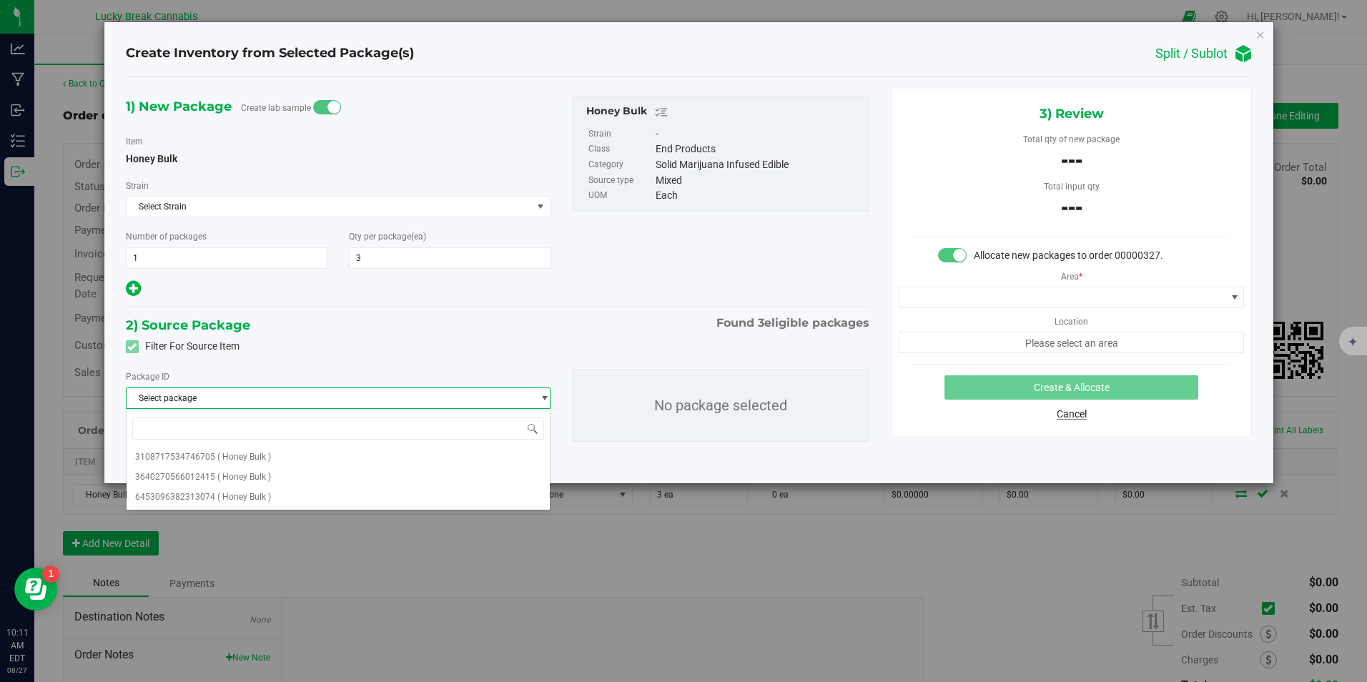
click at [1060, 416] on link "Cancel" at bounding box center [1072, 413] width 30 height 11
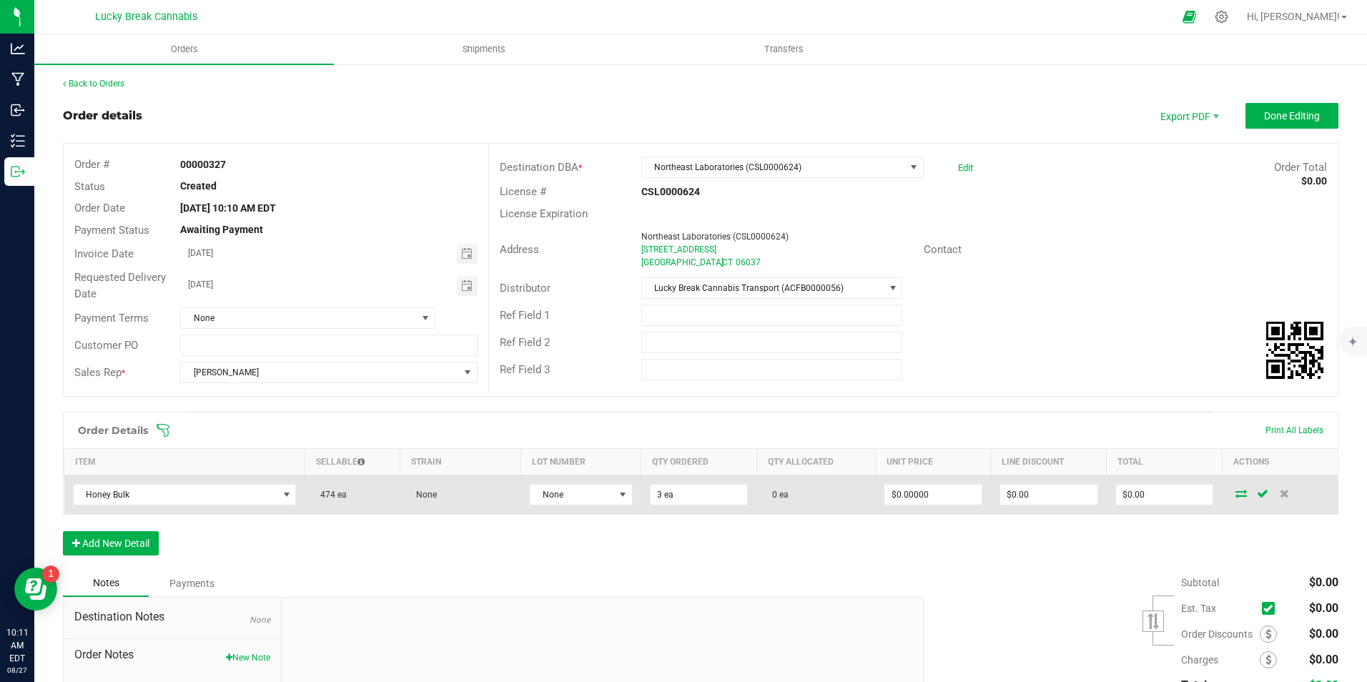
click at [1236, 493] on icon at bounding box center [1241, 493] width 11 height 9
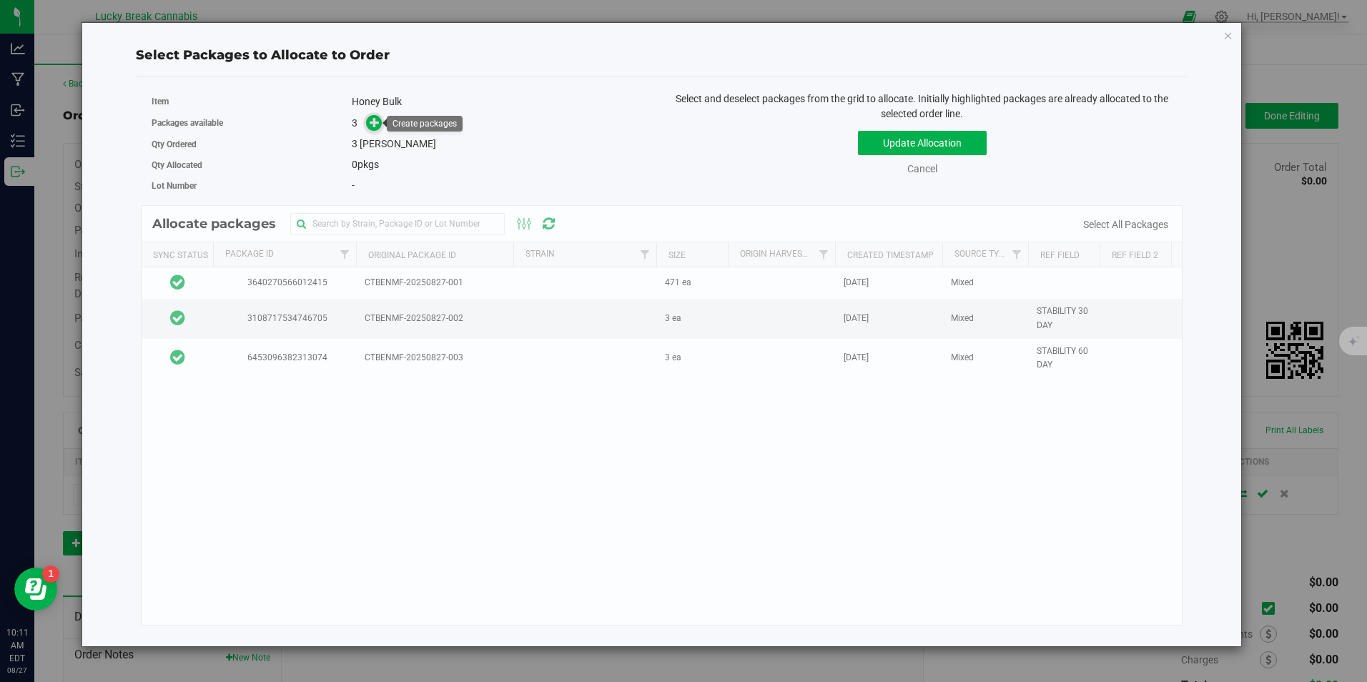
click at [373, 122] on icon at bounding box center [375, 122] width 10 height 10
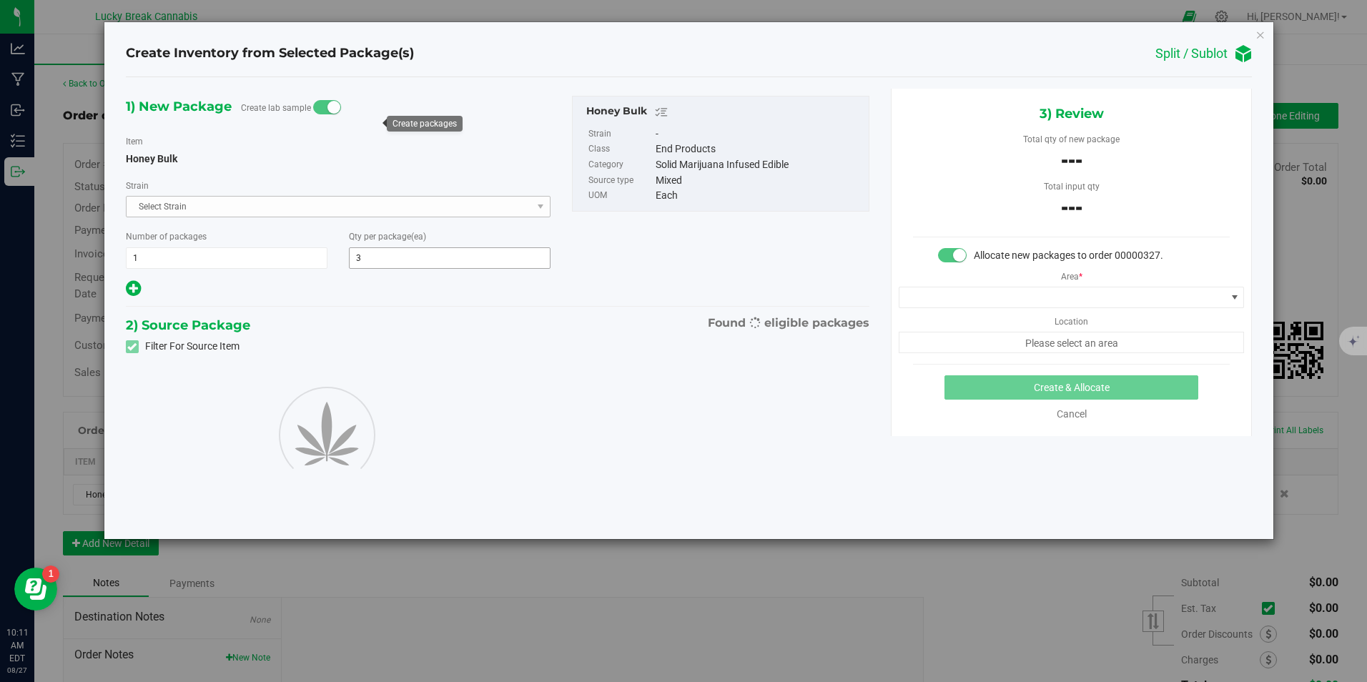
type input "3"
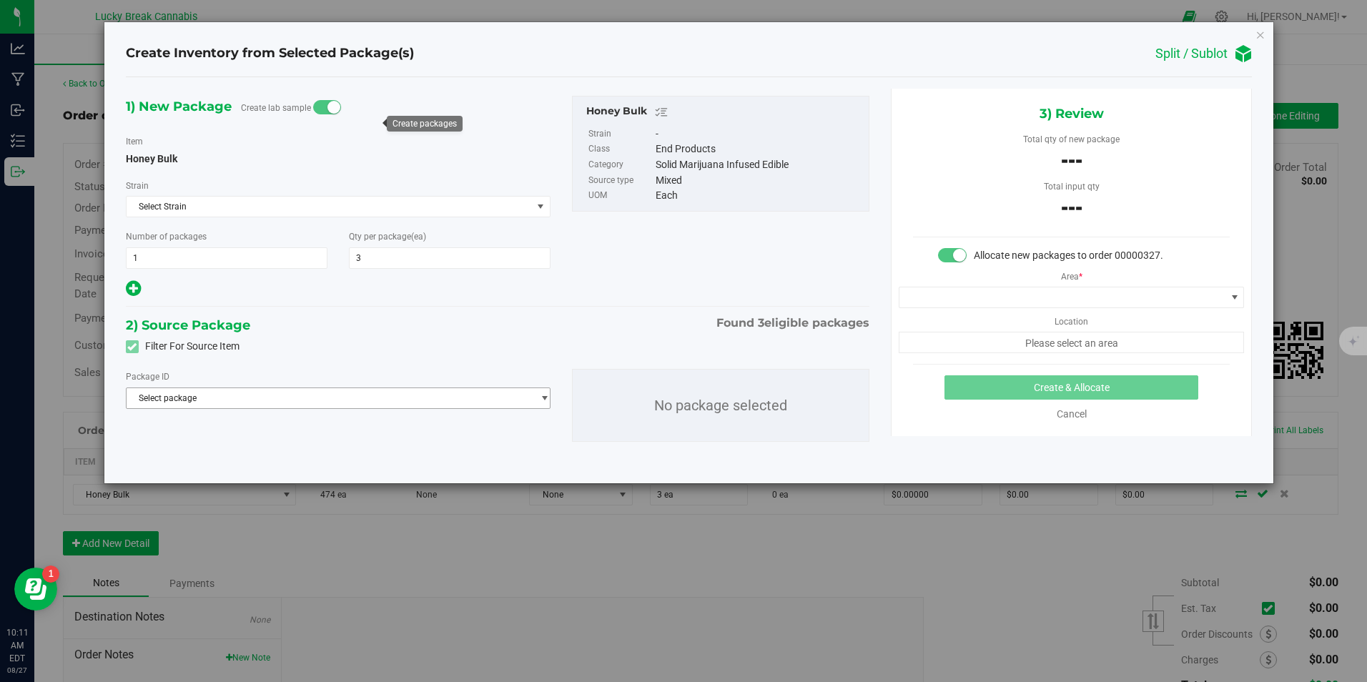
click at [225, 408] on span "Select package" at bounding box center [339, 398] width 426 height 21
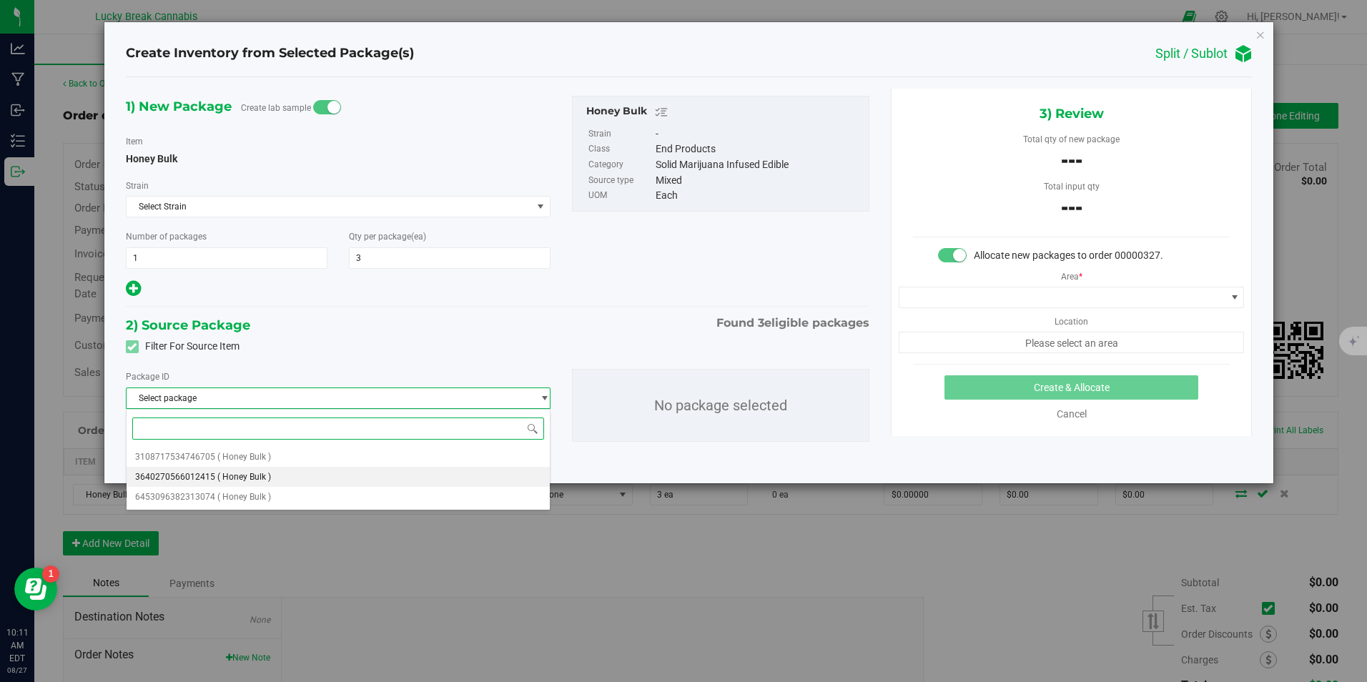
click at [185, 472] on span "3640270566012415" at bounding box center [175, 477] width 80 height 10
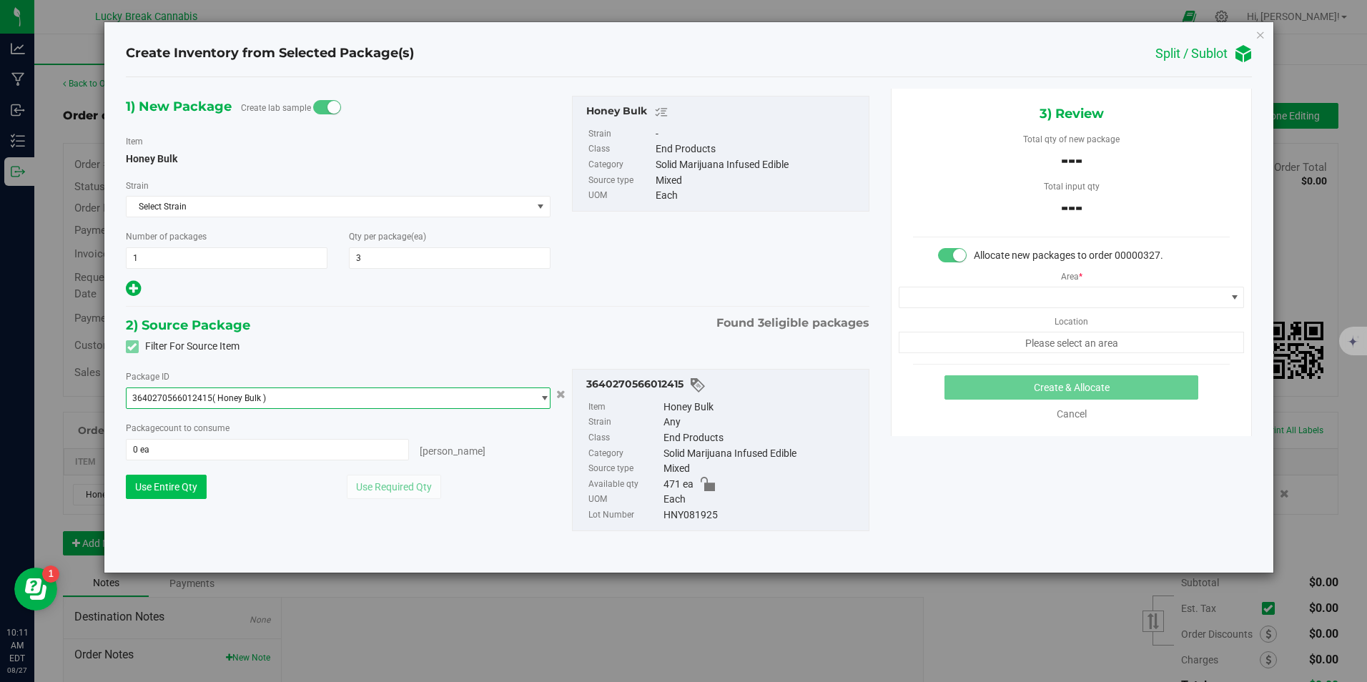
click at [184, 485] on button "Use Entire Qty" at bounding box center [166, 487] width 81 height 24
type input "471 ea"
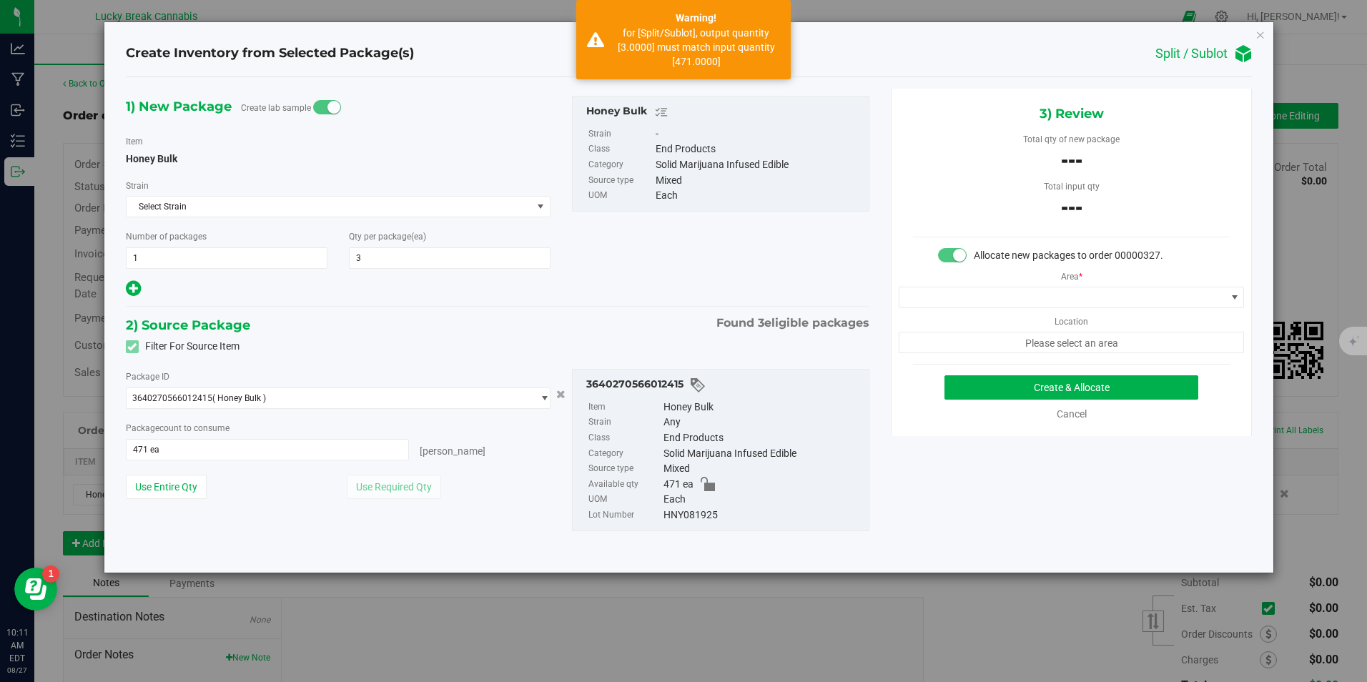
click at [207, 463] on div "Package ID 3640270566012415 ( Honey Bulk ) 3108717534746705 3640270566012415 64…" at bounding box center [338, 439] width 447 height 141
drag, startPoint x: 196, startPoint y: 451, endPoint x: 41, endPoint y: 451, distance: 155.2
click at [41, 451] on div "Create Inventory from Selected Package(s) Split / Sublot 1) New Package Create …" at bounding box center [689, 341] width 1378 height 682
type input "3"
type input "3 ea"
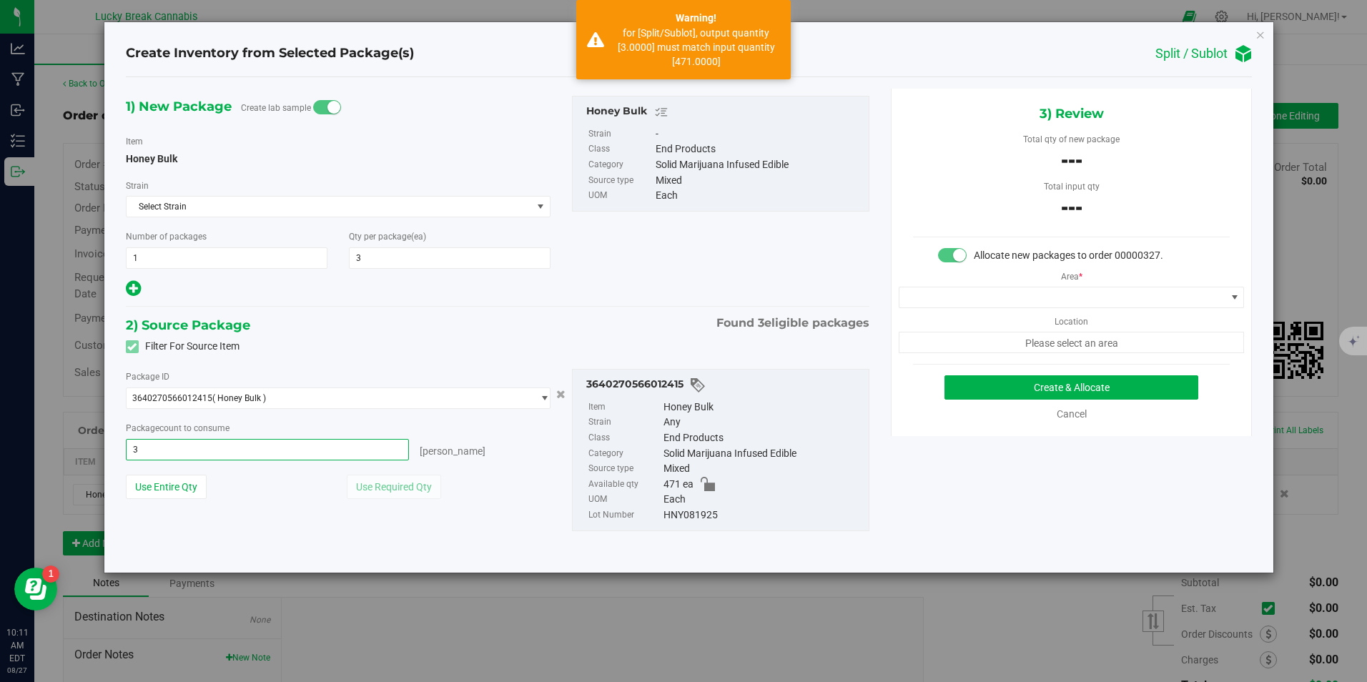
click at [287, 480] on div "Use Entire Qty" at bounding box center [228, 487] width 204 height 24
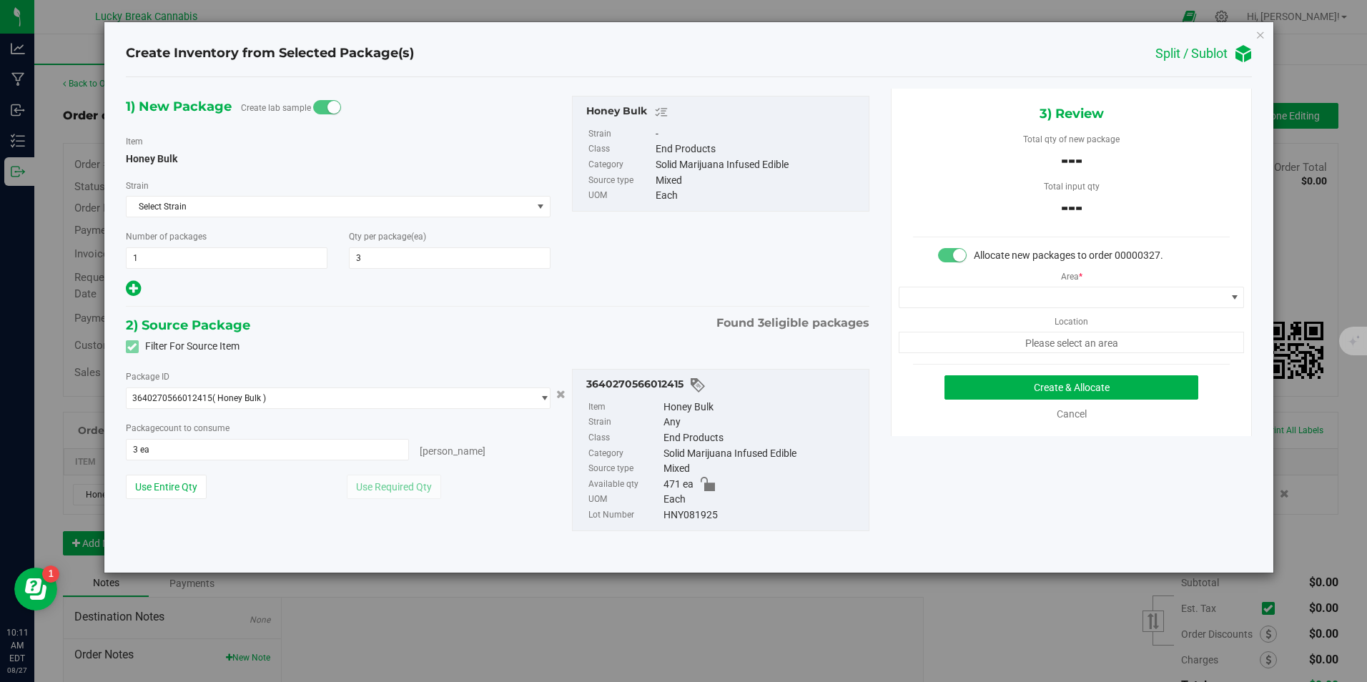
click at [413, 315] on div "2) Source Package Found 3 eligible packages" at bounding box center [498, 325] width 744 height 21
click at [1045, 420] on div "Cancel" at bounding box center [1071, 414] width 95 height 15
click at [1061, 416] on link "Cancel" at bounding box center [1072, 413] width 30 height 11
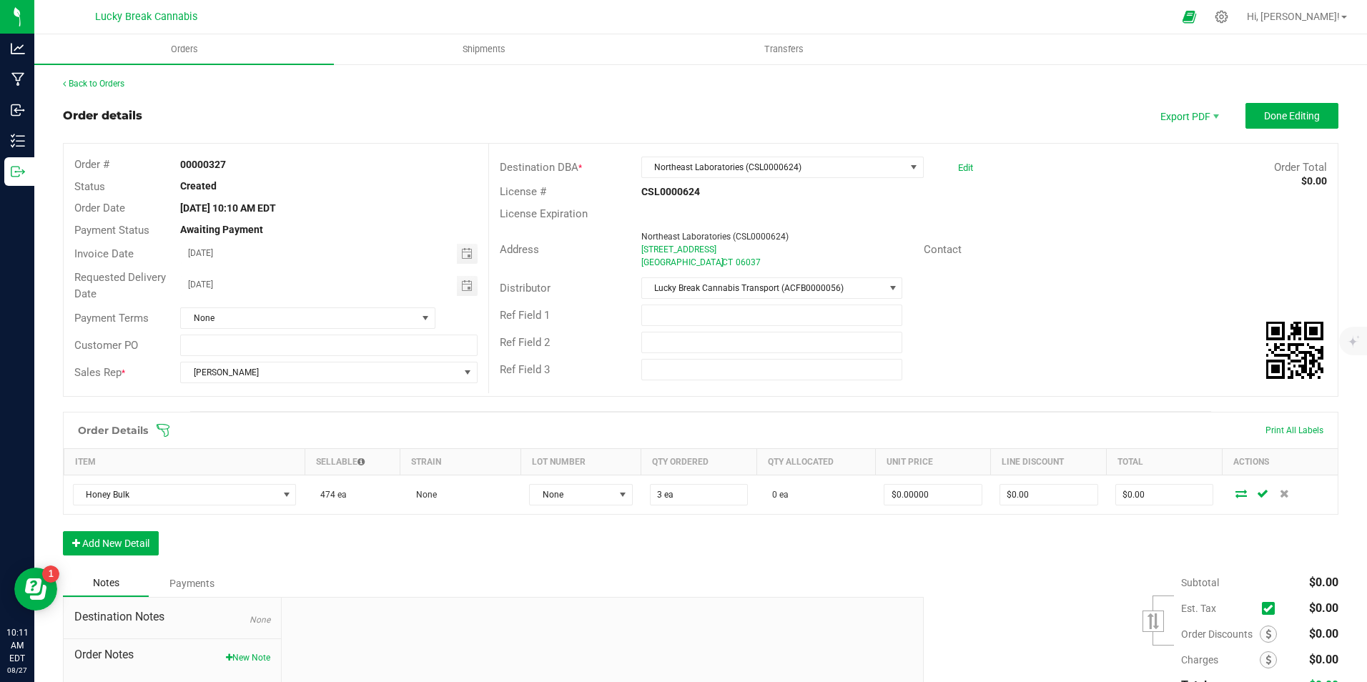
click at [750, 536] on div "Order Details Print All Labels Item Sellable Strain Lot Number Qty Ordered Qty …" at bounding box center [701, 491] width 1276 height 158
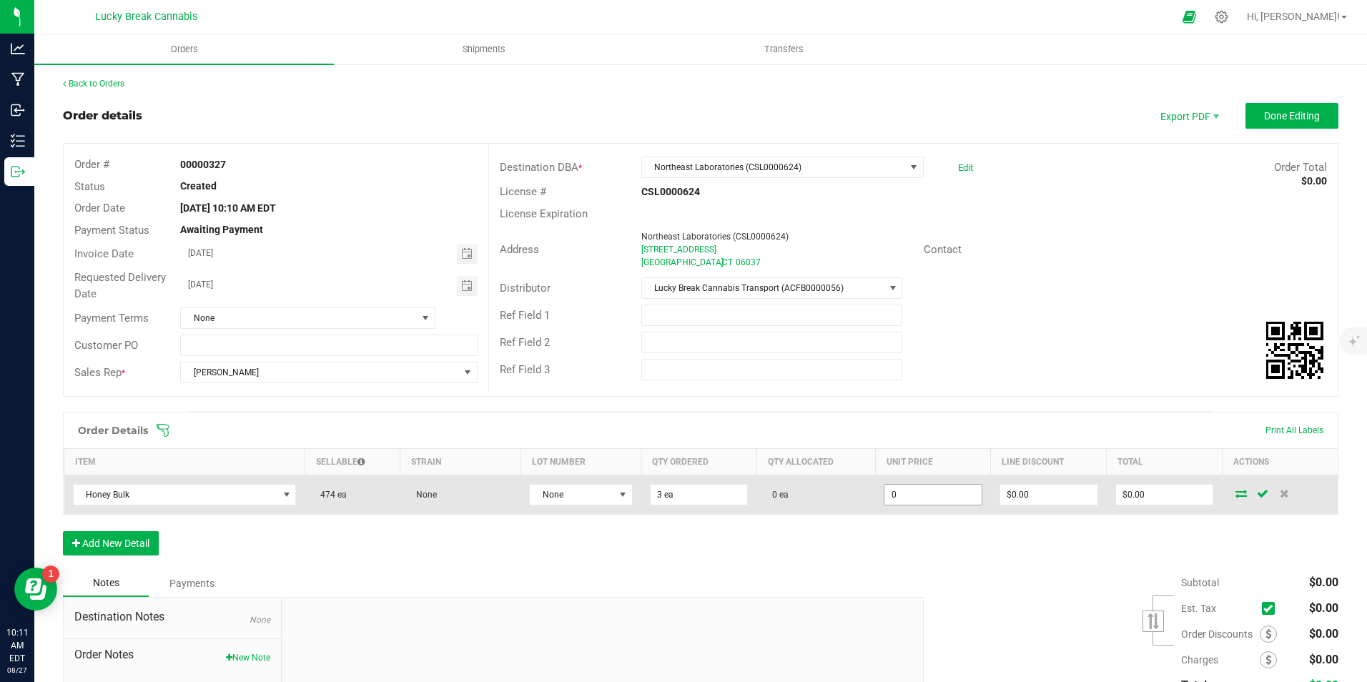
click at [938, 494] on input "0" at bounding box center [933, 495] width 97 height 20
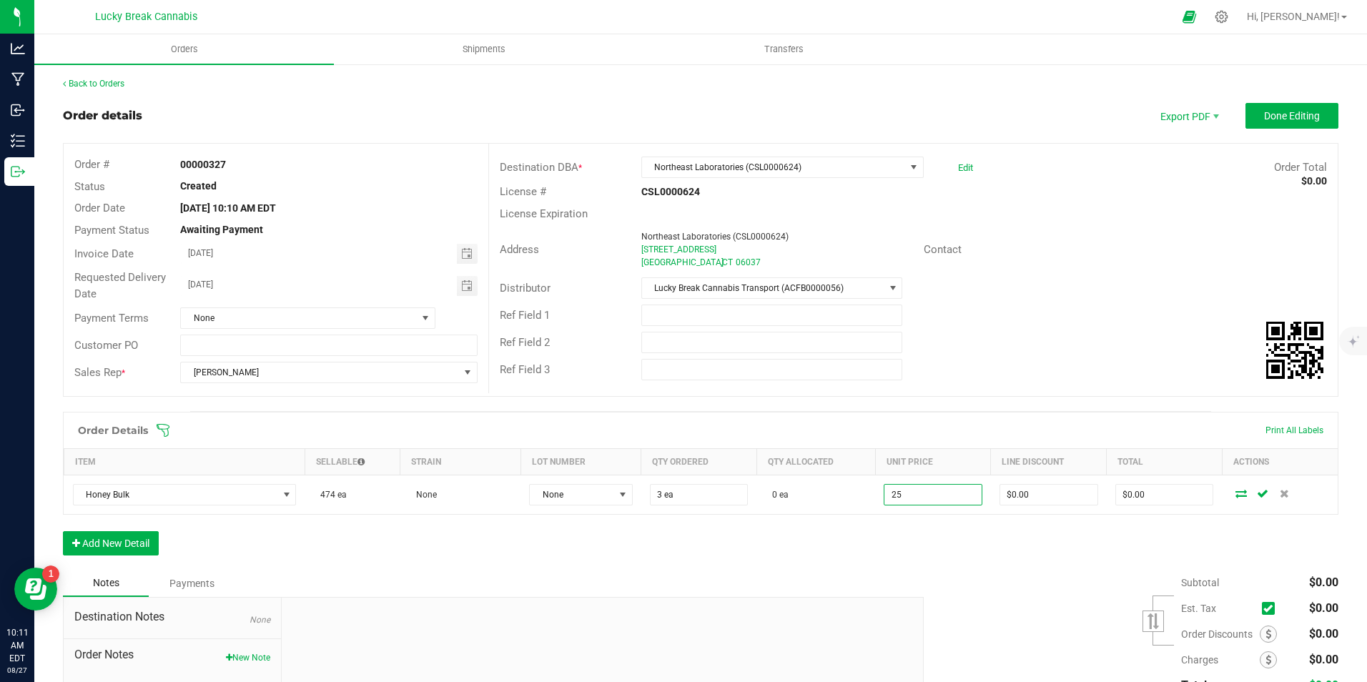
type input "$25.00000"
type input "$75.00"
click at [984, 540] on div "Order Details Print All Labels Item Sellable Strain Lot Number Qty Ordered Qty …" at bounding box center [701, 491] width 1276 height 158
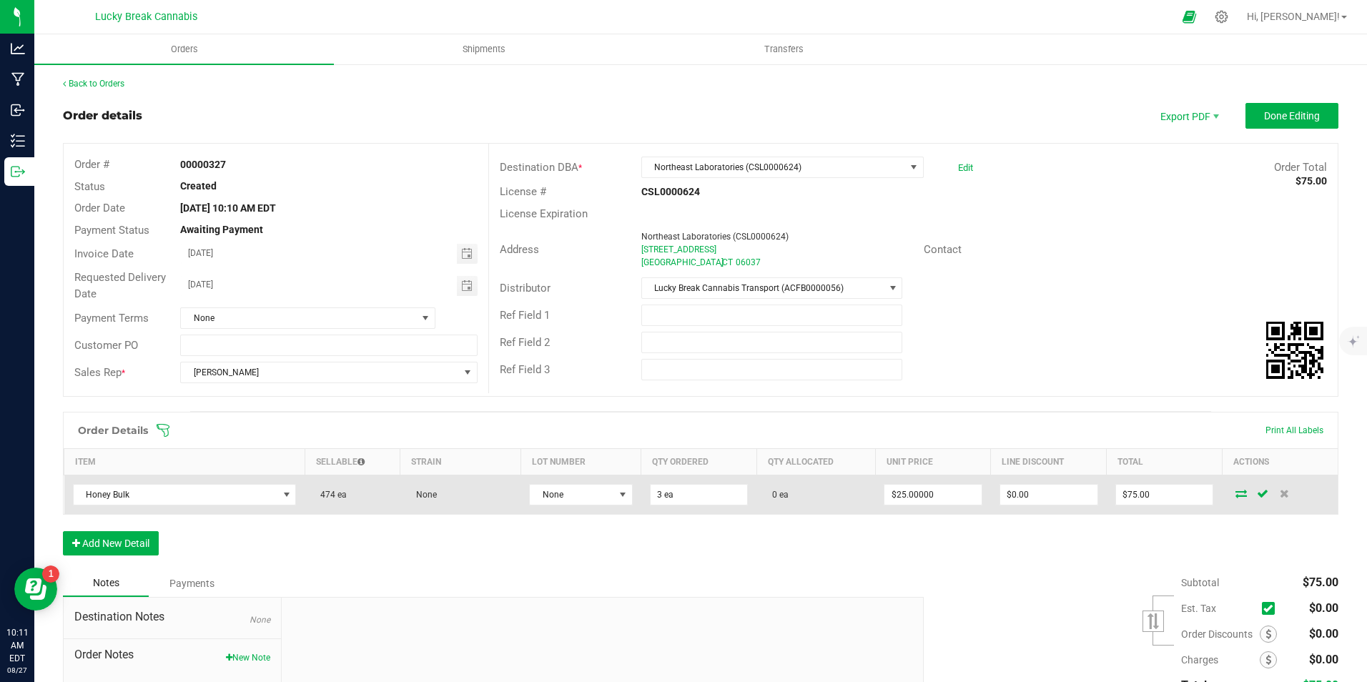
click at [1236, 497] on icon at bounding box center [1241, 493] width 11 height 9
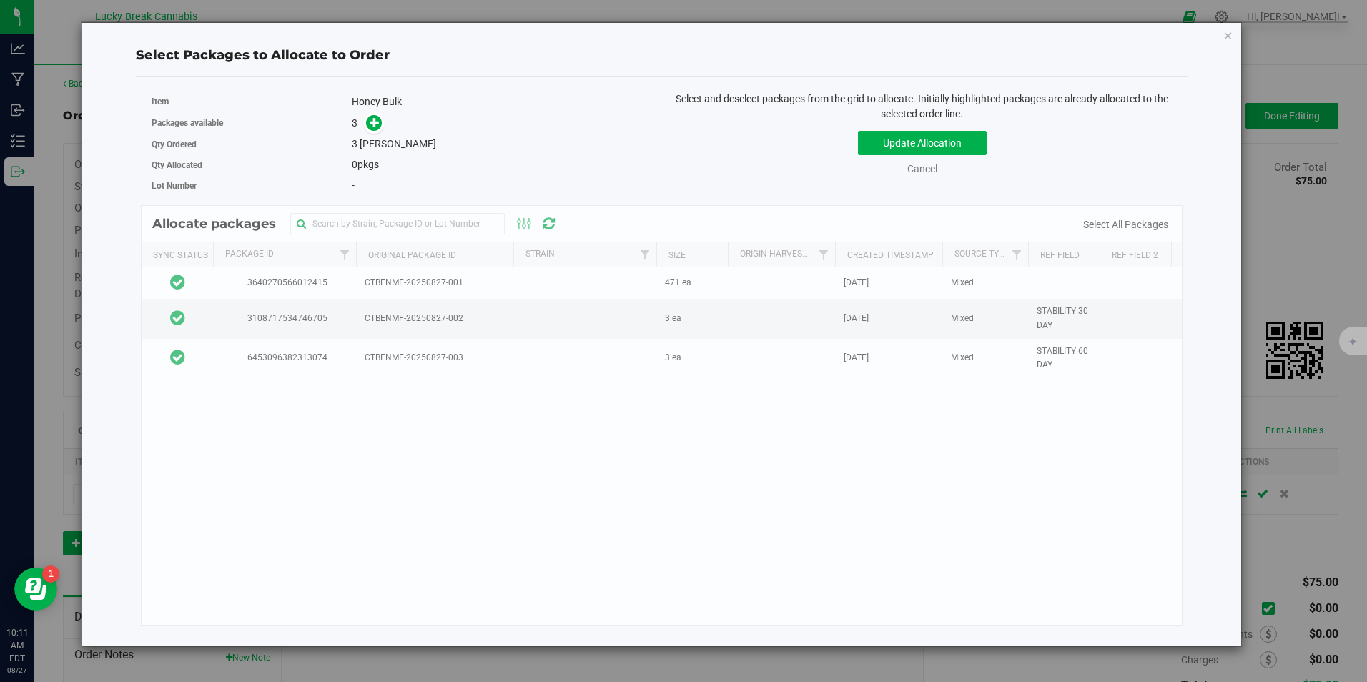
click at [534, 282] on div "Allocate packages Sync Status Package Id Original Package ID Strain Size Origin…" at bounding box center [662, 415] width 1042 height 421
click at [375, 119] on icon at bounding box center [375, 122] width 11 height 11
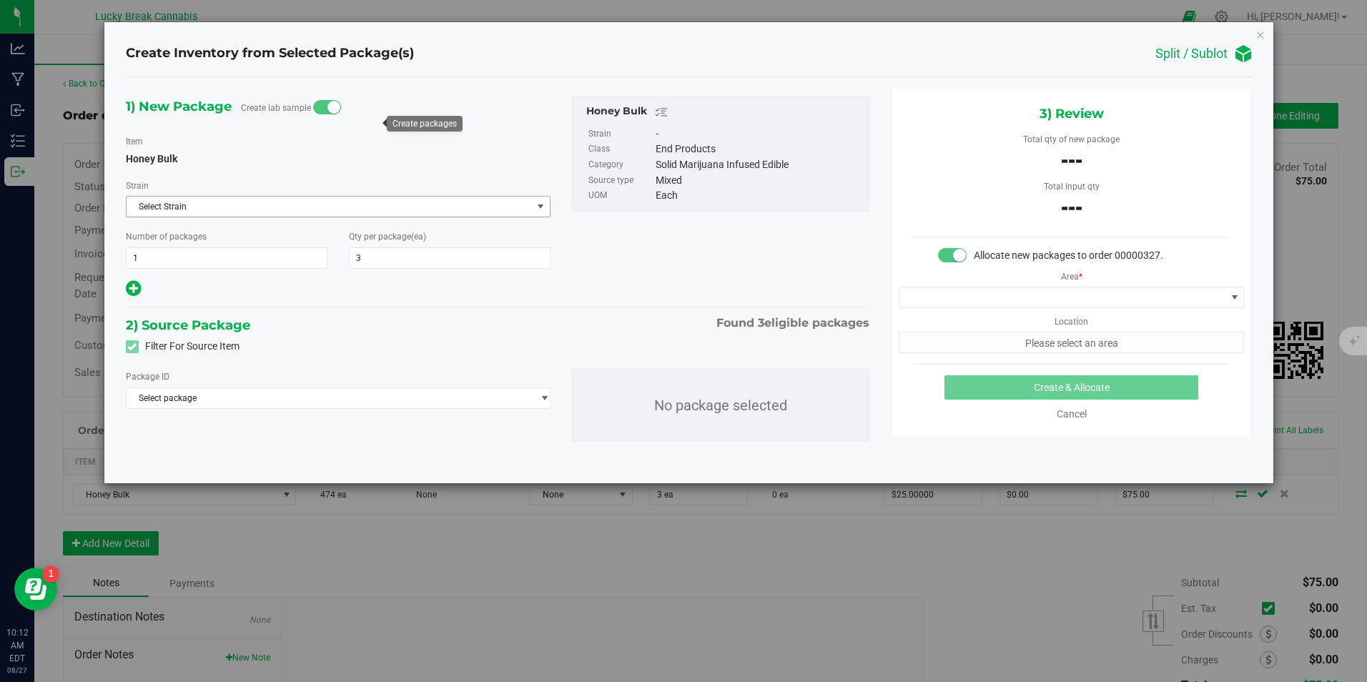
click at [334, 207] on span "Select Strain" at bounding box center [330, 207] width 406 height 20
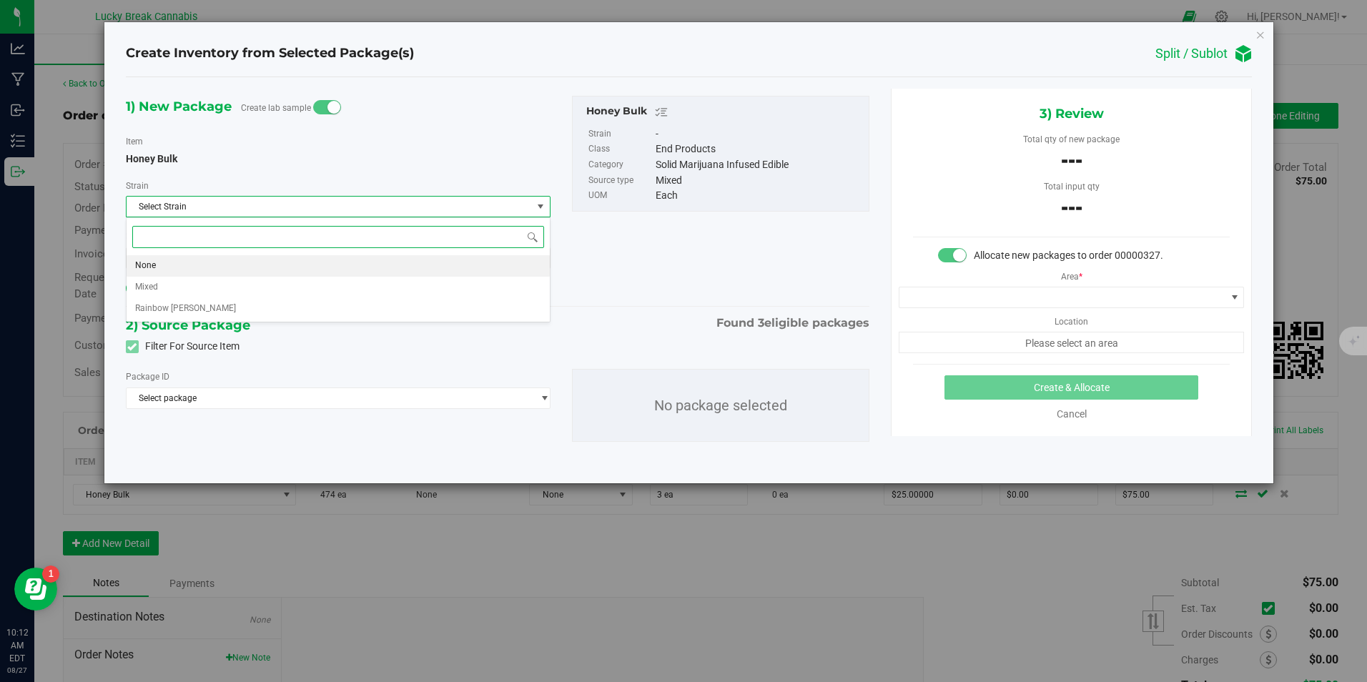
click at [297, 267] on li "None" at bounding box center [339, 265] width 424 height 21
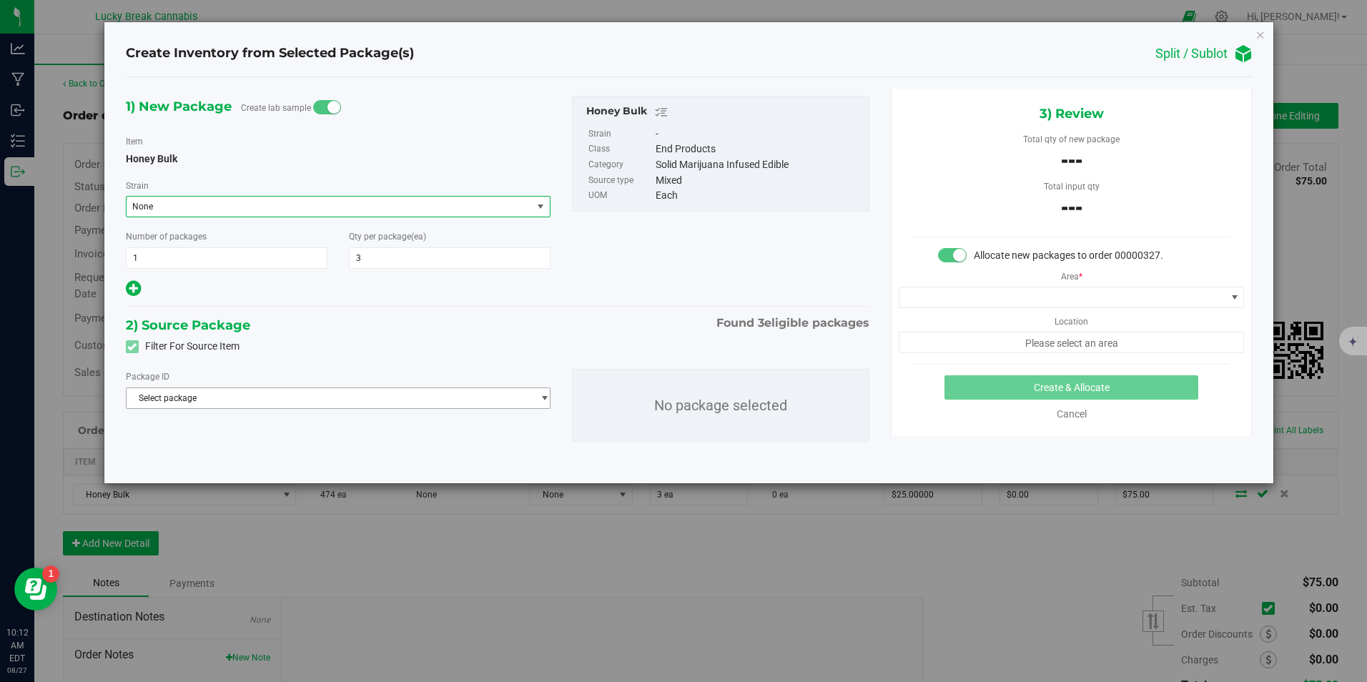
click at [205, 395] on span "Select package" at bounding box center [330, 398] width 406 height 20
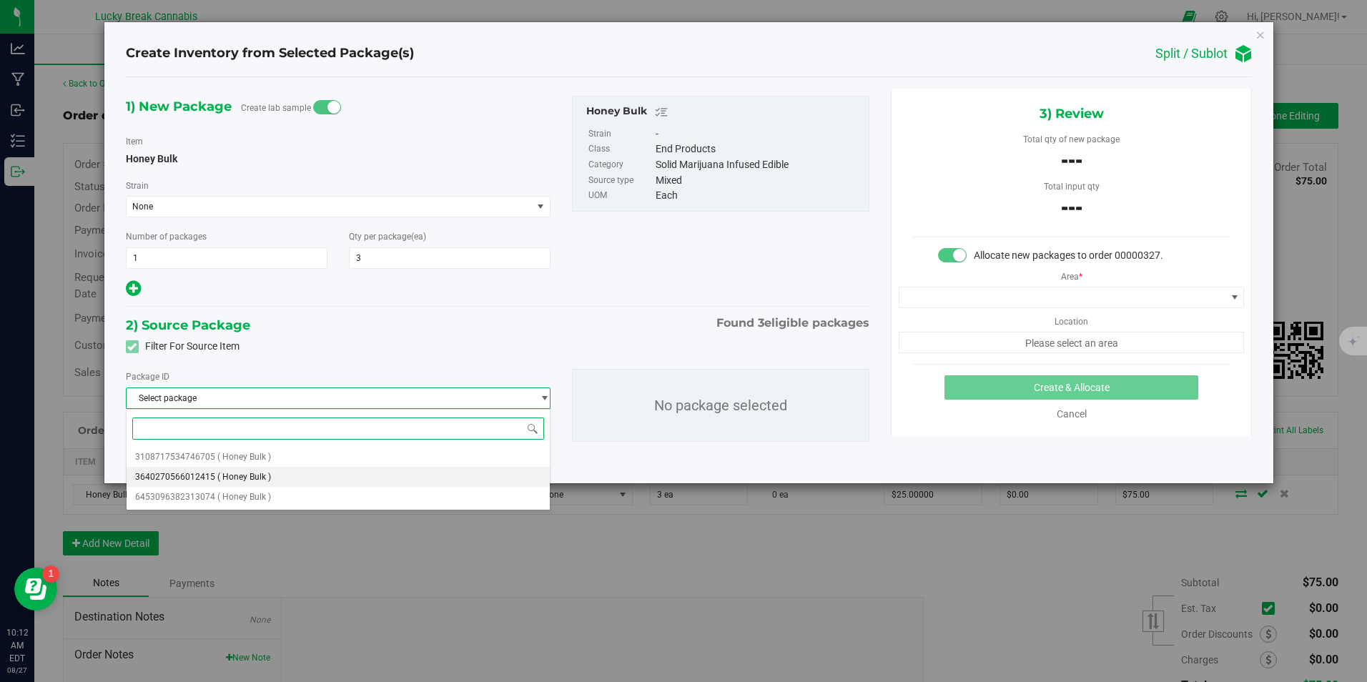
click at [179, 473] on span "3640270566012415" at bounding box center [175, 477] width 80 height 10
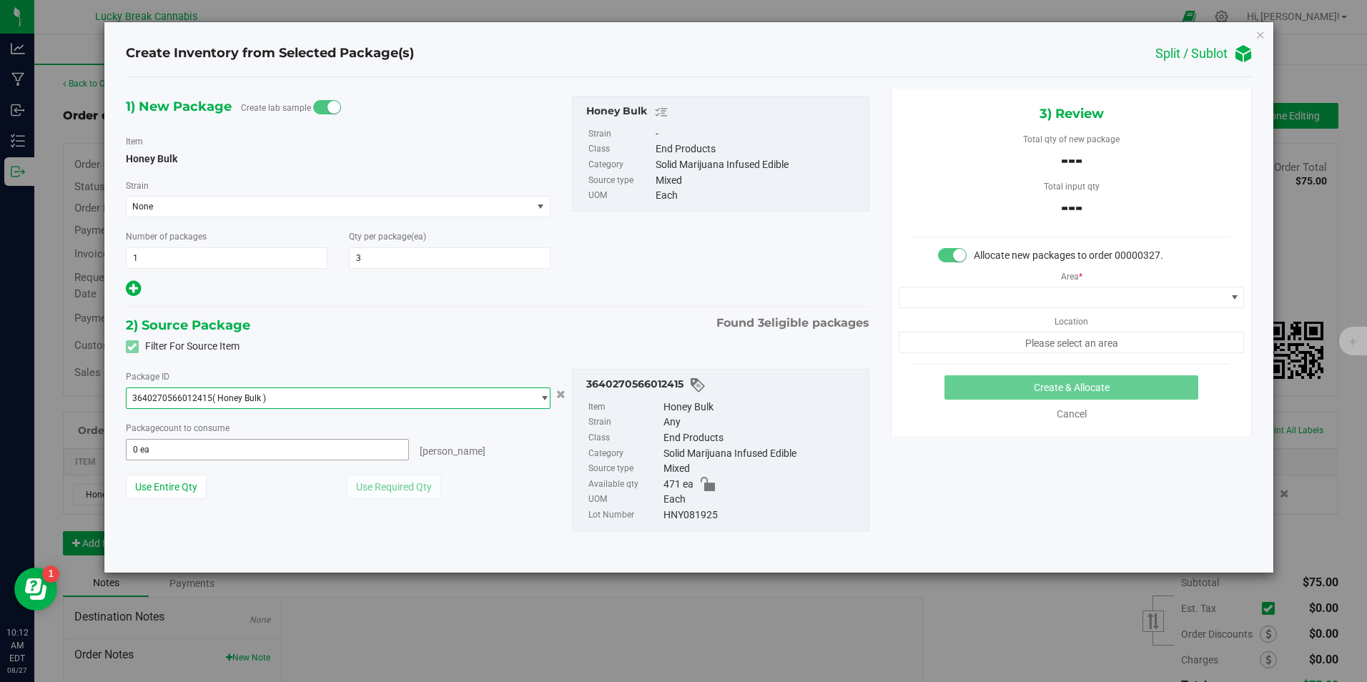
click at [162, 448] on span "0 ea 0" at bounding box center [267, 449] width 283 height 21
type input "3"
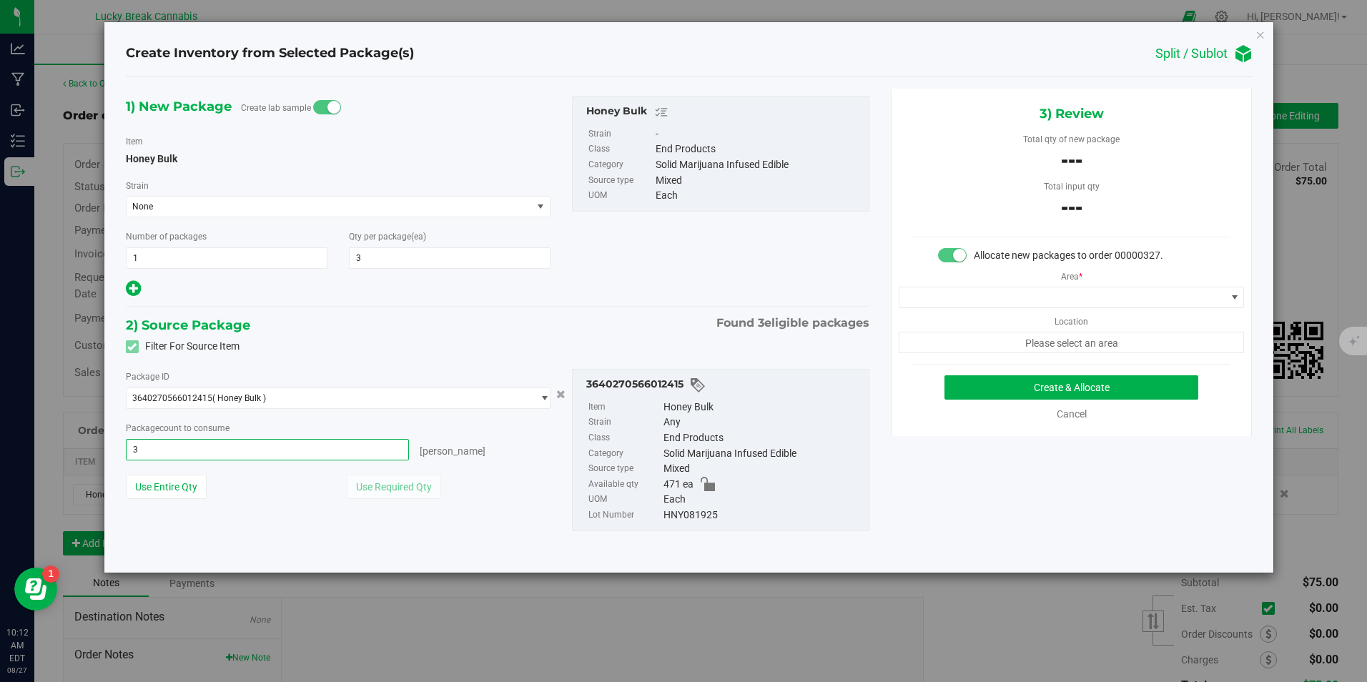
type input "3 ea"
click at [355, 358] on div "Package ID 3640270566012415 ( Honey Bulk ) 3108717534746705 3640270566012415 64…" at bounding box center [498, 450] width 766 height 185
click at [1005, 303] on span at bounding box center [1063, 297] width 326 height 20
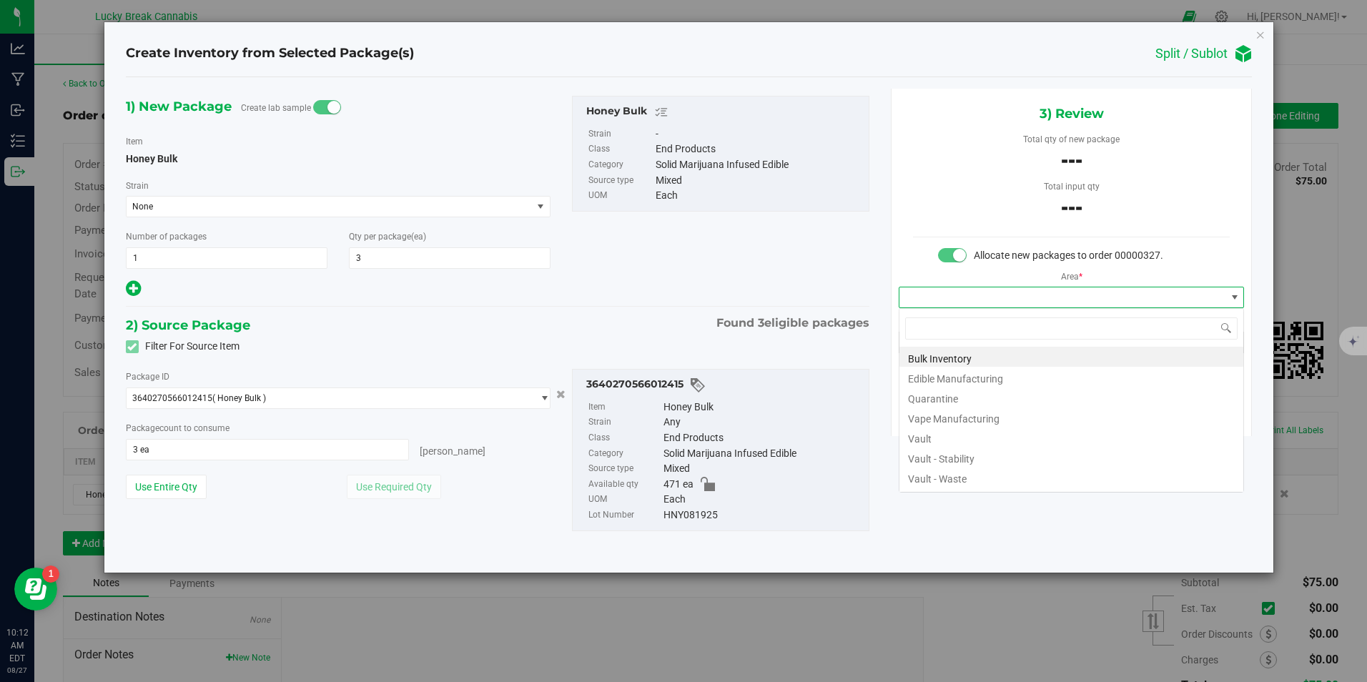
scroll to position [21, 346]
click at [960, 436] on li "Vault" at bounding box center [1072, 437] width 344 height 20
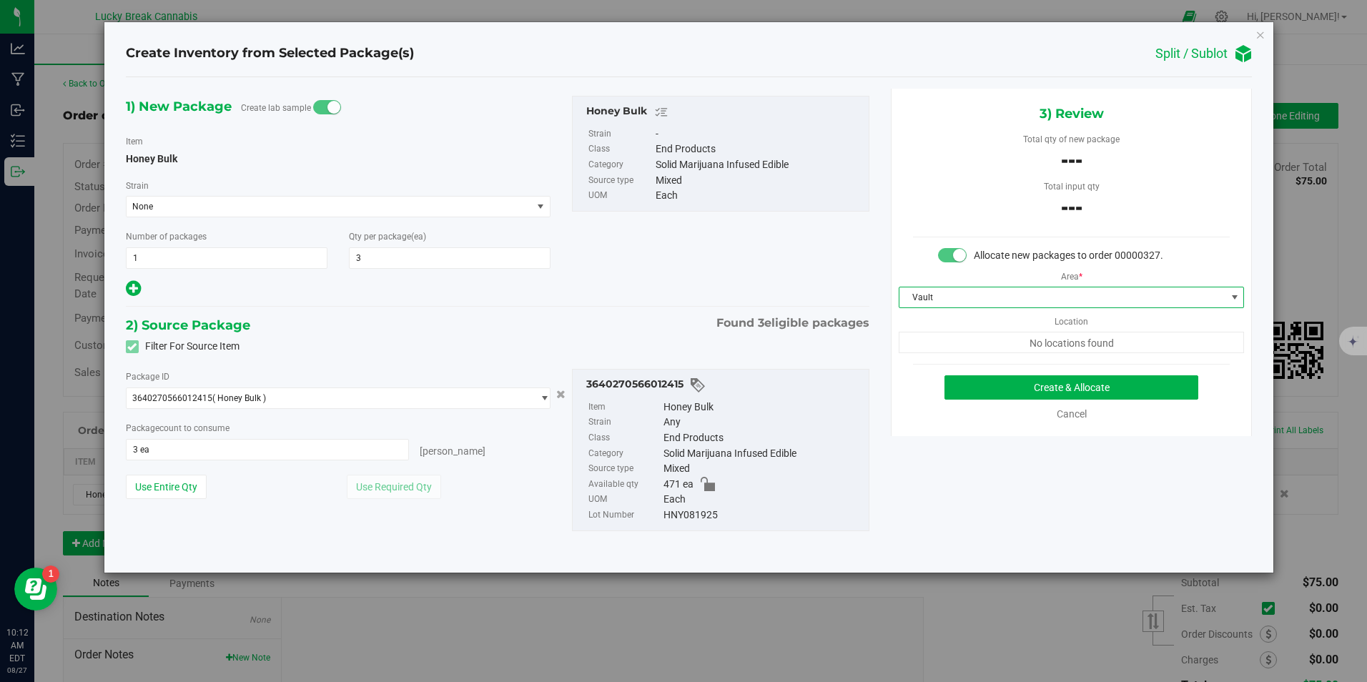
click at [850, 345] on div "Filter For Source Item" at bounding box center [498, 346] width 766 height 21
click at [376, 342] on div "Filter For Source Item" at bounding box center [498, 346] width 766 height 21
click at [188, 207] on span "None" at bounding box center [321, 207] width 378 height 10
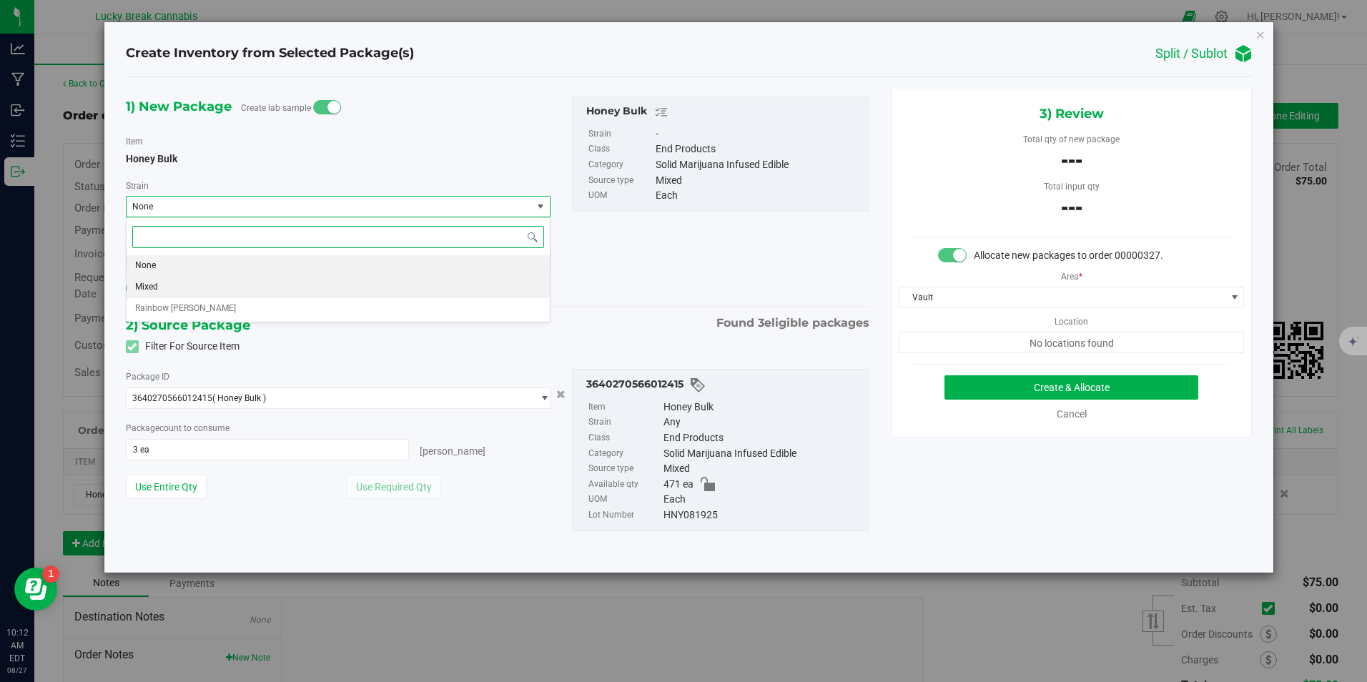
click at [174, 290] on li "Mixed" at bounding box center [339, 287] width 424 height 21
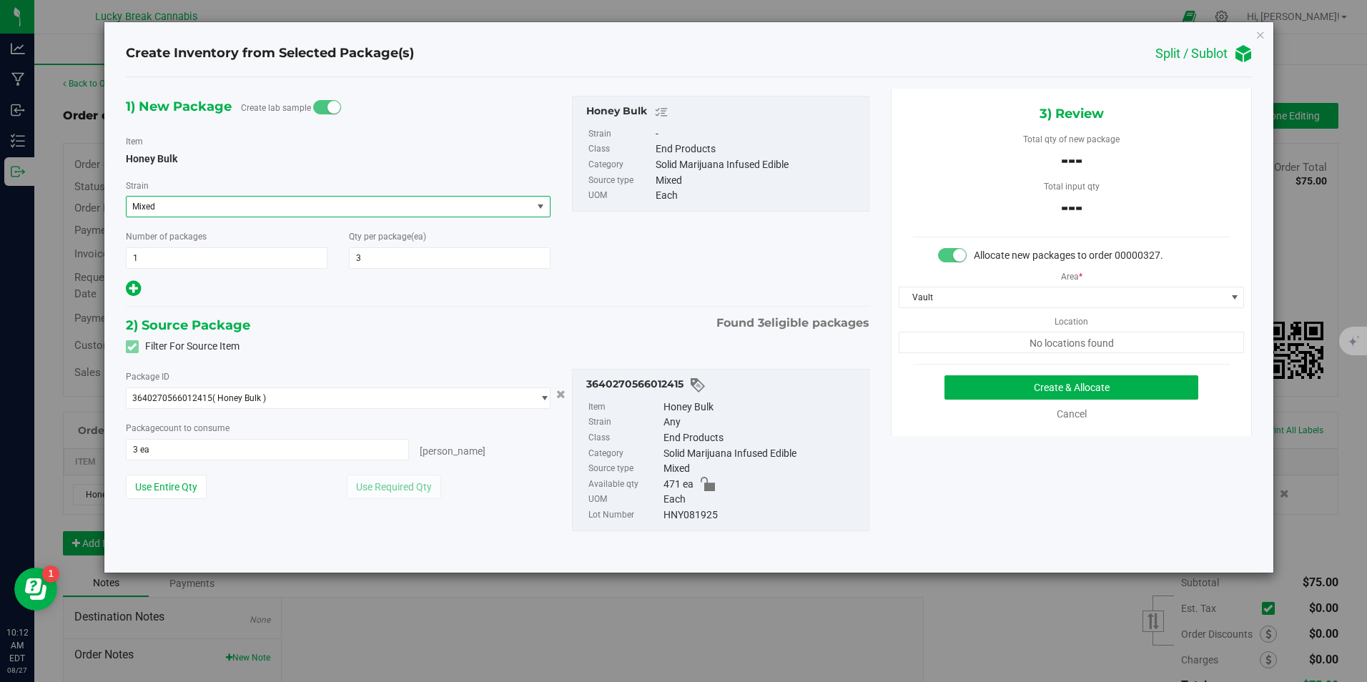
click at [242, 208] on span "Mixed" at bounding box center [321, 207] width 378 height 10
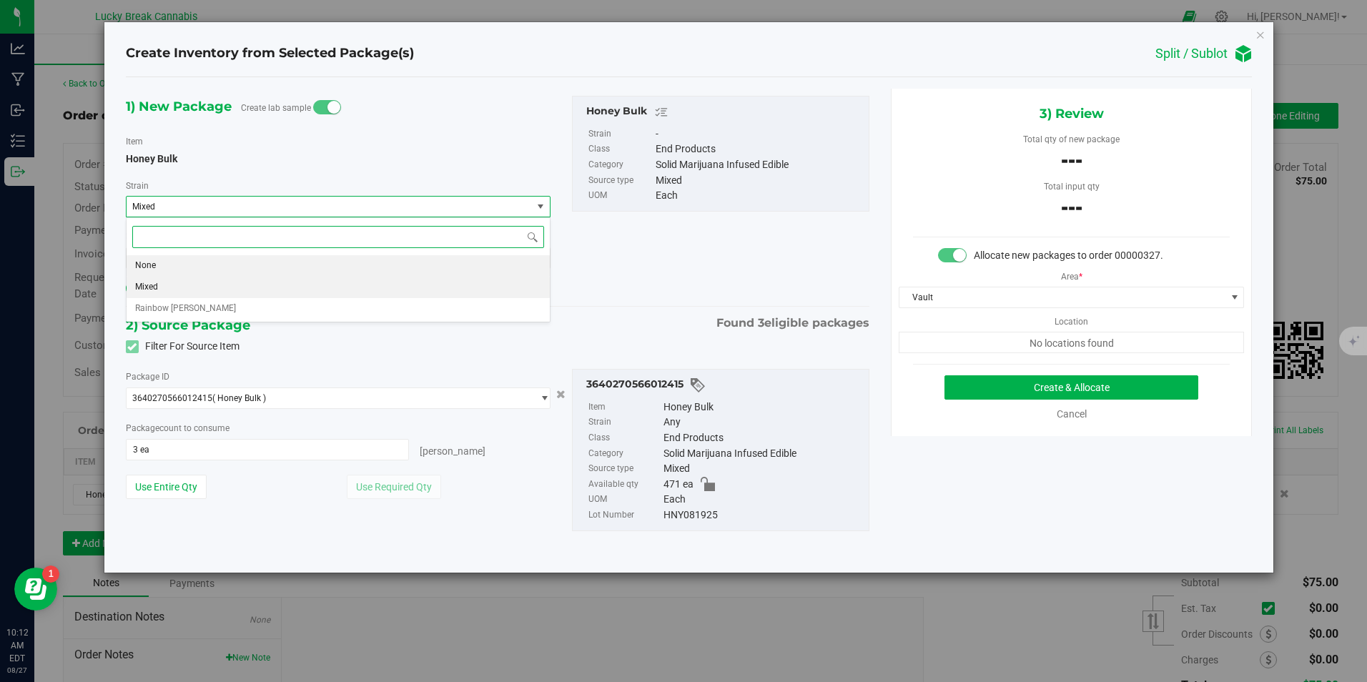
click at [172, 262] on li "None" at bounding box center [339, 265] width 424 height 21
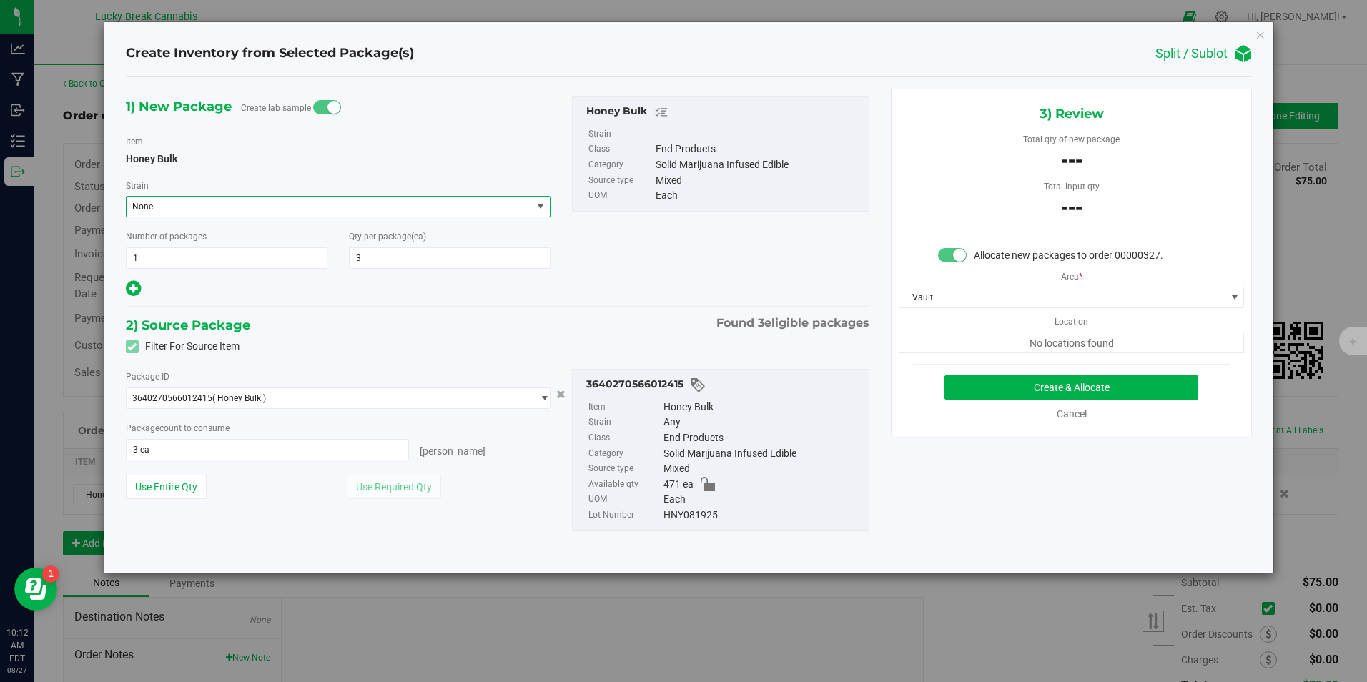
click at [375, 327] on div "2) Source Package Found 3 eligible packages" at bounding box center [498, 325] width 744 height 21
click at [523, 473] on div "Package ID 3640270566012415 ( Honey Bulk ) 3108717534746705 3640270566012415 64…" at bounding box center [338, 439] width 447 height 141
click at [1006, 394] on button "Create & Allocate" at bounding box center [1072, 387] width 254 height 24
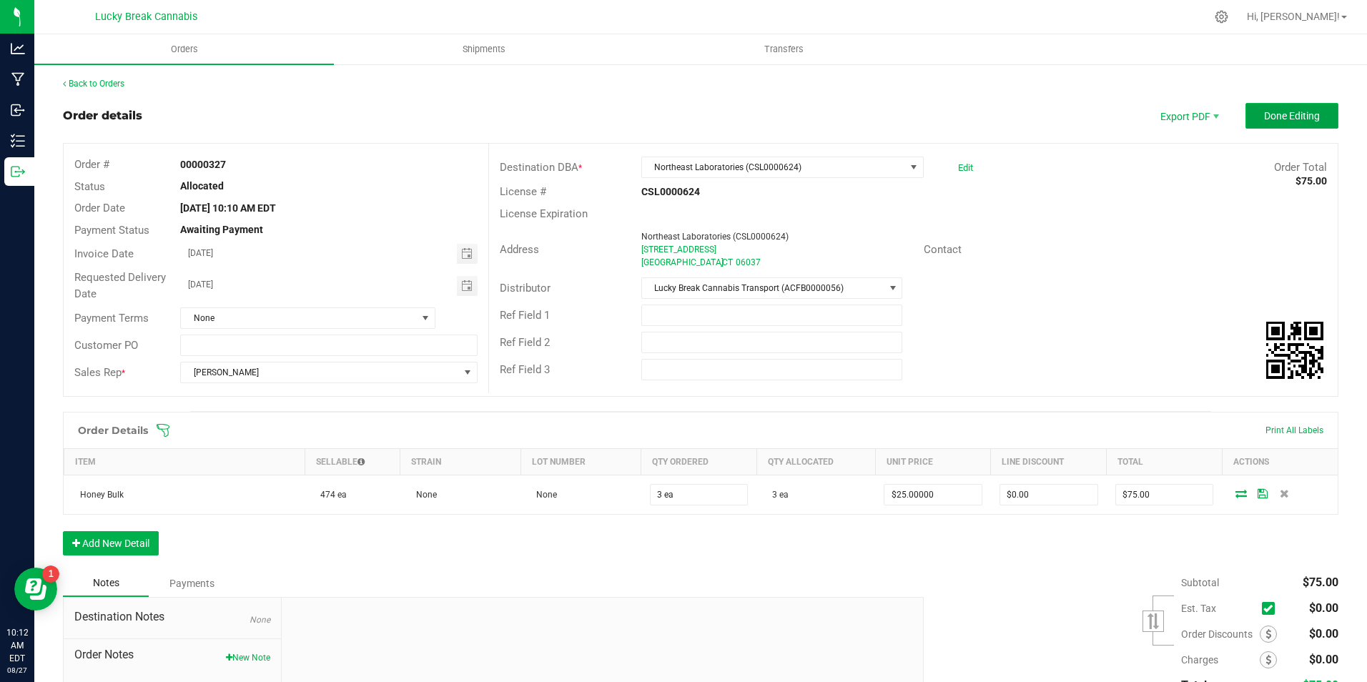
click at [1287, 120] on span "Done Editing" at bounding box center [1292, 115] width 56 height 11
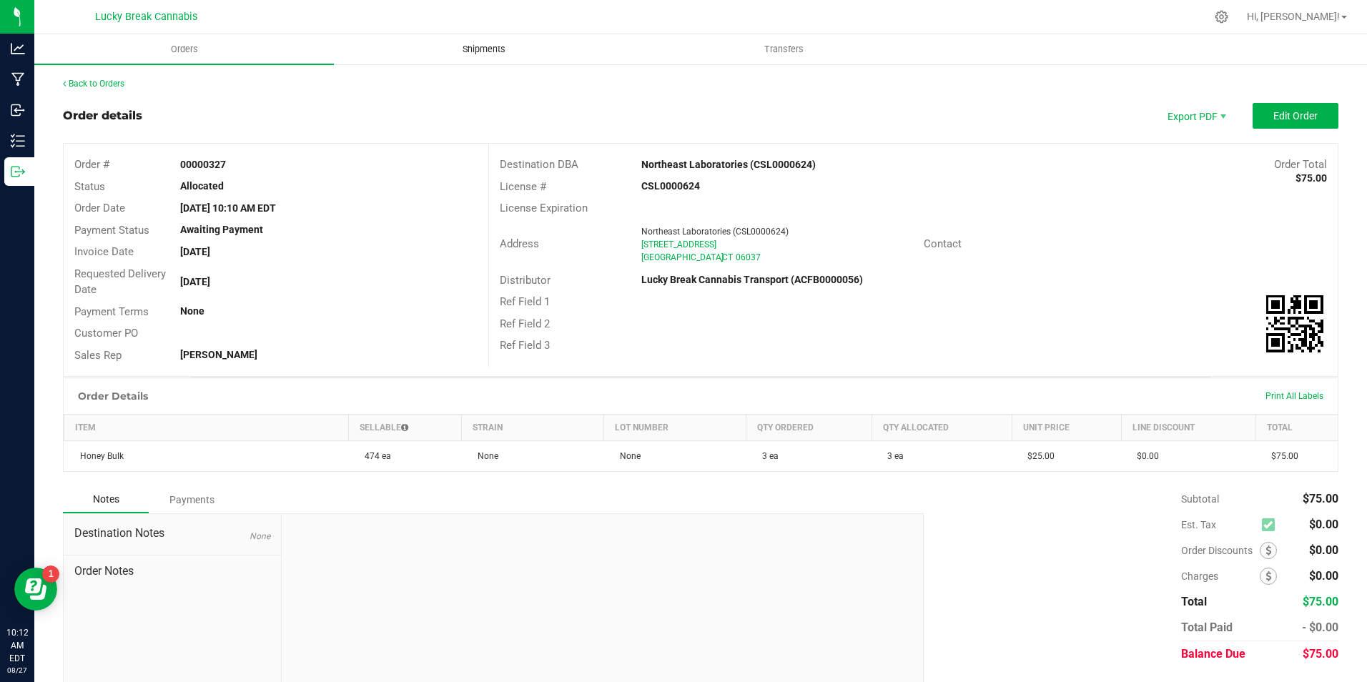
click at [491, 49] on span "Shipments" at bounding box center [484, 49] width 82 height 13
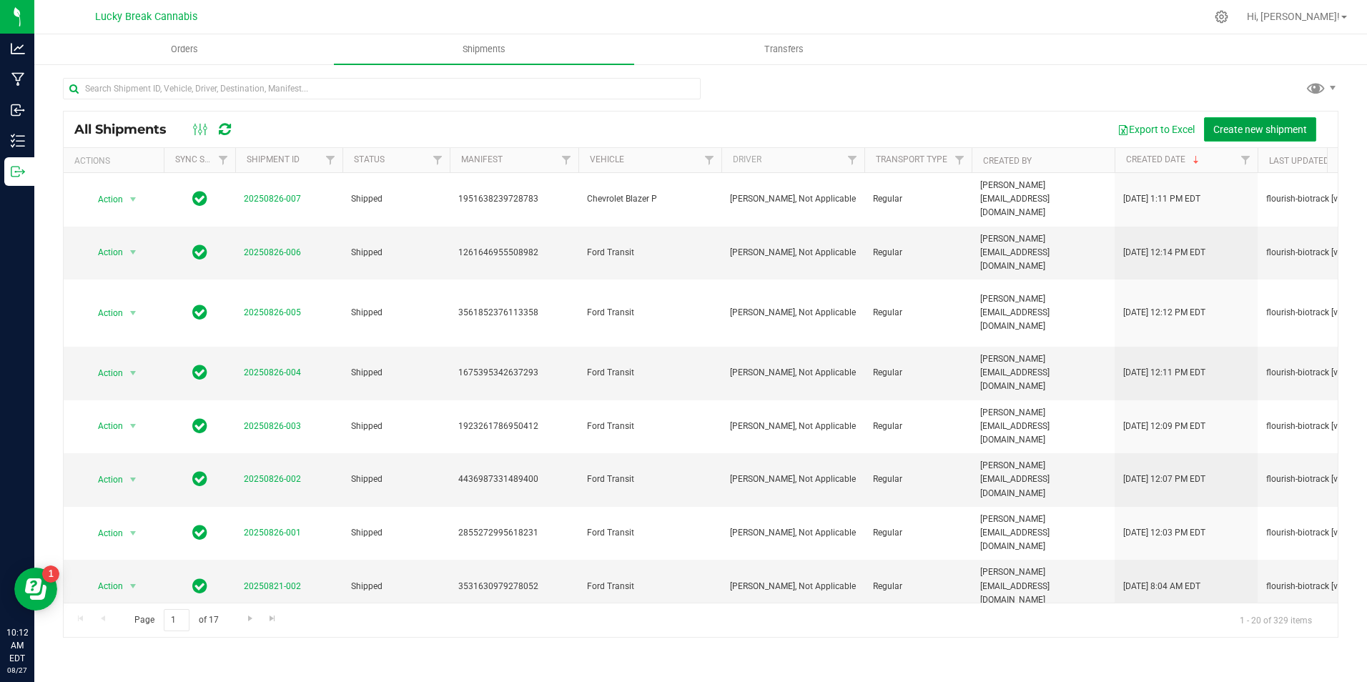
click at [1295, 130] on span "Create new shipment" at bounding box center [1261, 129] width 94 height 11
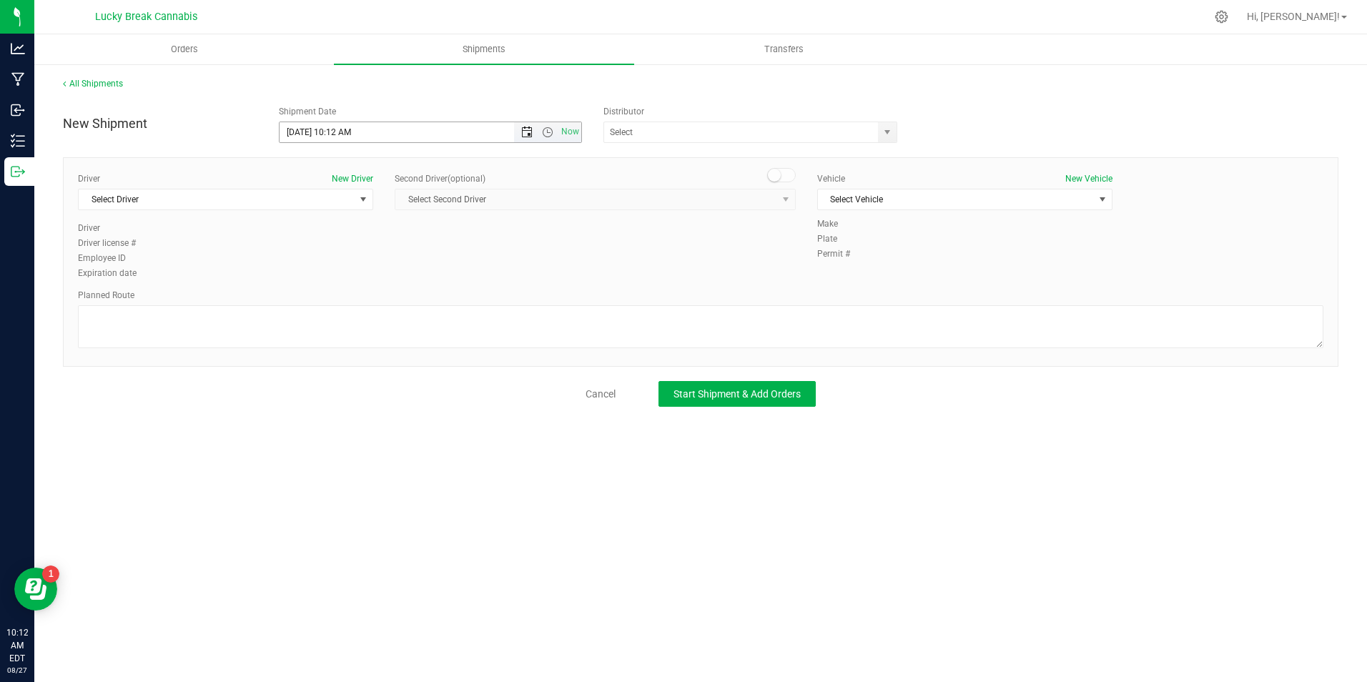
click at [531, 134] on span "Open the date view" at bounding box center [526, 132] width 11 height 11
click at [351, 299] on link "27" at bounding box center [355, 300] width 21 height 22
click at [552, 131] on span "Open the time view" at bounding box center [547, 132] width 11 height 11
click at [310, 220] on li "4:00 PM" at bounding box center [430, 221] width 300 height 19
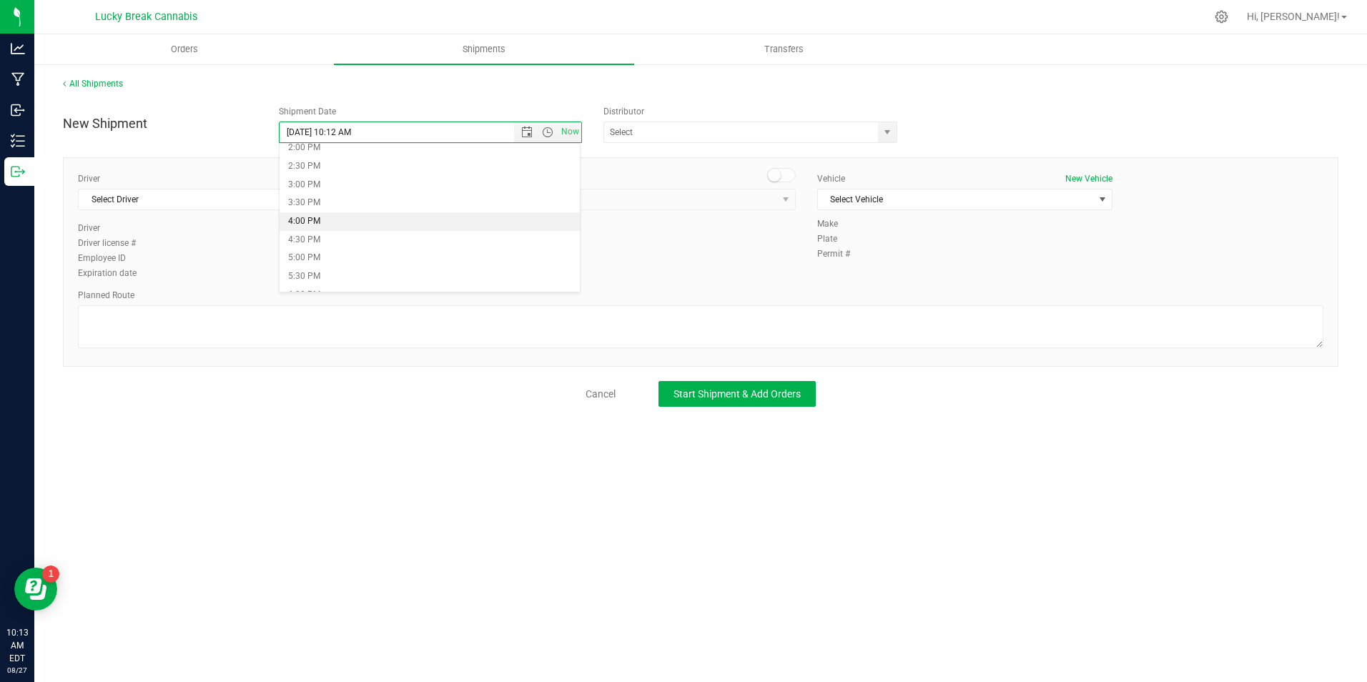
type input "8/27/2025 4:00 PM"
click at [885, 128] on span "select" at bounding box center [887, 132] width 11 height 11
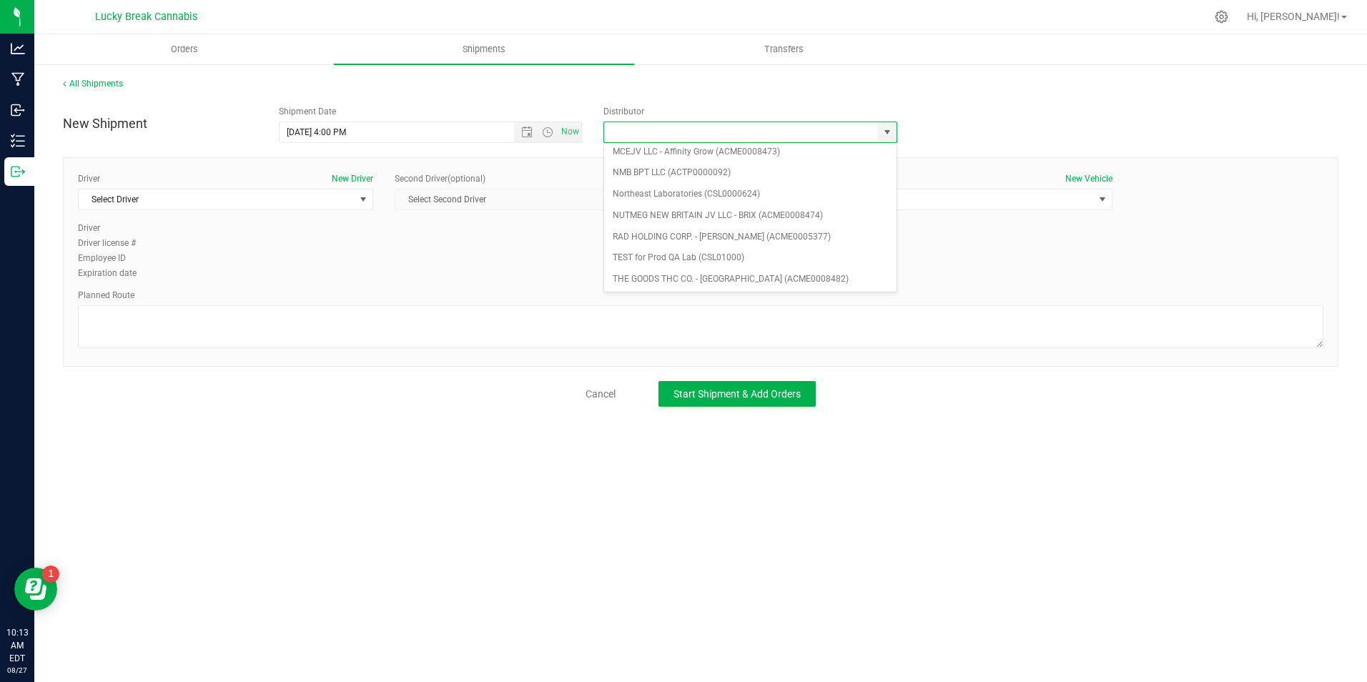
scroll to position [279, 0]
click at [671, 197] on li "Northeast Laboratories (CSL0000624)" at bounding box center [750, 193] width 292 height 21
type input "Northeast Laboratories (CSL0000624)"
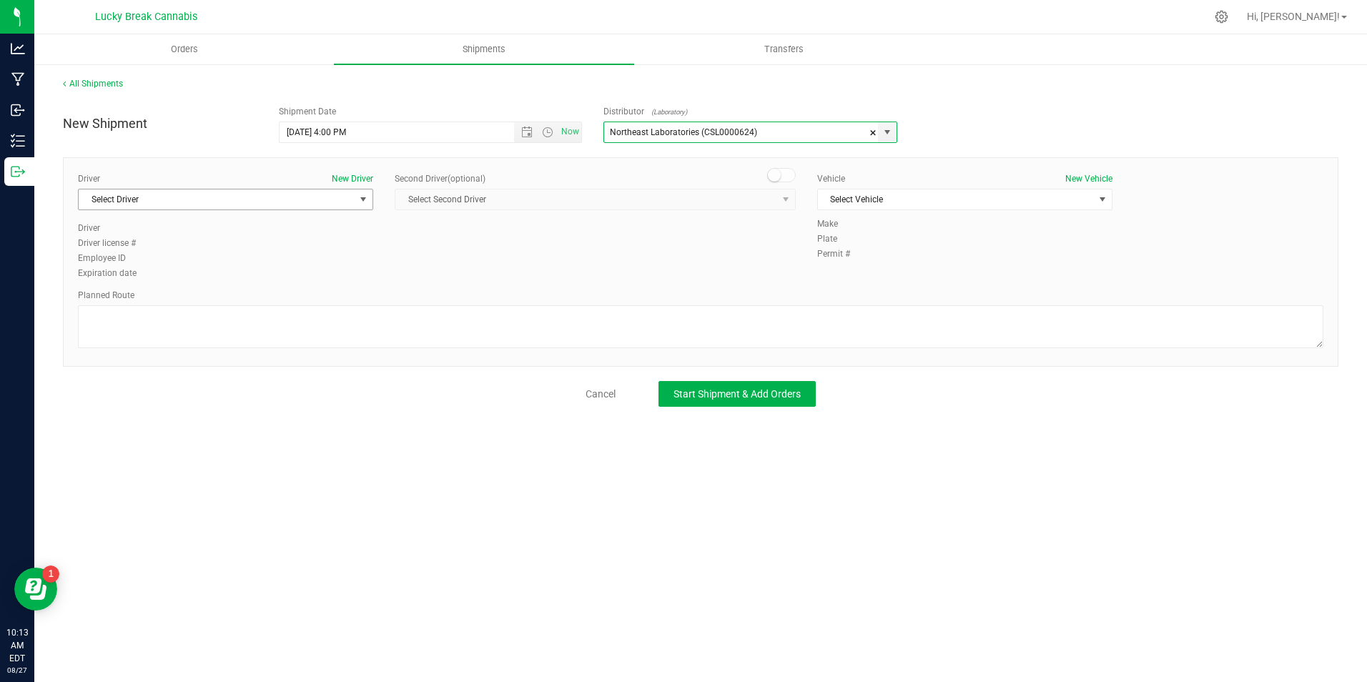
click at [301, 193] on span "Select Driver" at bounding box center [217, 200] width 276 height 20
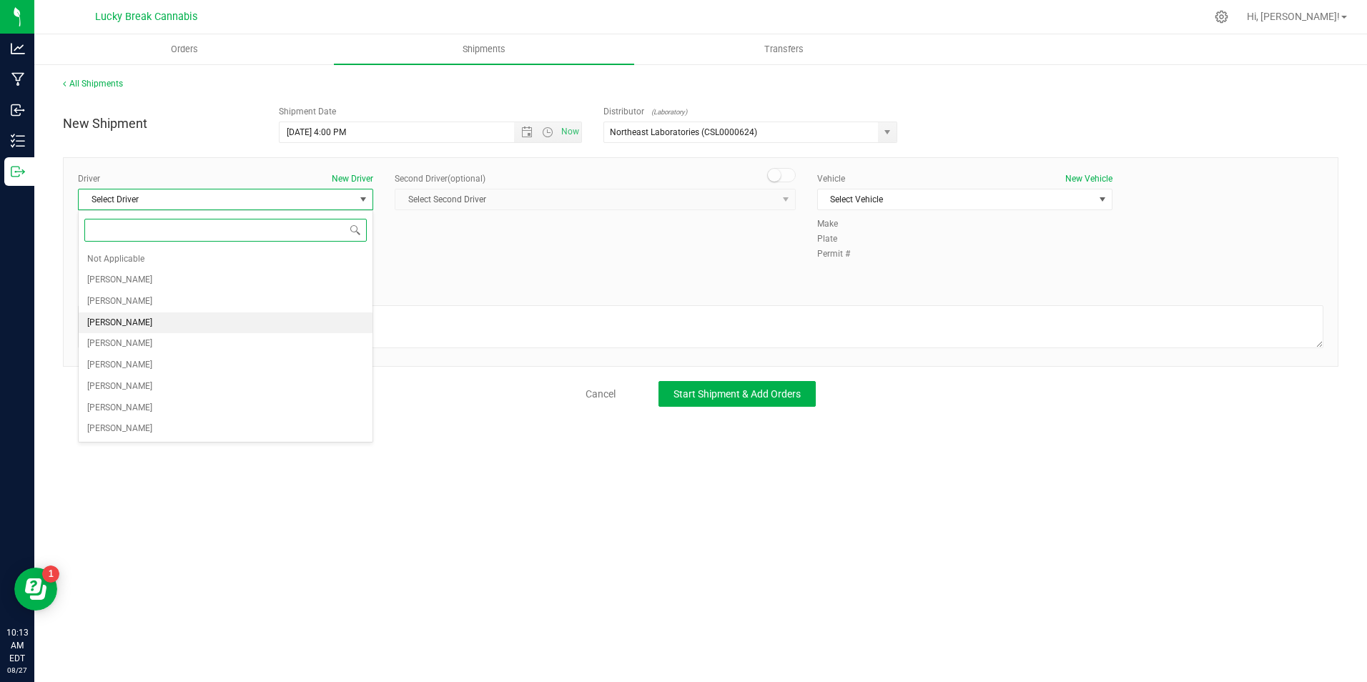
click at [144, 317] on span "Edward Cybulski" at bounding box center [119, 323] width 65 height 19
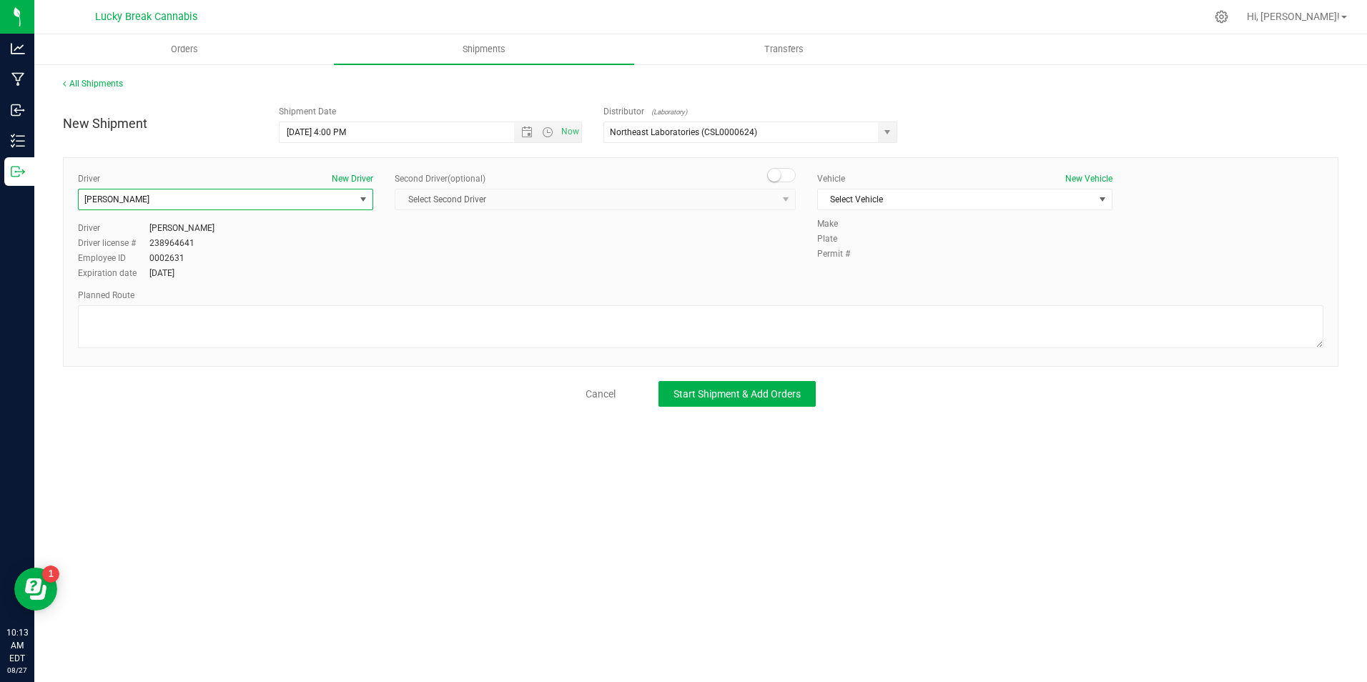
click at [787, 171] on span at bounding box center [781, 175] width 29 height 14
click at [785, 202] on span "select" at bounding box center [785, 199] width 11 height 11
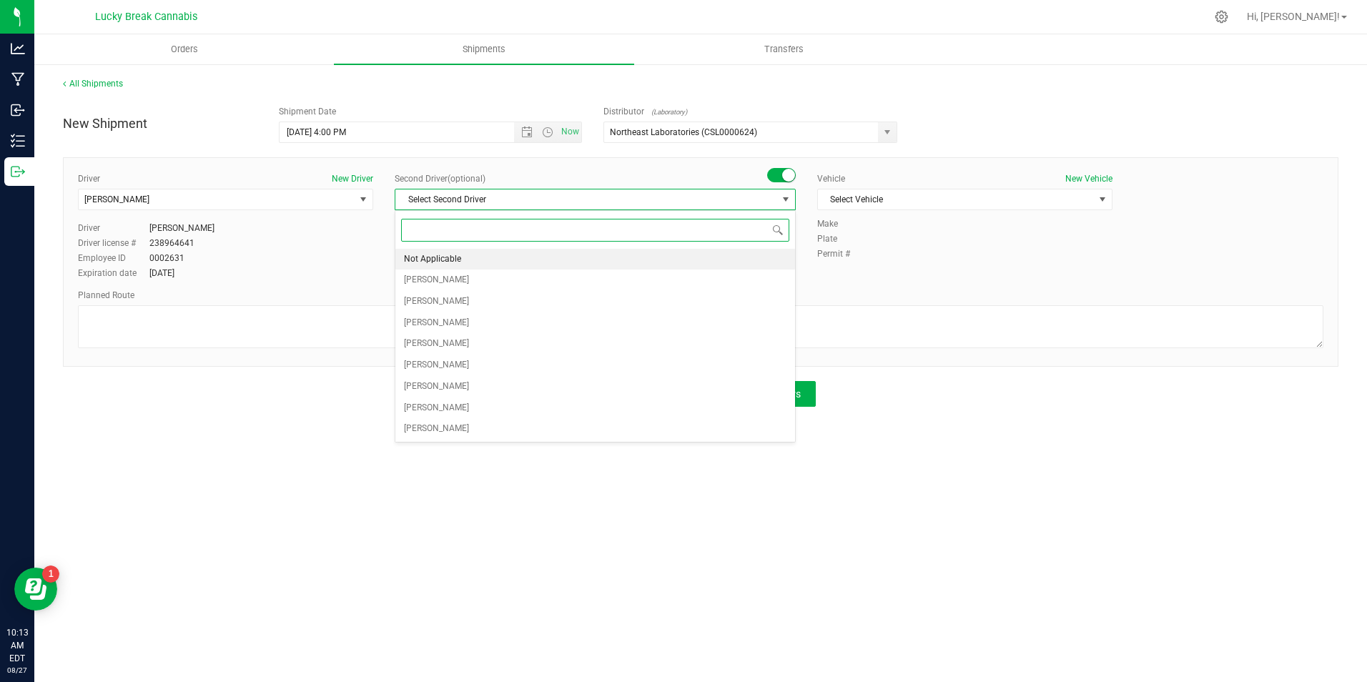
click at [475, 253] on li "Not Applicable" at bounding box center [595, 259] width 400 height 21
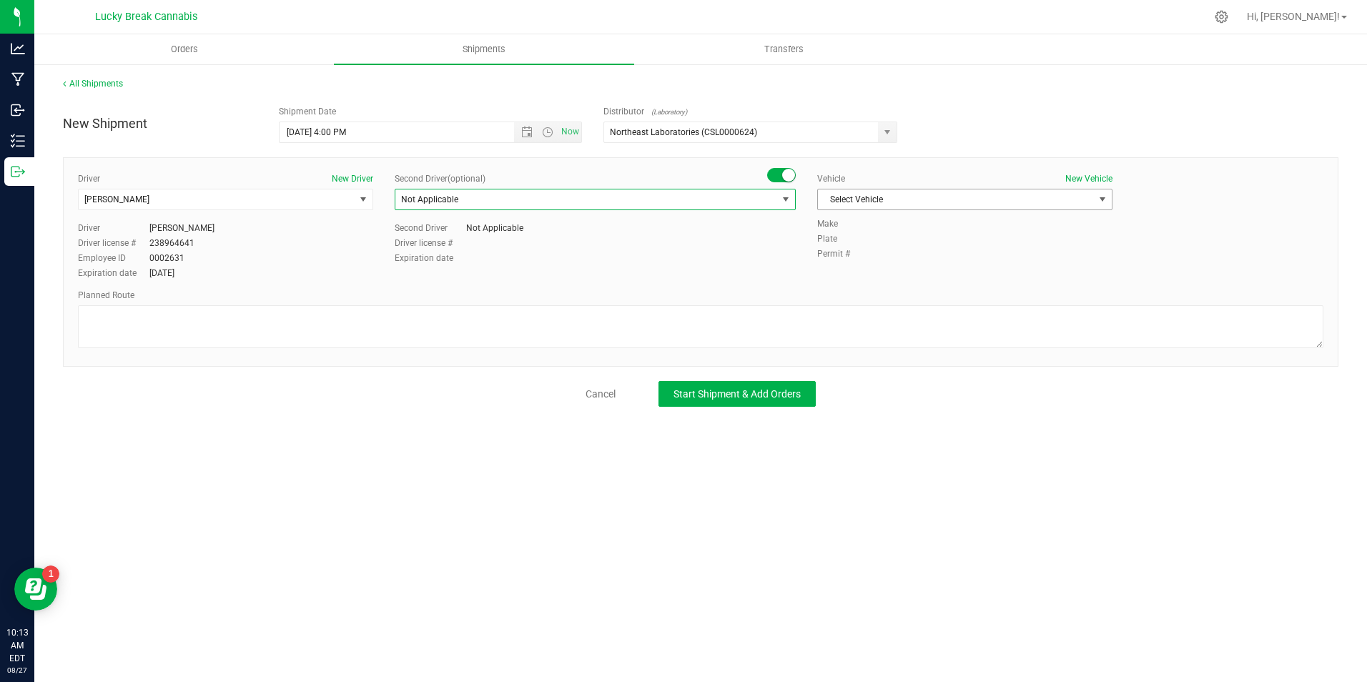
click at [857, 200] on span "Select Vehicle" at bounding box center [956, 200] width 276 height 20
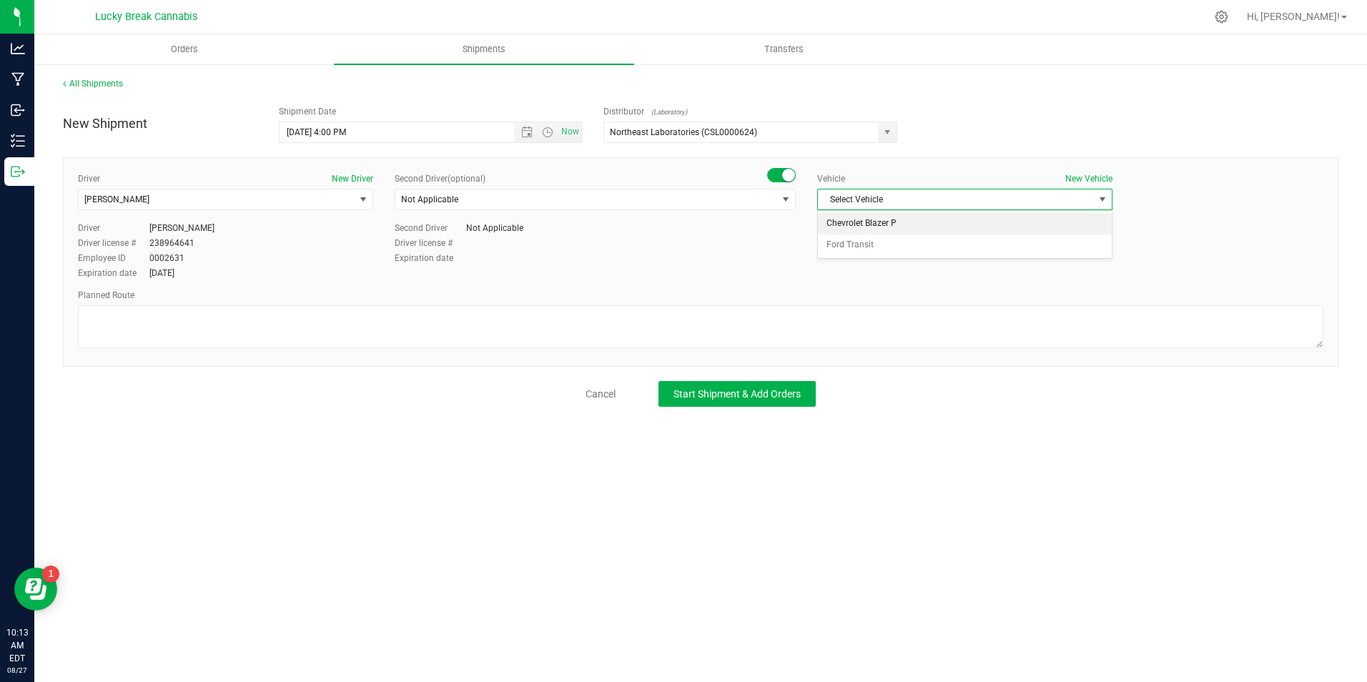
click at [877, 223] on li "Chevrolet Blazer P" at bounding box center [965, 223] width 294 height 21
click at [761, 360] on div "Driver New Driver Edward Cybulski Select Driver Not Applicable Kalvin Burgos Za…" at bounding box center [701, 262] width 1276 height 210
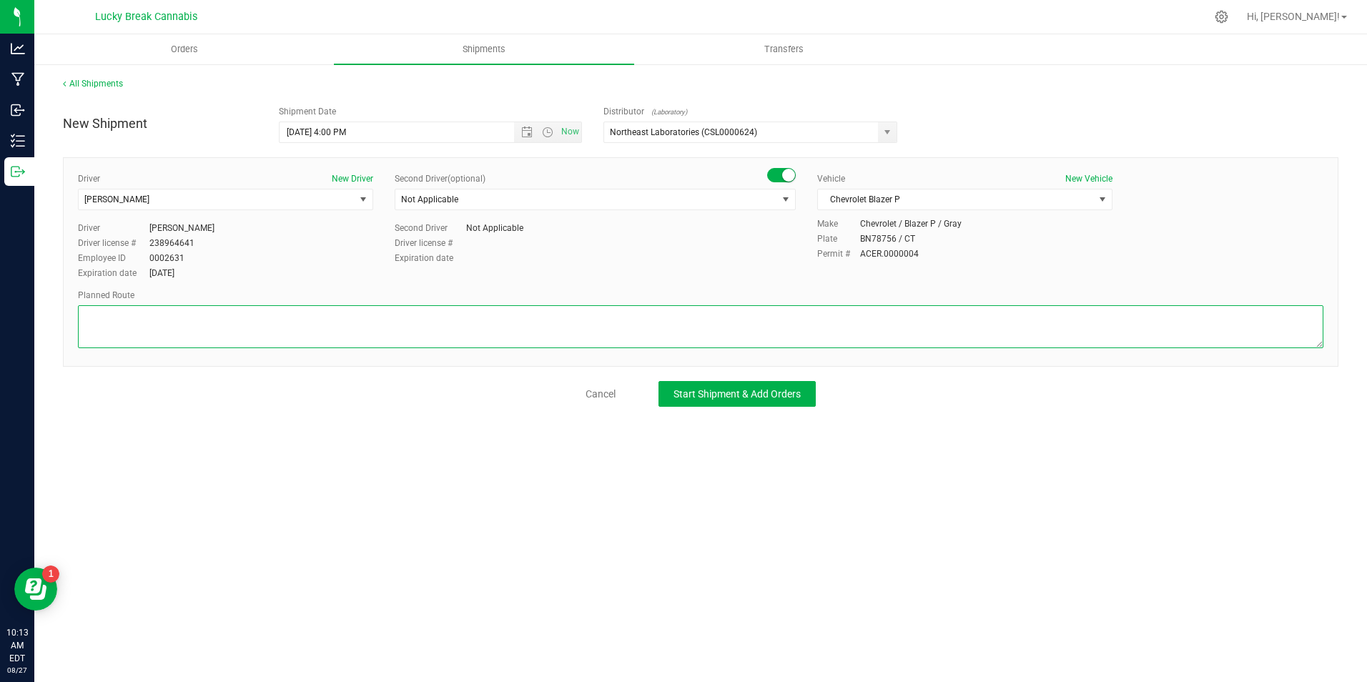
click at [777, 328] on textarea at bounding box center [701, 326] width 1246 height 43
type textarea "95N TO 91N TO EXIT 23 TO [GEOGRAPHIC_DATA]"
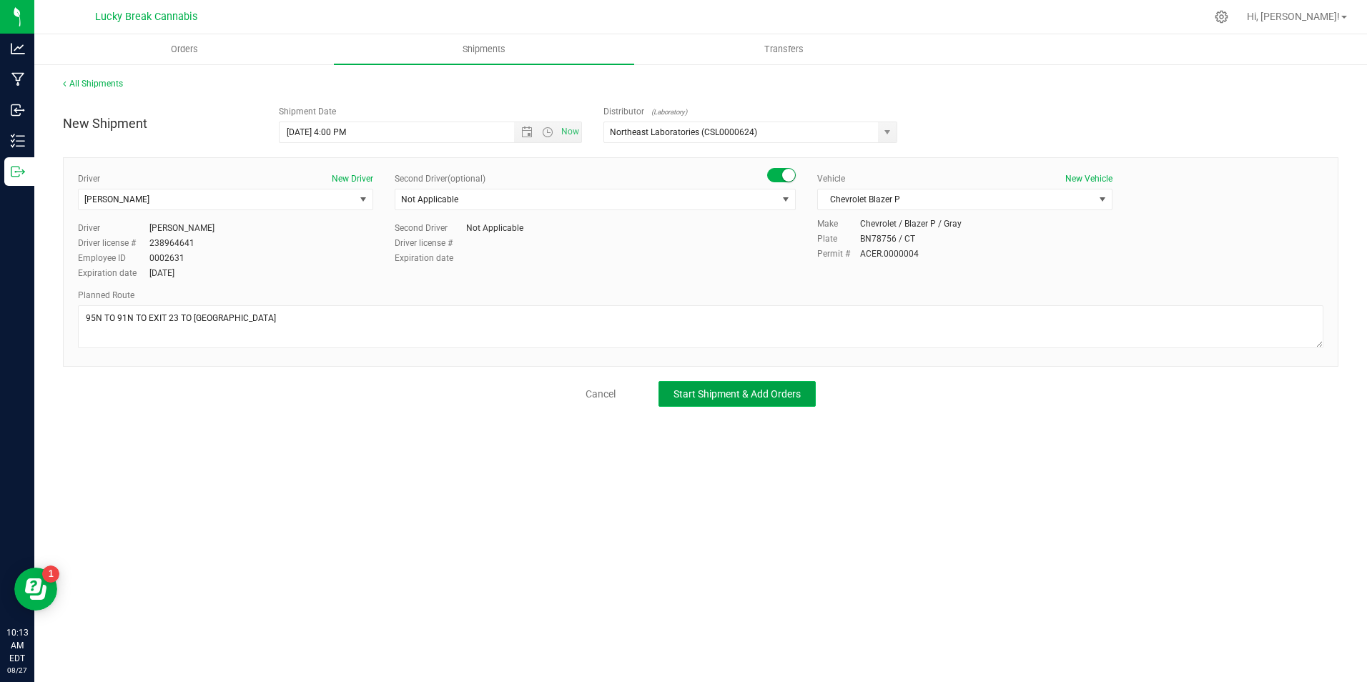
click at [800, 398] on span "Start Shipment & Add Orders" at bounding box center [737, 393] width 127 height 11
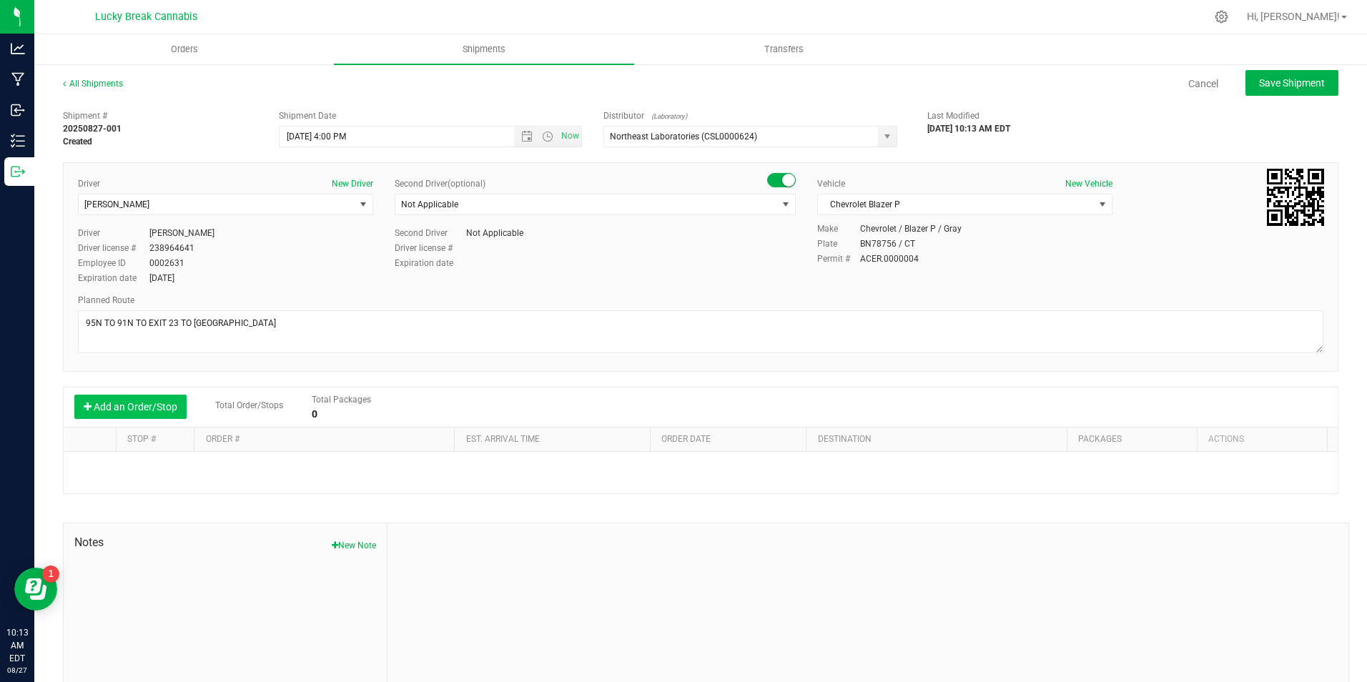
click at [158, 406] on button "Add an Order/Stop" at bounding box center [130, 407] width 112 height 24
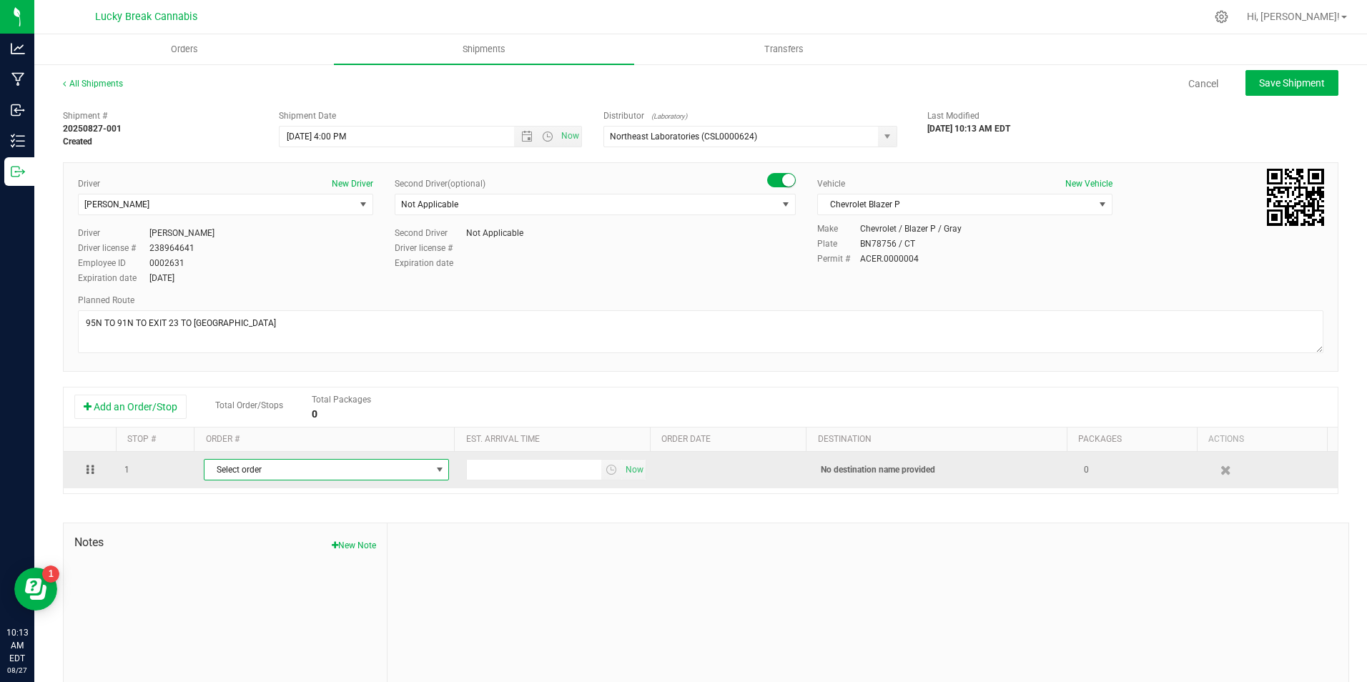
click at [234, 465] on span "Select order" at bounding box center [318, 470] width 226 height 20
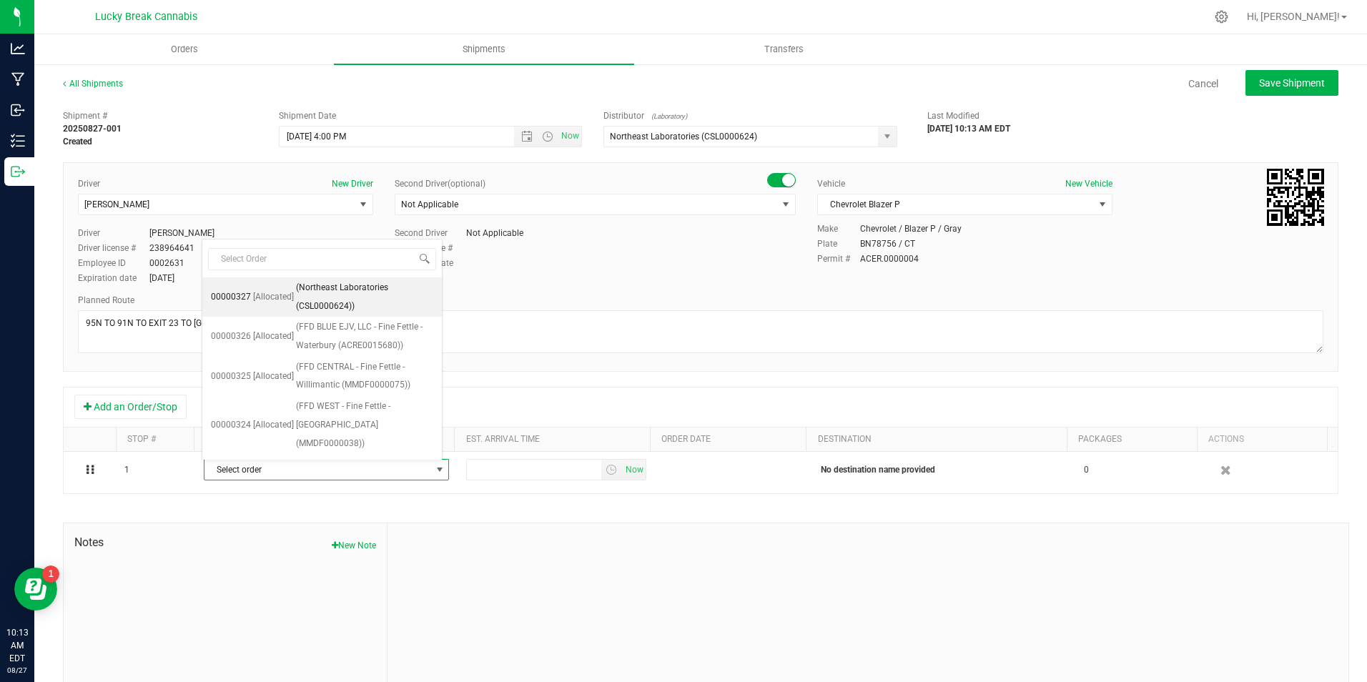
click at [355, 294] on span "(Northeast Laboratories (CSL0000624))" at bounding box center [364, 297] width 137 height 36
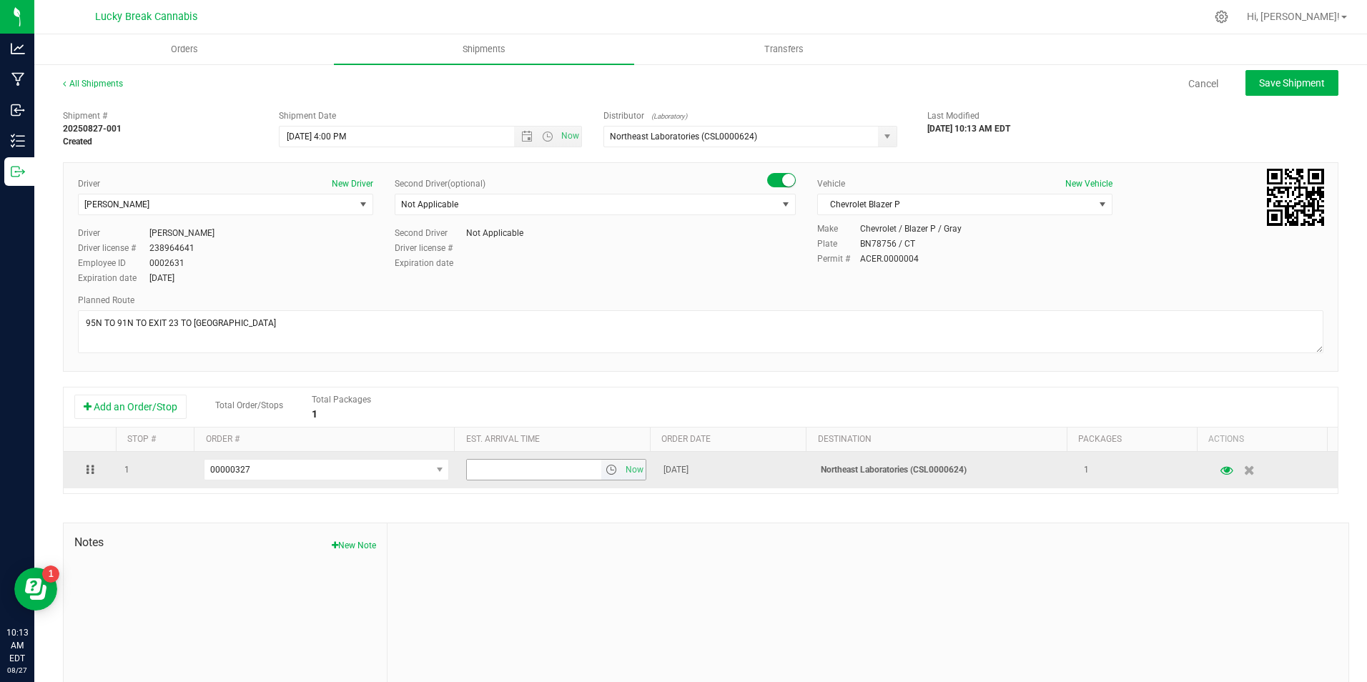
click at [606, 471] on span "select" at bounding box center [611, 469] width 11 height 11
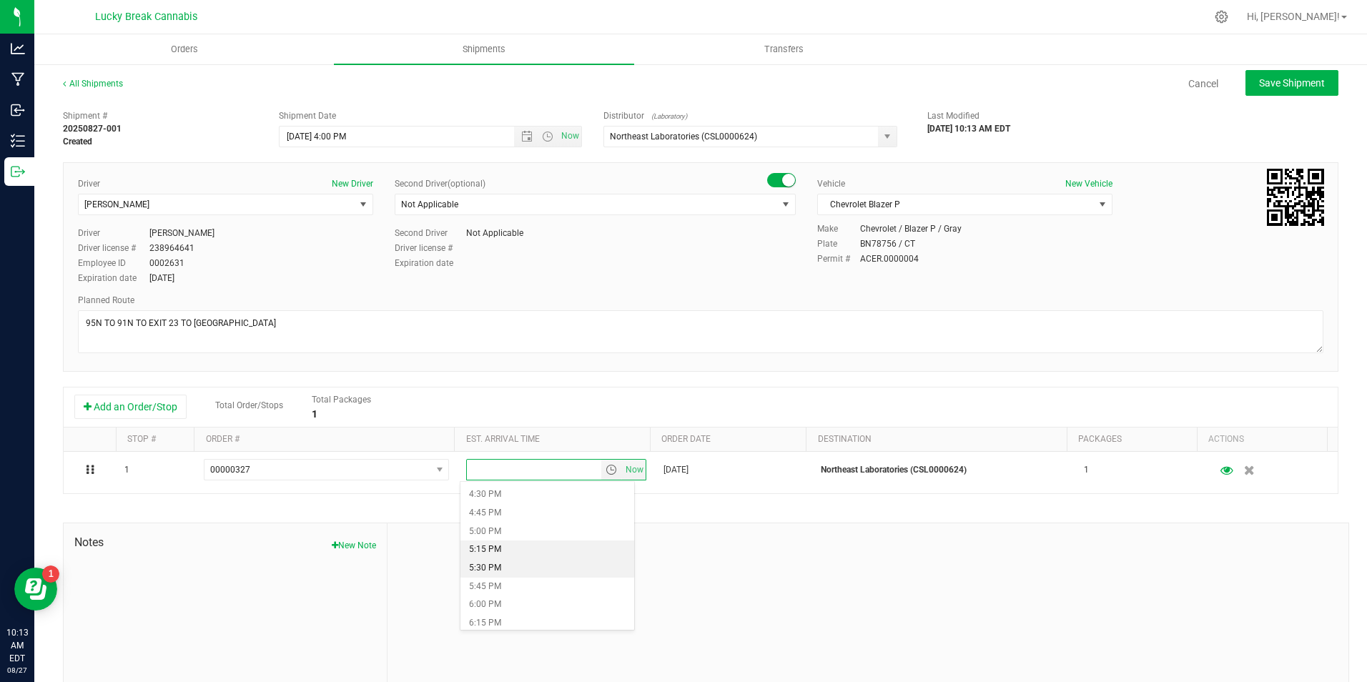
scroll to position [1216, 0]
click at [506, 524] on li "5:00 PM" at bounding box center [548, 528] width 174 height 19
click at [845, 508] on div "Shipment # 20250827-001 Created Shipment Date 8/27/2025 4:00 PM Now Distributor…" at bounding box center [701, 409] width 1276 height 613
click at [1264, 78] on span "Save Shipment" at bounding box center [1292, 82] width 66 height 11
type input "8/27/2025 8:00 PM"
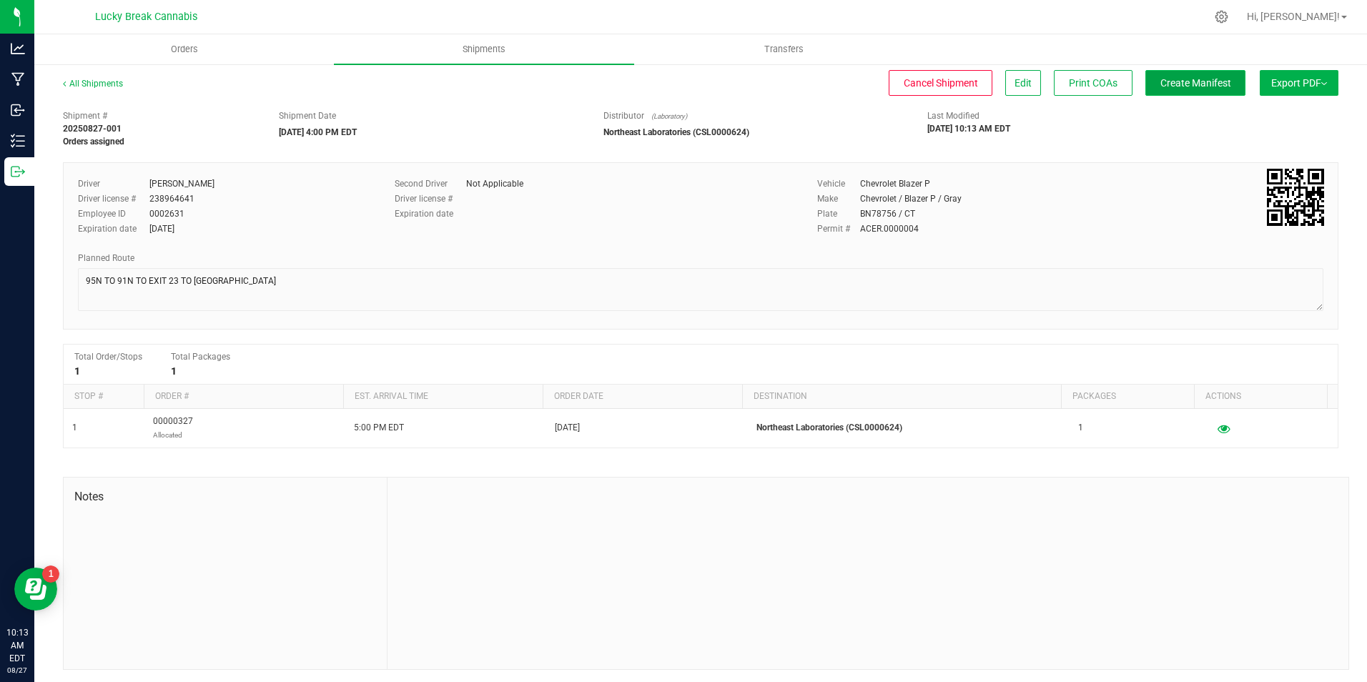
click at [1169, 84] on span "Create Manifest" at bounding box center [1196, 82] width 71 height 11
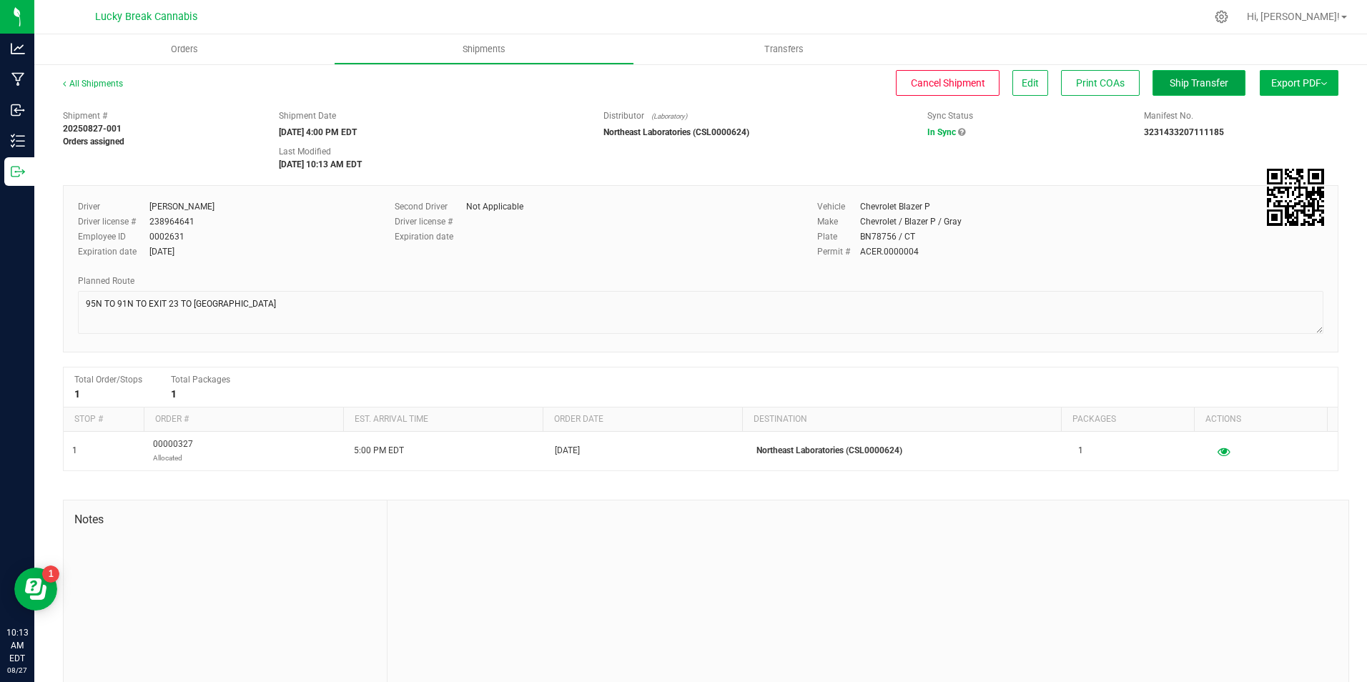
click at [1170, 84] on span "Ship Transfer" at bounding box center [1199, 82] width 59 height 11
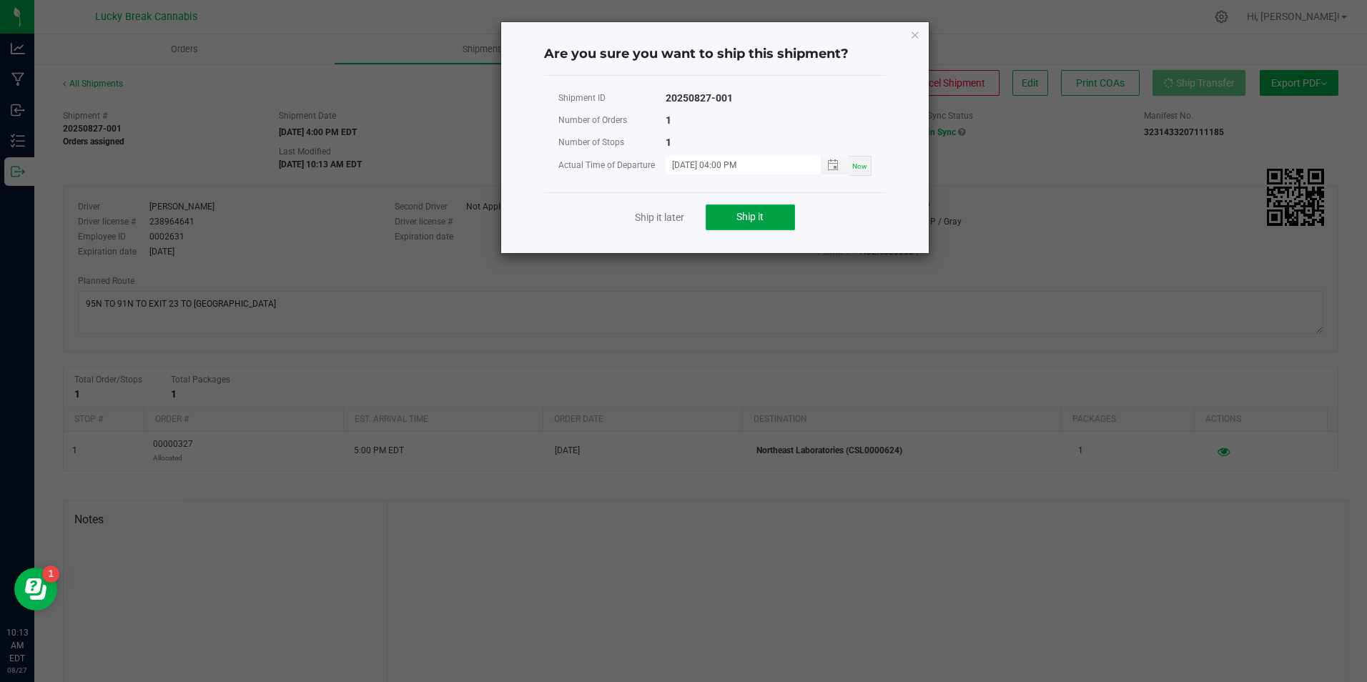
click at [723, 212] on button "Ship it" at bounding box center [750, 218] width 89 height 26
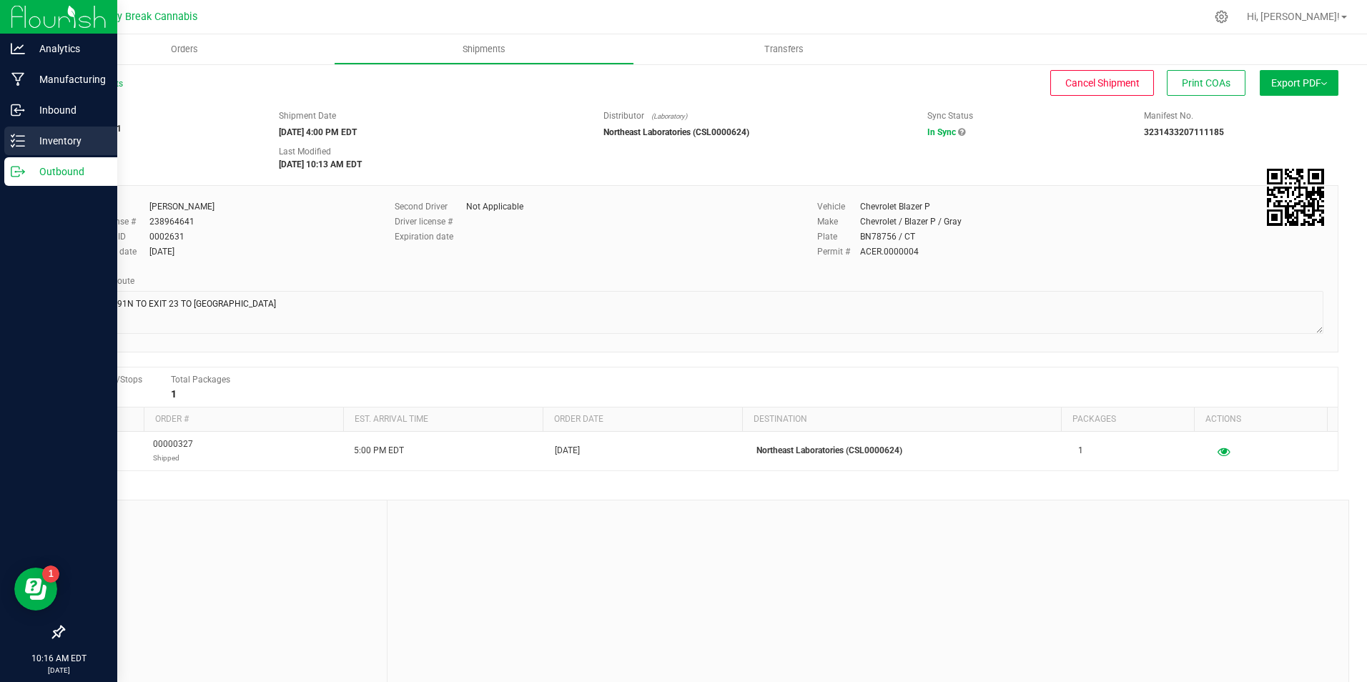
click at [56, 139] on p "Inventory" at bounding box center [68, 140] width 86 height 17
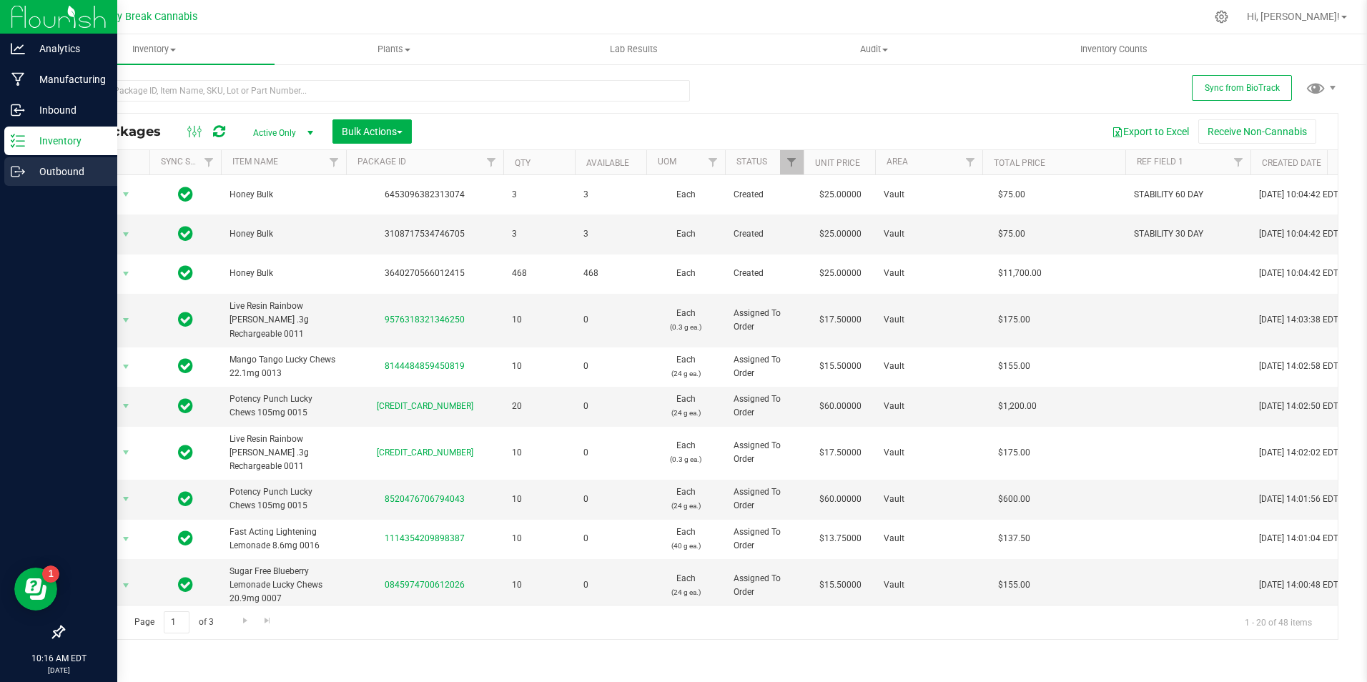
click at [29, 160] on div "Outbound" at bounding box center [60, 171] width 113 height 29
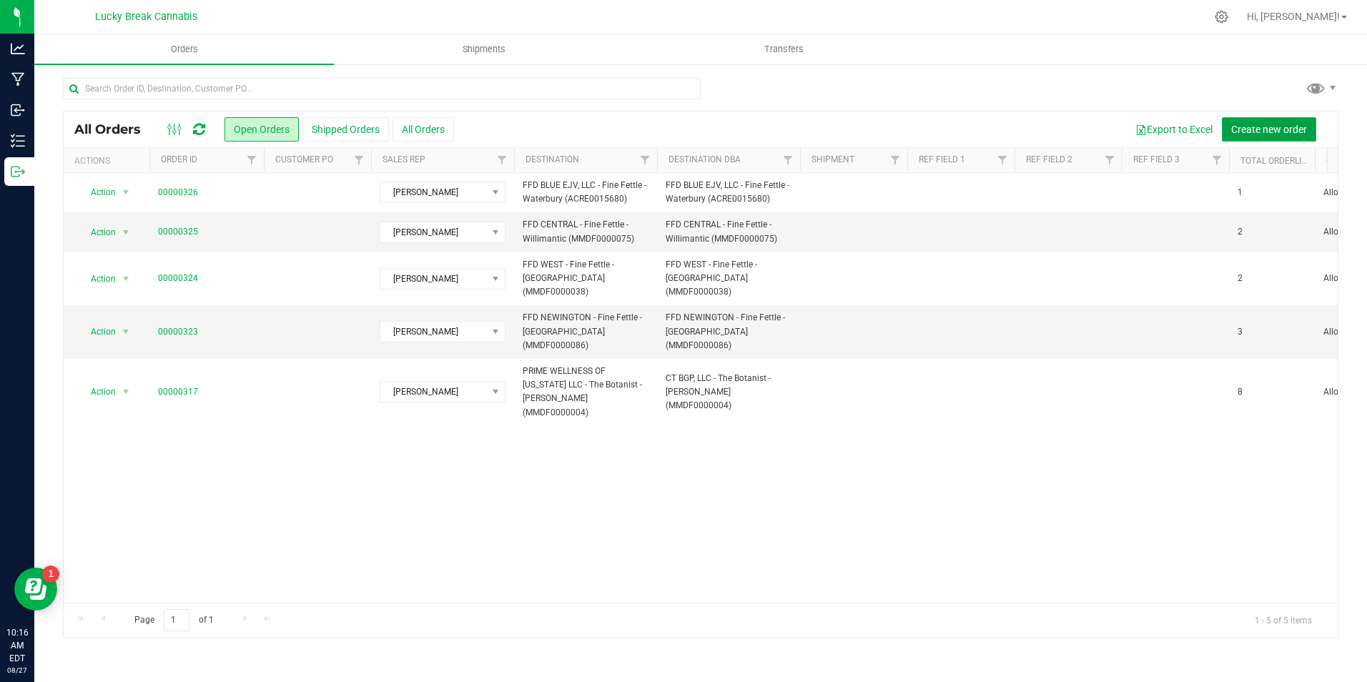
click at [1254, 133] on span "Create new order" at bounding box center [1269, 129] width 76 height 11
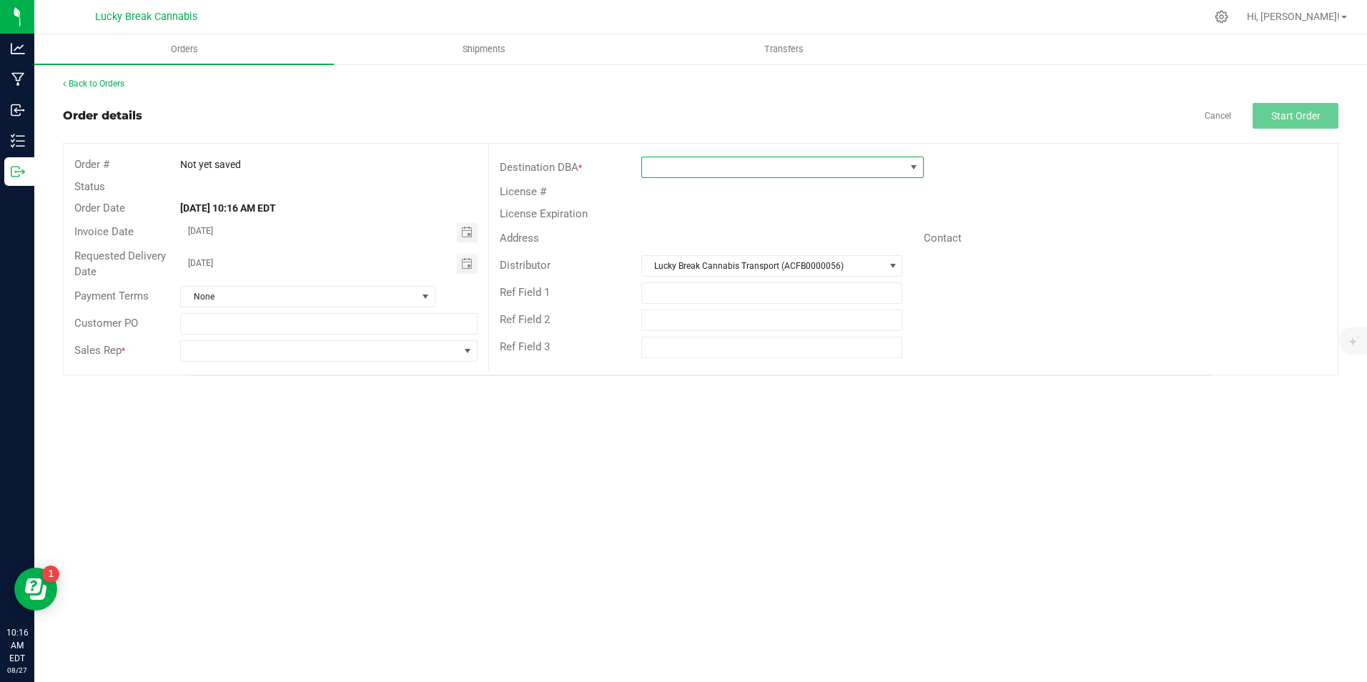
click at [697, 172] on span at bounding box center [773, 167] width 263 height 20
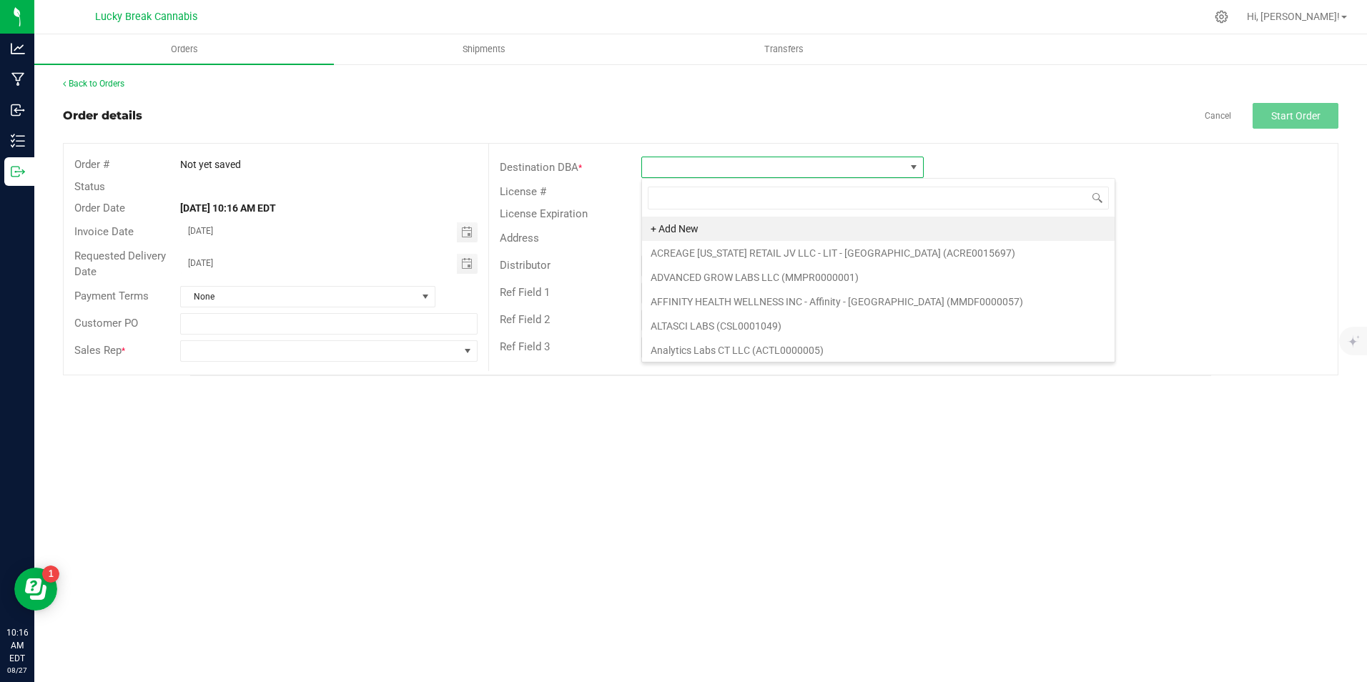
scroll to position [21, 282]
type input "night"
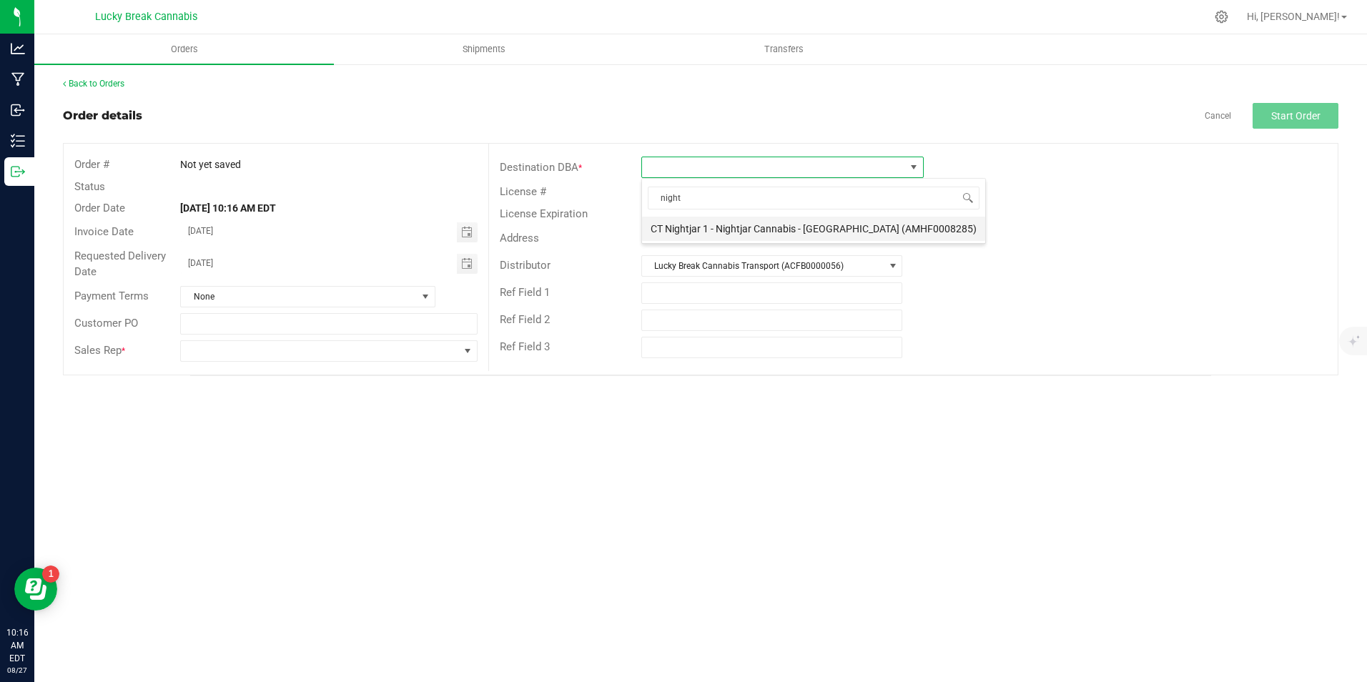
click at [732, 233] on li "CT Nightjar 1 - Nightjar Cannabis - [GEOGRAPHIC_DATA] (AMHF0008285)" at bounding box center [813, 229] width 343 height 24
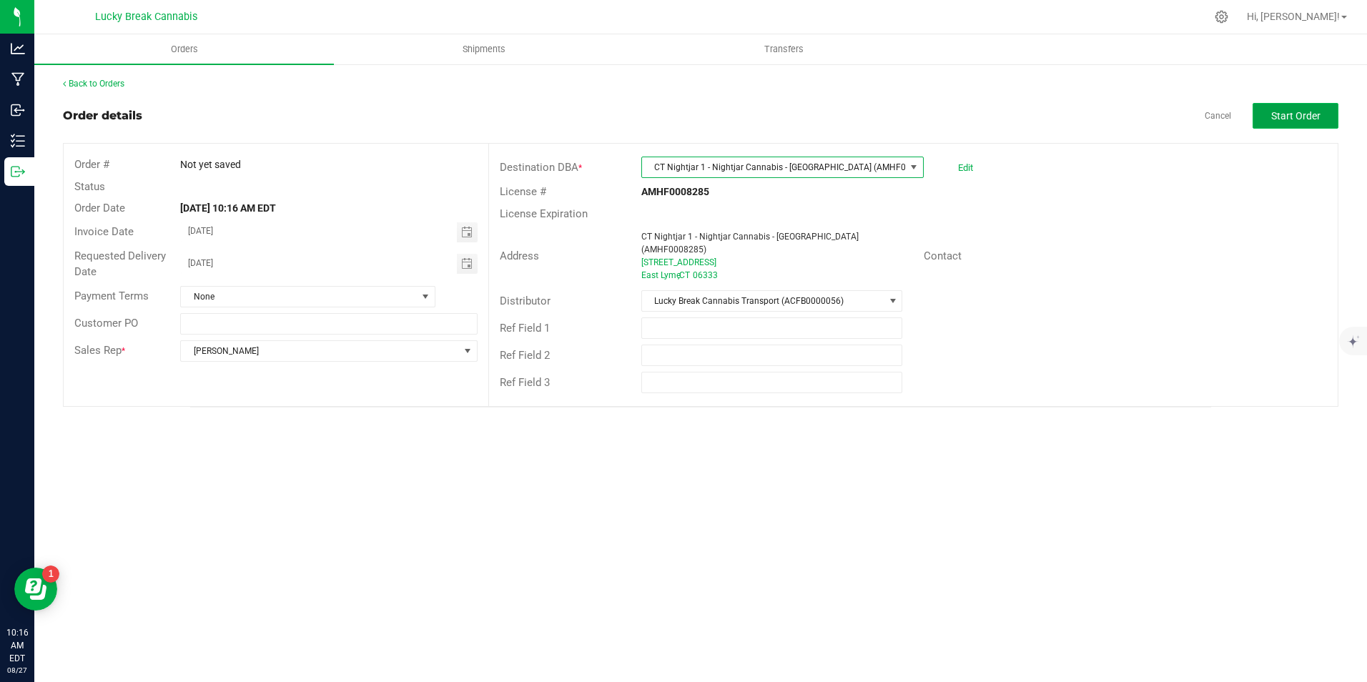
click at [1273, 122] on span "Start Order" at bounding box center [1296, 115] width 49 height 11
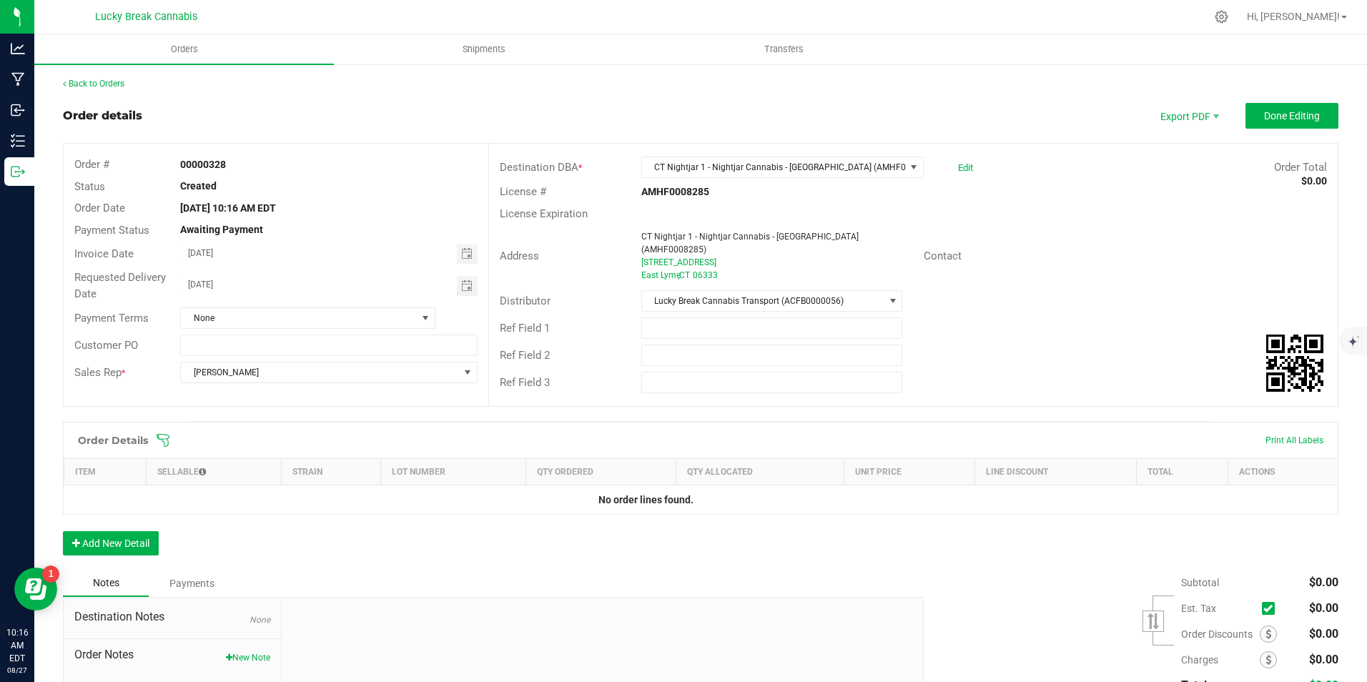
scroll to position [112, 0]
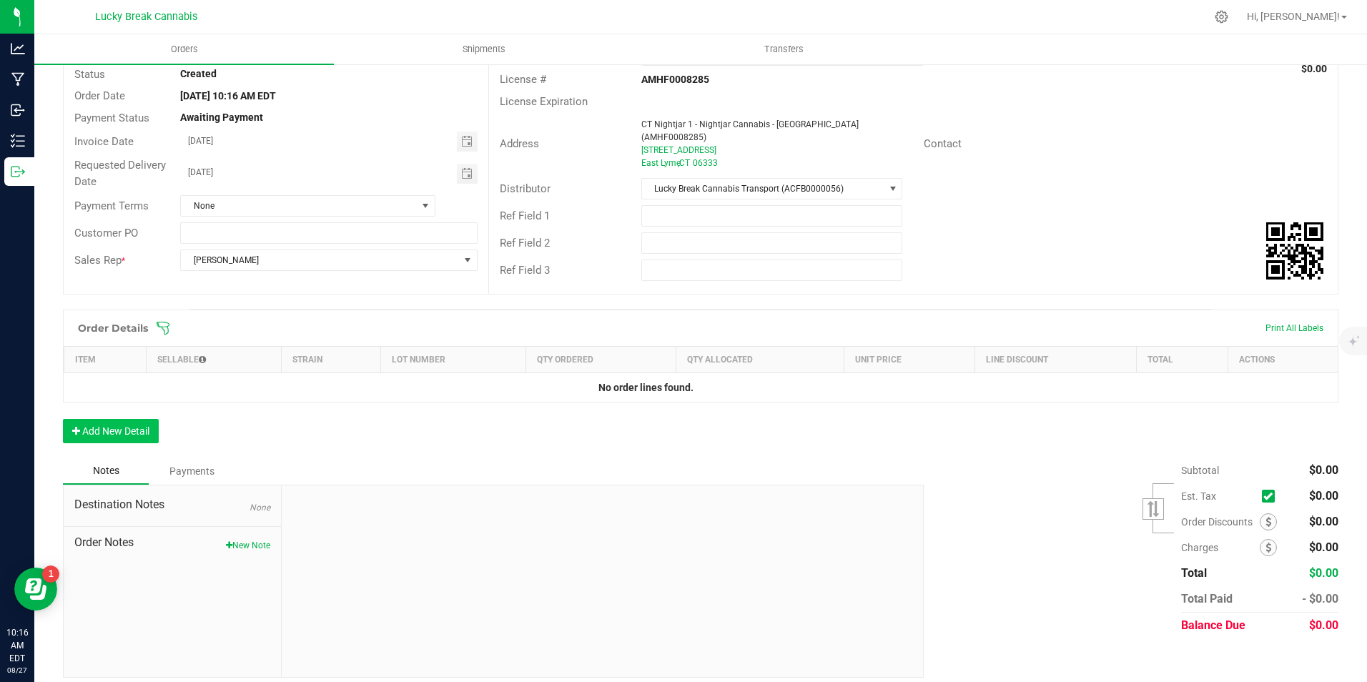
click at [119, 407] on div "Order Details Print All Labels Item Sellable Strain Lot Number Qty Ordered Qty …" at bounding box center [701, 384] width 1276 height 148
click at [124, 421] on button "Add New Detail" at bounding box center [111, 431] width 96 height 24
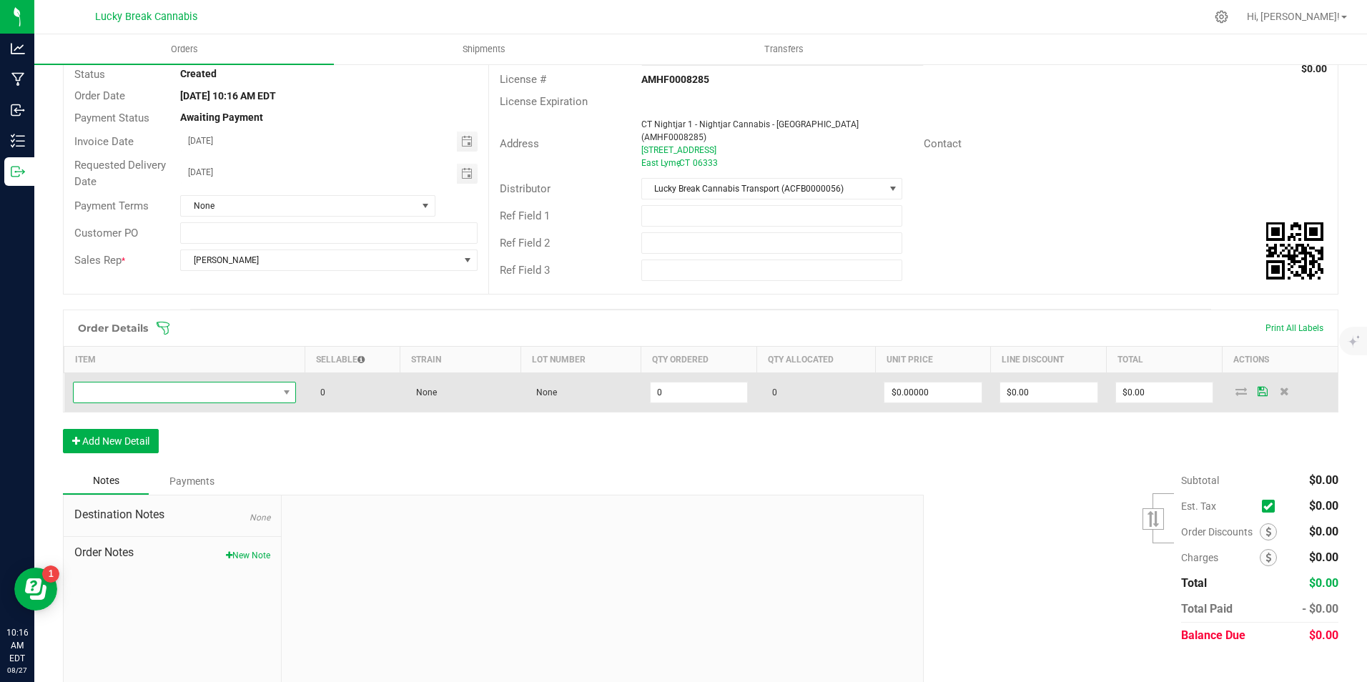
click at [152, 388] on span "NO DATA FOUND" at bounding box center [176, 393] width 205 height 20
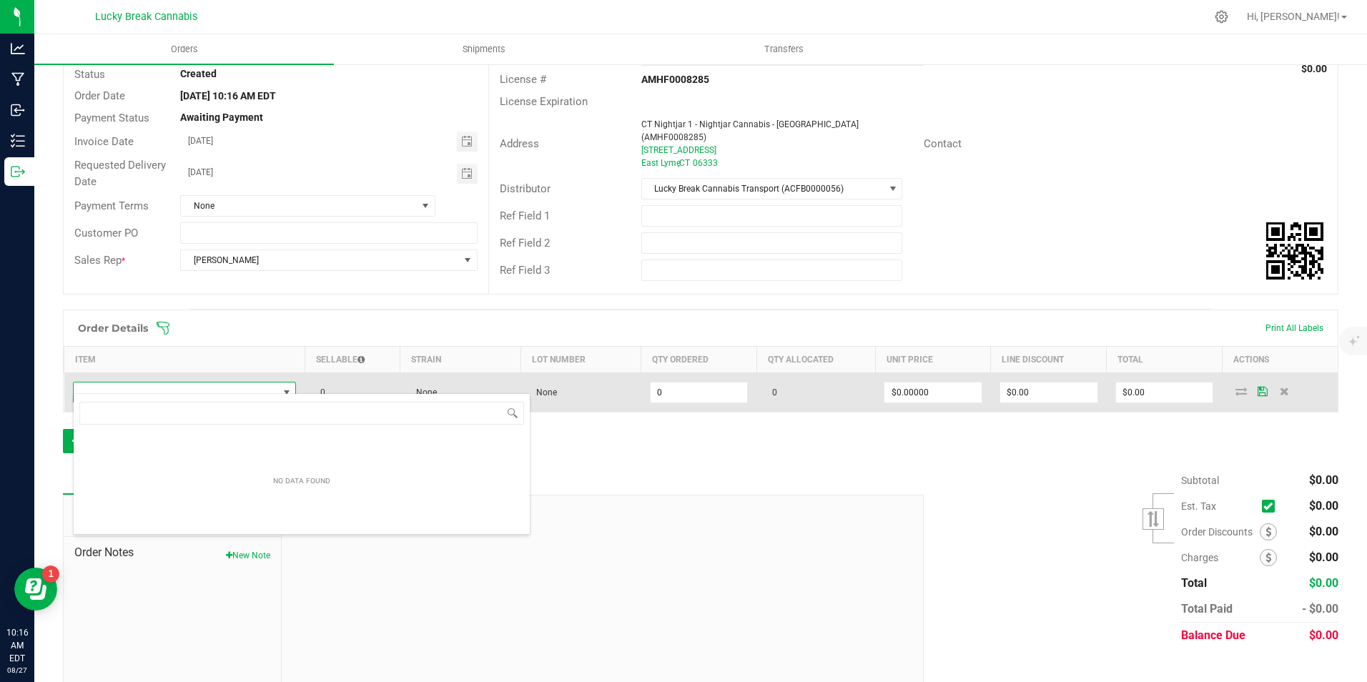
scroll to position [21, 221]
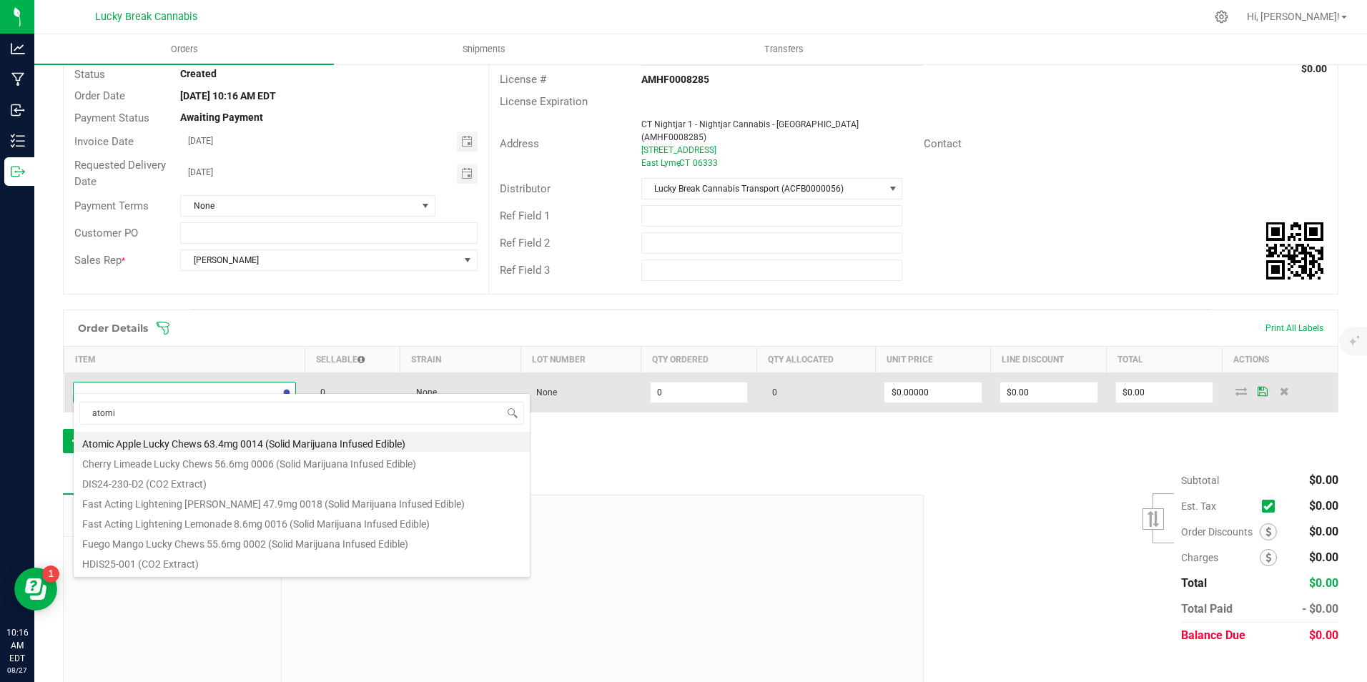
type input "atomic"
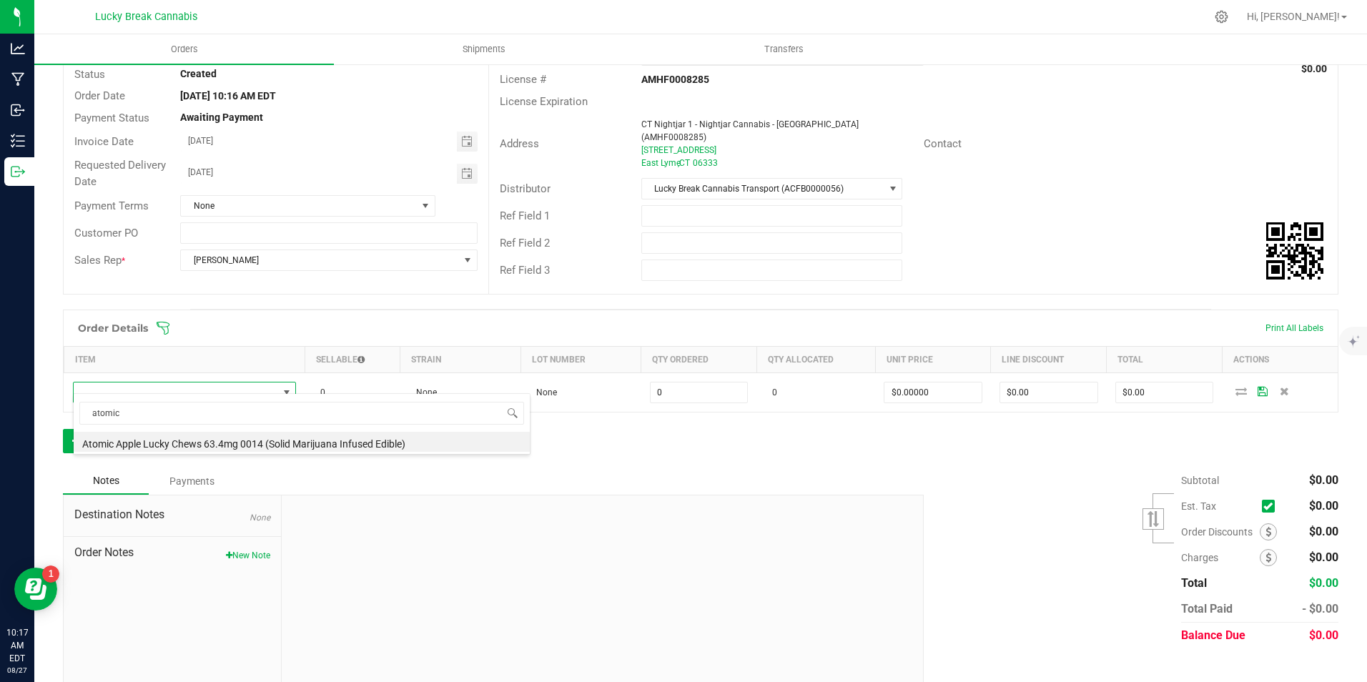
click at [160, 439] on li "Atomic Apple Lucky Chews 63.4mg 0014 (Solid Marijuana Infused Edible)" at bounding box center [302, 442] width 456 height 20
type input "0 ea"
type input "$34.50000"
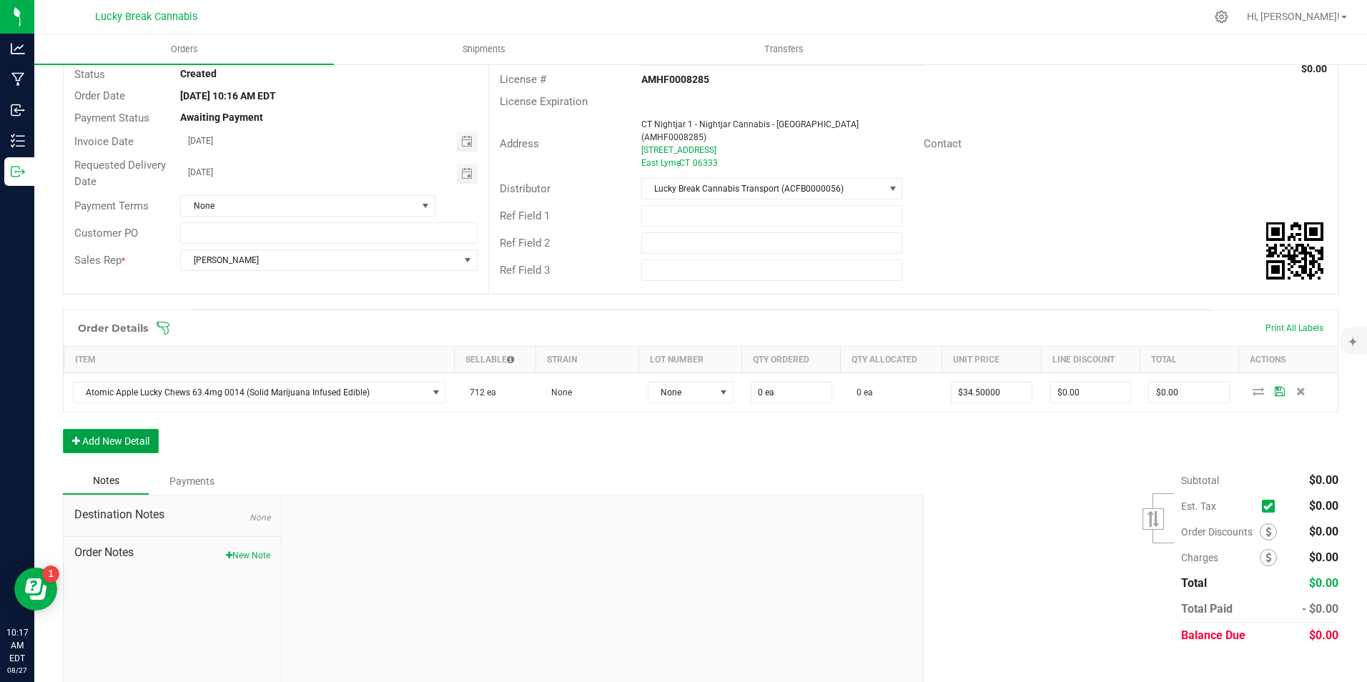
click at [132, 429] on button "Add New Detail" at bounding box center [111, 441] width 96 height 24
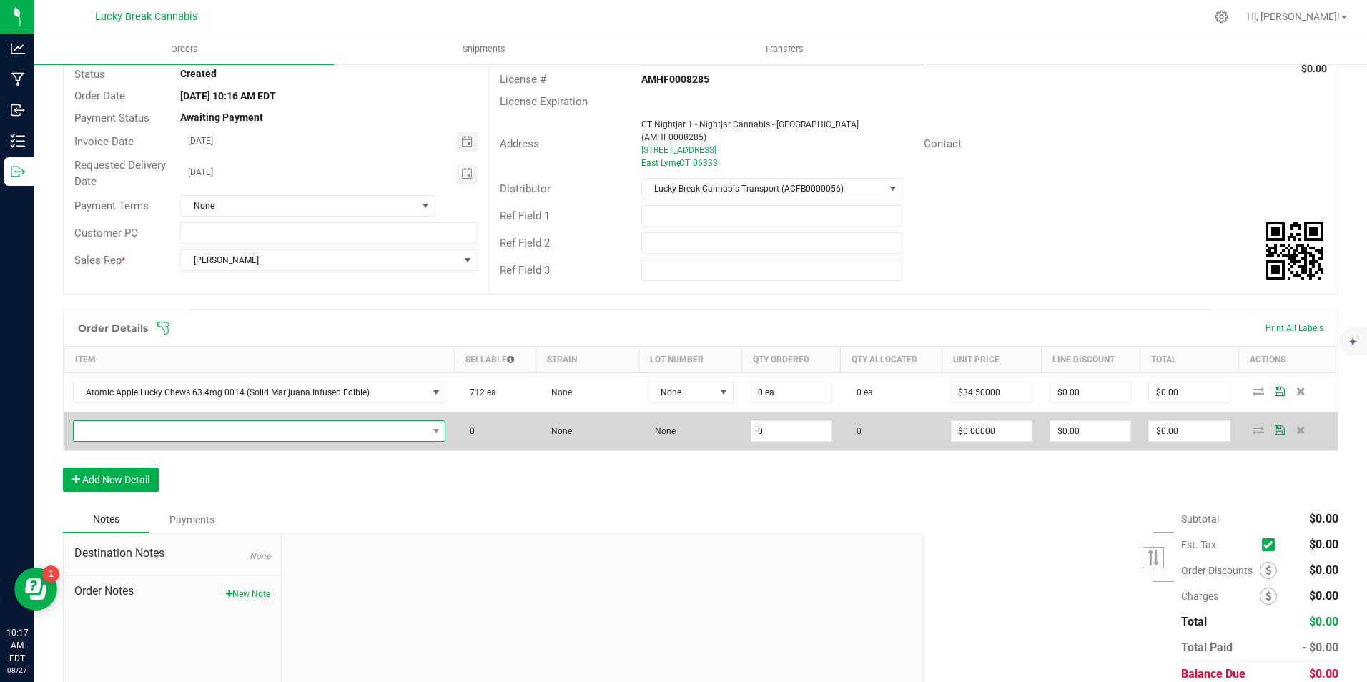
click at [142, 421] on span "NO DATA FOUND" at bounding box center [251, 431] width 354 height 20
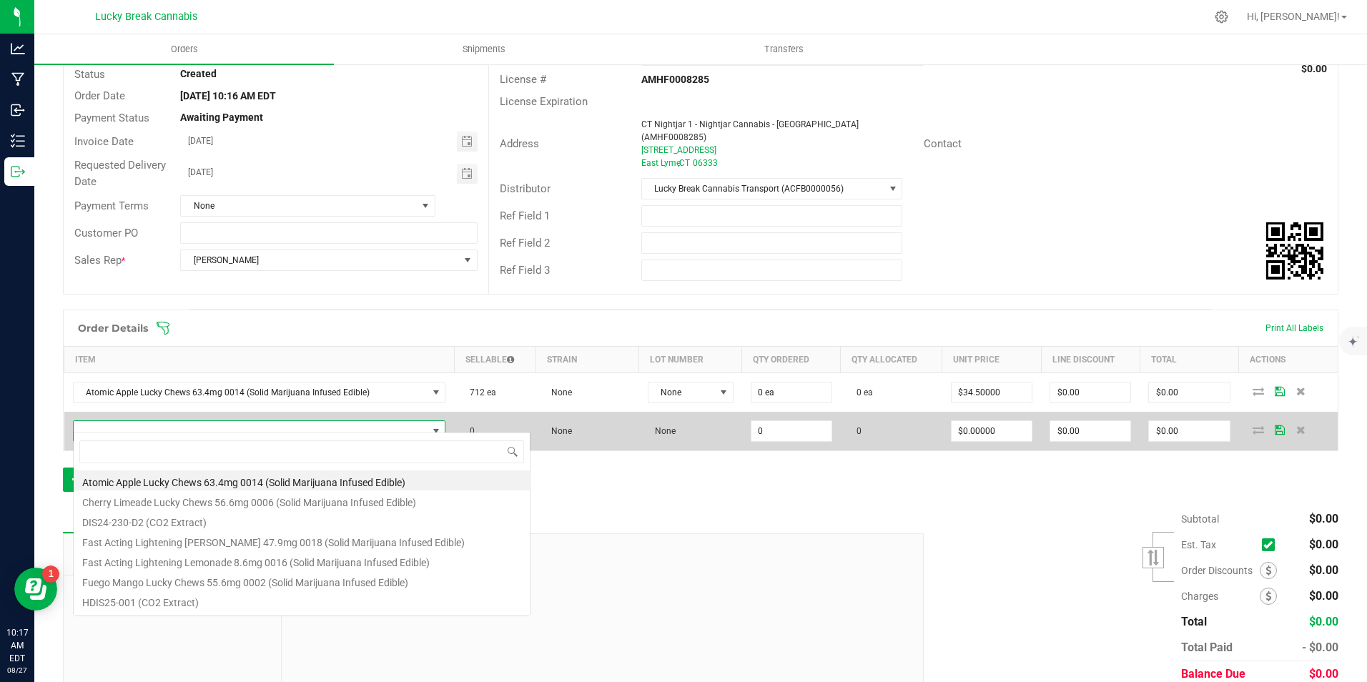
scroll to position [21, 363]
type input "grape"
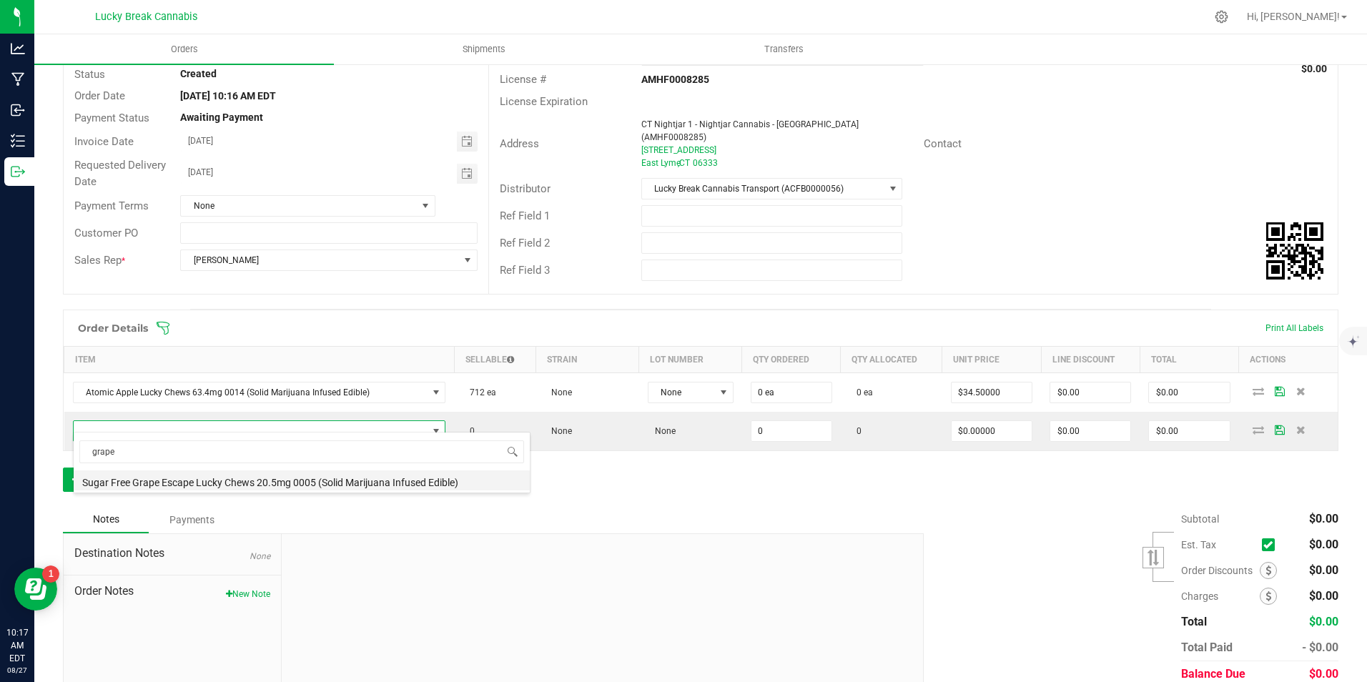
click at [163, 481] on li "Sugar Free Grape Escape Lucky Chews 20.5mg 0005 (Solid Marijuana Infused Edible)" at bounding box center [302, 481] width 456 height 20
type input "0 ea"
type input "$15.50000"
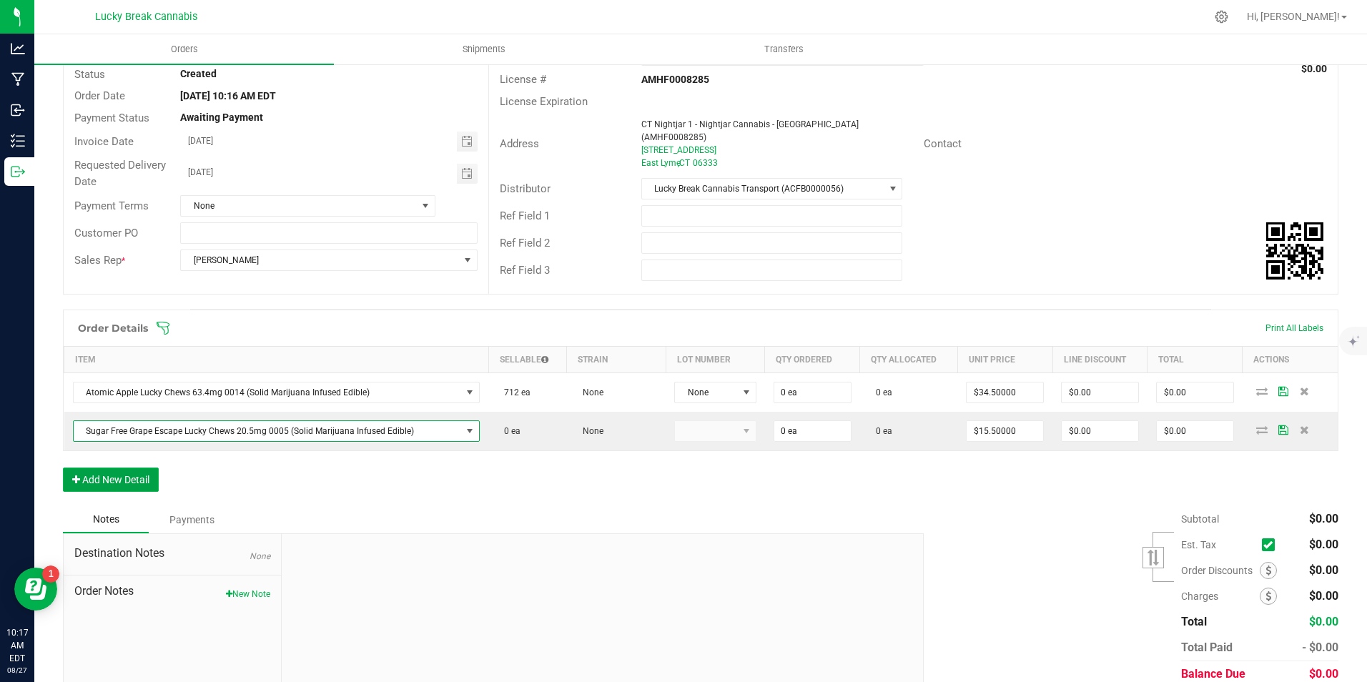
click at [127, 477] on button "Add New Detail" at bounding box center [111, 480] width 96 height 24
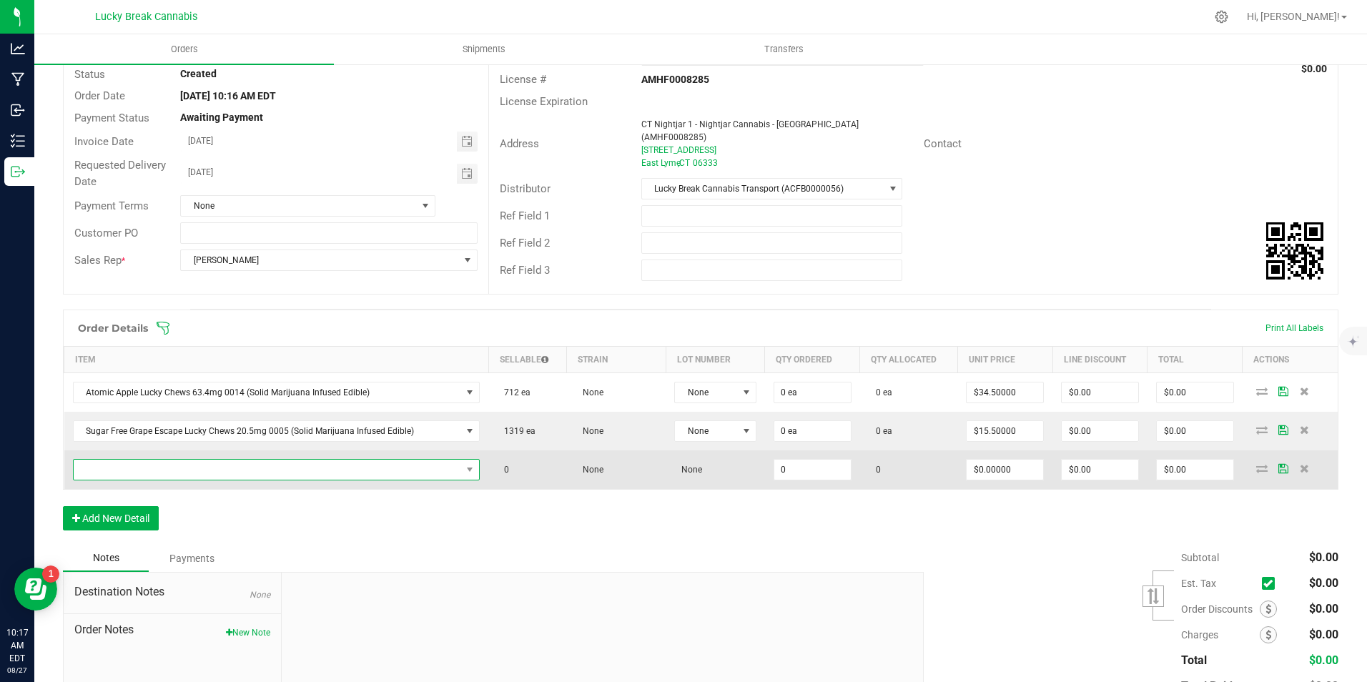
click at [153, 462] on span "NO DATA FOUND" at bounding box center [268, 470] width 388 height 20
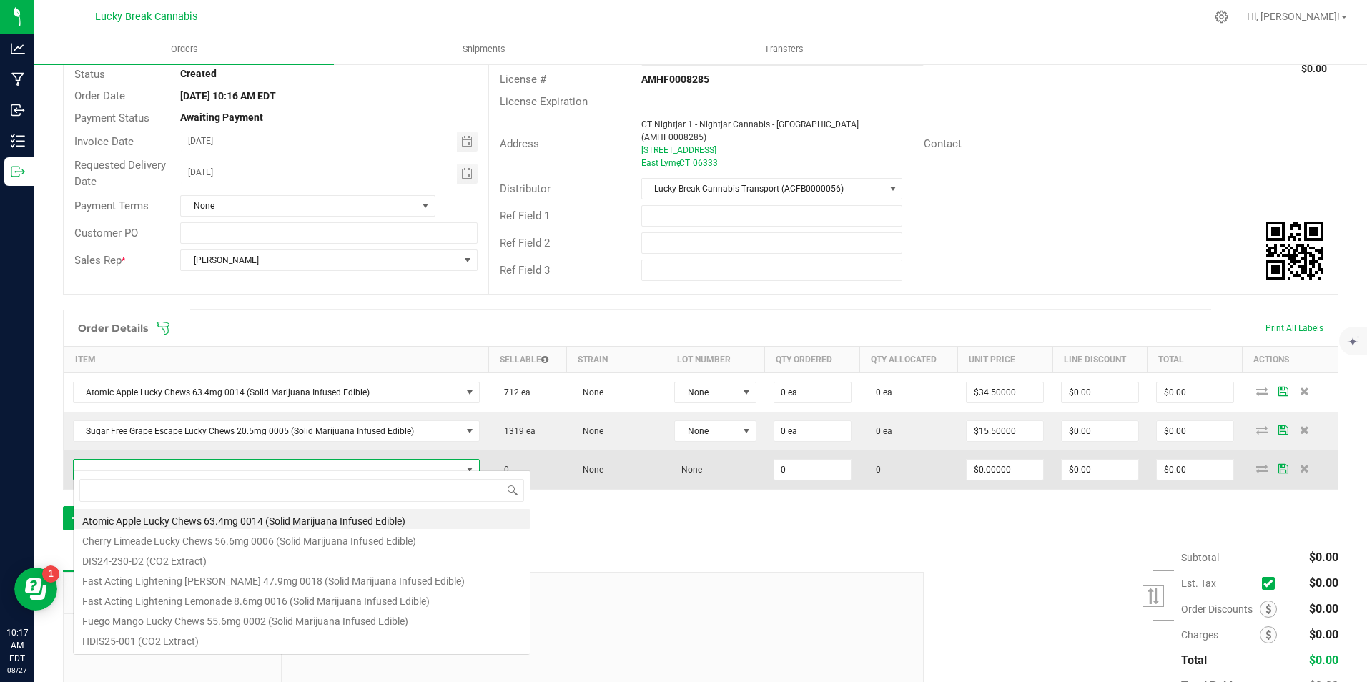
scroll to position [21, 396]
type input "lemonade"
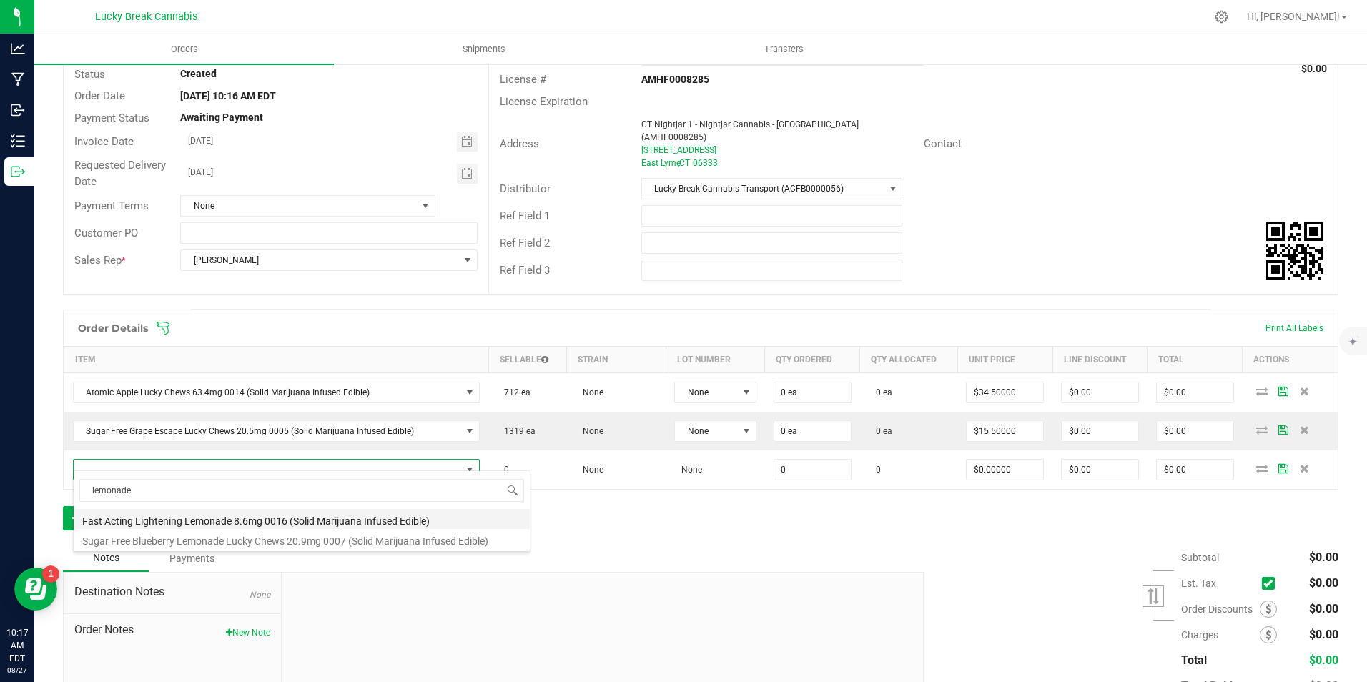
click at [167, 517] on li "Fast Acting Lightening Lemonade 8.6mg 0016 (Solid Marijuana Infused Edible)" at bounding box center [302, 519] width 456 height 20
type input "0 ea"
type input "$13.75000"
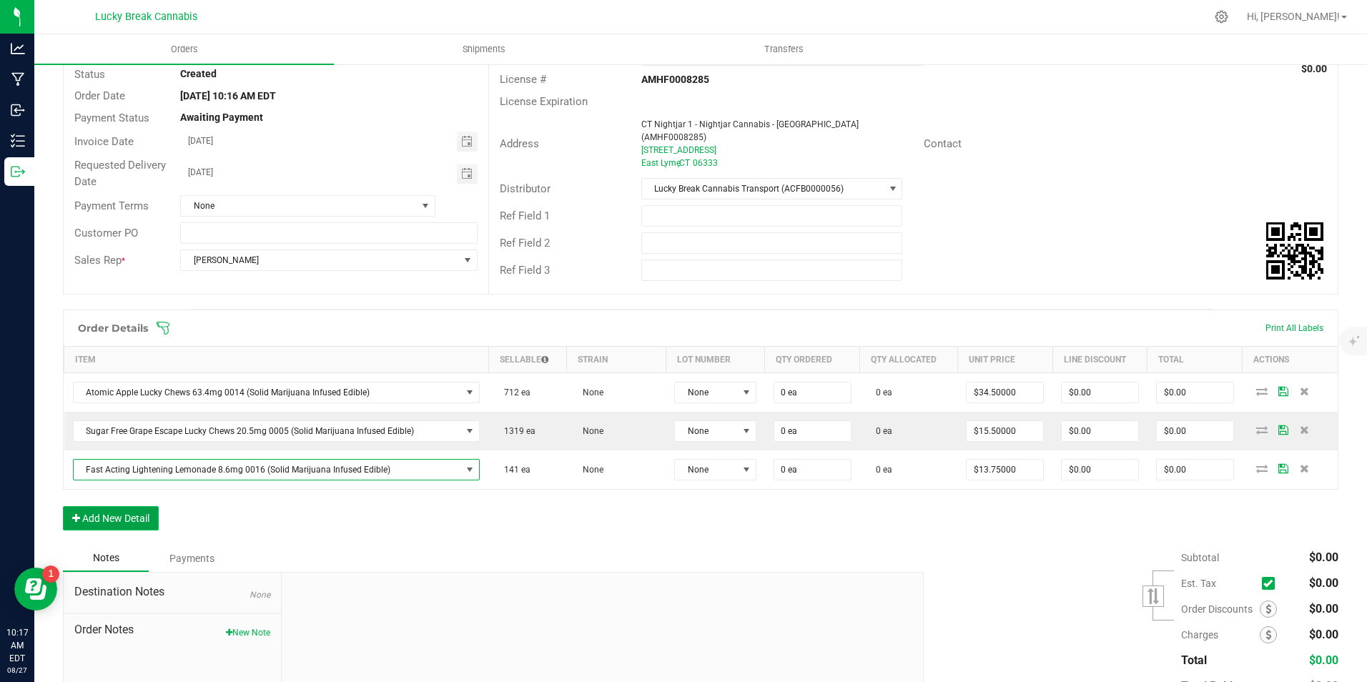
click at [129, 506] on button "Add New Detail" at bounding box center [111, 518] width 96 height 24
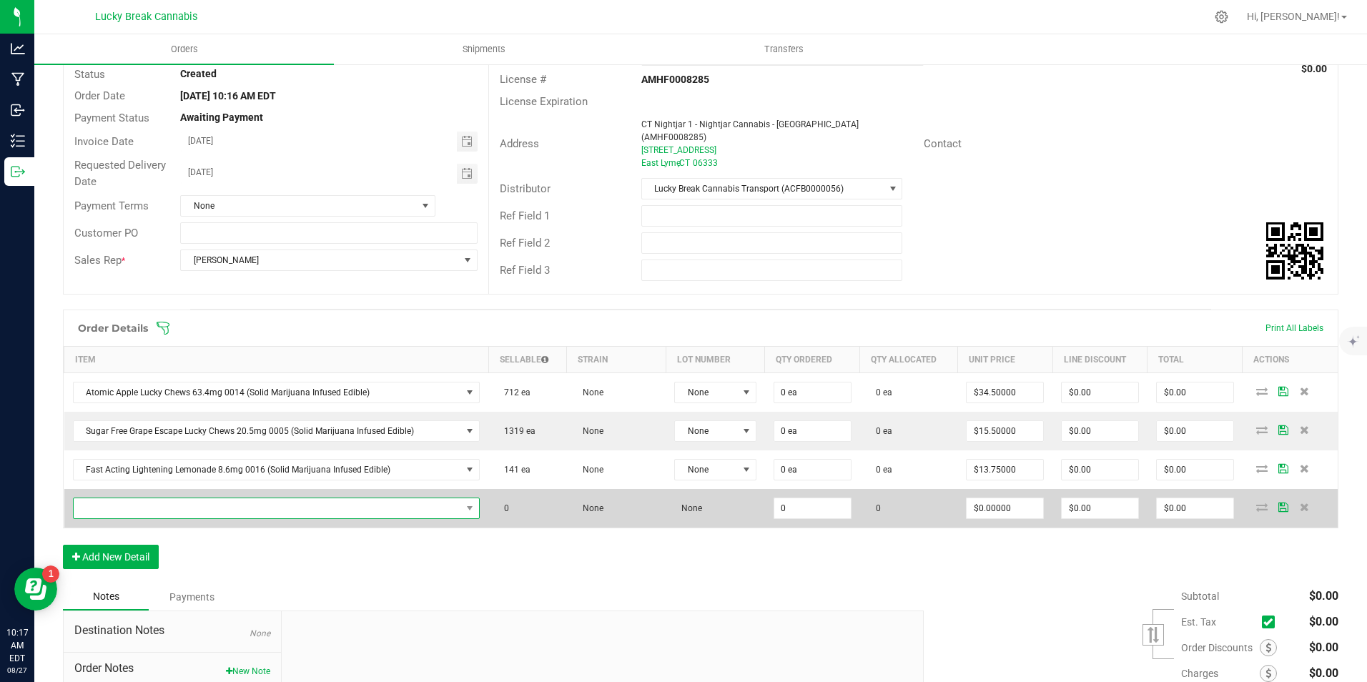
click at [149, 498] on span "NO DATA FOUND" at bounding box center [268, 508] width 388 height 20
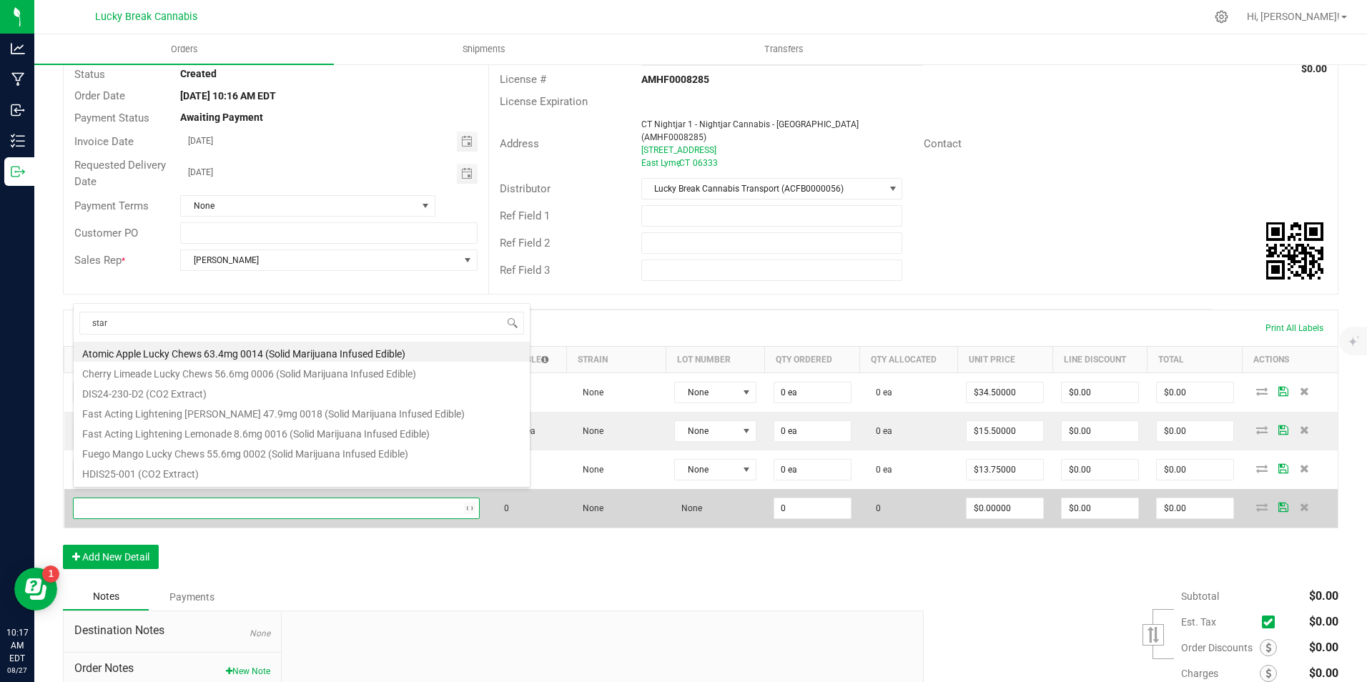
type input "stars"
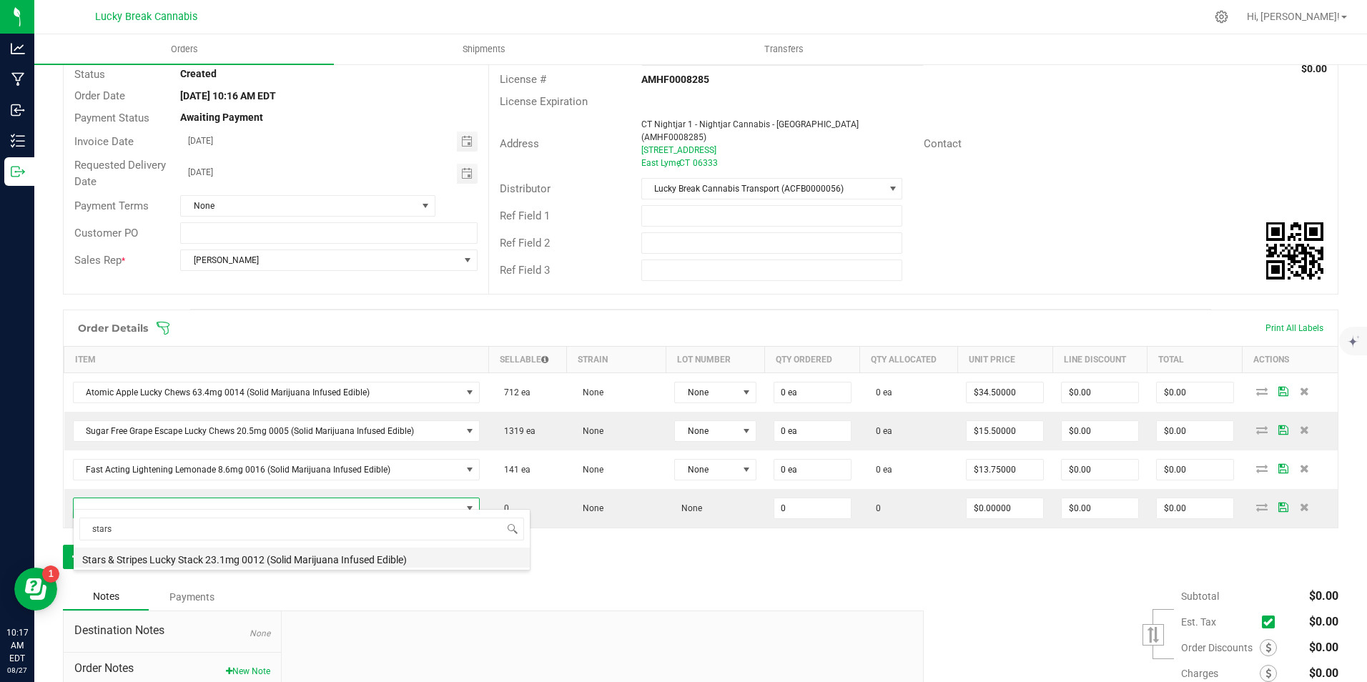
click at [158, 558] on li "Stars & Stripes Lucky Stack 23.1mg 0012 (Solid Marijuana Infused Edible)" at bounding box center [302, 558] width 456 height 20
type input "0 ea"
type input "$29.00000"
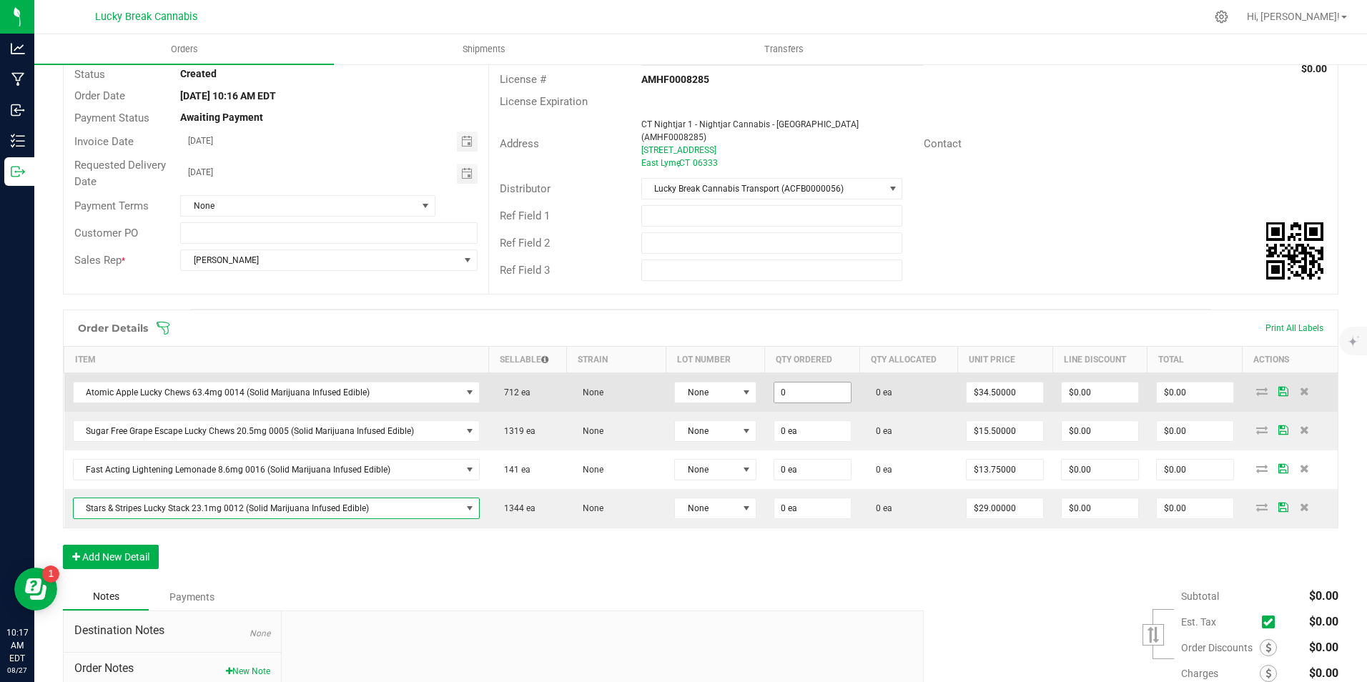
click at [799, 384] on input "0" at bounding box center [813, 393] width 77 height 20
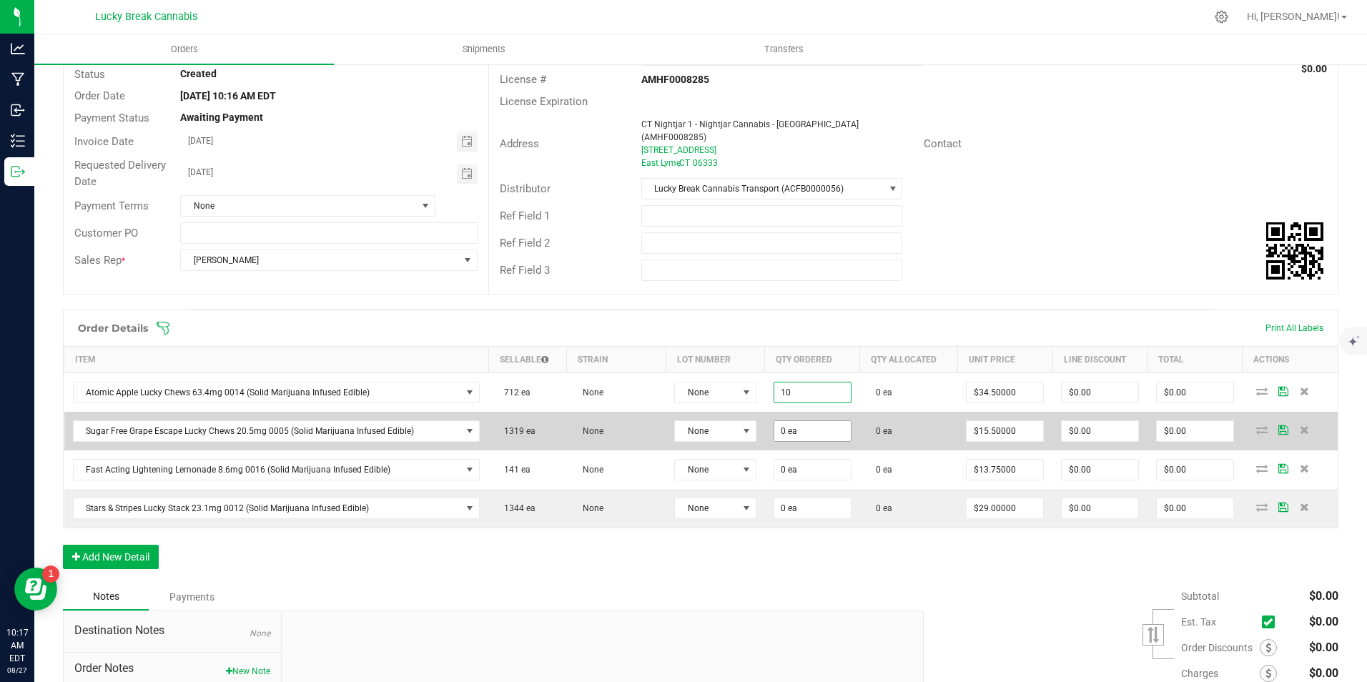
type input "10 ea"
type input "$345.00"
click at [792, 421] on input "0" at bounding box center [813, 431] width 77 height 20
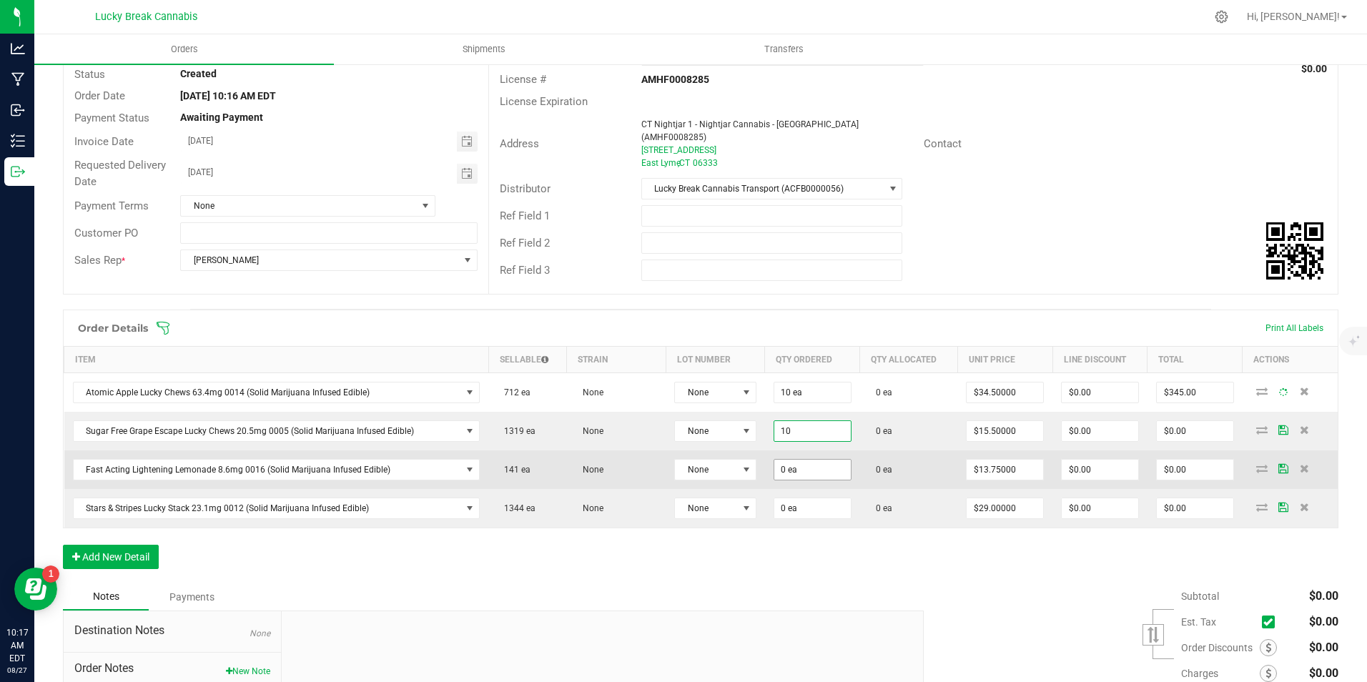
type input "10 ea"
type input "$155.00"
click at [804, 463] on input "0" at bounding box center [813, 470] width 77 height 20
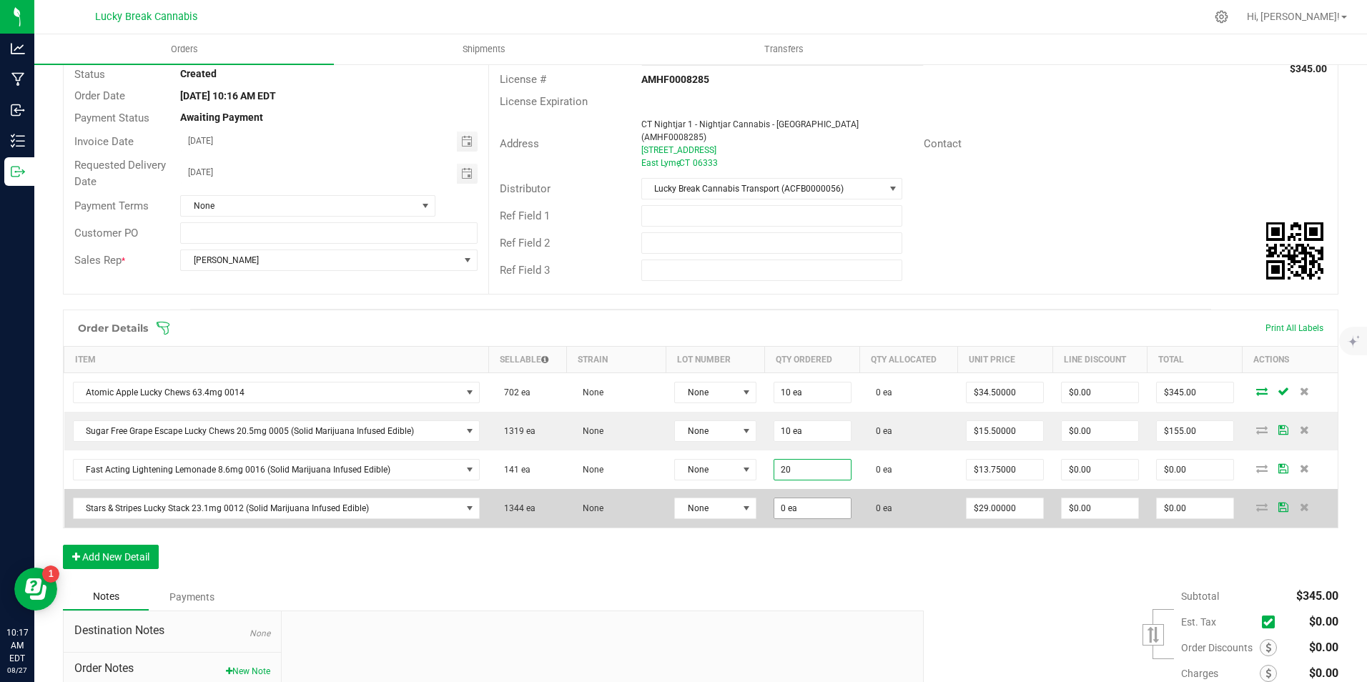
type input "20 ea"
type input "$275.00"
click at [802, 501] on input "0" at bounding box center [813, 508] width 77 height 20
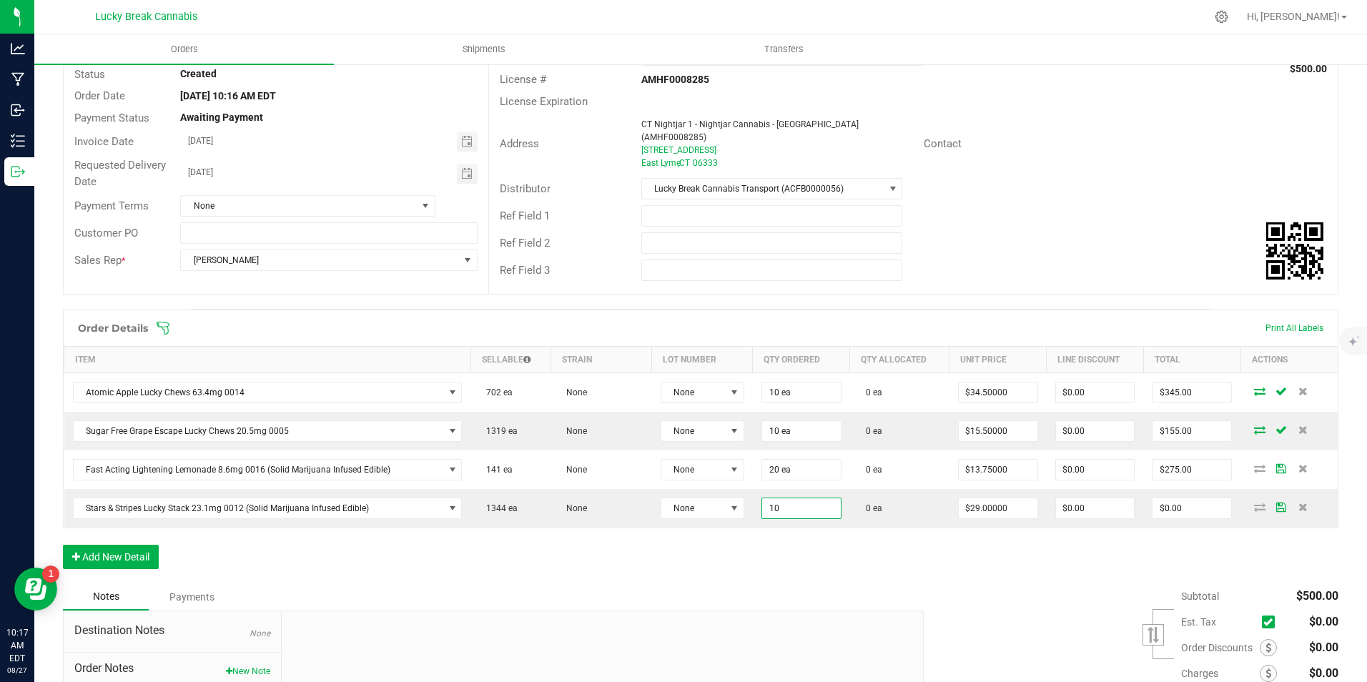
type input "10 ea"
type input "$290.00"
click at [824, 571] on div "Order Details Print All Labels Item Sellable Strain Lot Number Qty Ordered Qty …" at bounding box center [701, 447] width 1276 height 274
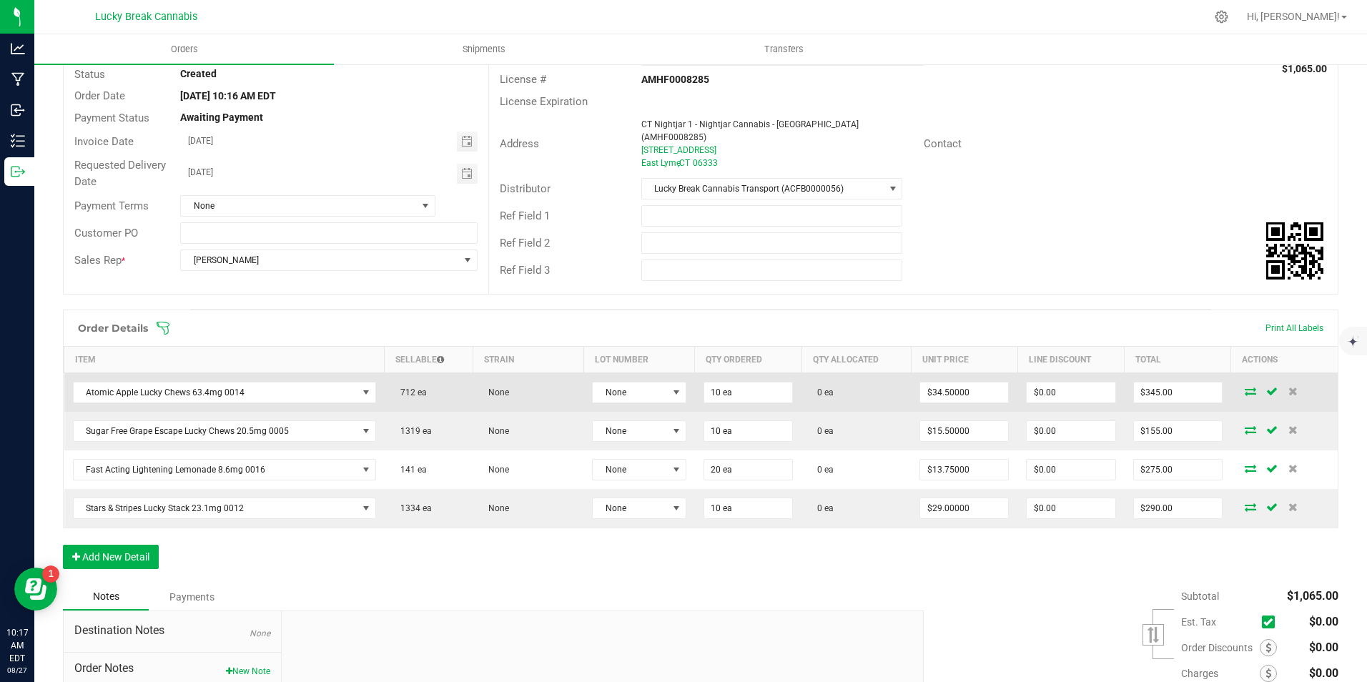
click at [1245, 387] on icon at bounding box center [1250, 391] width 11 height 9
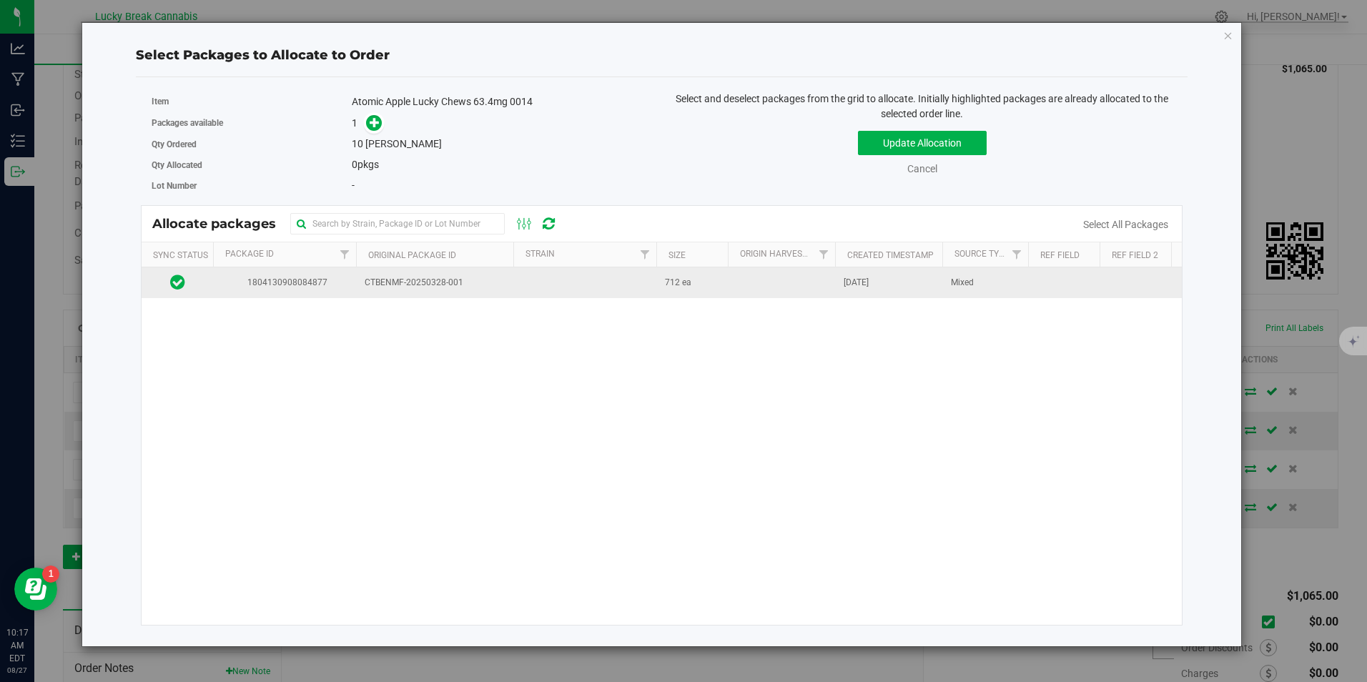
click at [431, 285] on span "CTBENMF-20250328-001" at bounding box center [435, 283] width 140 height 14
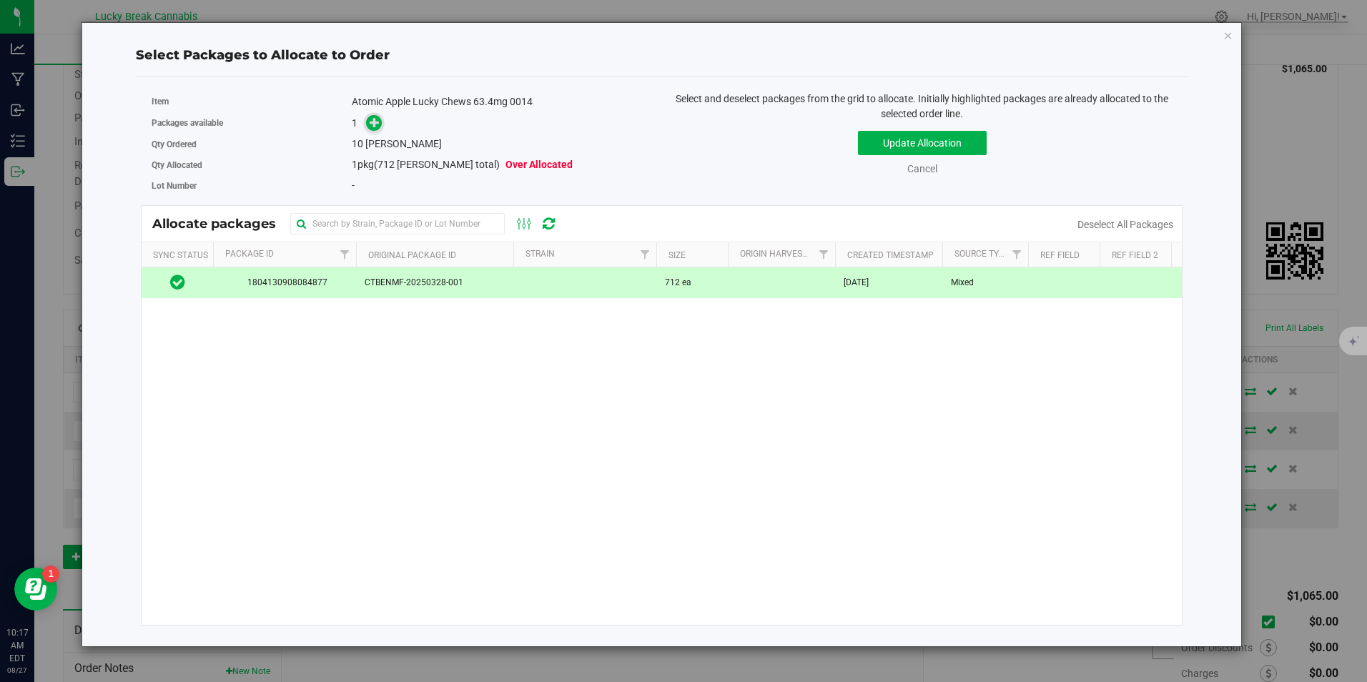
click at [375, 124] on icon at bounding box center [375, 122] width 11 height 11
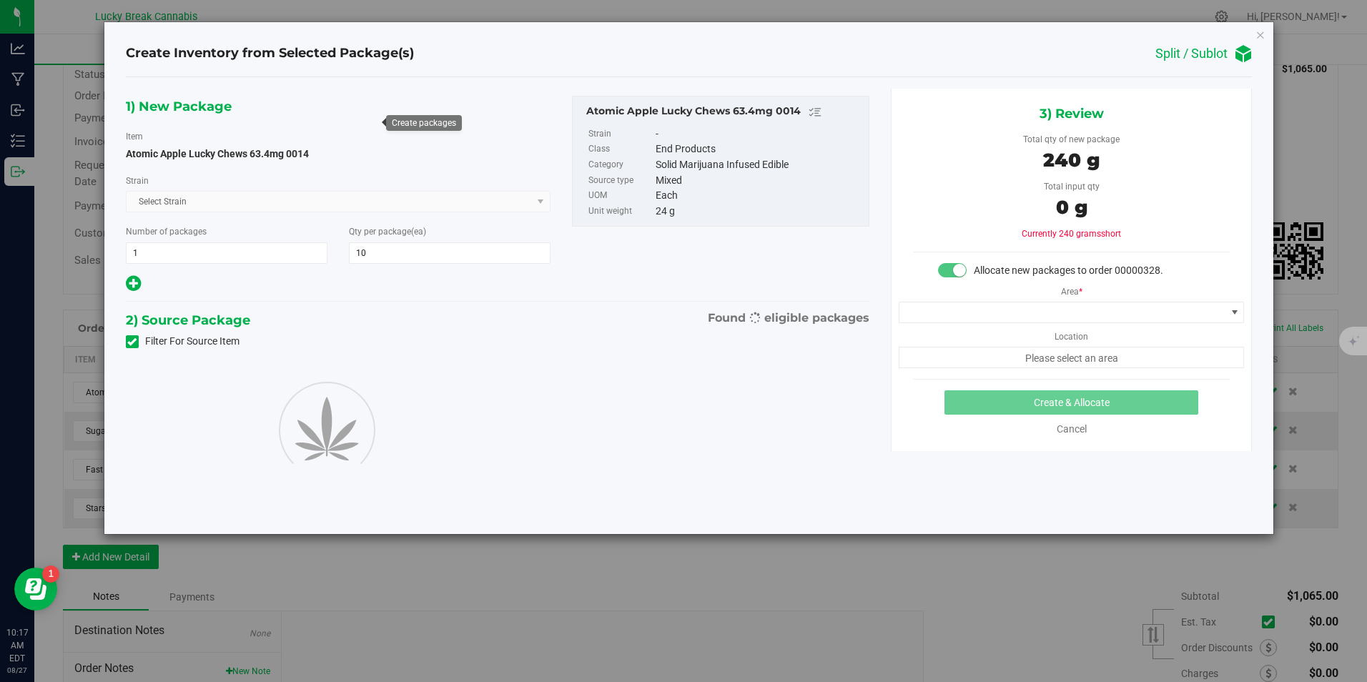
type input "10"
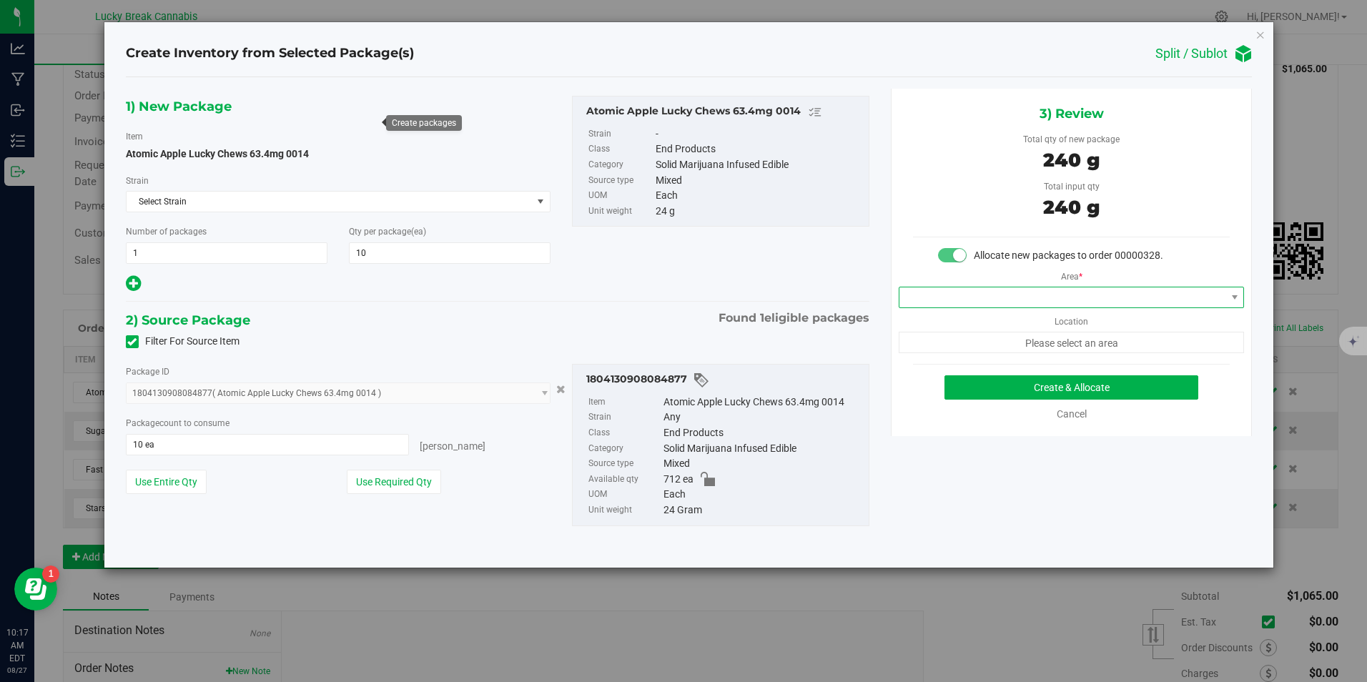
click at [1060, 299] on span at bounding box center [1063, 297] width 326 height 20
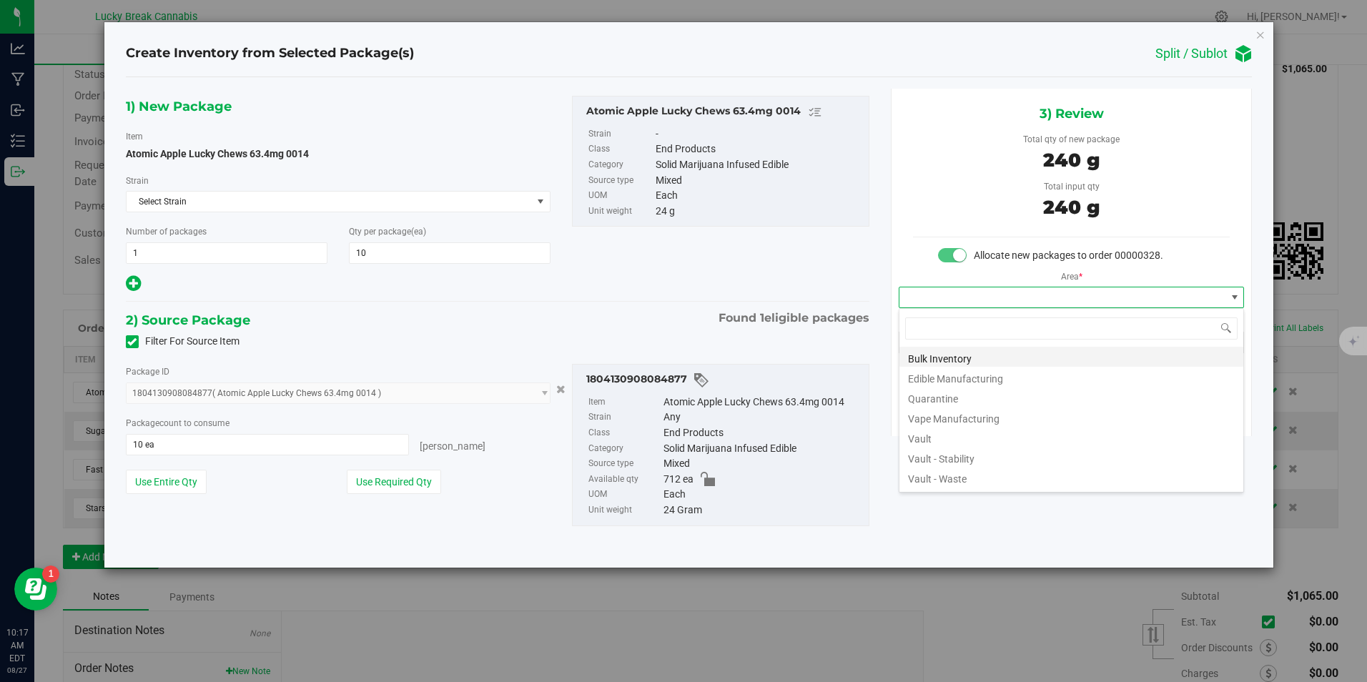
scroll to position [21, 346]
click at [948, 431] on li "Vault" at bounding box center [1072, 437] width 344 height 20
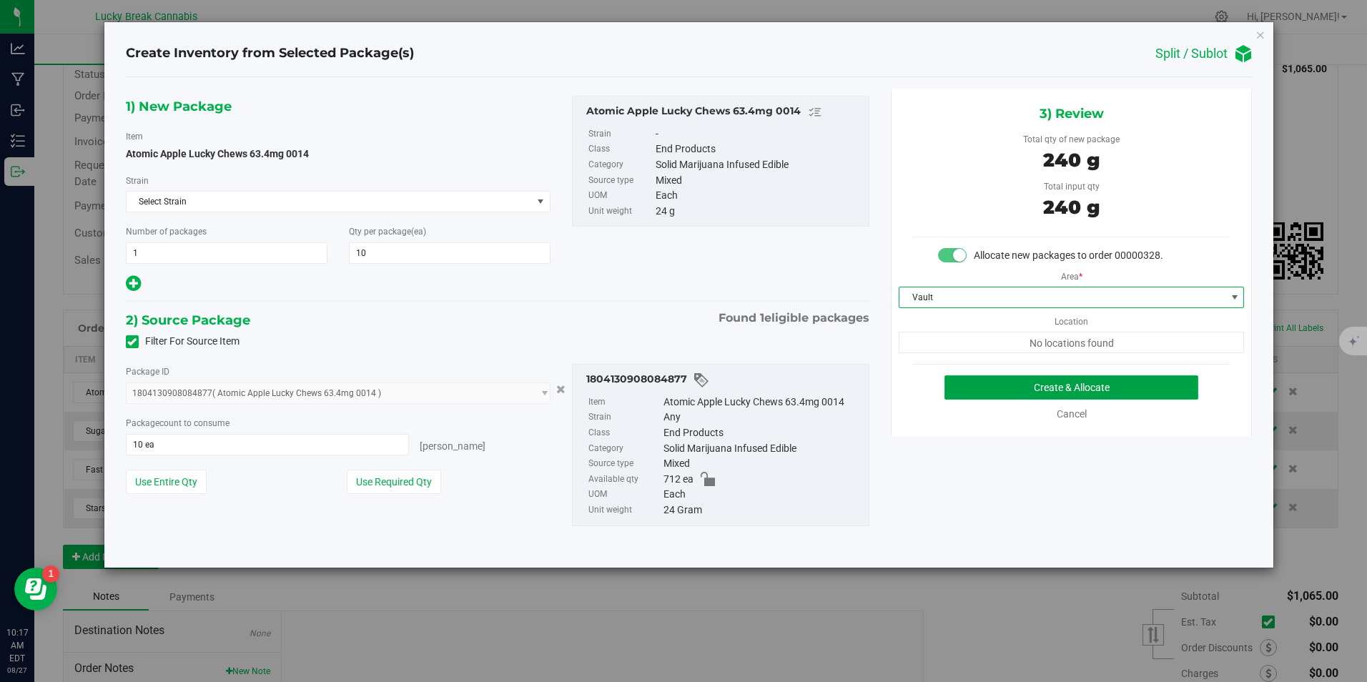
click at [1005, 390] on button "Create & Allocate" at bounding box center [1072, 387] width 254 height 24
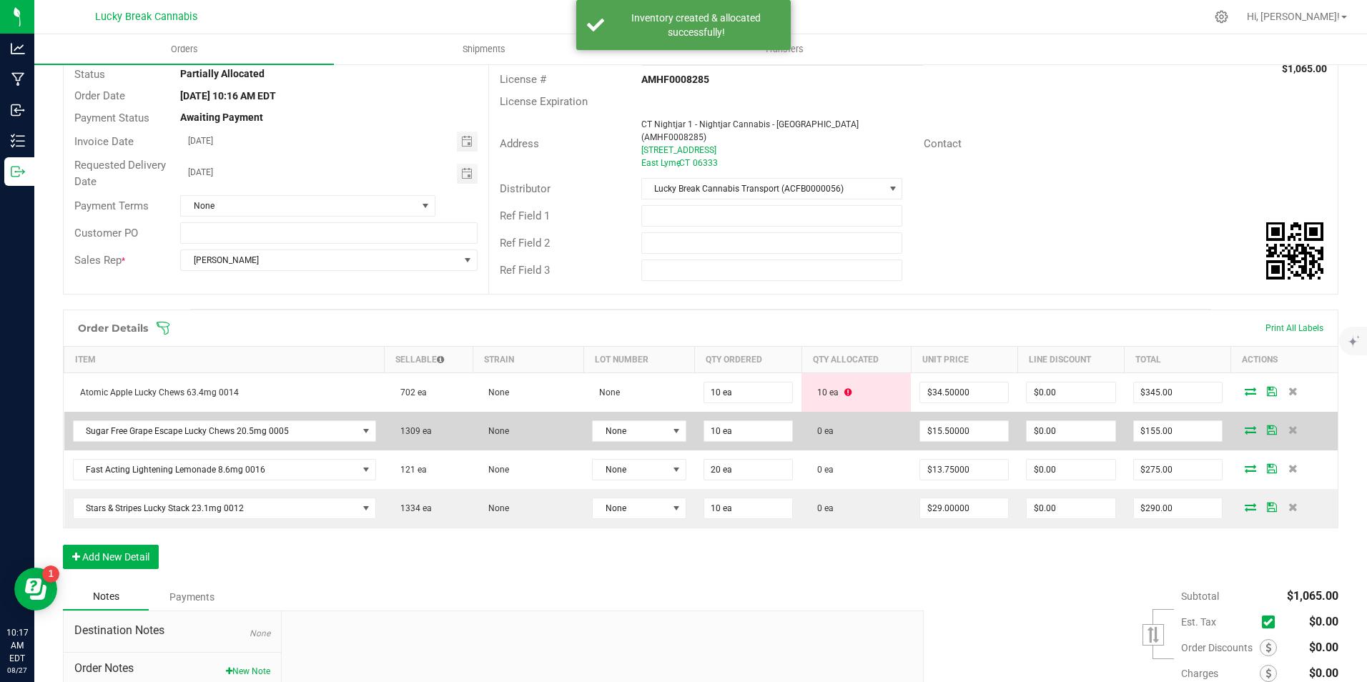
click at [1245, 426] on icon at bounding box center [1250, 430] width 11 height 9
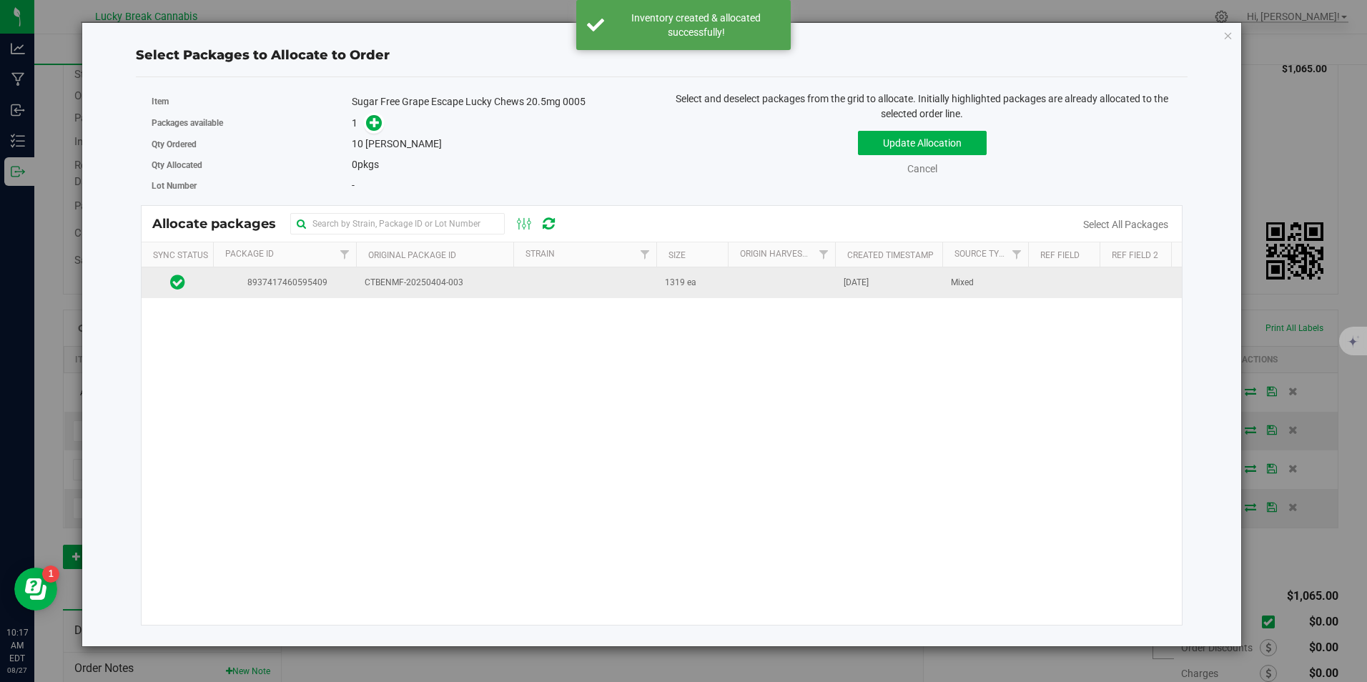
click at [453, 285] on span "CTBENMF-20250404-003" at bounding box center [435, 283] width 140 height 14
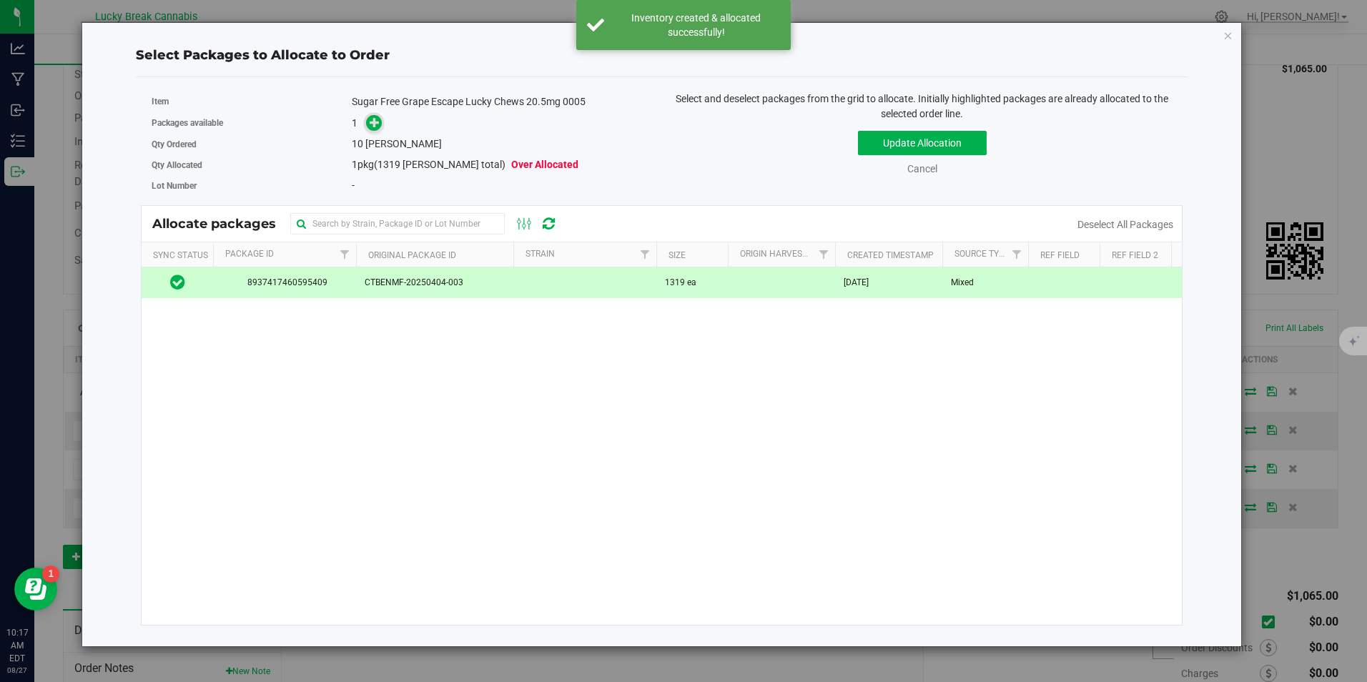
click at [377, 124] on icon at bounding box center [375, 122] width 10 height 10
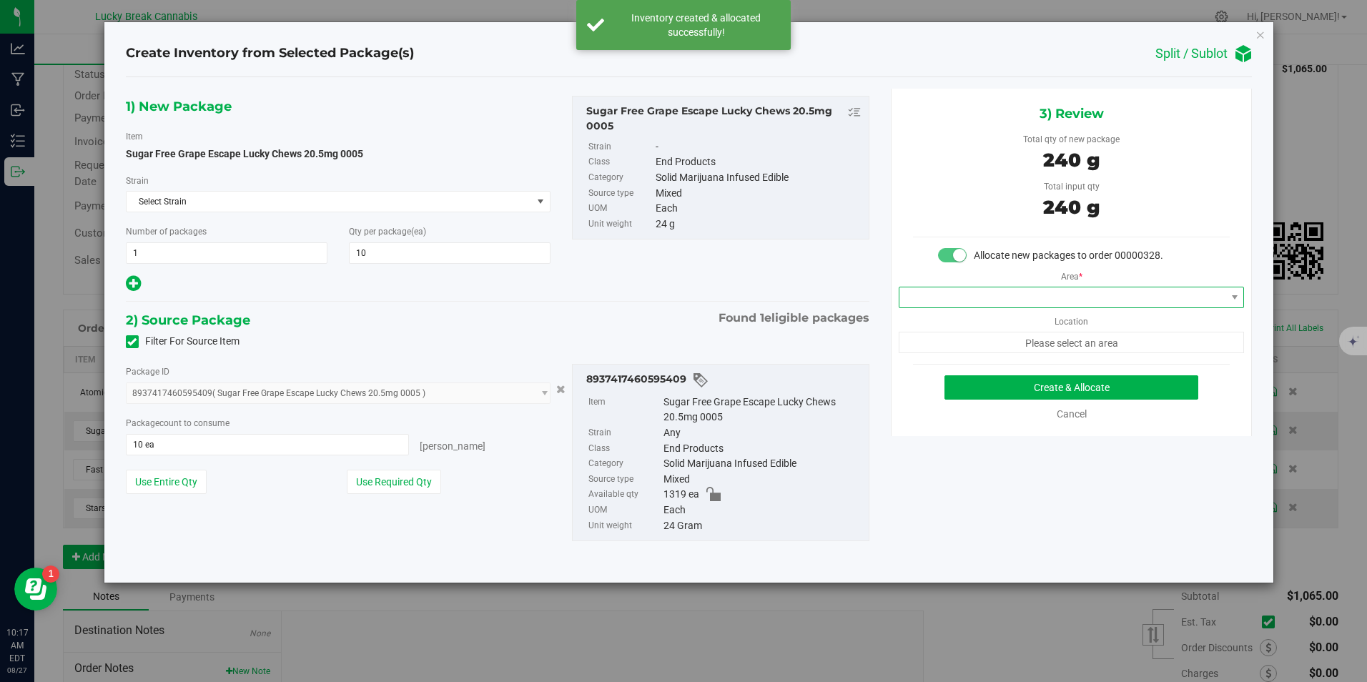
click at [1029, 298] on span at bounding box center [1063, 297] width 326 height 20
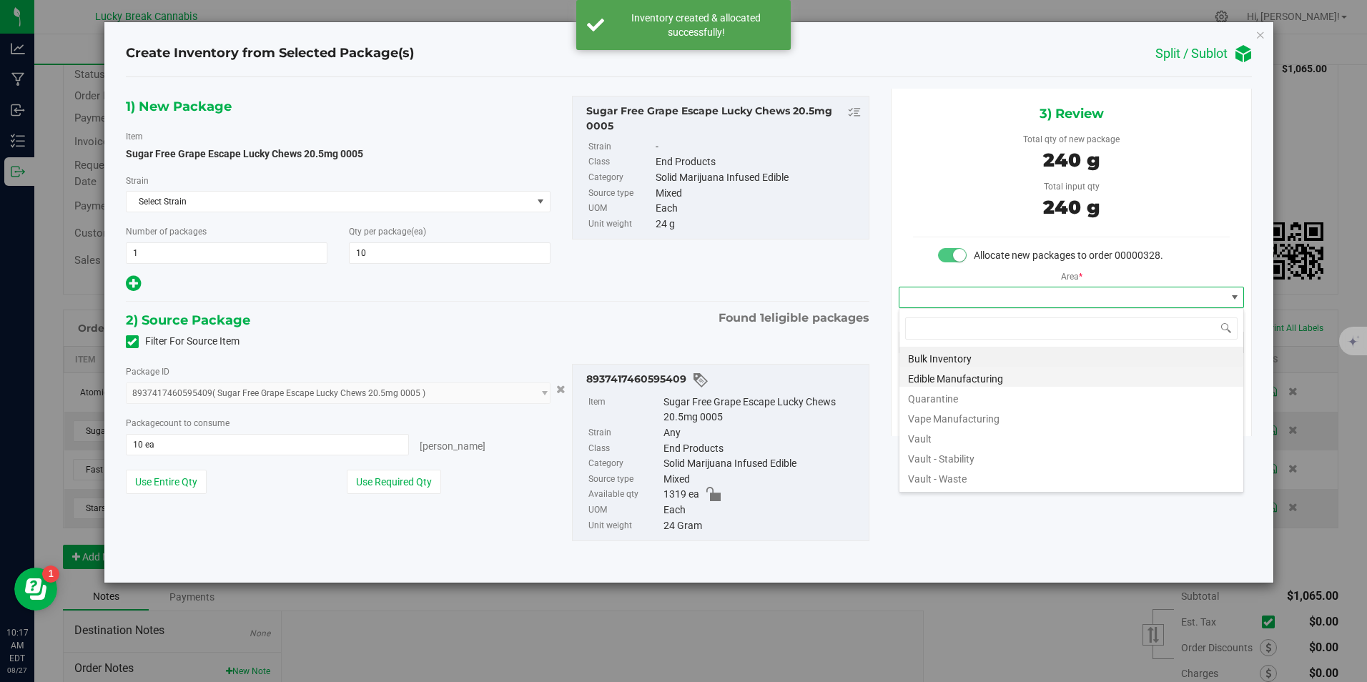
scroll to position [21, 346]
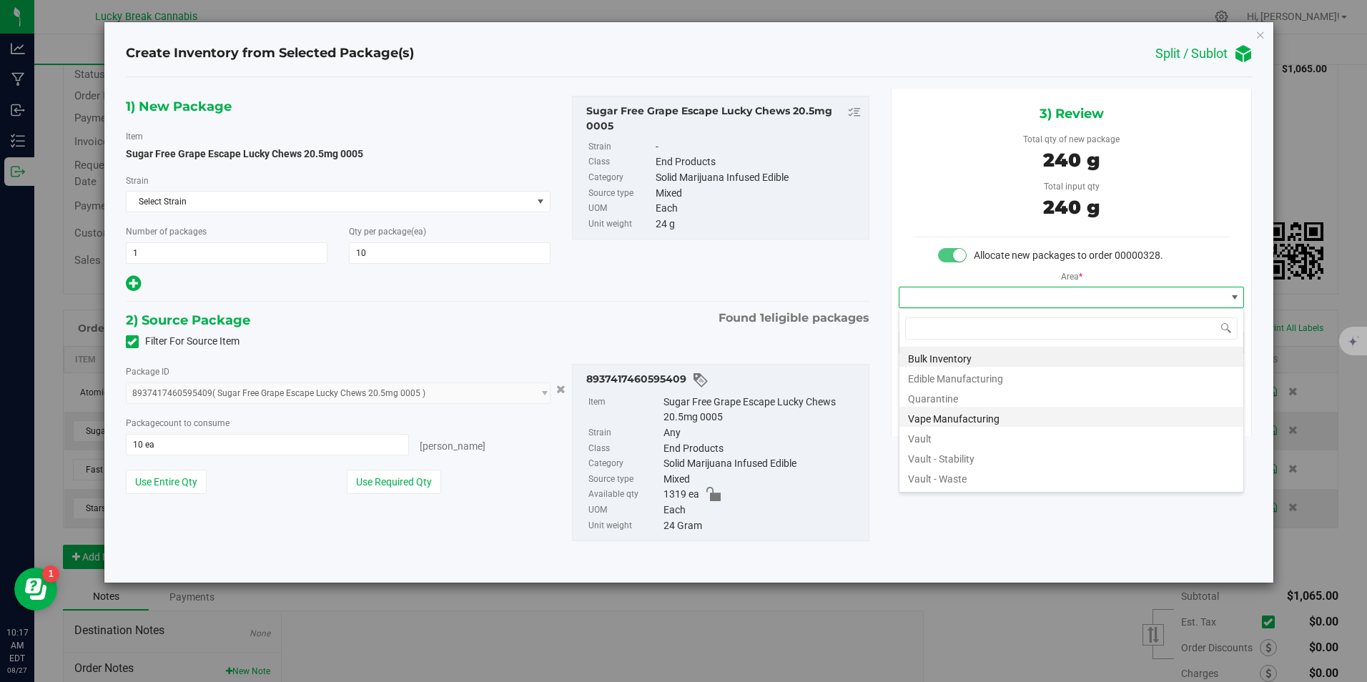
click at [930, 426] on li "Vape Manufacturing" at bounding box center [1072, 417] width 344 height 20
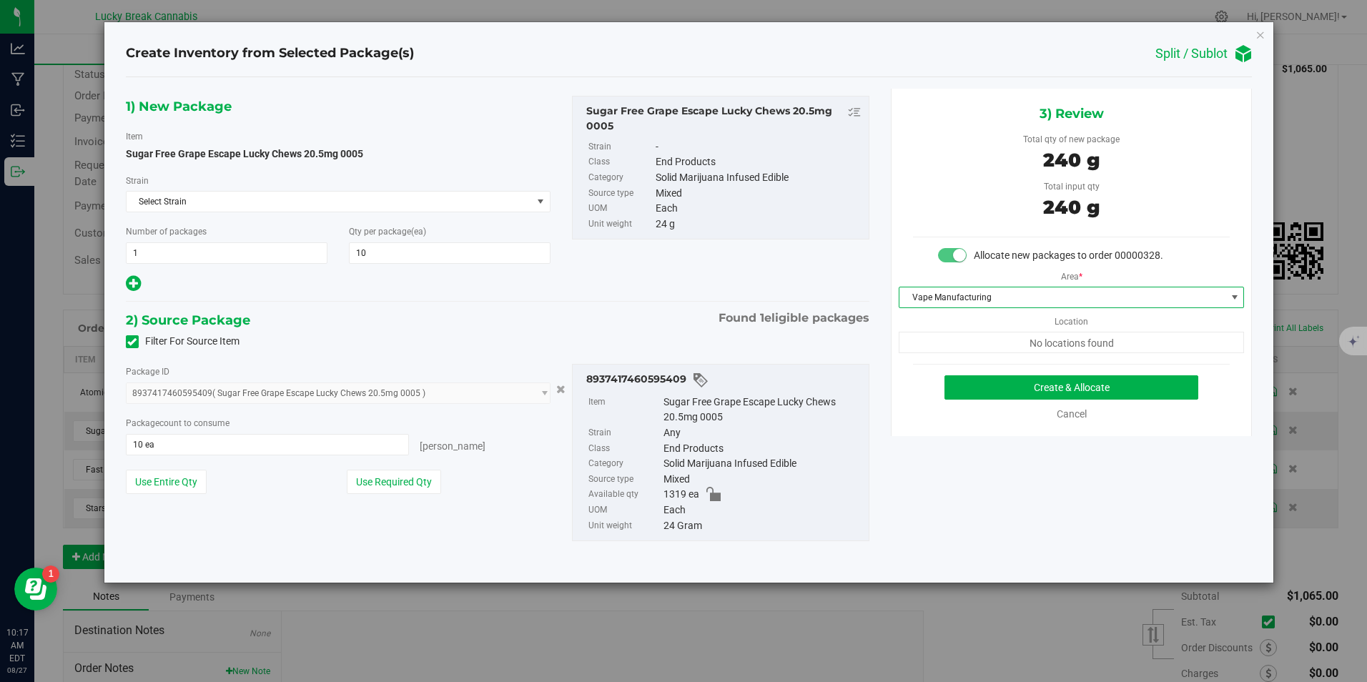
click at [965, 292] on span "Vape Manufacturing" at bounding box center [1063, 297] width 326 height 20
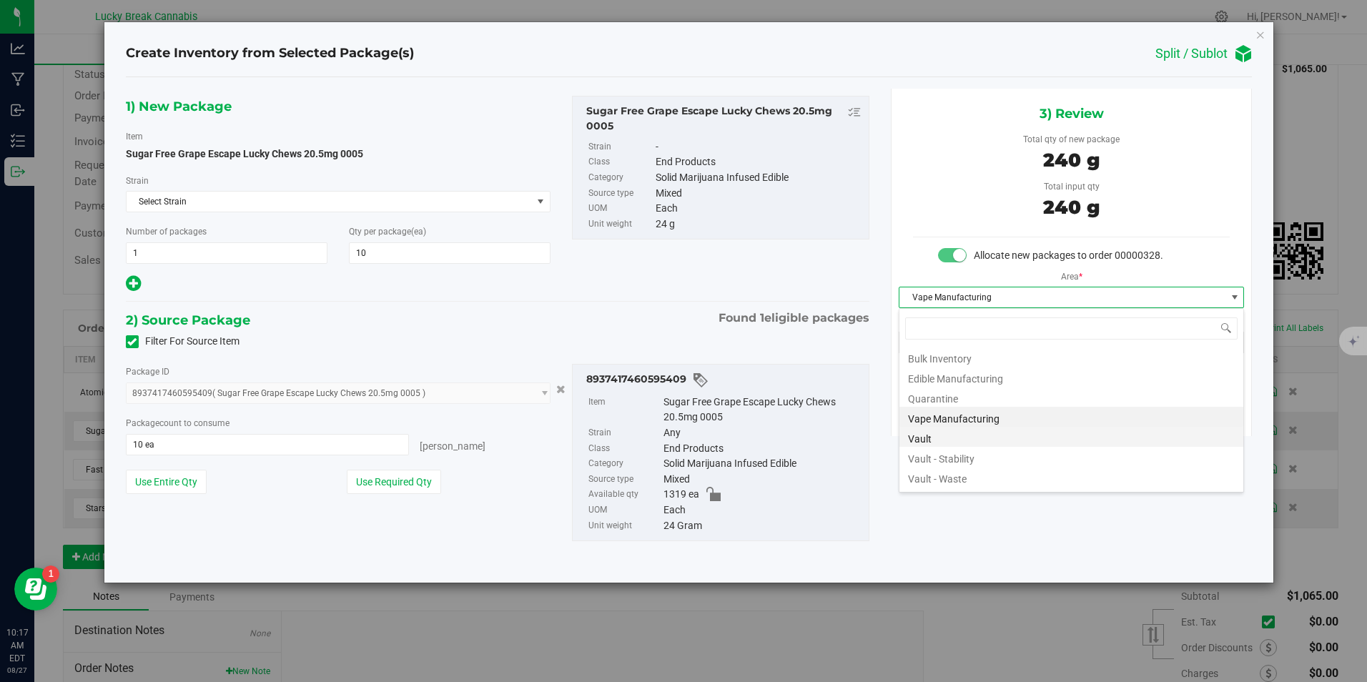
click at [951, 441] on li "Vault" at bounding box center [1072, 437] width 344 height 20
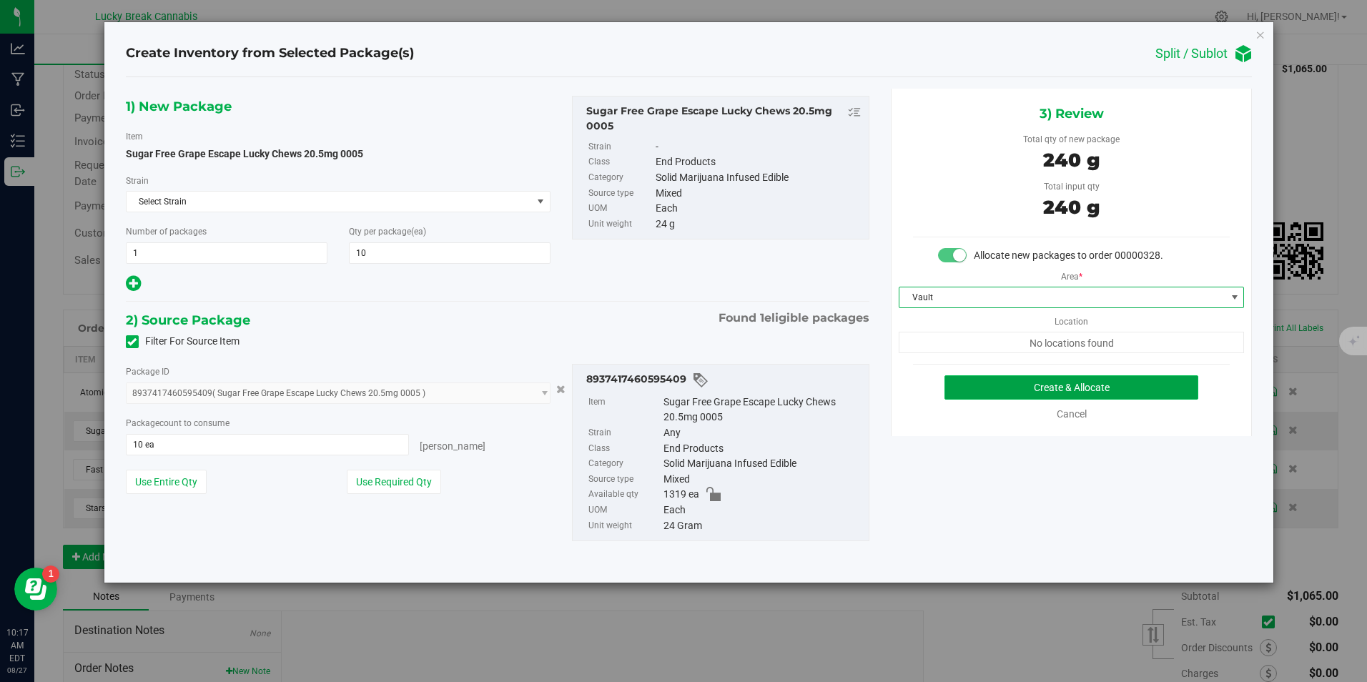
click at [1005, 385] on button "Create & Allocate" at bounding box center [1072, 387] width 254 height 24
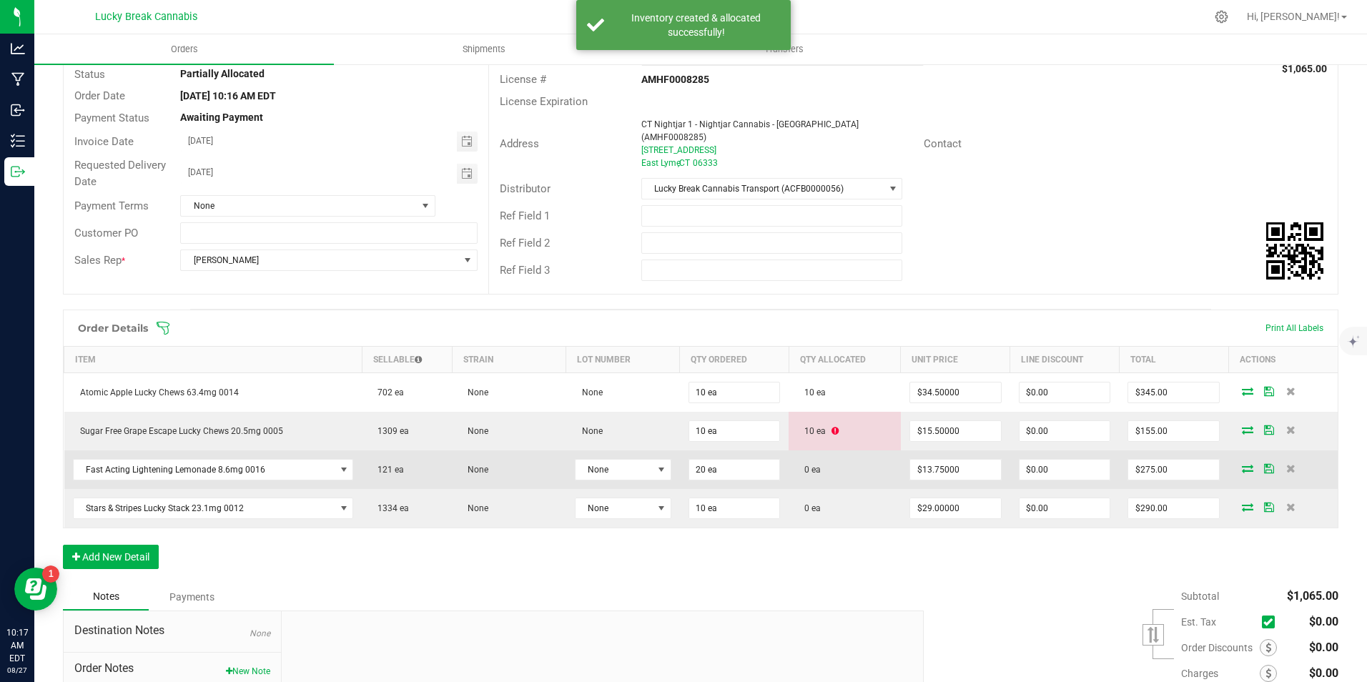
click at [1242, 464] on icon at bounding box center [1247, 468] width 11 height 9
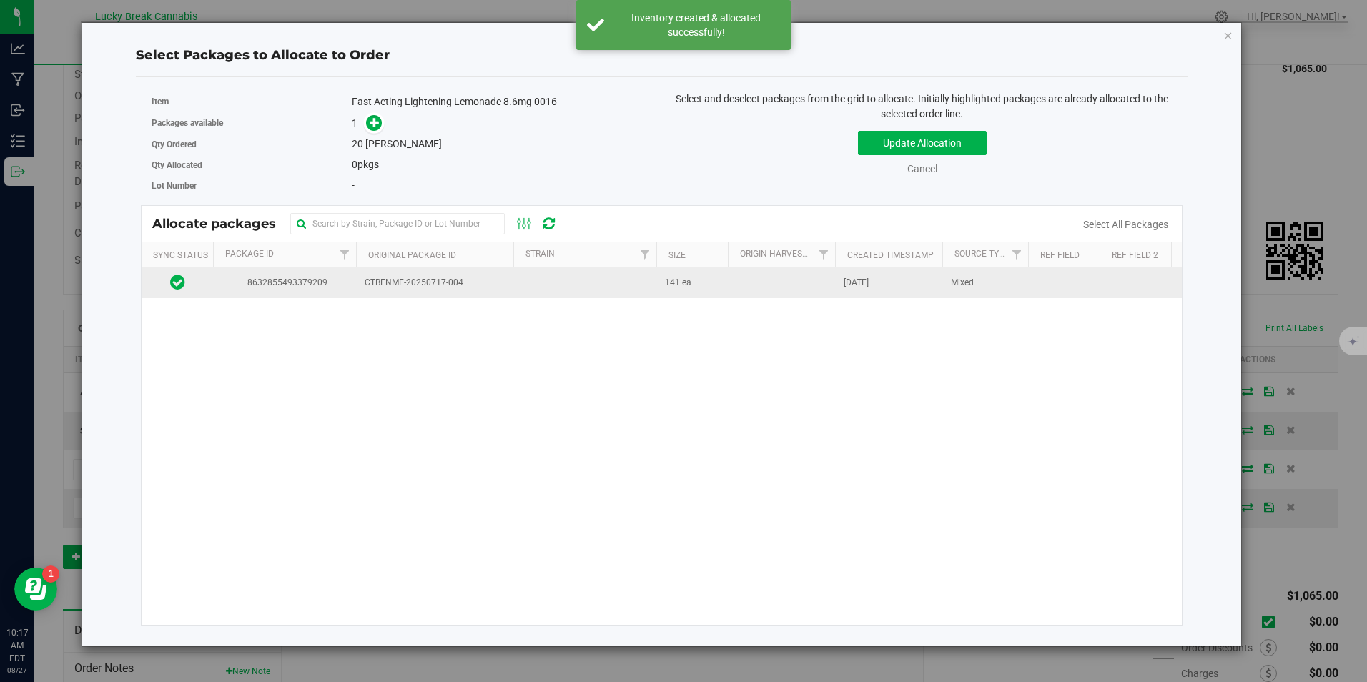
click at [280, 289] on span "8632855493379209" at bounding box center [285, 283] width 126 height 14
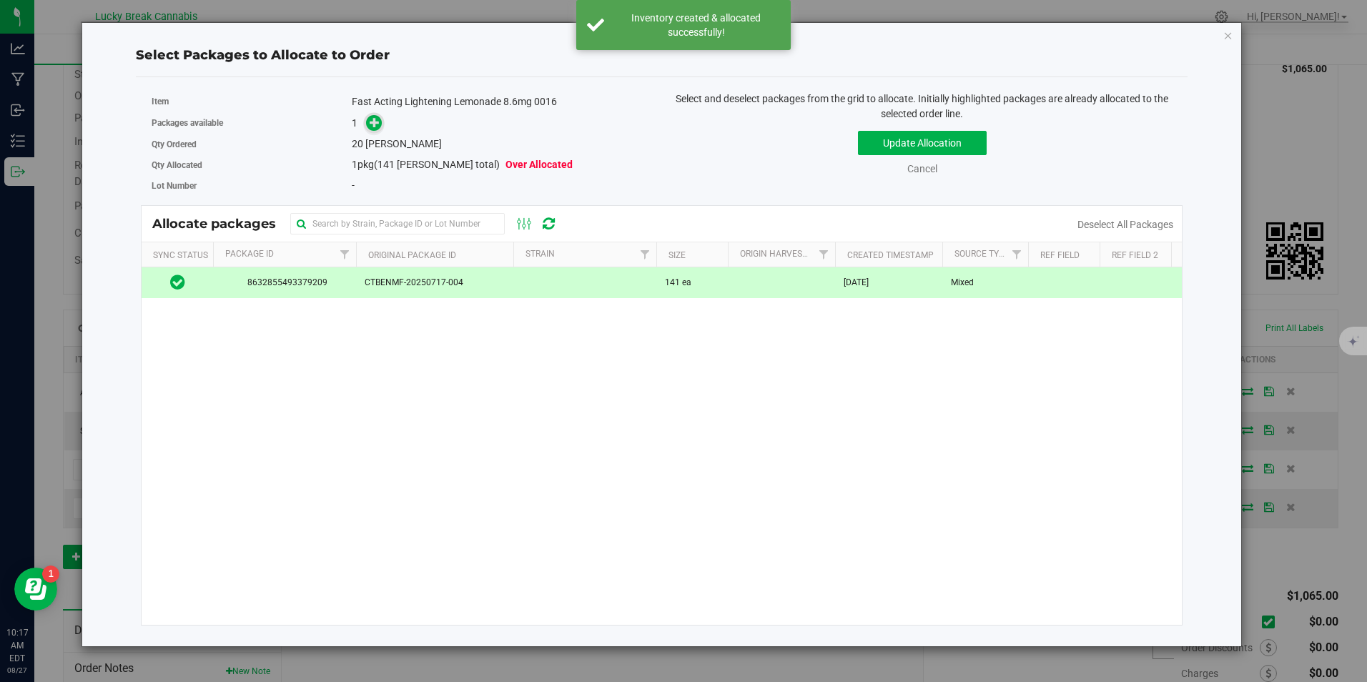
click at [375, 121] on icon at bounding box center [375, 122] width 10 height 10
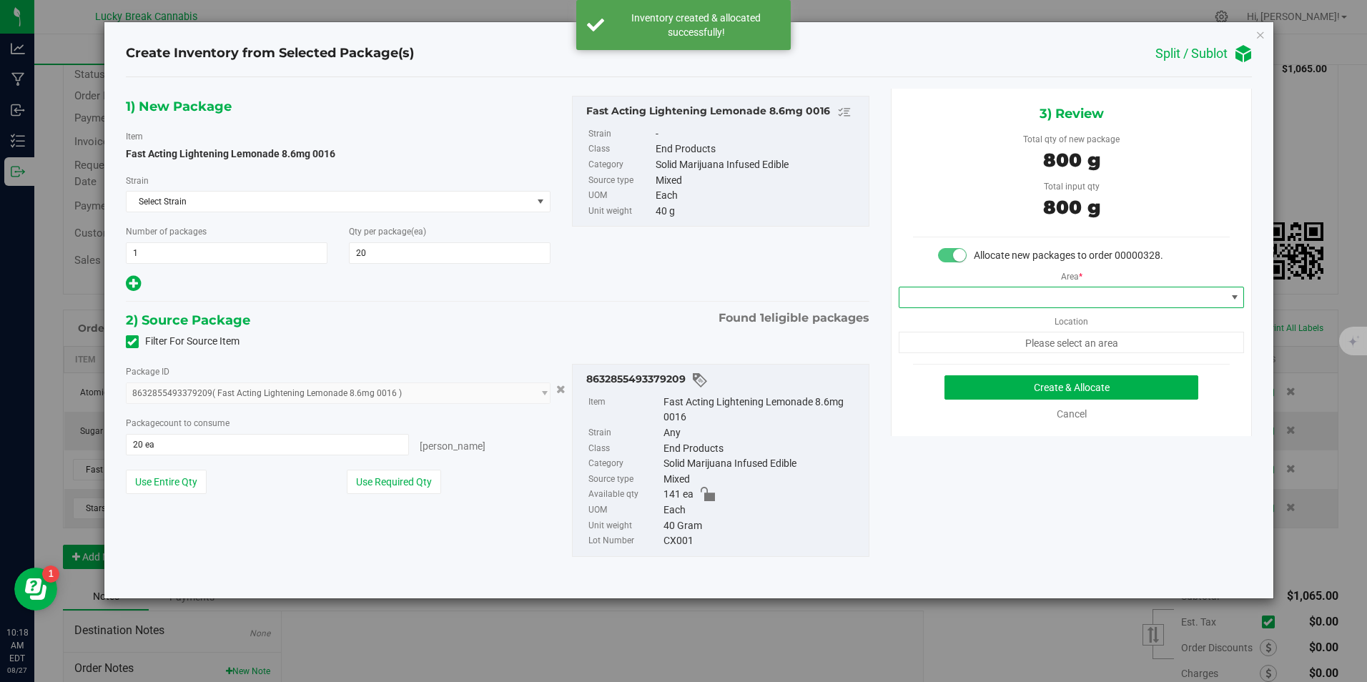
click at [996, 300] on span at bounding box center [1063, 297] width 326 height 20
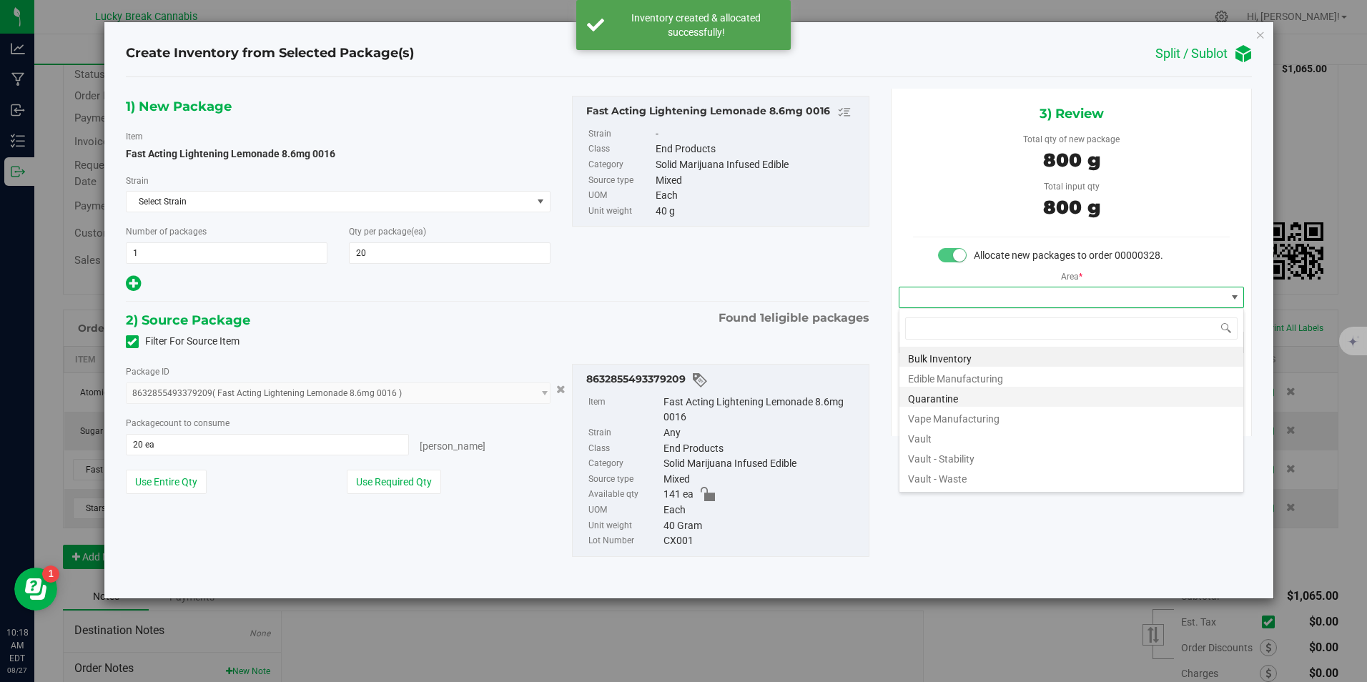
scroll to position [21, 346]
click at [933, 432] on li "Vault" at bounding box center [1072, 437] width 344 height 20
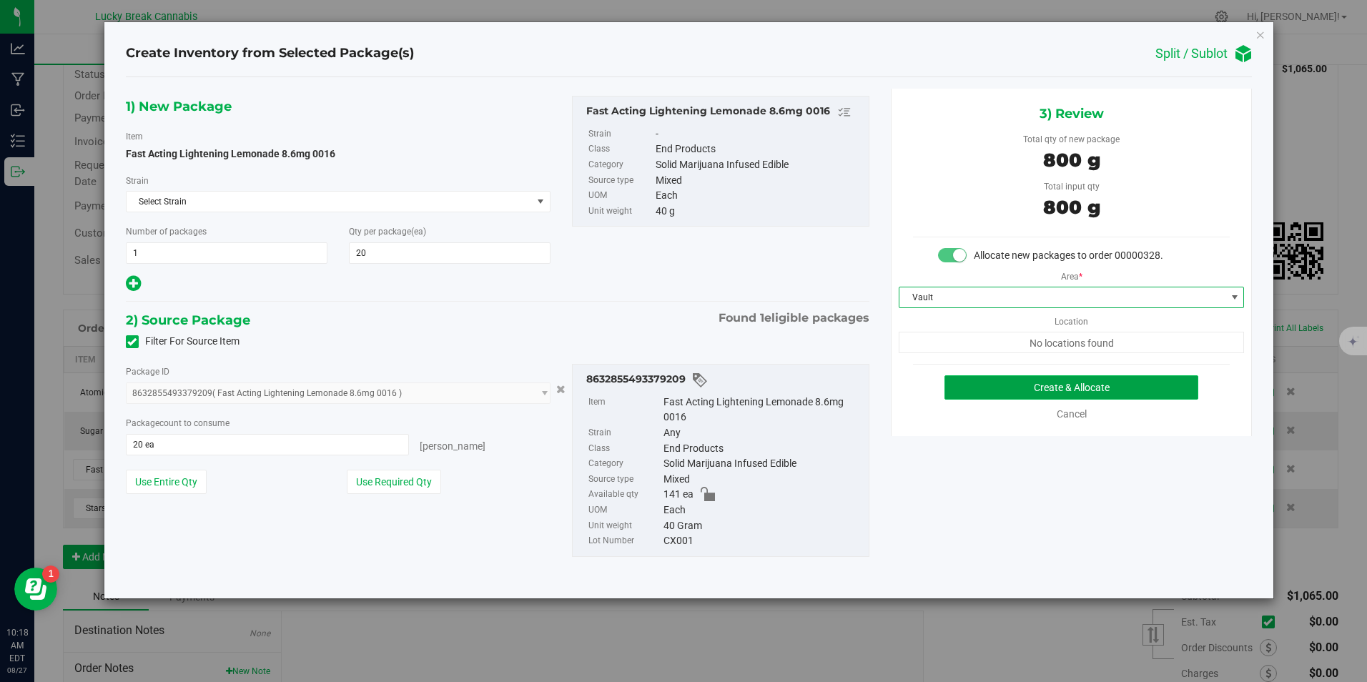
click at [976, 385] on button "Create & Allocate" at bounding box center [1072, 387] width 254 height 24
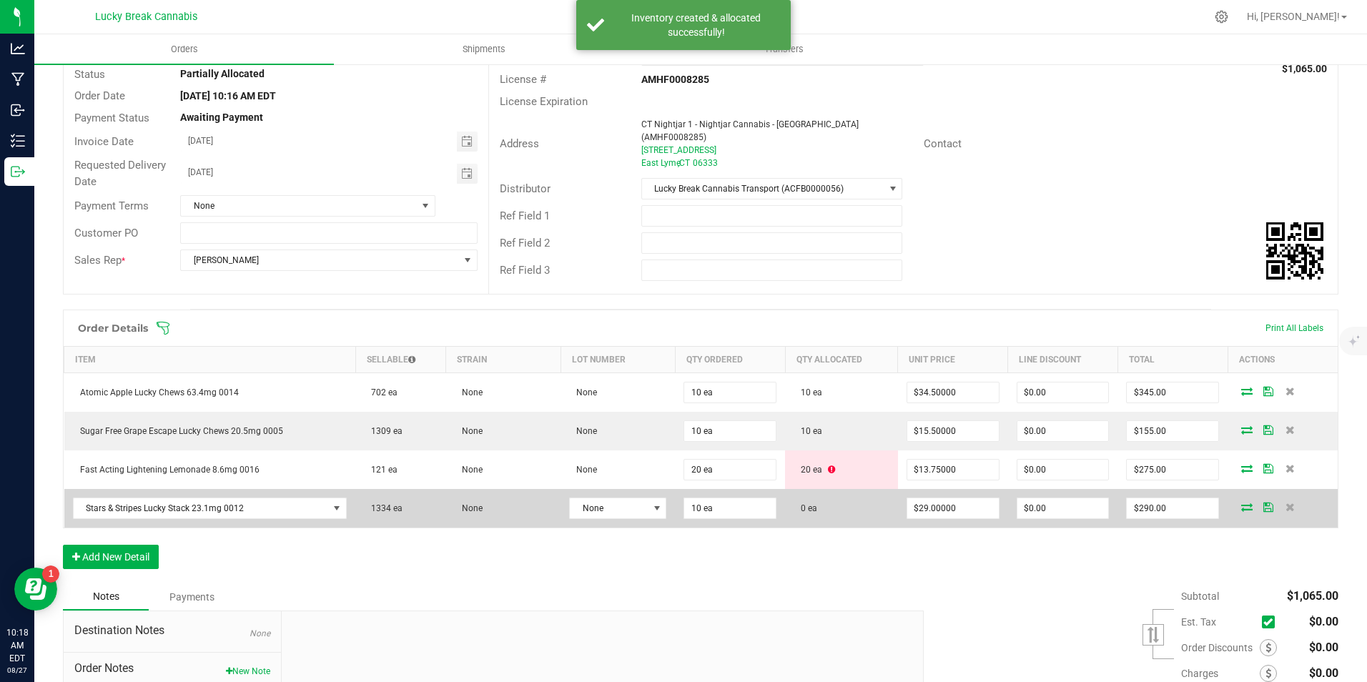
click at [1241, 503] on icon at bounding box center [1246, 507] width 11 height 9
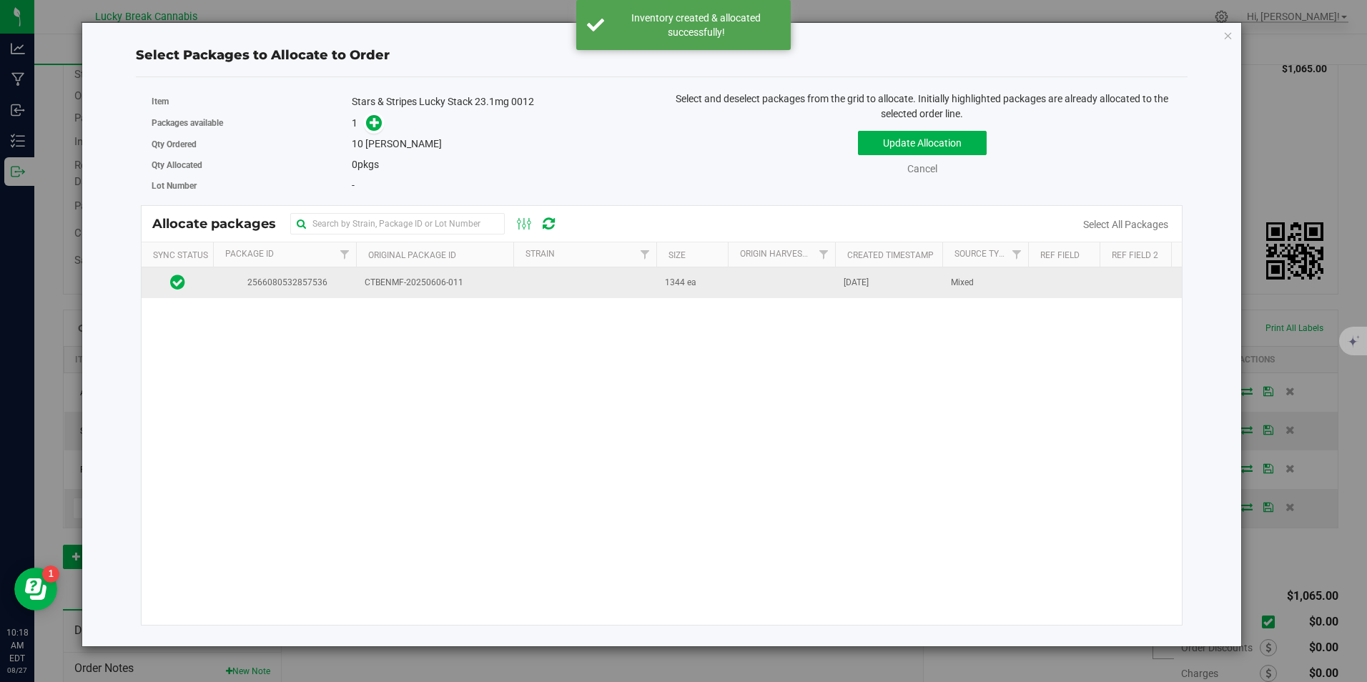
click at [383, 285] on span "CTBENMF-20250606-011" at bounding box center [435, 283] width 140 height 14
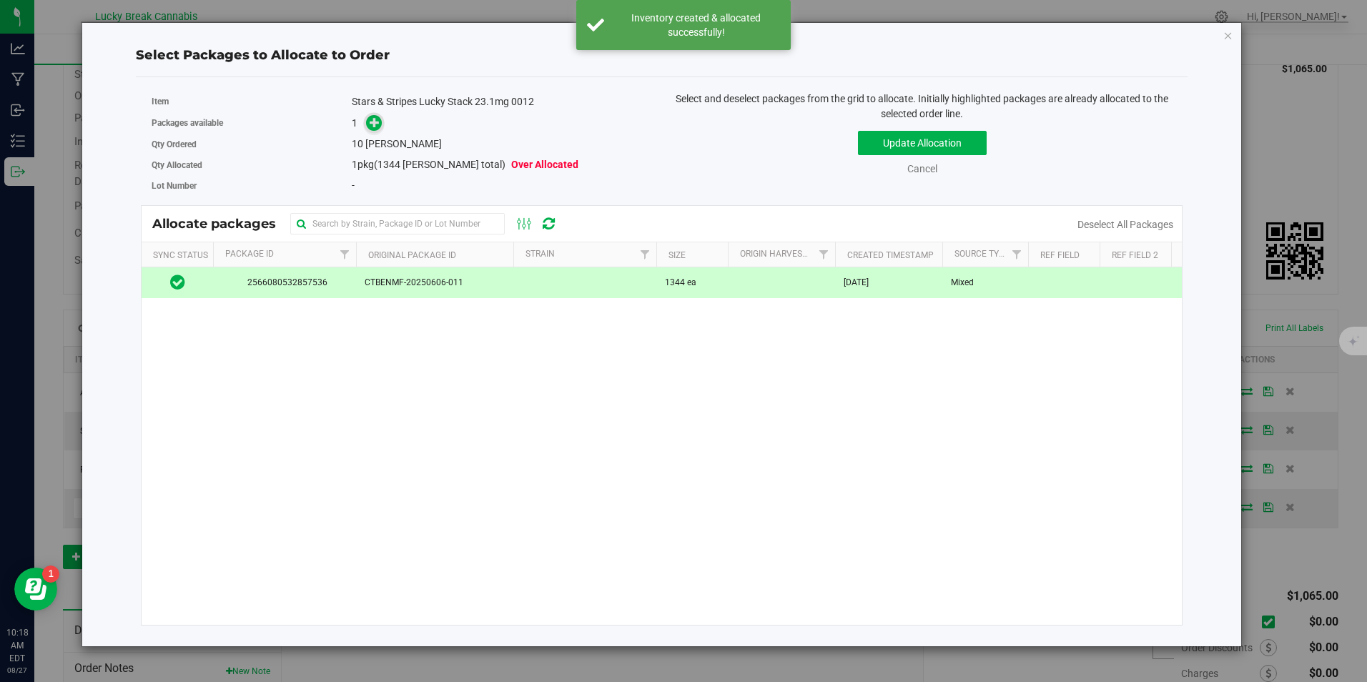
click at [374, 127] on icon at bounding box center [375, 122] width 11 height 11
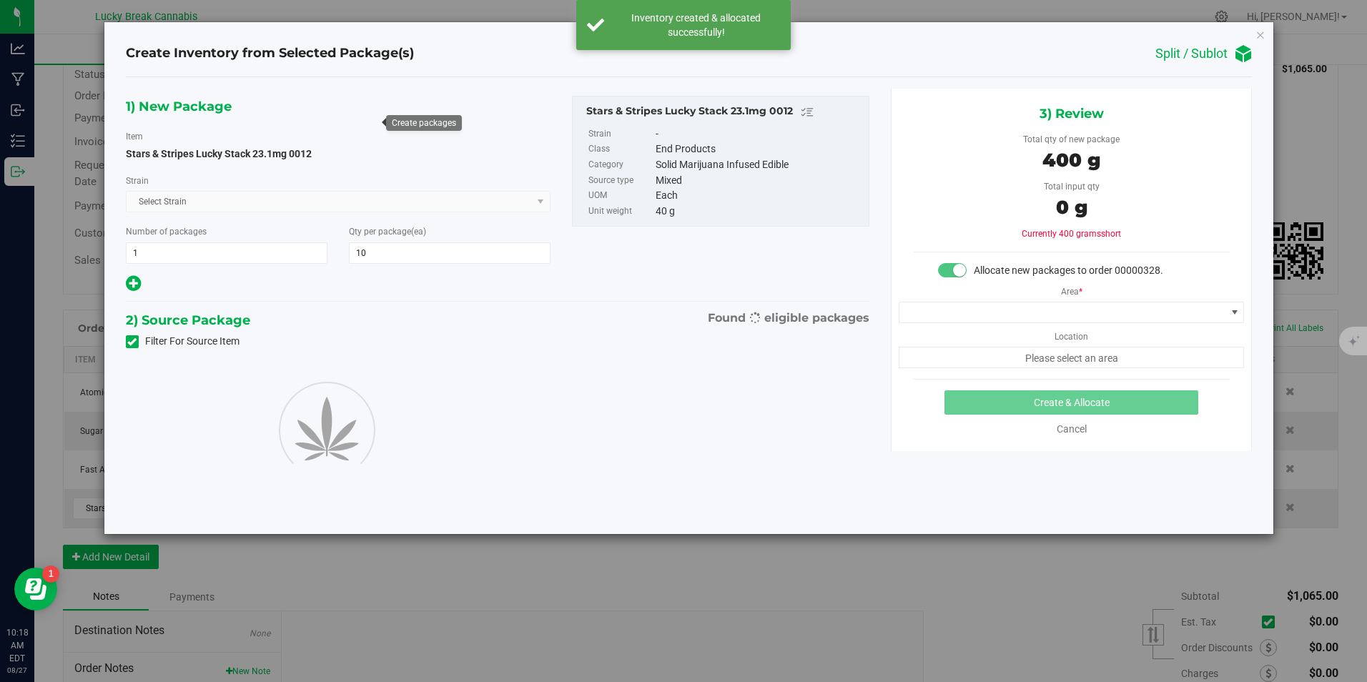
type input "10"
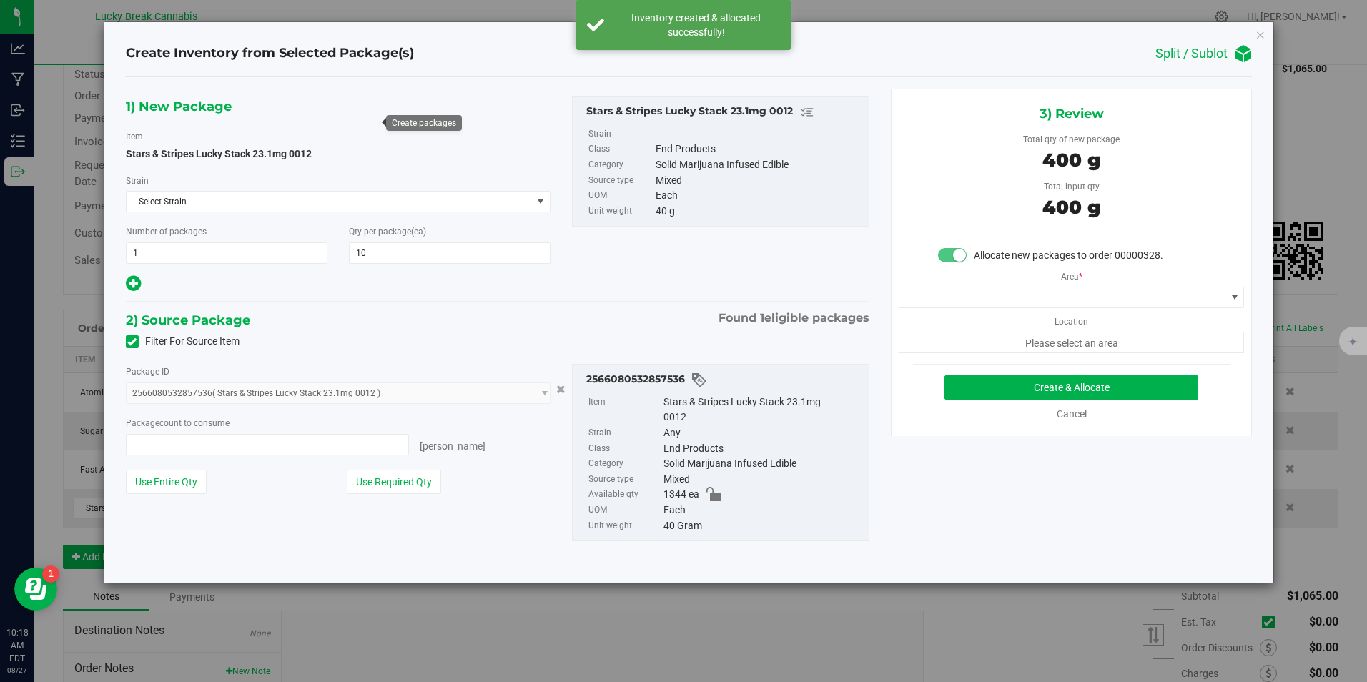
type input "10 ea"
click at [980, 287] on span at bounding box center [1063, 297] width 326 height 20
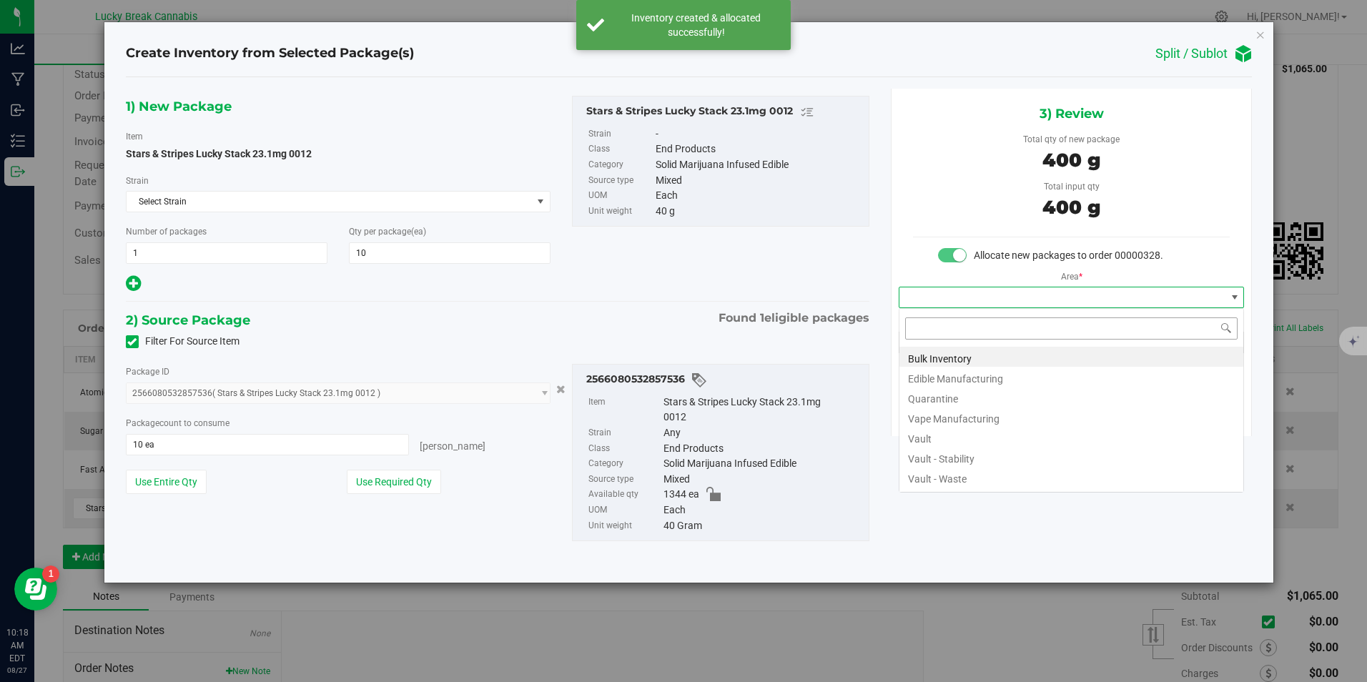
scroll to position [21, 346]
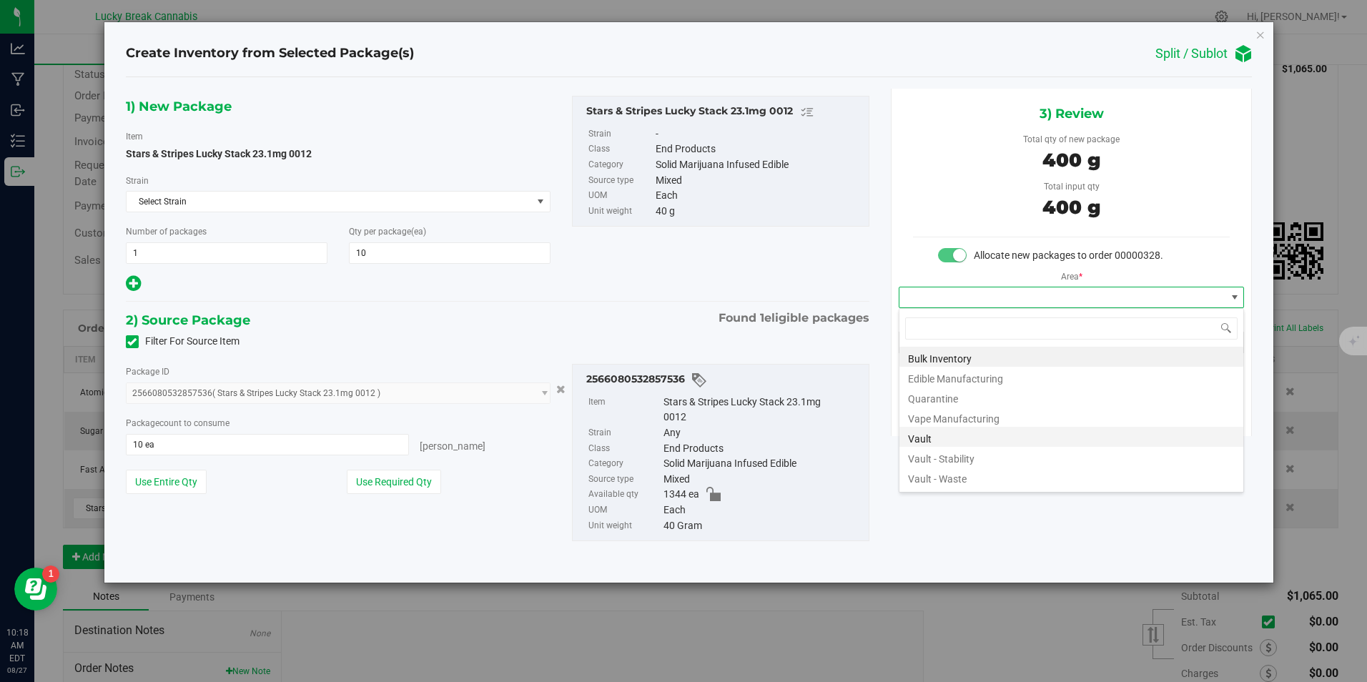
click at [924, 439] on li "Vault" at bounding box center [1072, 437] width 344 height 20
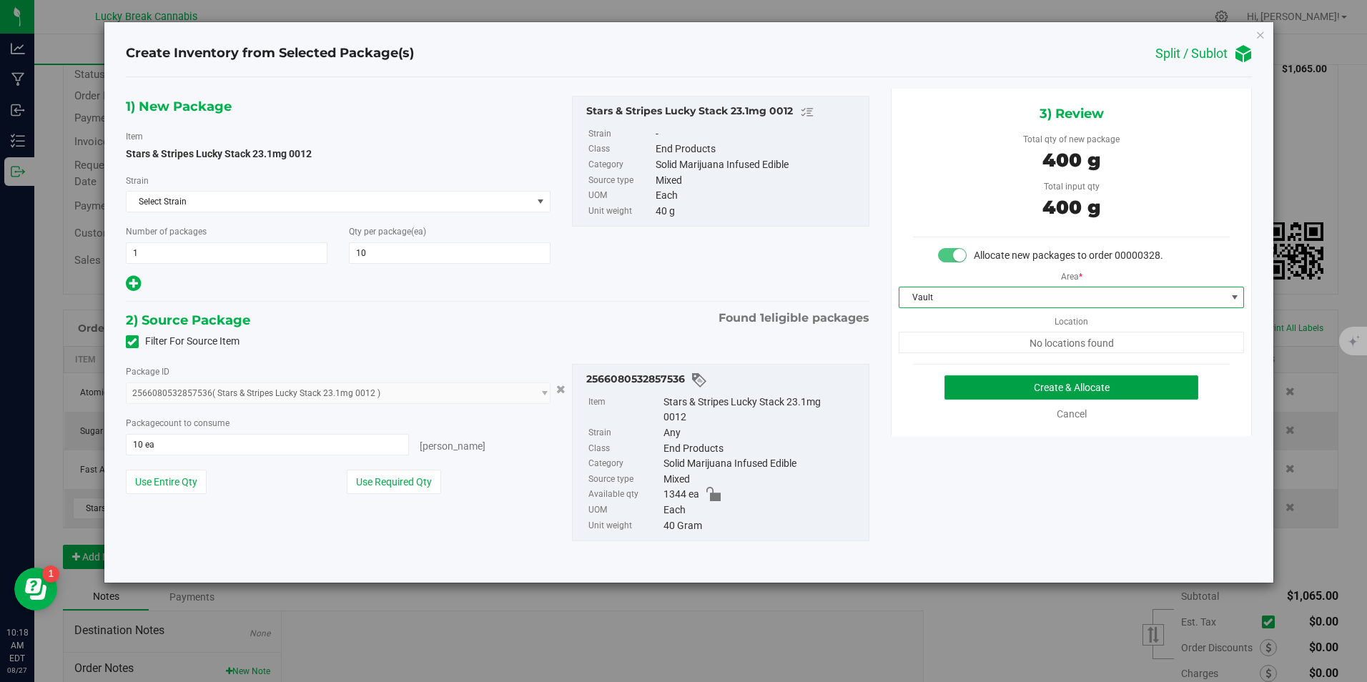
click at [978, 378] on button "Create & Allocate" at bounding box center [1072, 387] width 254 height 24
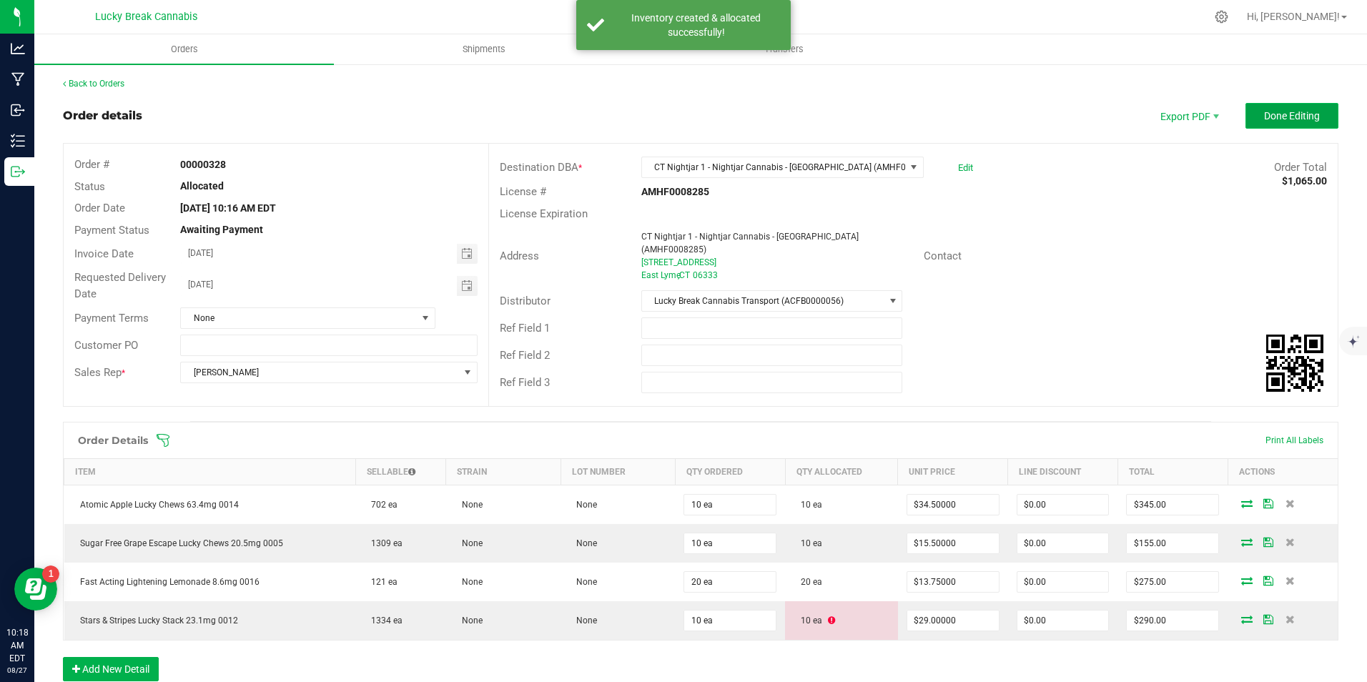
click at [1278, 122] on span "Done Editing" at bounding box center [1292, 115] width 56 height 11
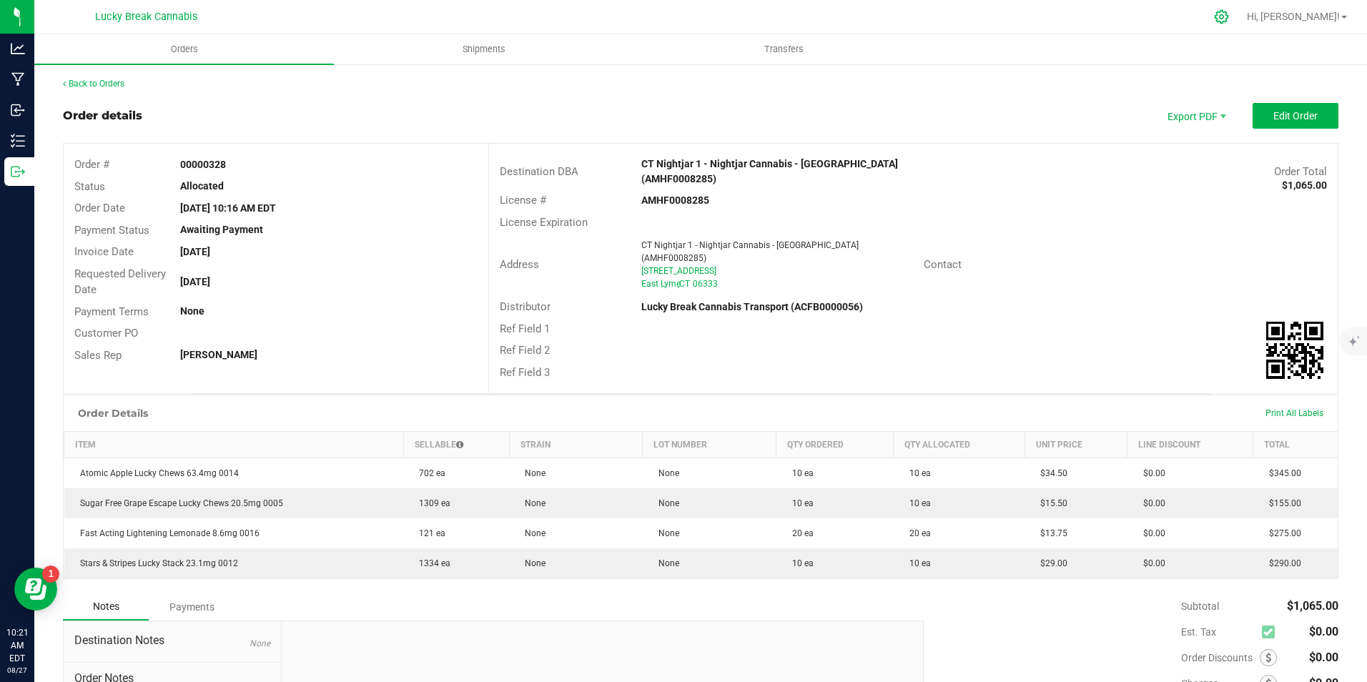
click at [1229, 16] on icon at bounding box center [1221, 16] width 15 height 15
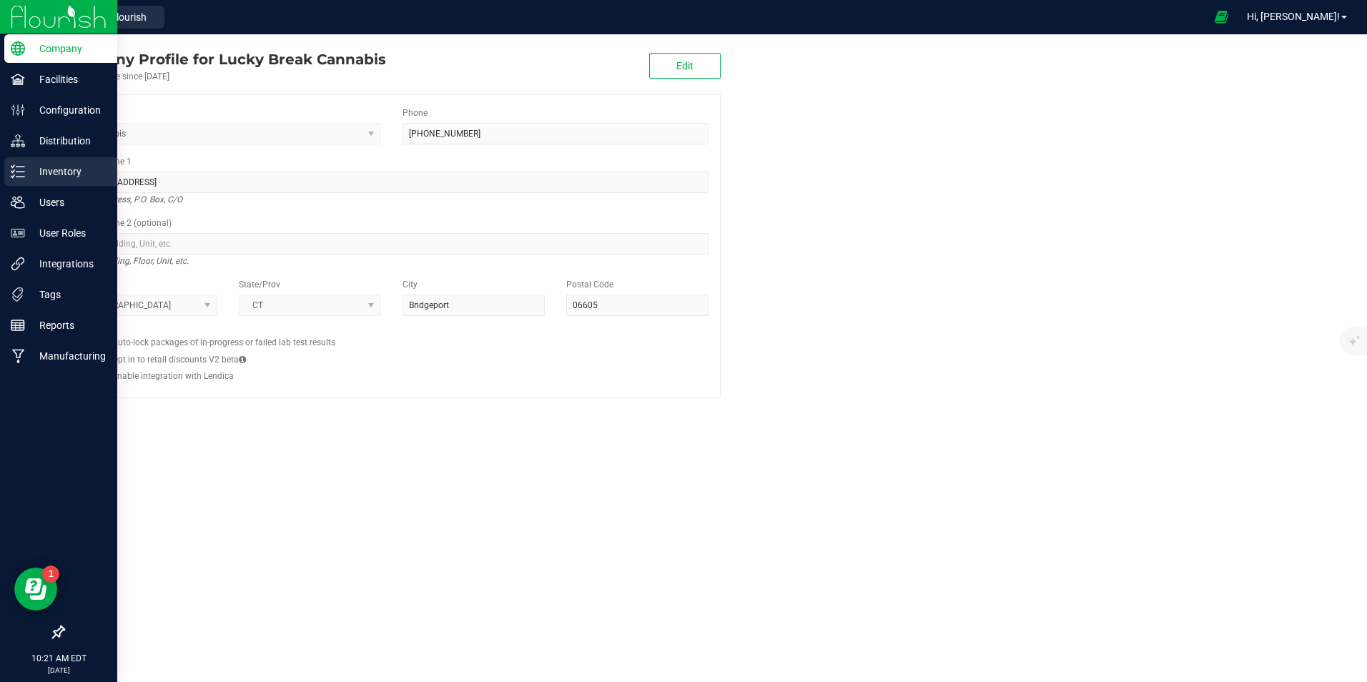
click at [60, 170] on p "Inventory" at bounding box center [68, 171] width 86 height 17
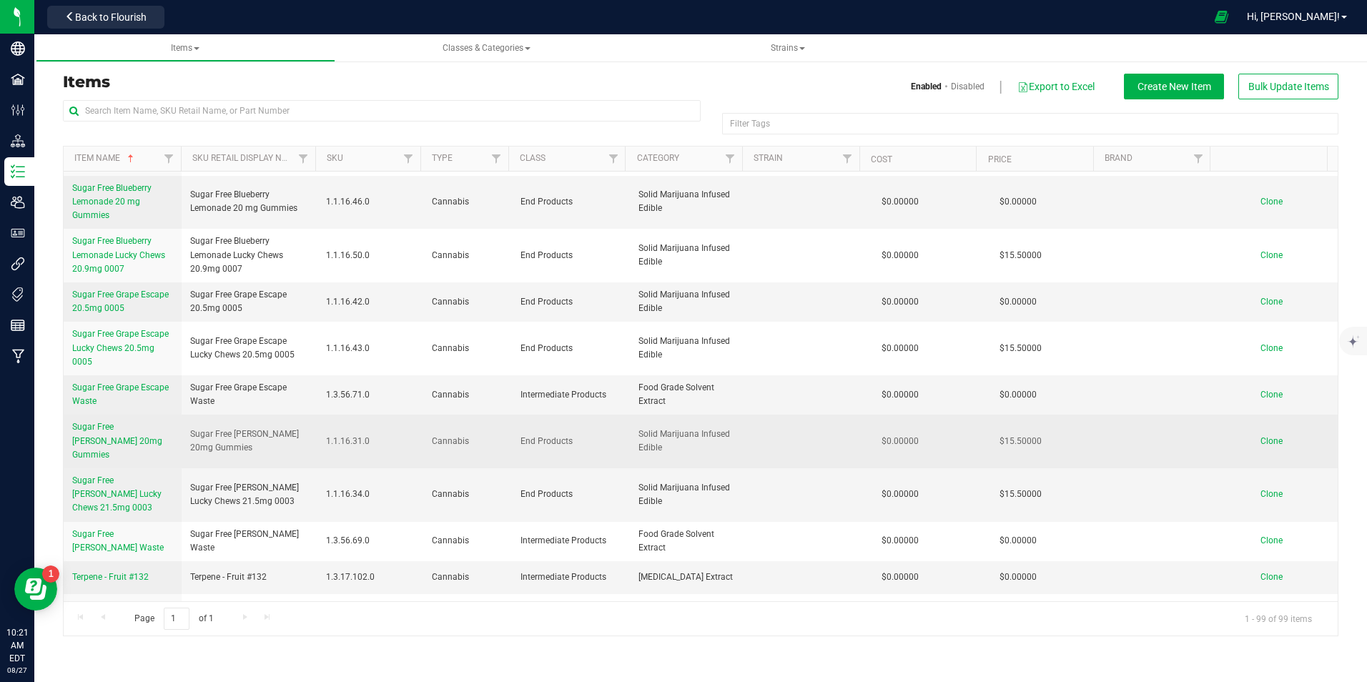
scroll to position [3331, 0]
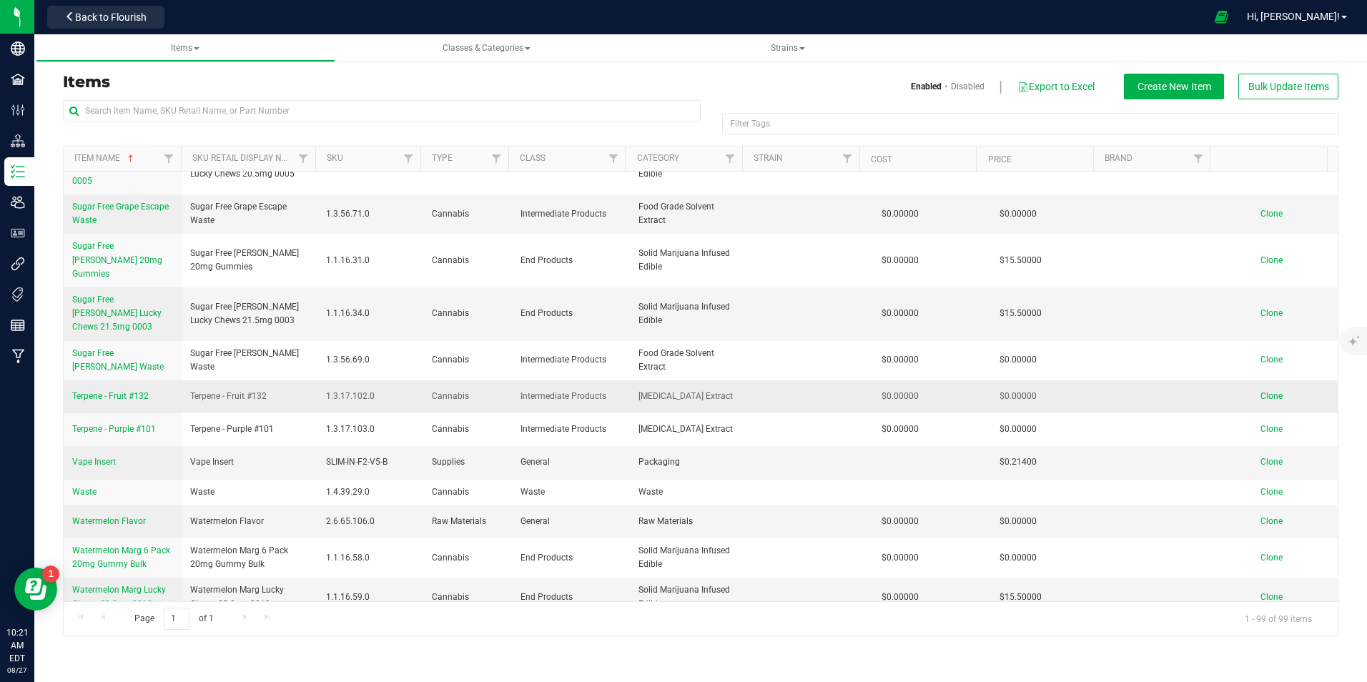
click at [1261, 391] on span "Clone" at bounding box center [1272, 396] width 22 height 10
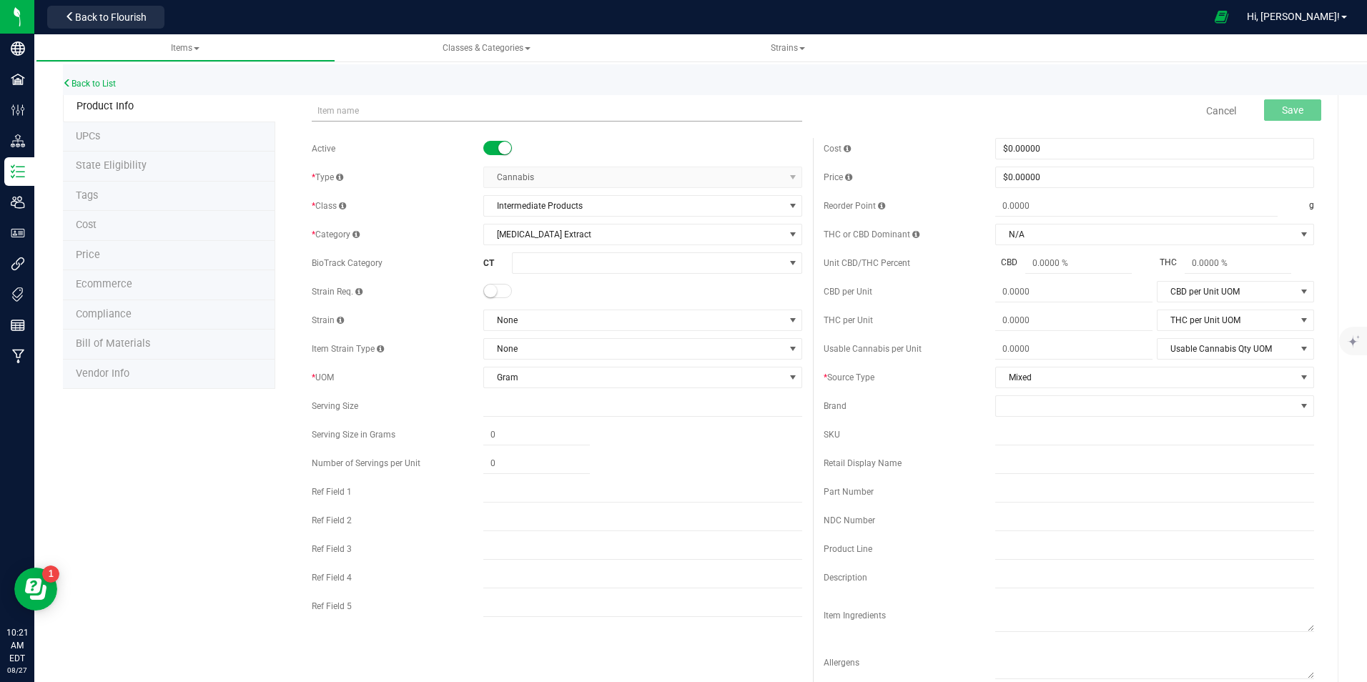
click at [387, 112] on input "text" at bounding box center [557, 110] width 491 height 21
type input "t"
click at [400, 111] on input "Terpene - 2023 Sweet 16" at bounding box center [557, 110] width 491 height 21
type input "Terpene - 2023 Sweet #16"
click at [498, 94] on div "Back to List" at bounding box center [746, 79] width 1367 height 31
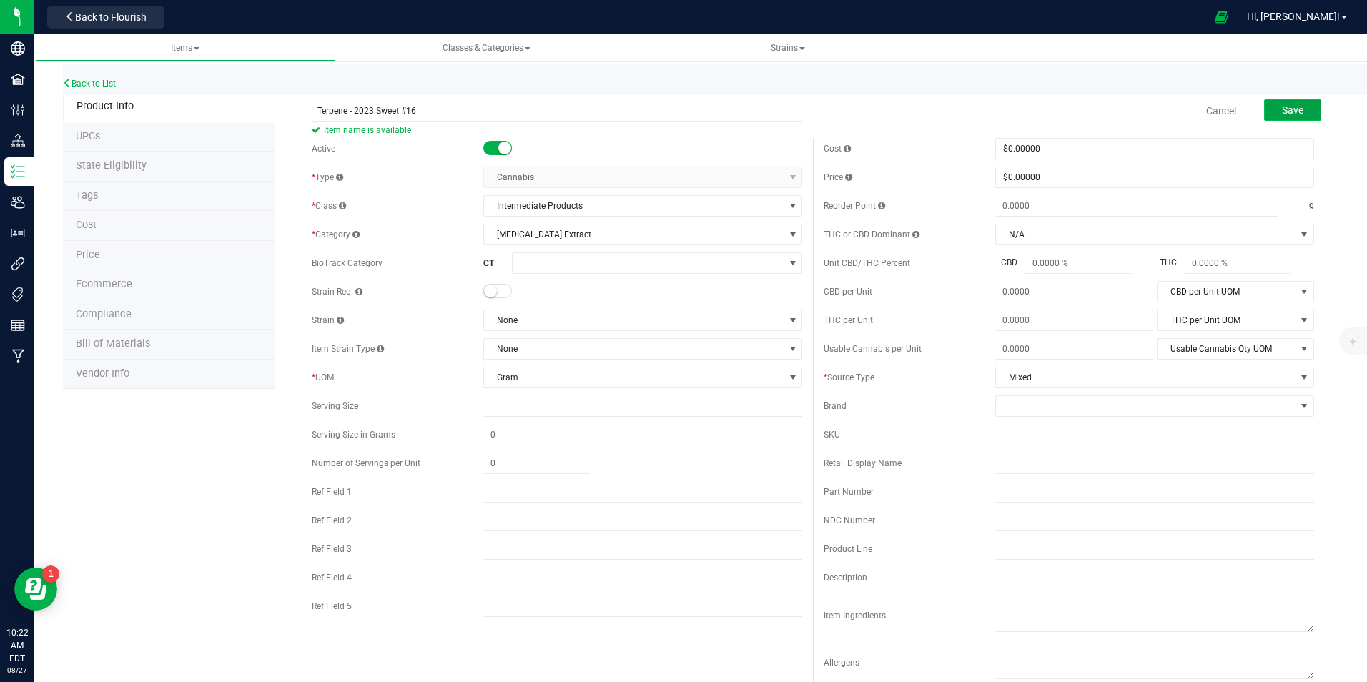
click at [1282, 106] on span "Save" at bounding box center [1292, 109] width 21 height 11
